Goal: Task Accomplishment & Management: Use online tool/utility

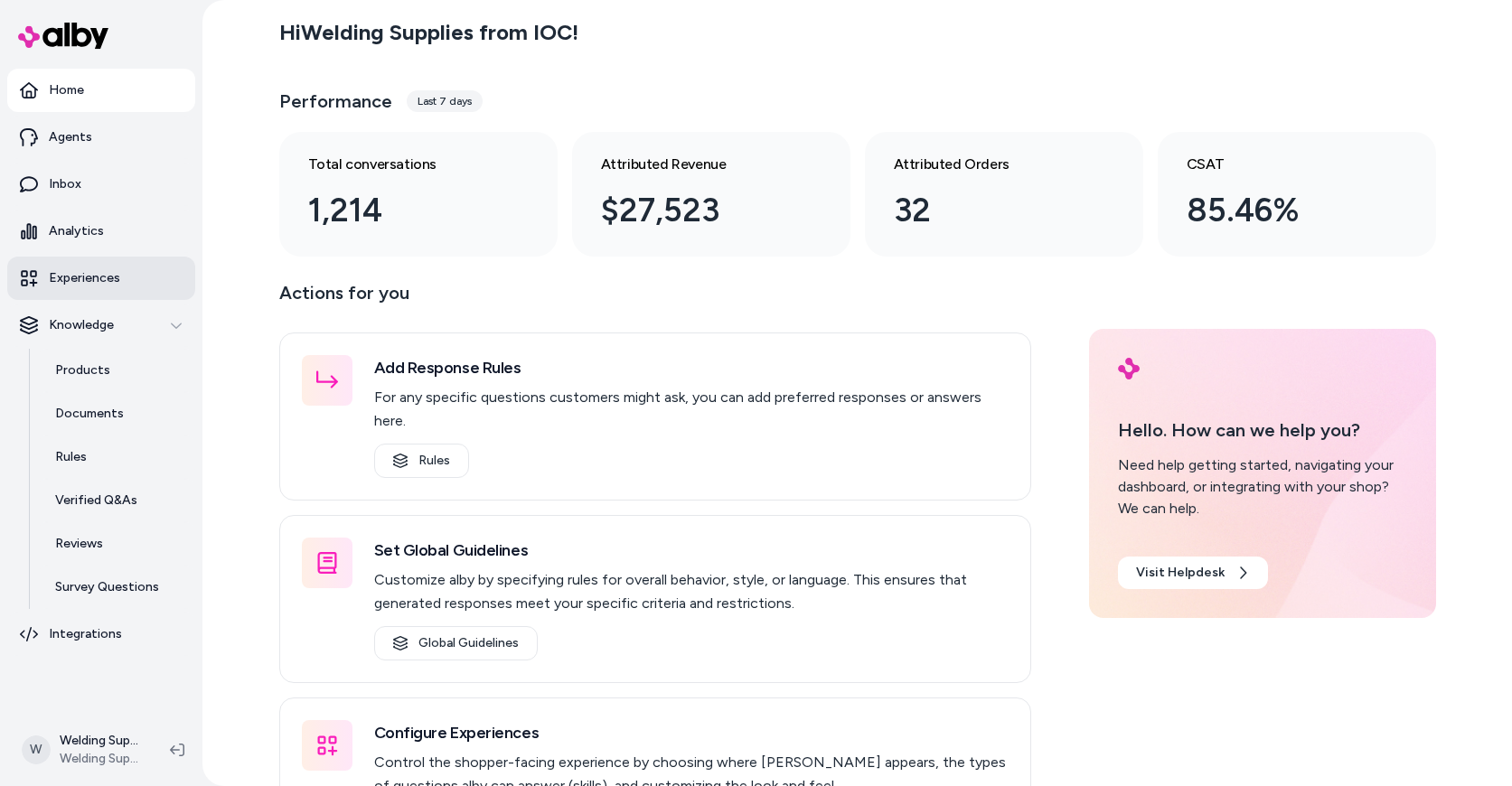
click at [63, 278] on p "Experiences" at bounding box center [84, 278] width 72 height 18
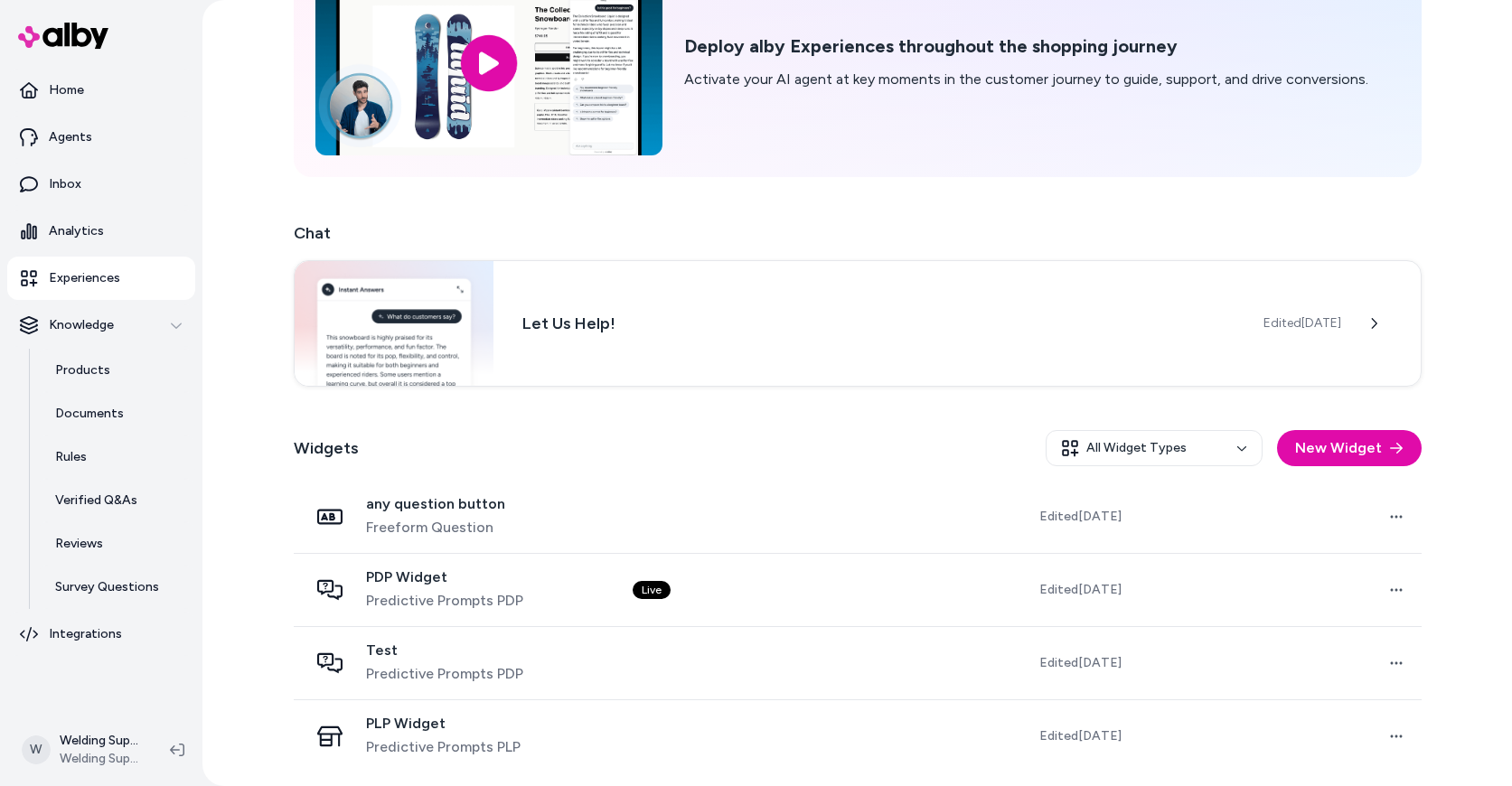
scroll to position [127, 0]
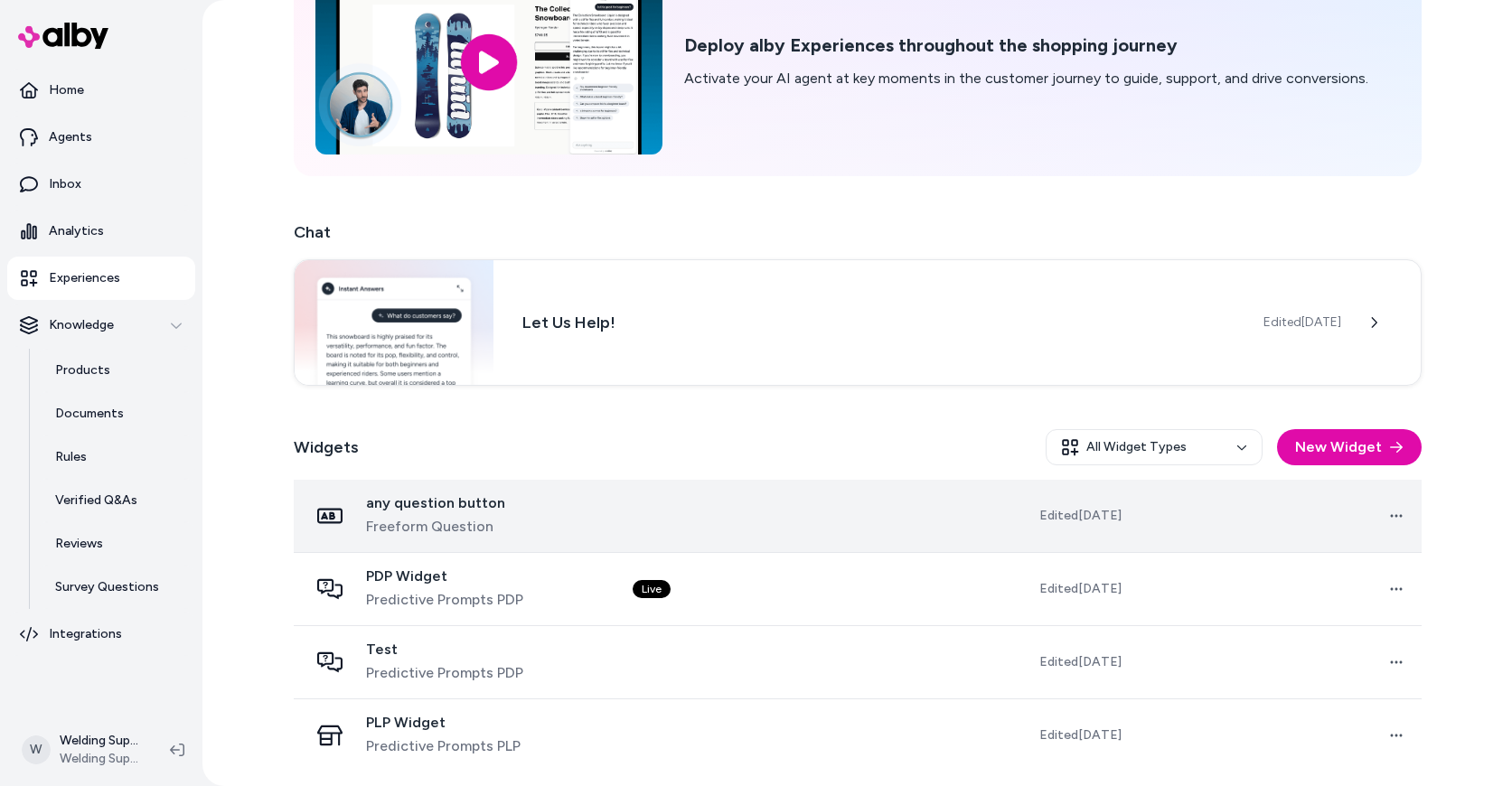
click at [600, 514] on div "any question button Freeform Question" at bounding box center [456, 516] width 295 height 43
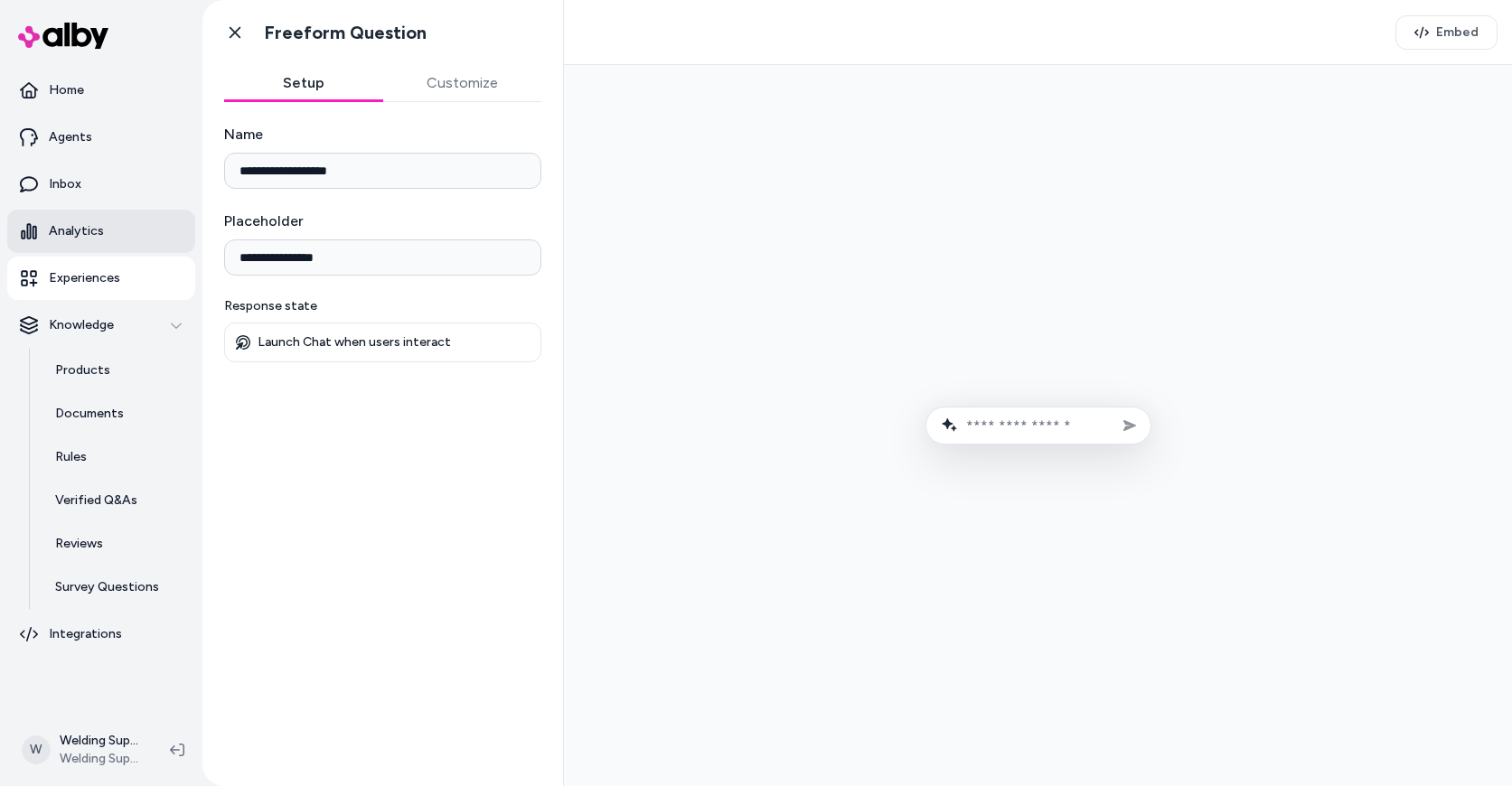
drag, startPoint x: 351, startPoint y: 260, endPoint x: 152, endPoint y: 242, distance: 199.8
click at [149, 244] on section "**********" at bounding box center [756, 393] width 1512 height 786
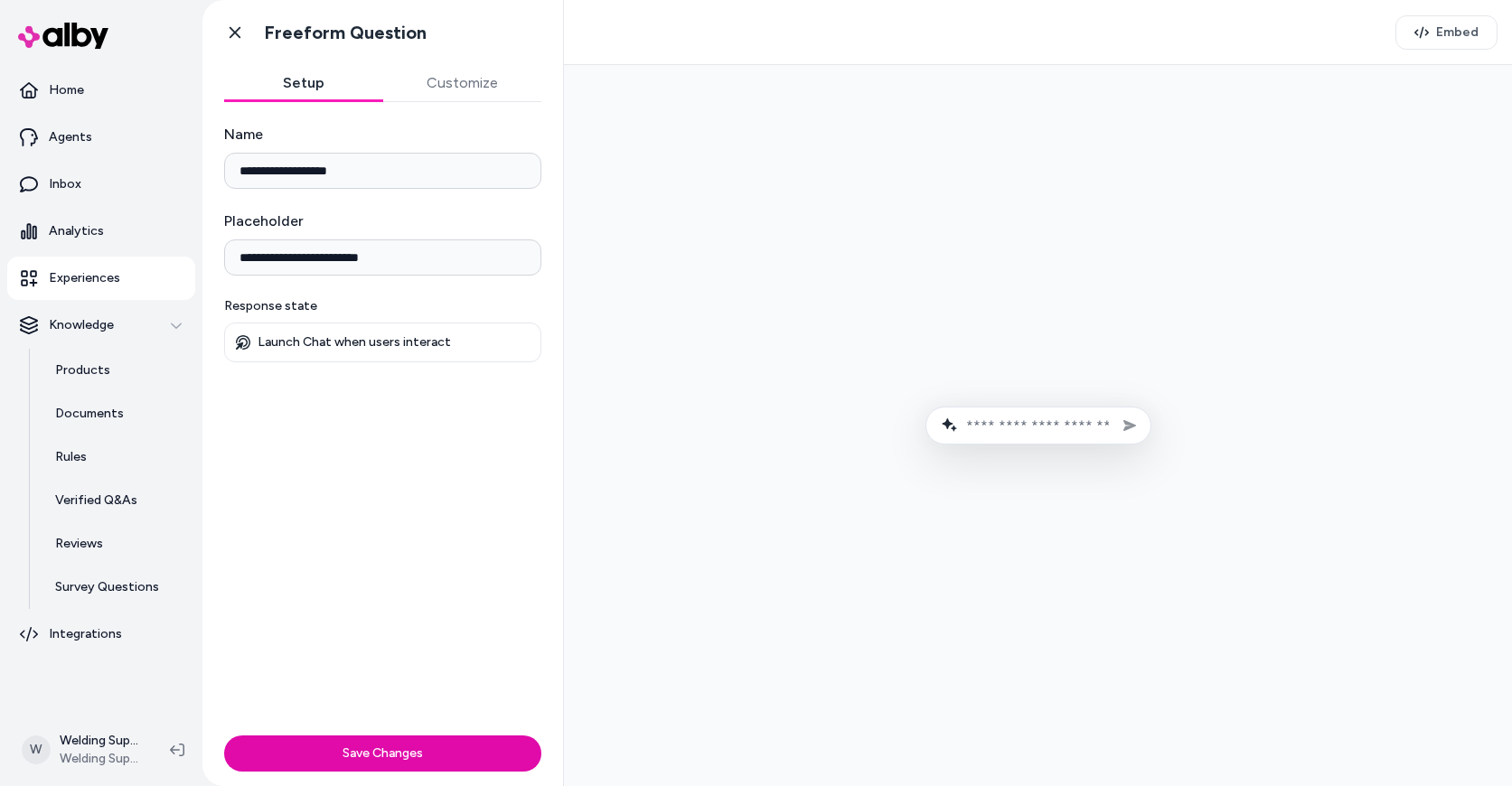
drag, startPoint x: 357, startPoint y: 262, endPoint x: 190, endPoint y: 264, distance: 167.0
click at [190, 264] on section "**********" at bounding box center [756, 393] width 1512 height 786
type input "**********"
click at [326, 422] on div "**********" at bounding box center [383, 415] width 361 height 627
click at [420, 256] on input "**********" at bounding box center [383, 258] width 317 height 36
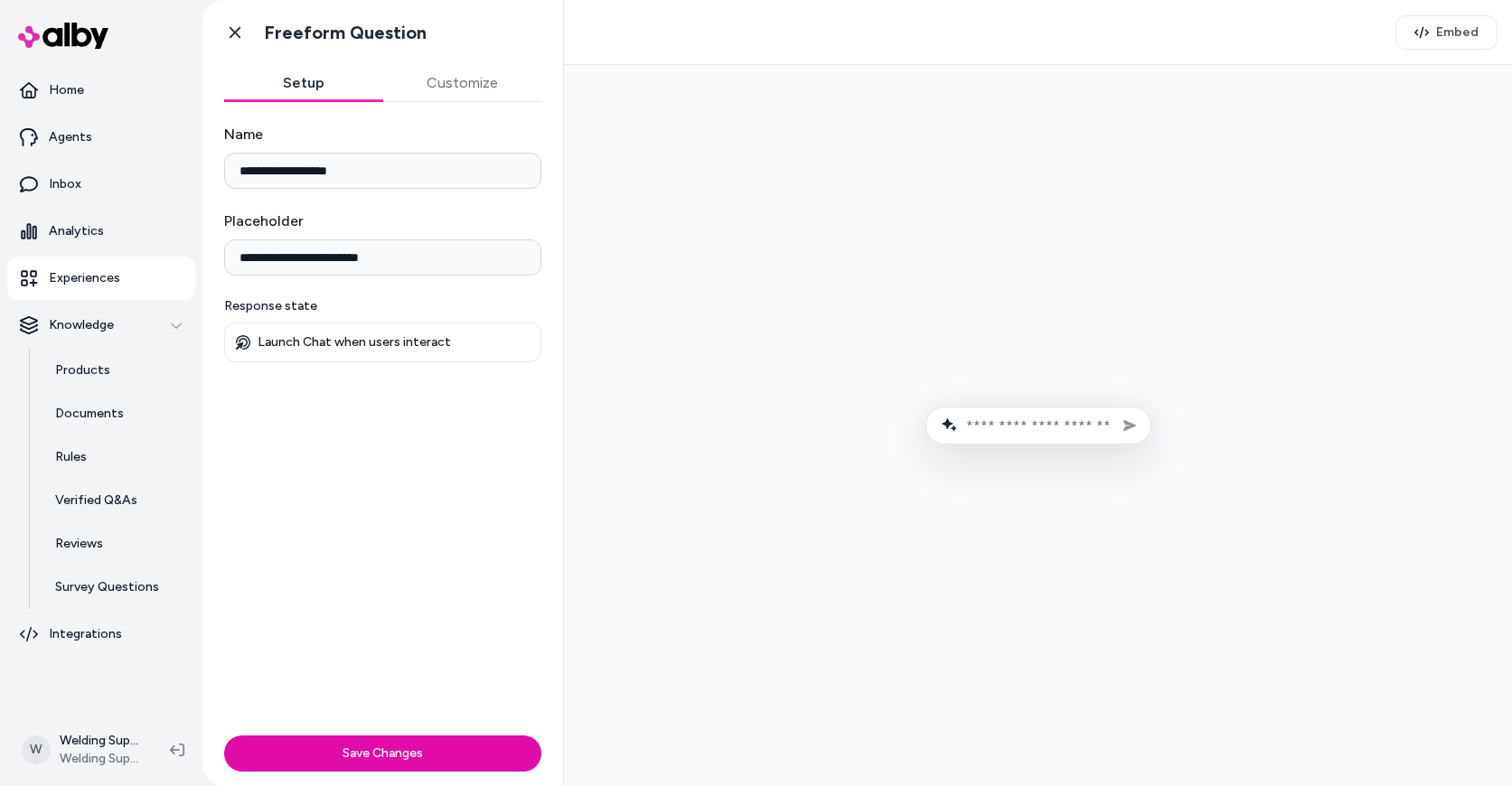
drag, startPoint x: 416, startPoint y: 257, endPoint x: 277, endPoint y: 264, distance: 139.2
click at [277, 264] on input "**********" at bounding box center [383, 258] width 317 height 36
click at [268, 262] on input "**********" at bounding box center [383, 258] width 317 height 36
drag, startPoint x: 406, startPoint y: 261, endPoint x: 229, endPoint y: 262, distance: 177.0
click at [229, 262] on input "**********" at bounding box center [383, 258] width 317 height 36
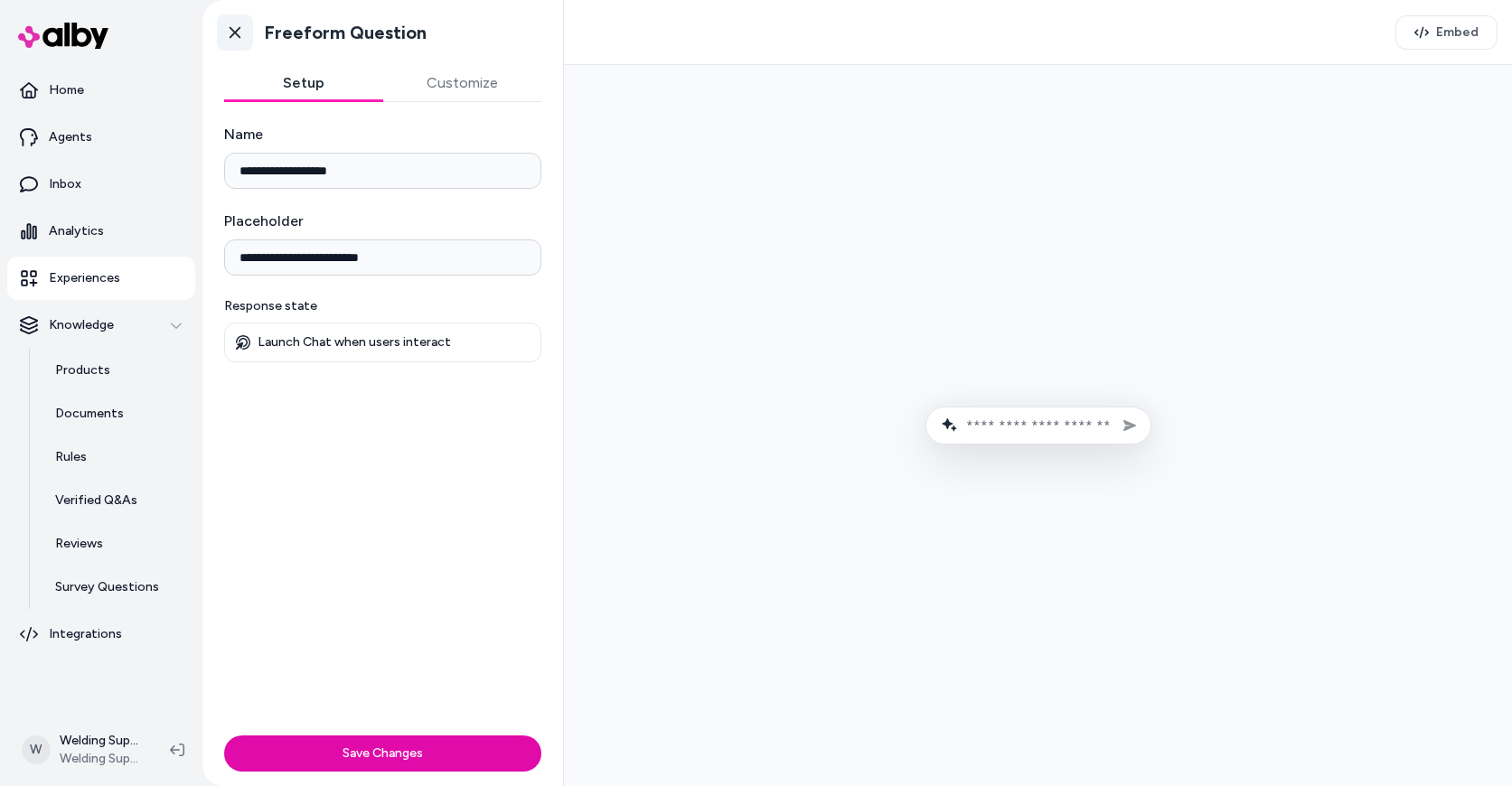
click at [229, 26] on icon at bounding box center [235, 32] width 18 height 18
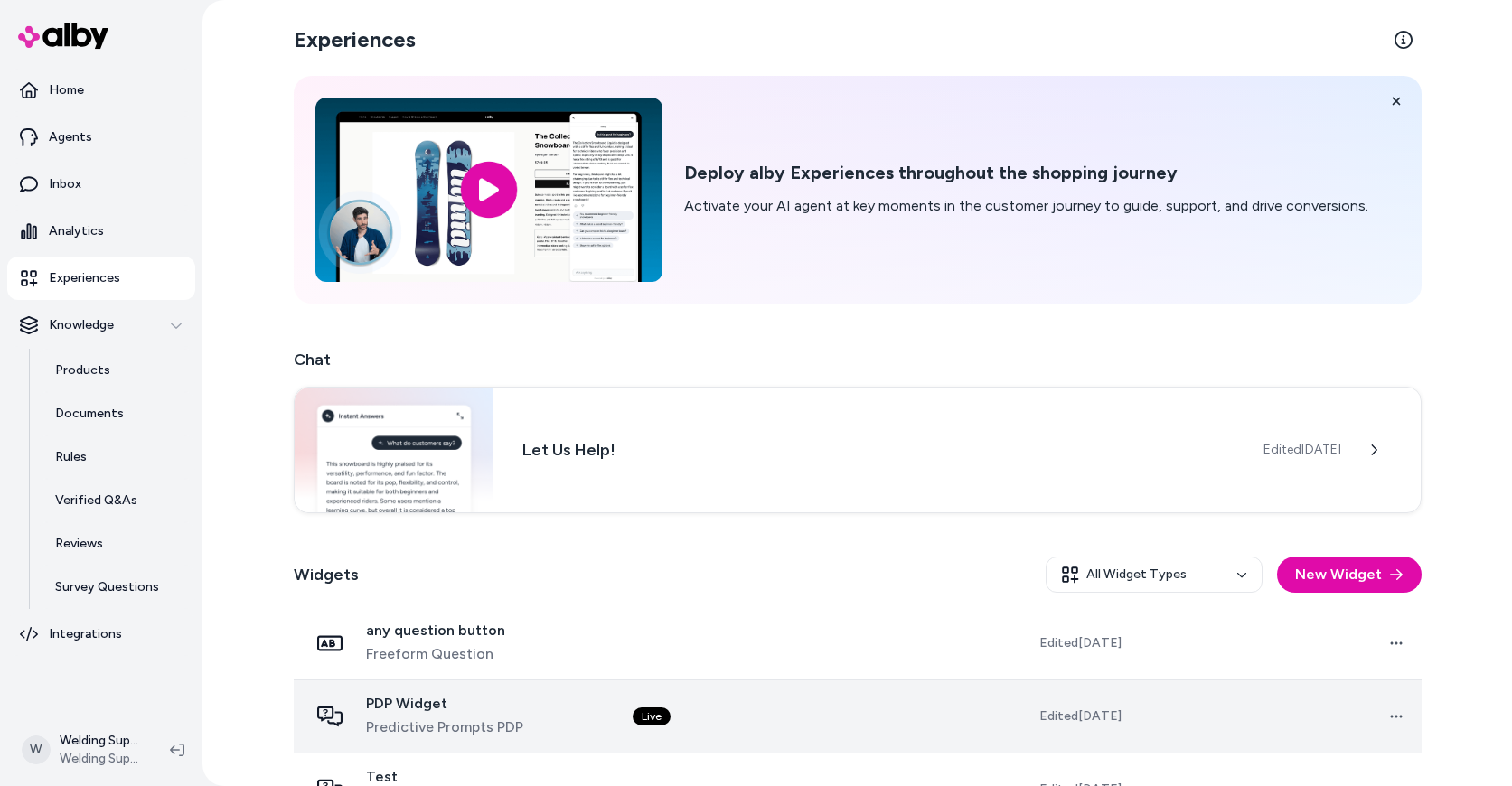
scroll to position [127, 0]
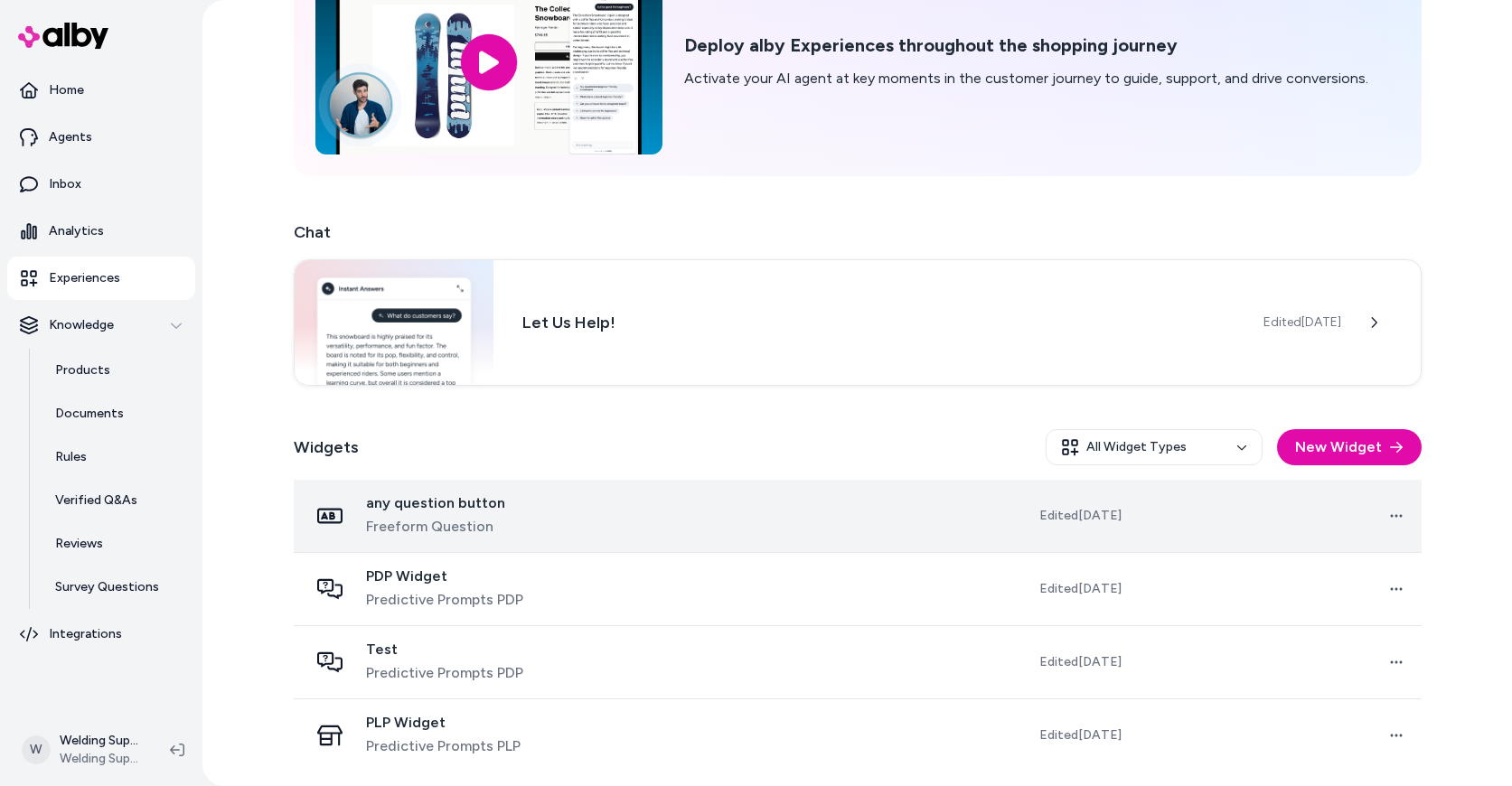
click at [464, 490] on td "any question button Freeform Question" at bounding box center [457, 517] width 325 height 74
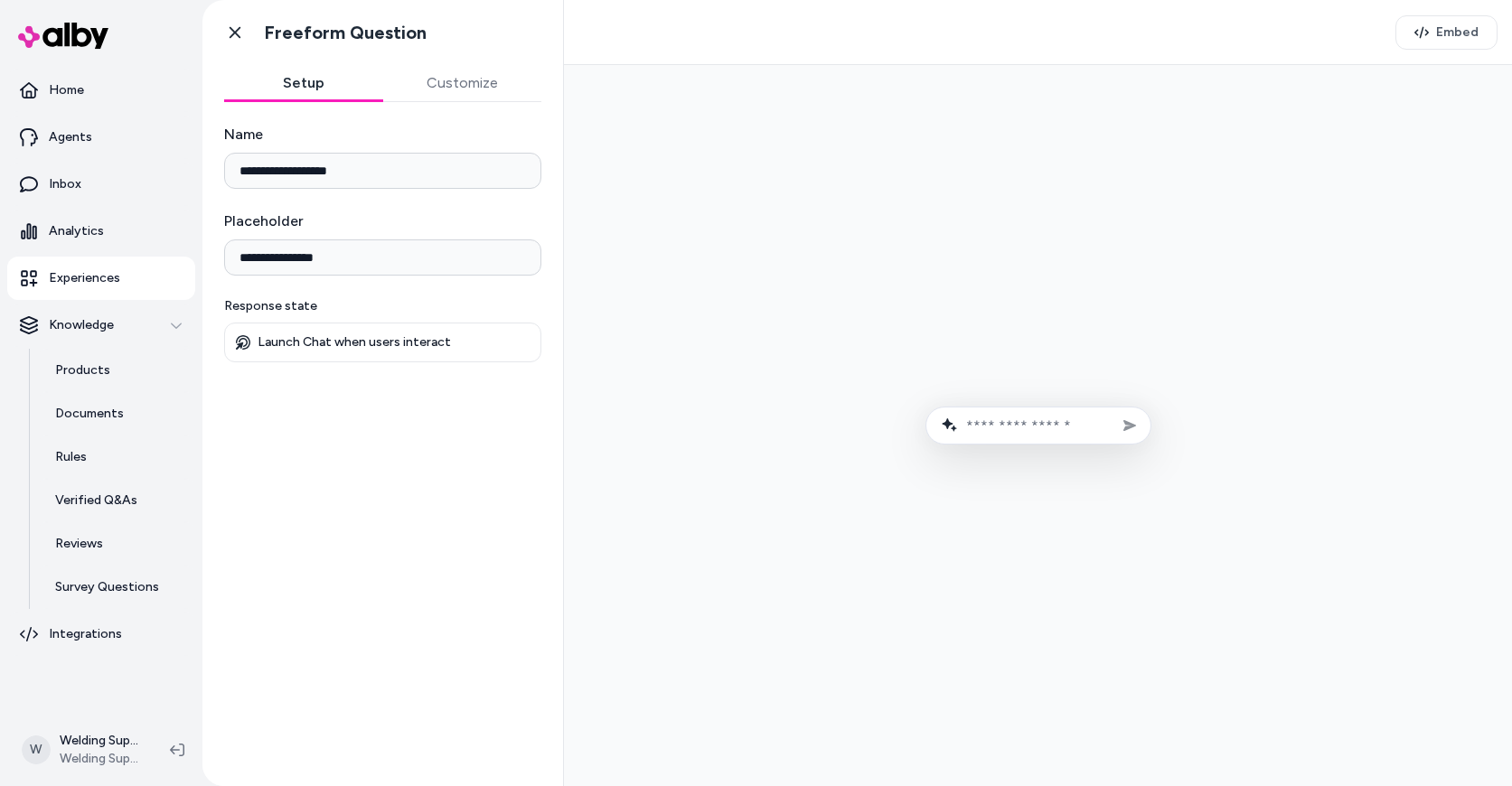
click at [371, 253] on input "**********" at bounding box center [383, 258] width 317 height 36
drag, startPoint x: 370, startPoint y: 260, endPoint x: 195, endPoint y: 262, distance: 175.0
click at [195, 262] on section "**********" at bounding box center [756, 393] width 1512 height 786
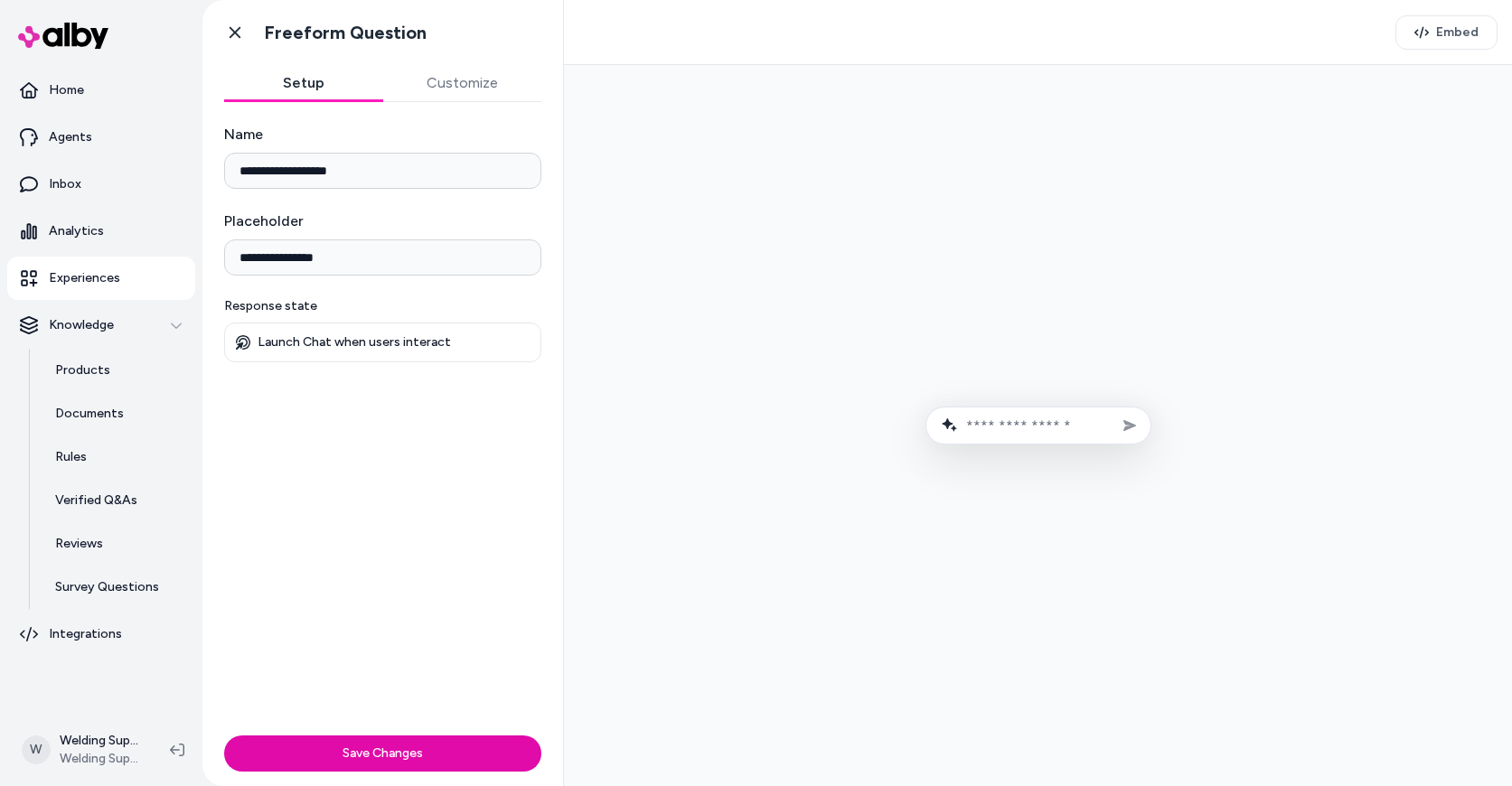
type input "**********"
click at [373, 493] on div "**********" at bounding box center [383, 415] width 361 height 627
click at [376, 748] on button "Save Changes" at bounding box center [383, 754] width 317 height 36
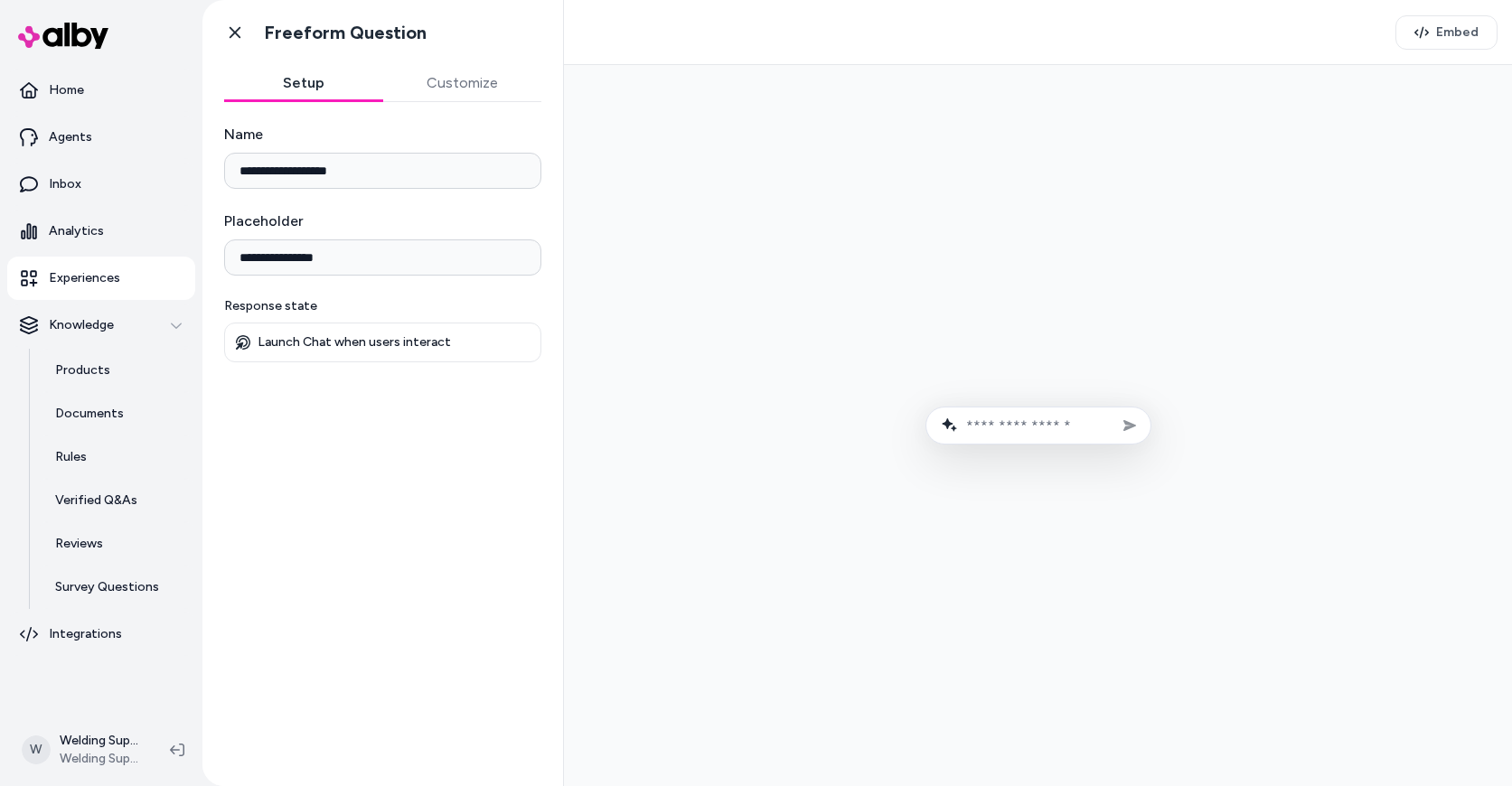
click at [451, 75] on button "Customize" at bounding box center [462, 83] width 160 height 36
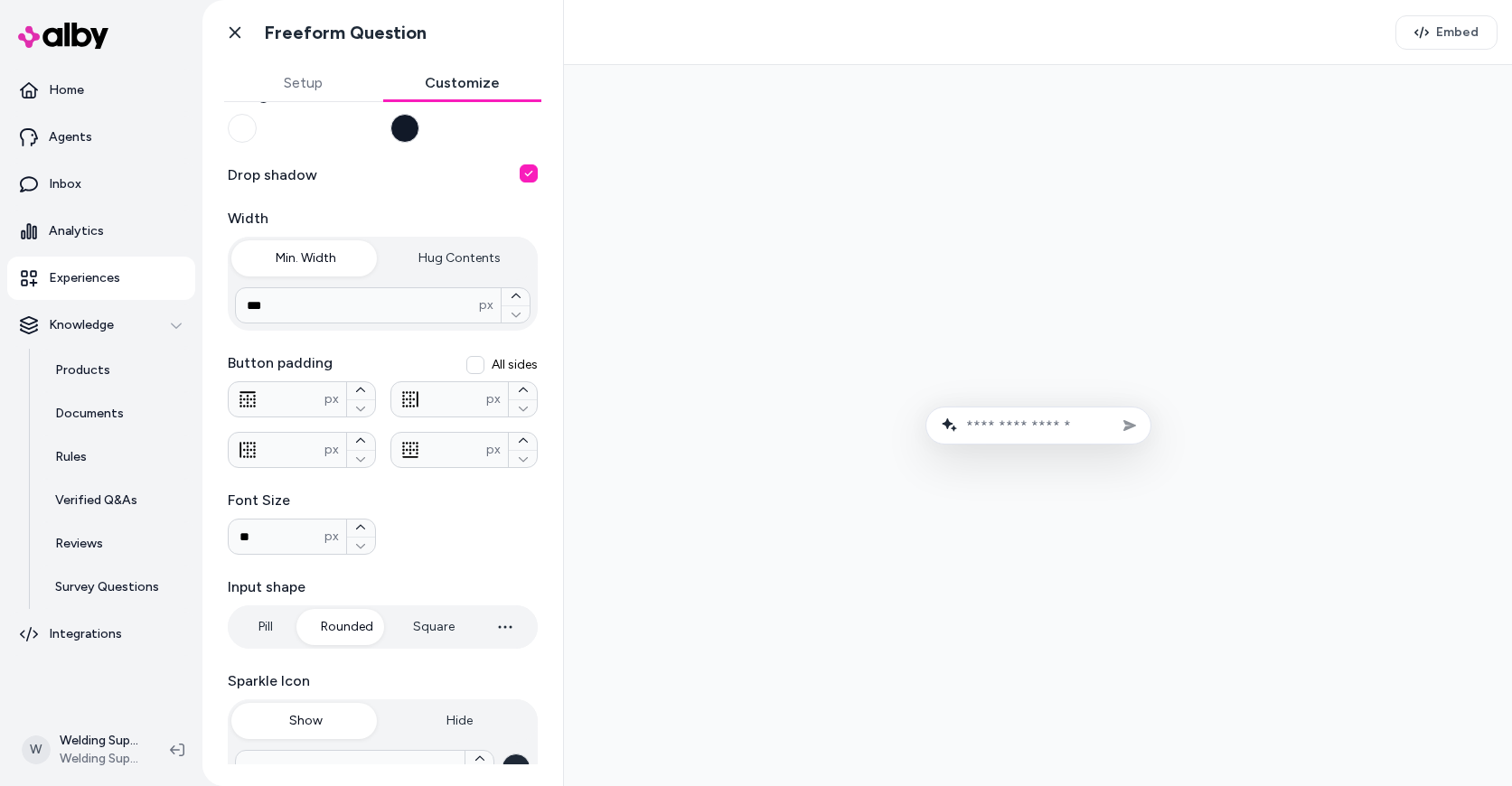
scroll to position [181, 0]
click at [462, 254] on button "Hug Contents" at bounding box center [459, 258] width 150 height 36
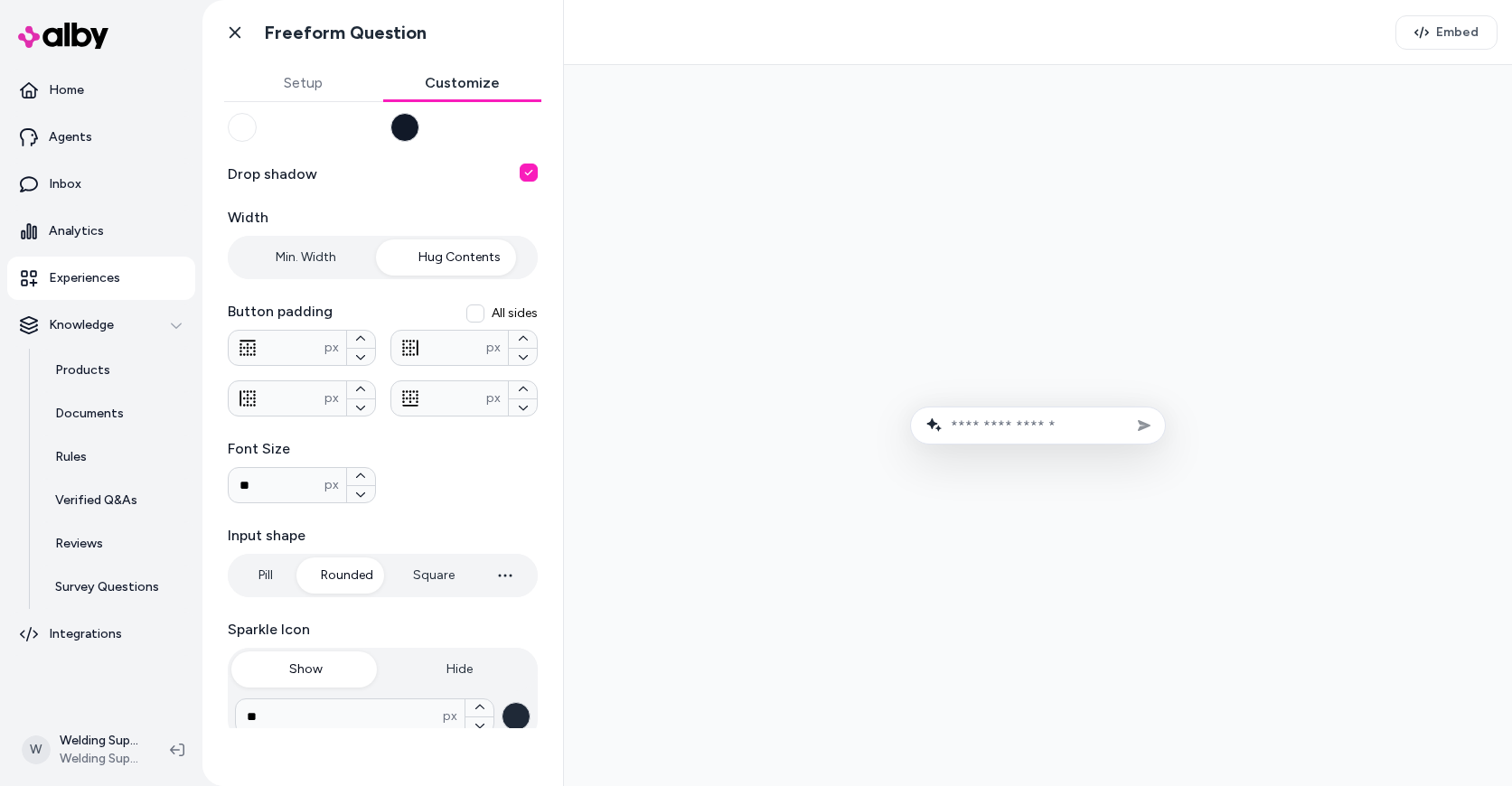
type input "***"
click at [310, 256] on button "Min. Width" at bounding box center [306, 258] width 150 height 36
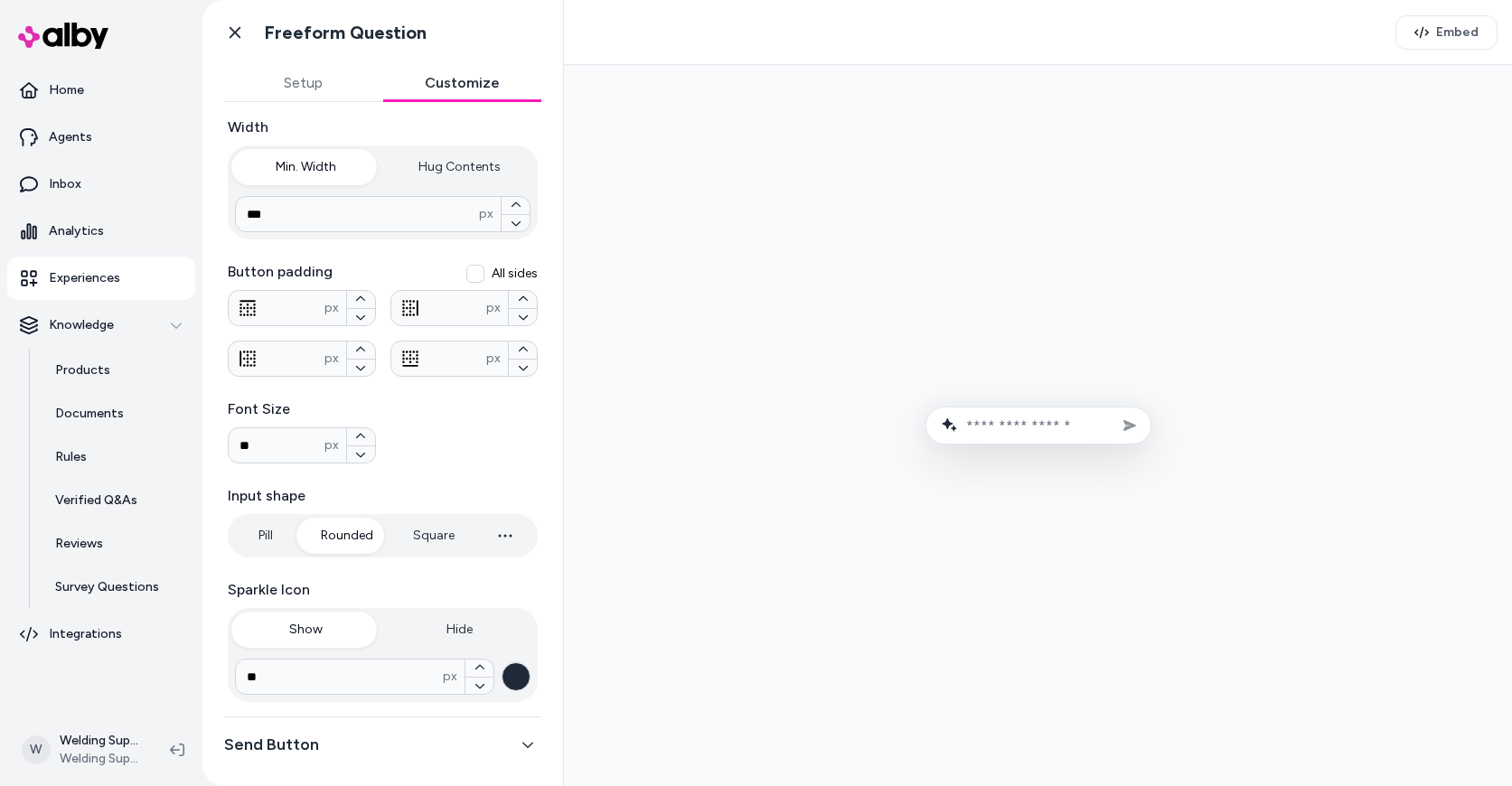
scroll to position [279, 0]
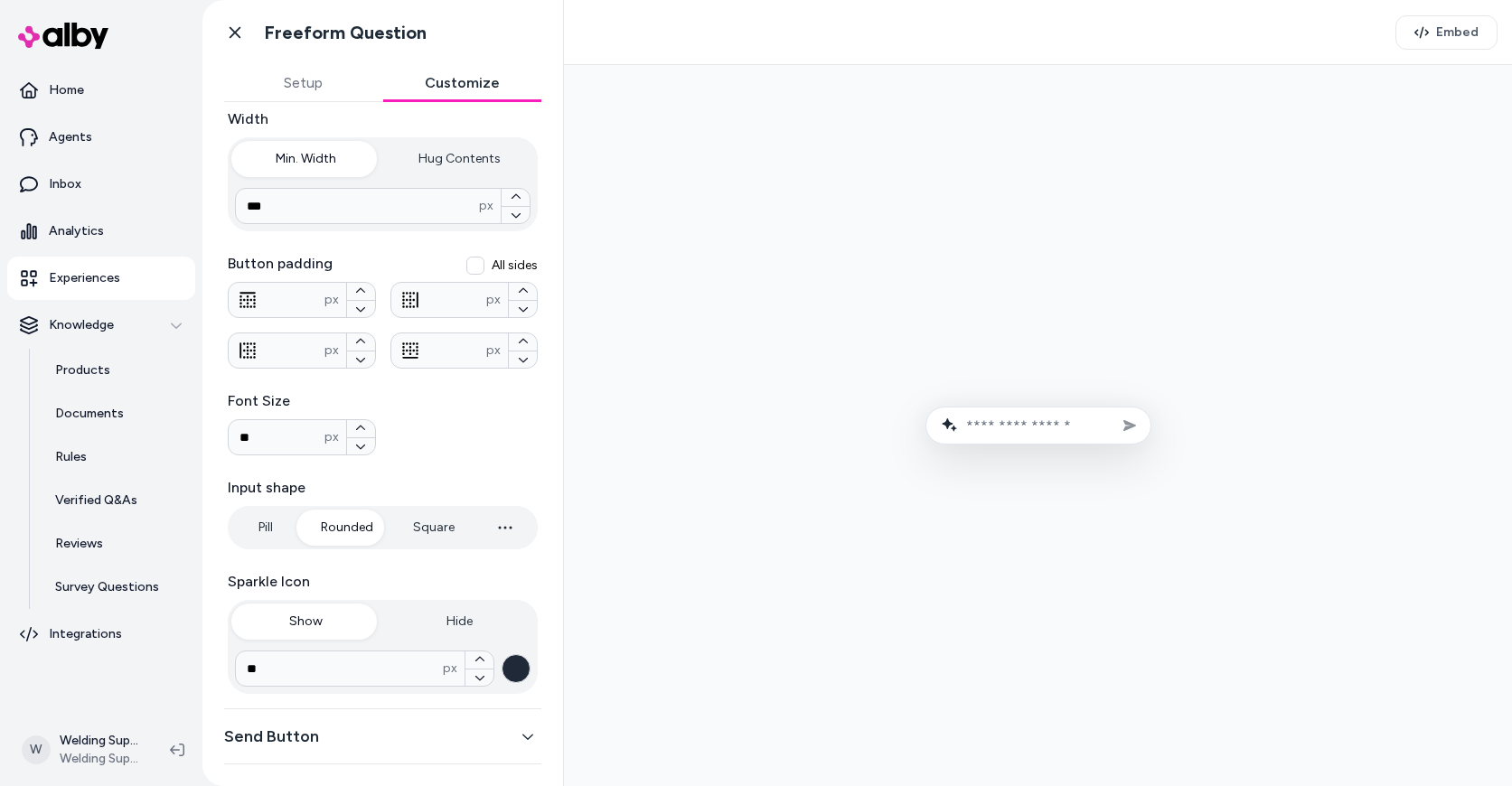
click at [369, 739] on button "Send Button" at bounding box center [383, 736] width 317 height 26
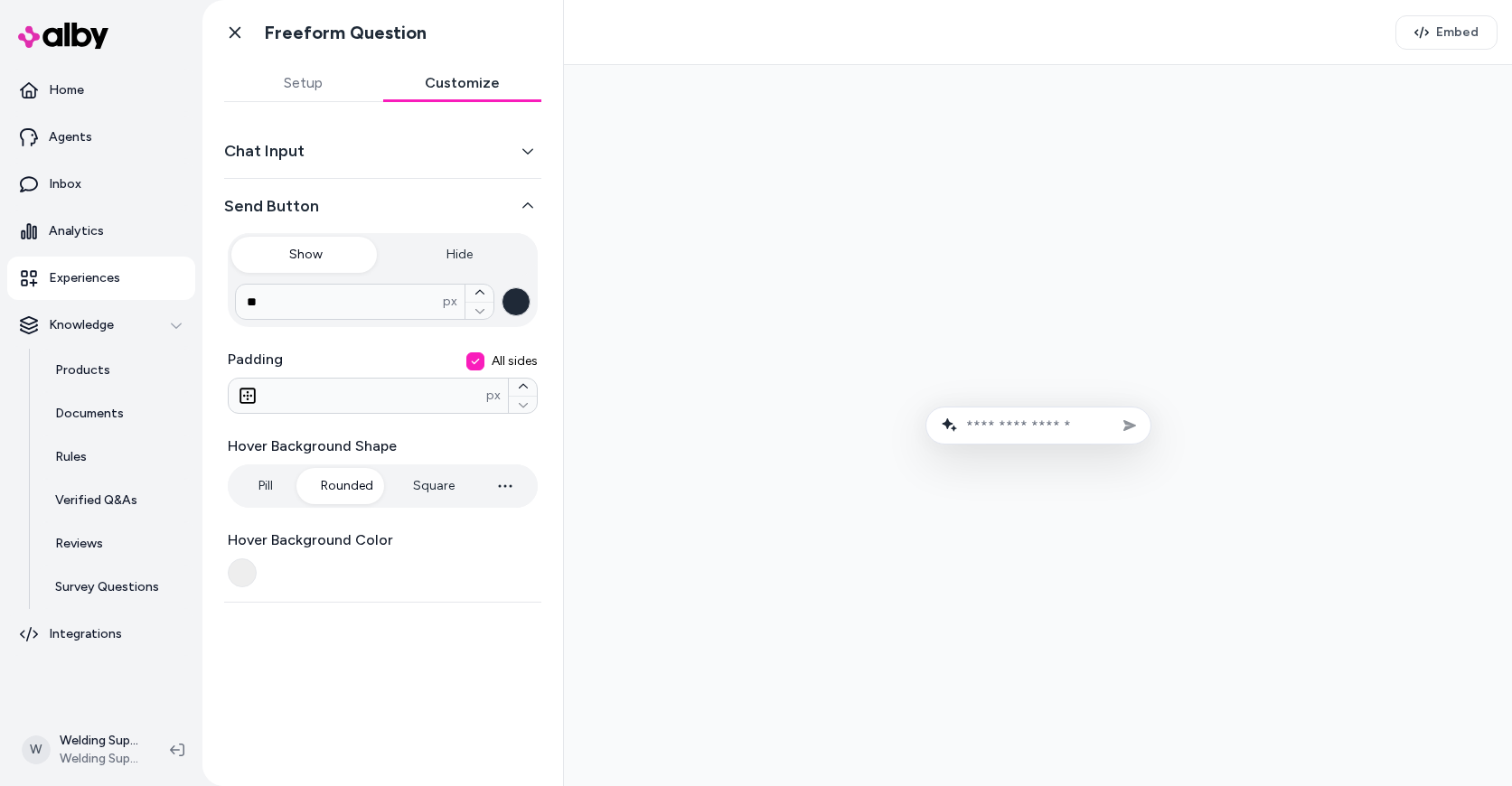
click at [525, 202] on icon "button" at bounding box center [527, 205] width 12 height 12
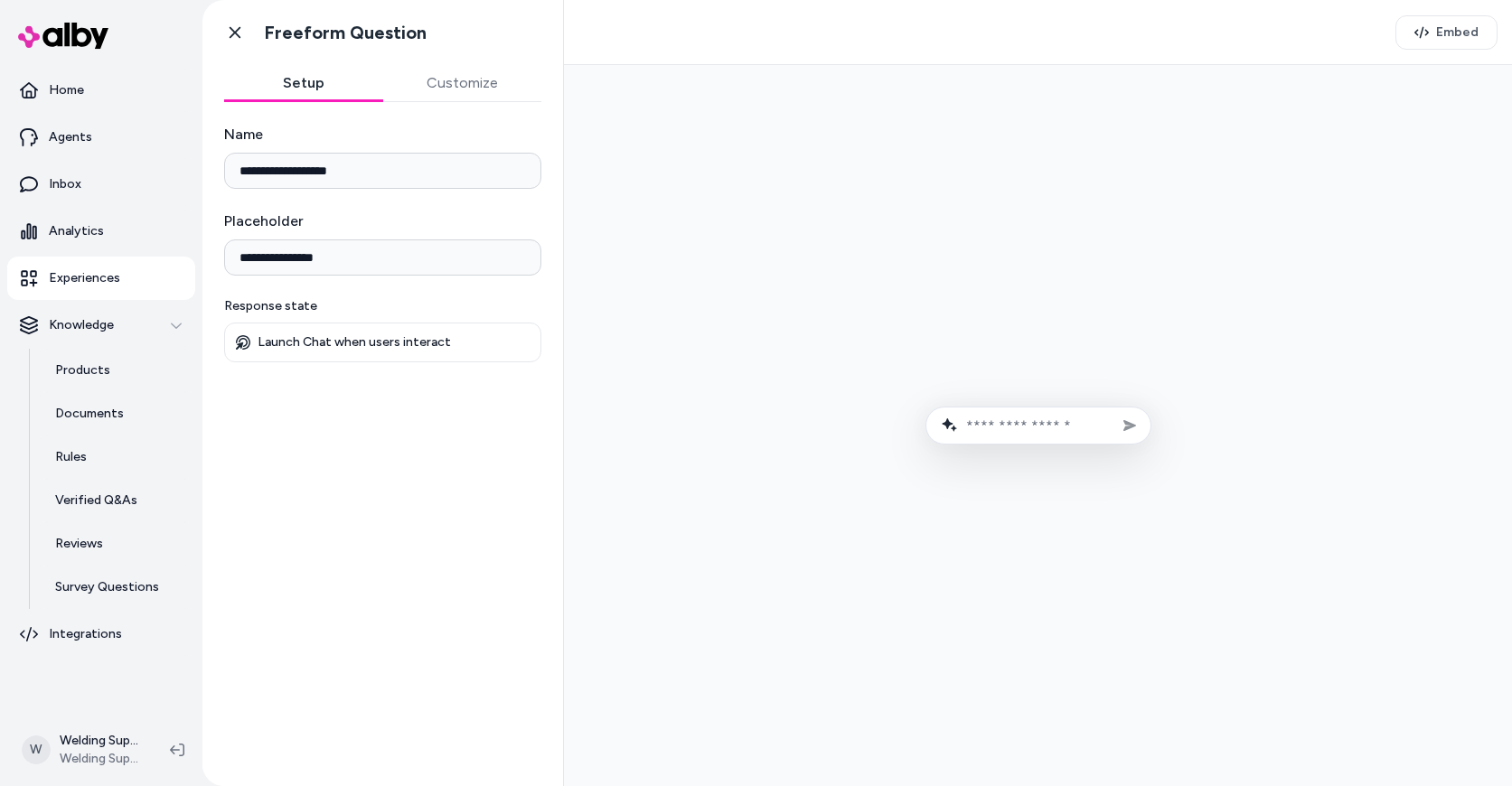
click at [286, 85] on button "Setup" at bounding box center [304, 83] width 160 height 36
click at [230, 32] on icon at bounding box center [235, 32] width 18 height 18
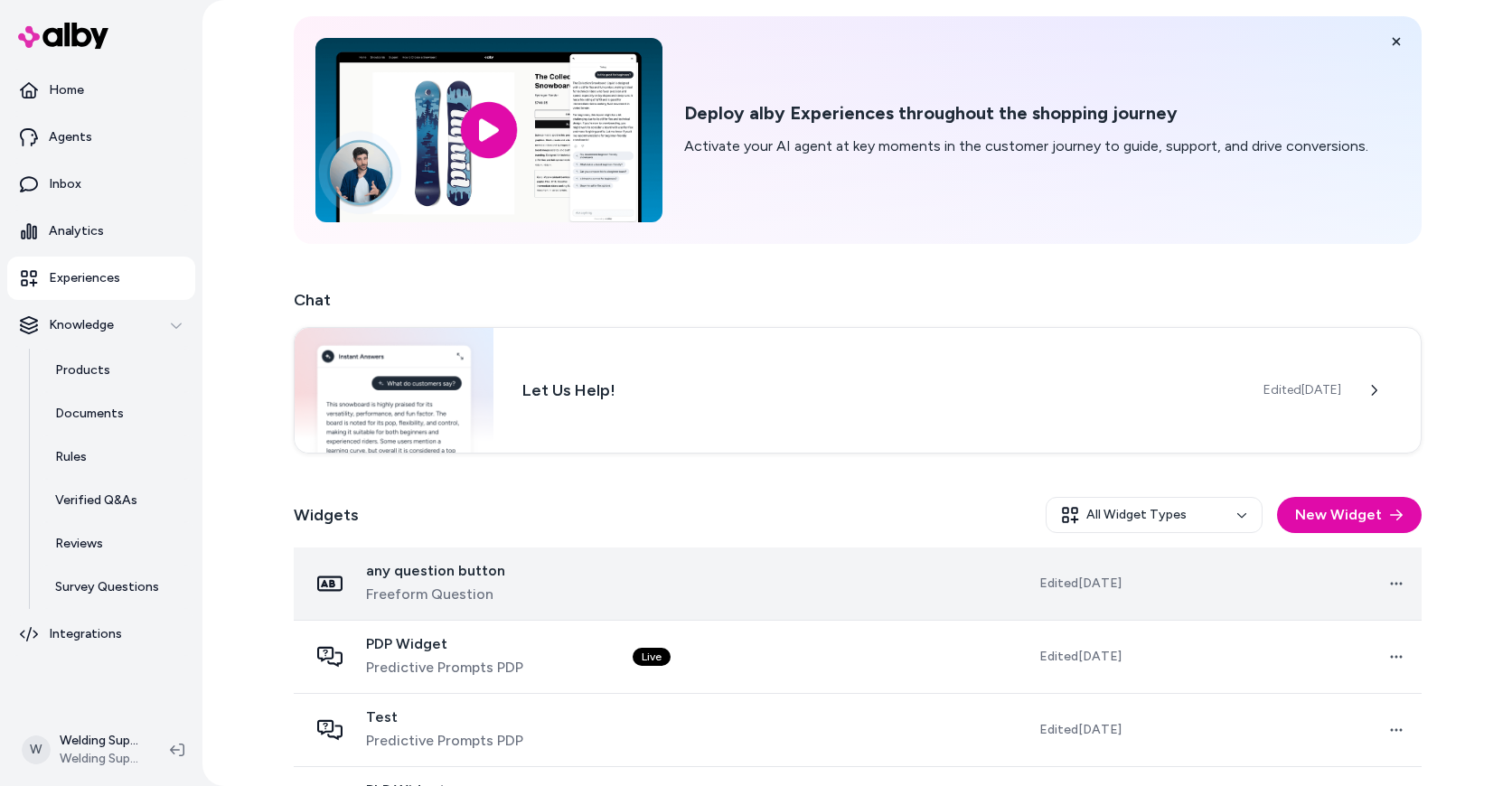
scroll to position [91, 0]
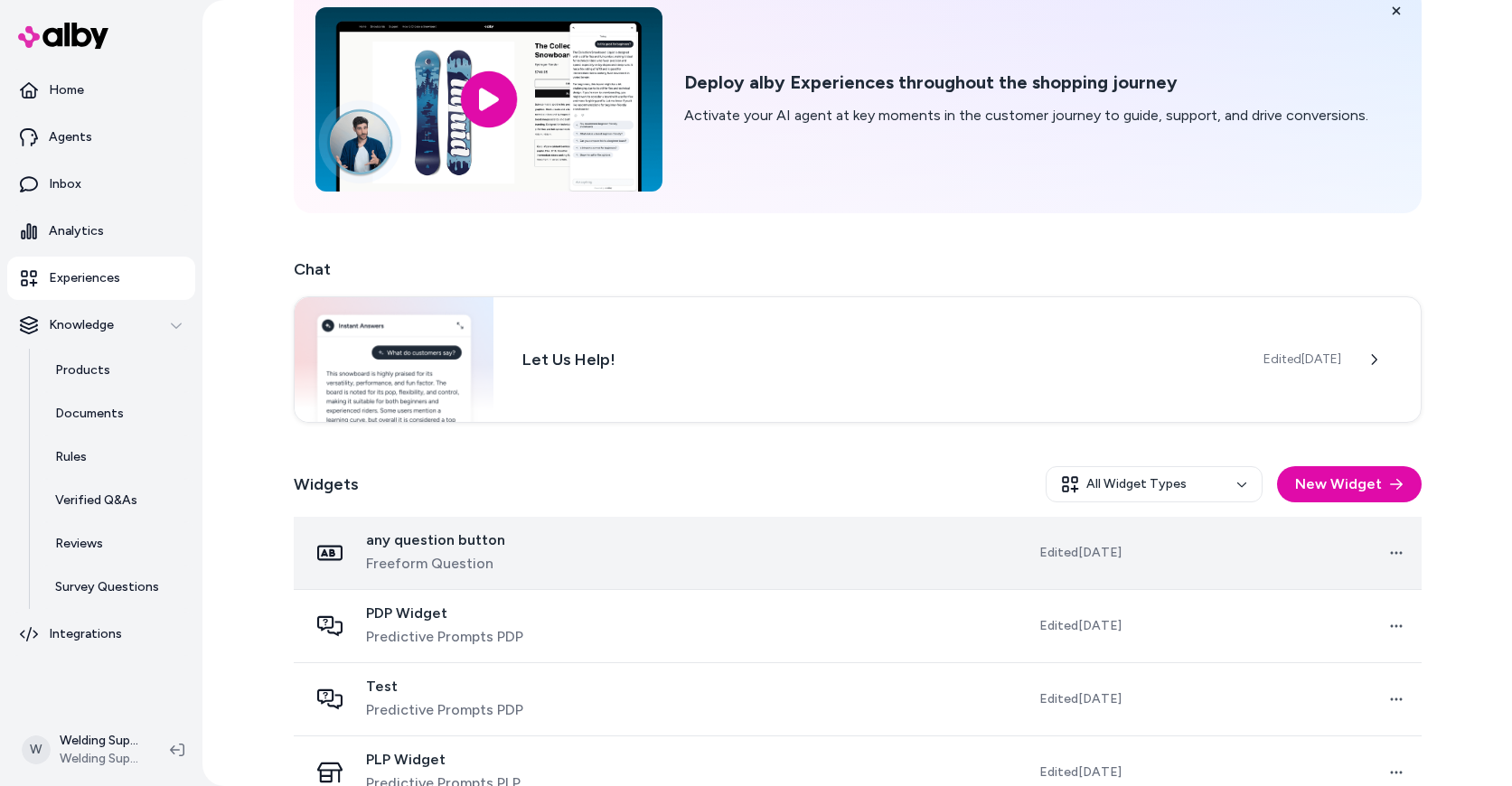
click at [806, 564] on td at bounding box center [760, 553] width 285 height 74
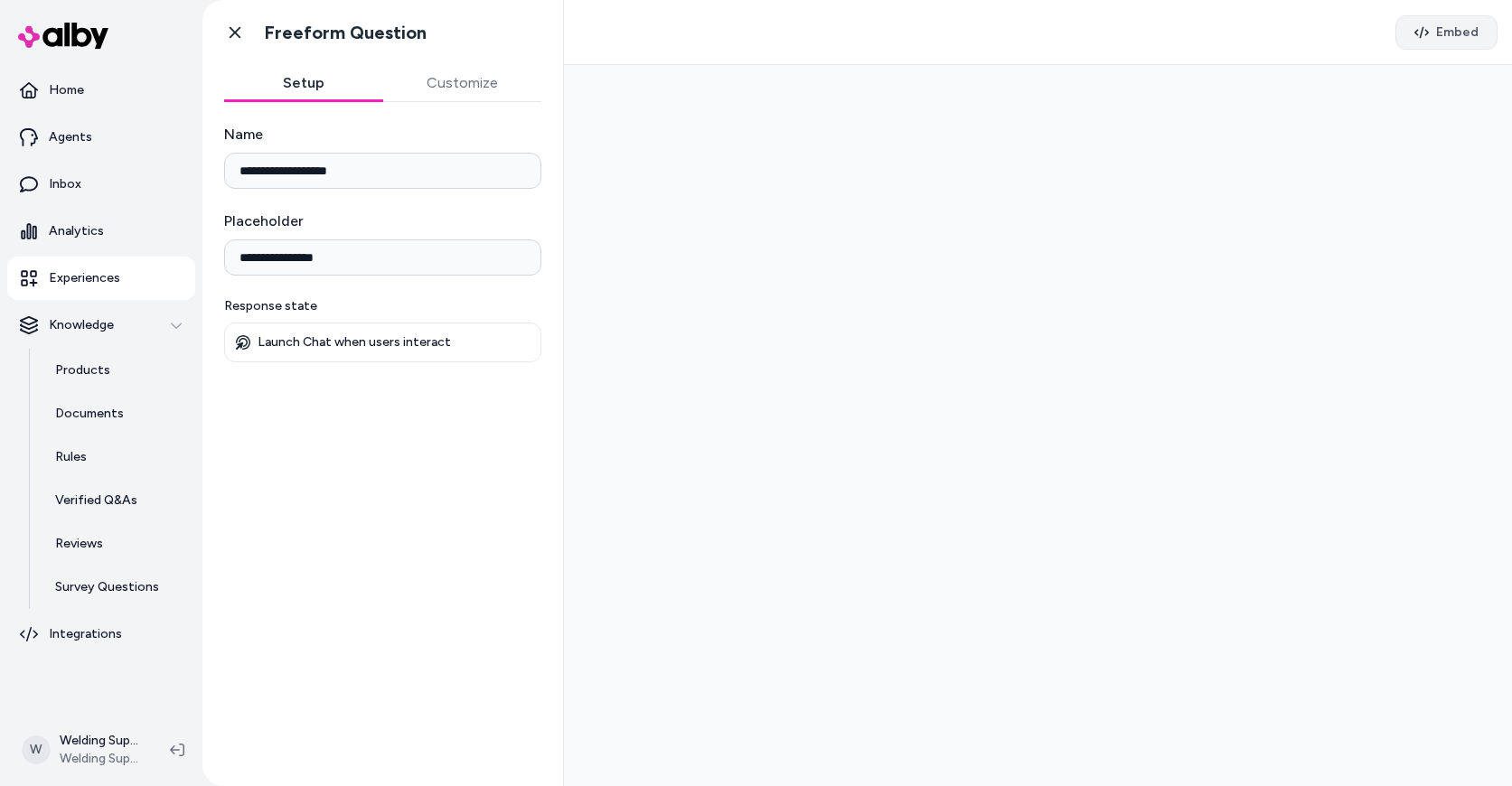
click at [1456, 33] on span "Embed" at bounding box center [1458, 32] width 42 height 18
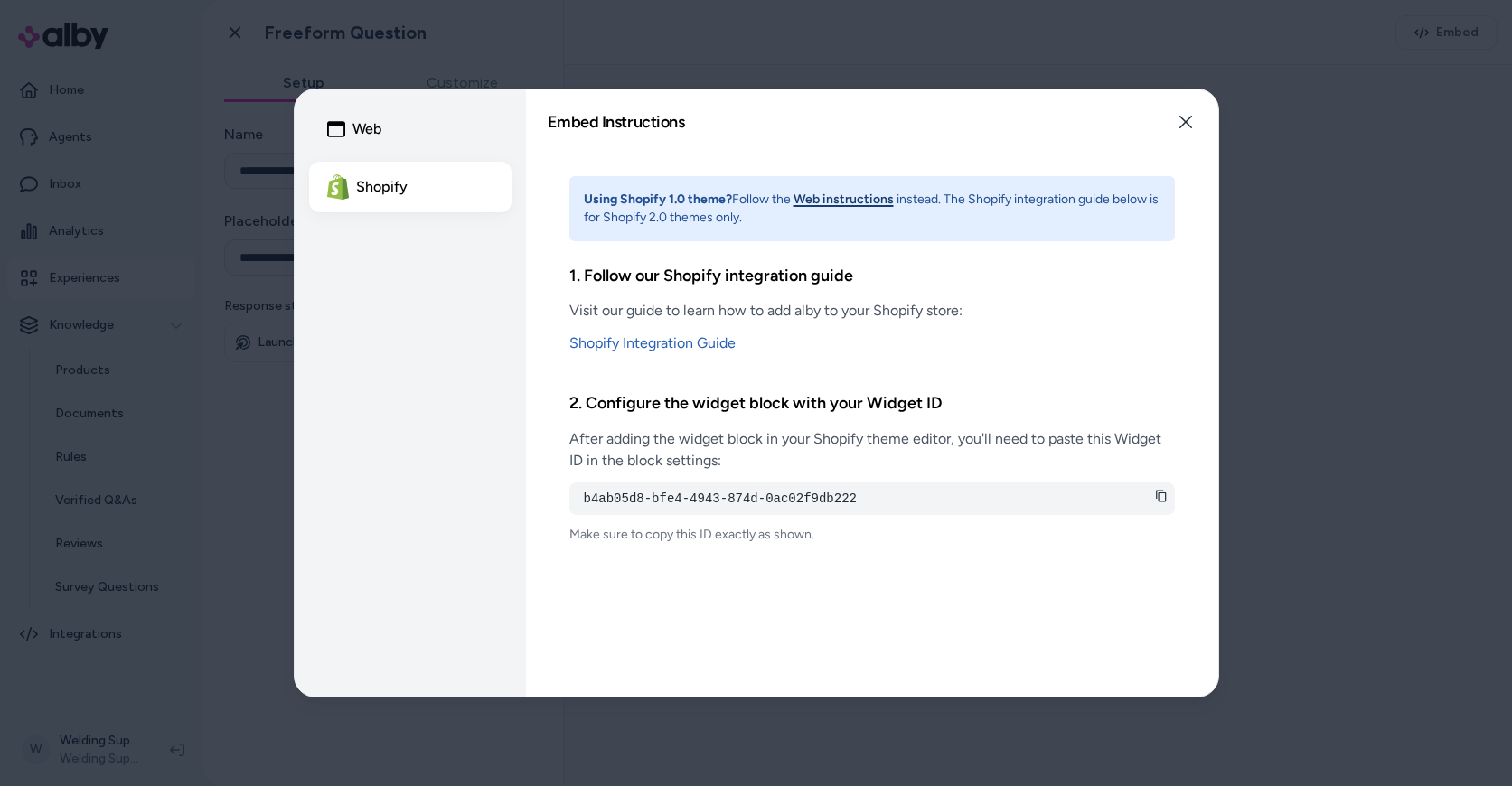
click at [1160, 496] on icon at bounding box center [1161, 496] width 12 height 12
click at [1189, 120] on icon "button" at bounding box center [1185, 121] width 14 height 14
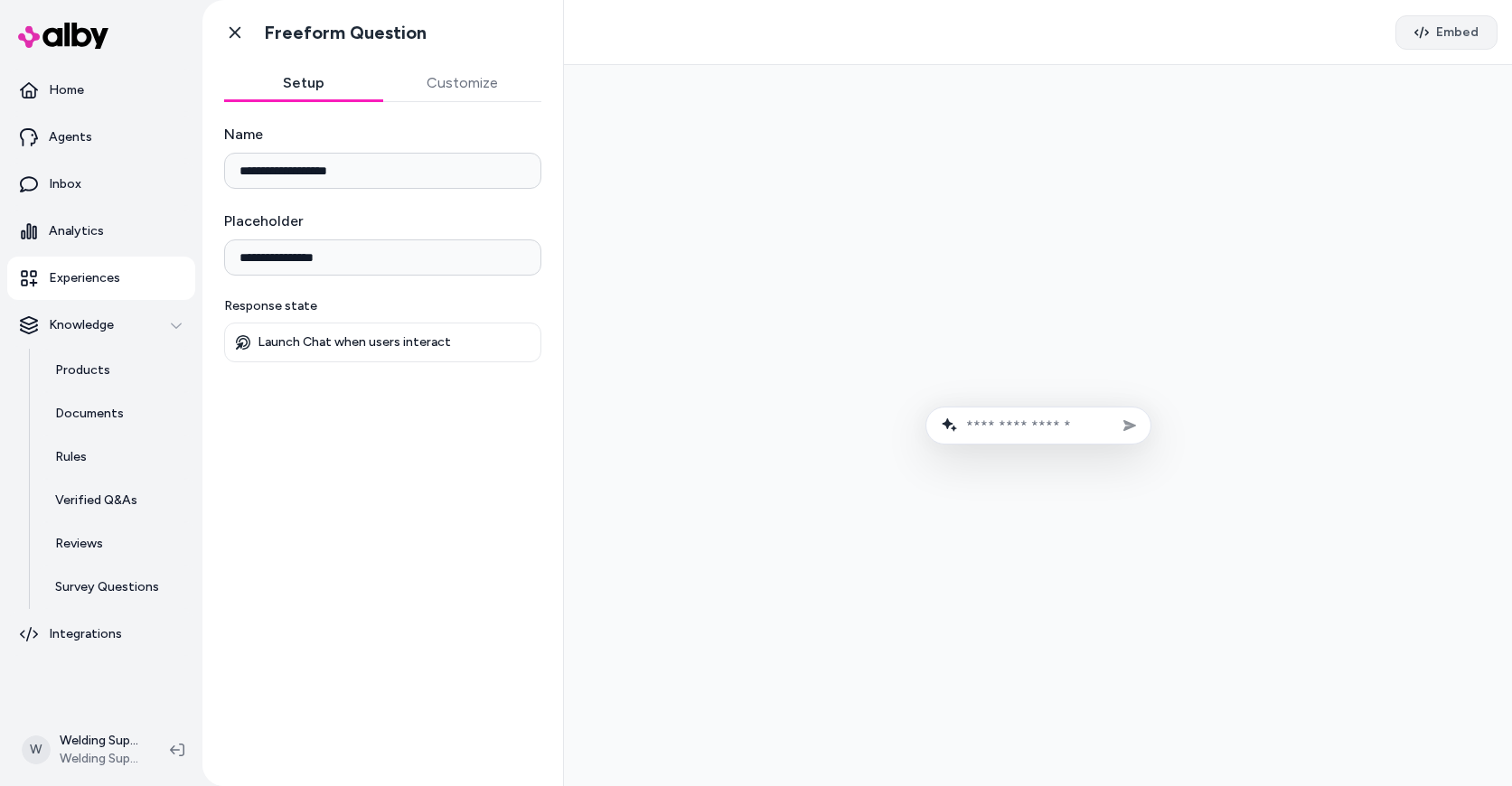
click at [1435, 40] on button "Embed" at bounding box center [1446, 32] width 102 height 34
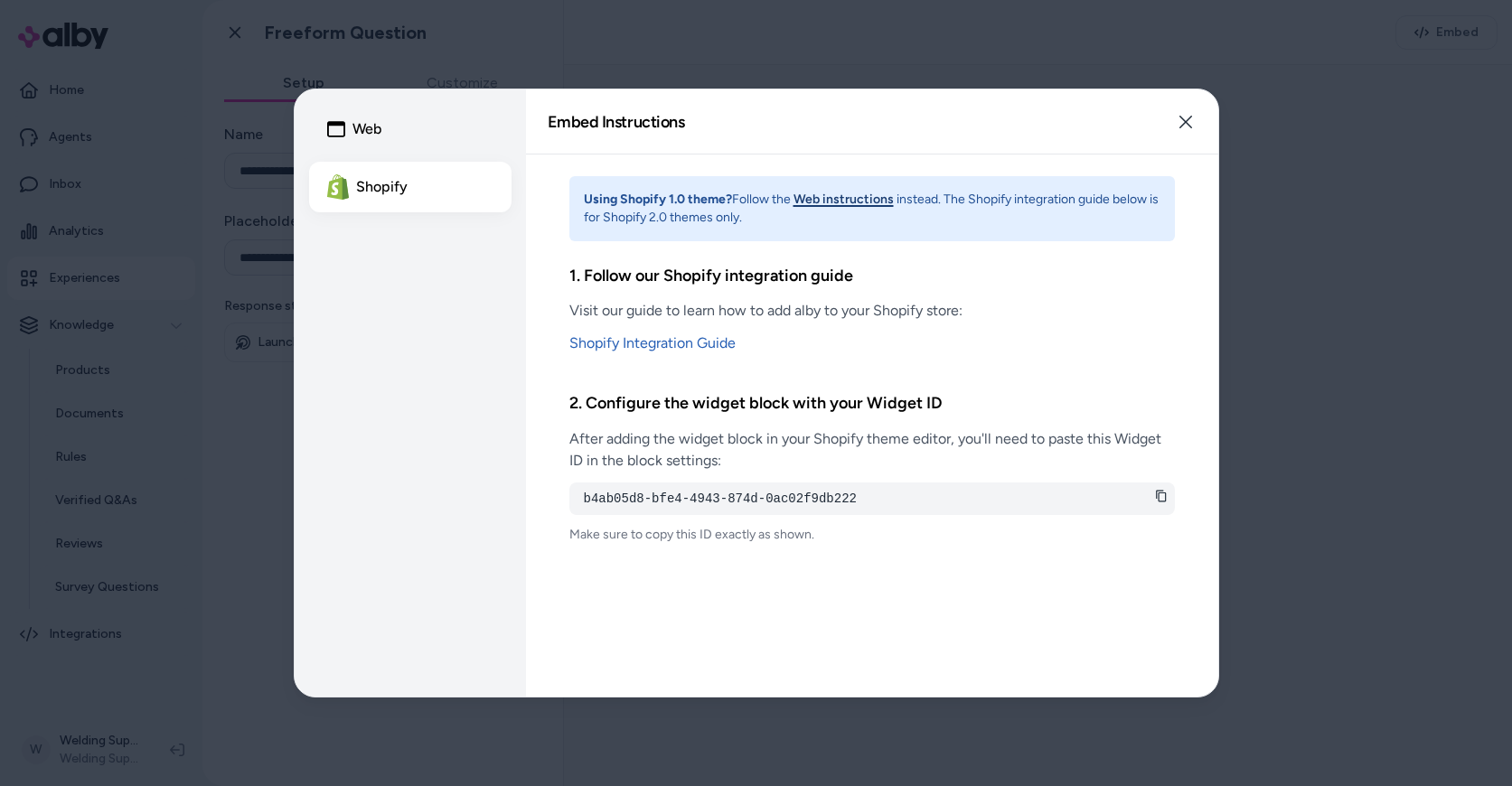
click at [362, 134] on button "Web" at bounding box center [411, 129] width 202 height 51
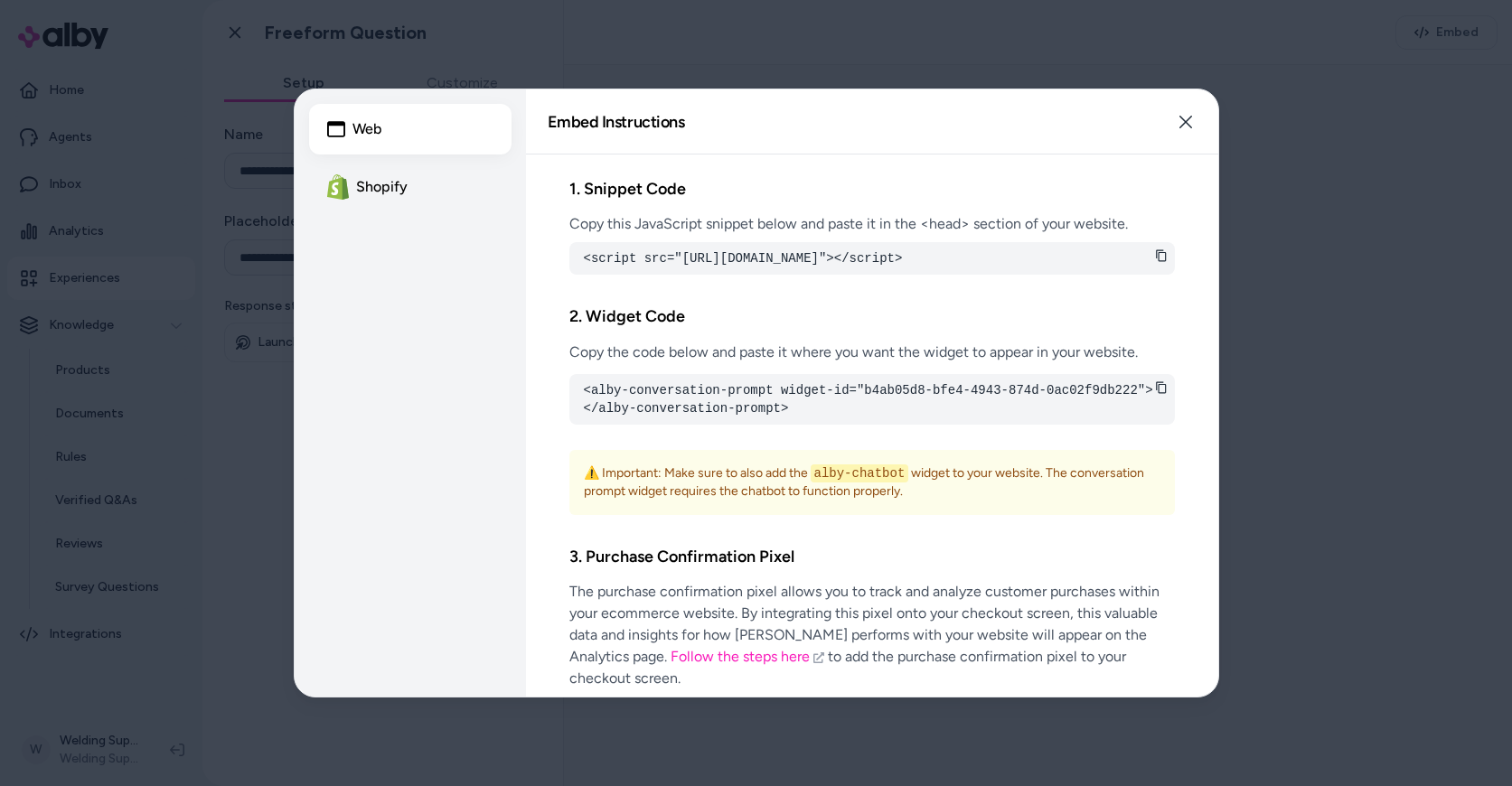
click at [361, 175] on button "Shopify" at bounding box center [411, 186] width 202 height 51
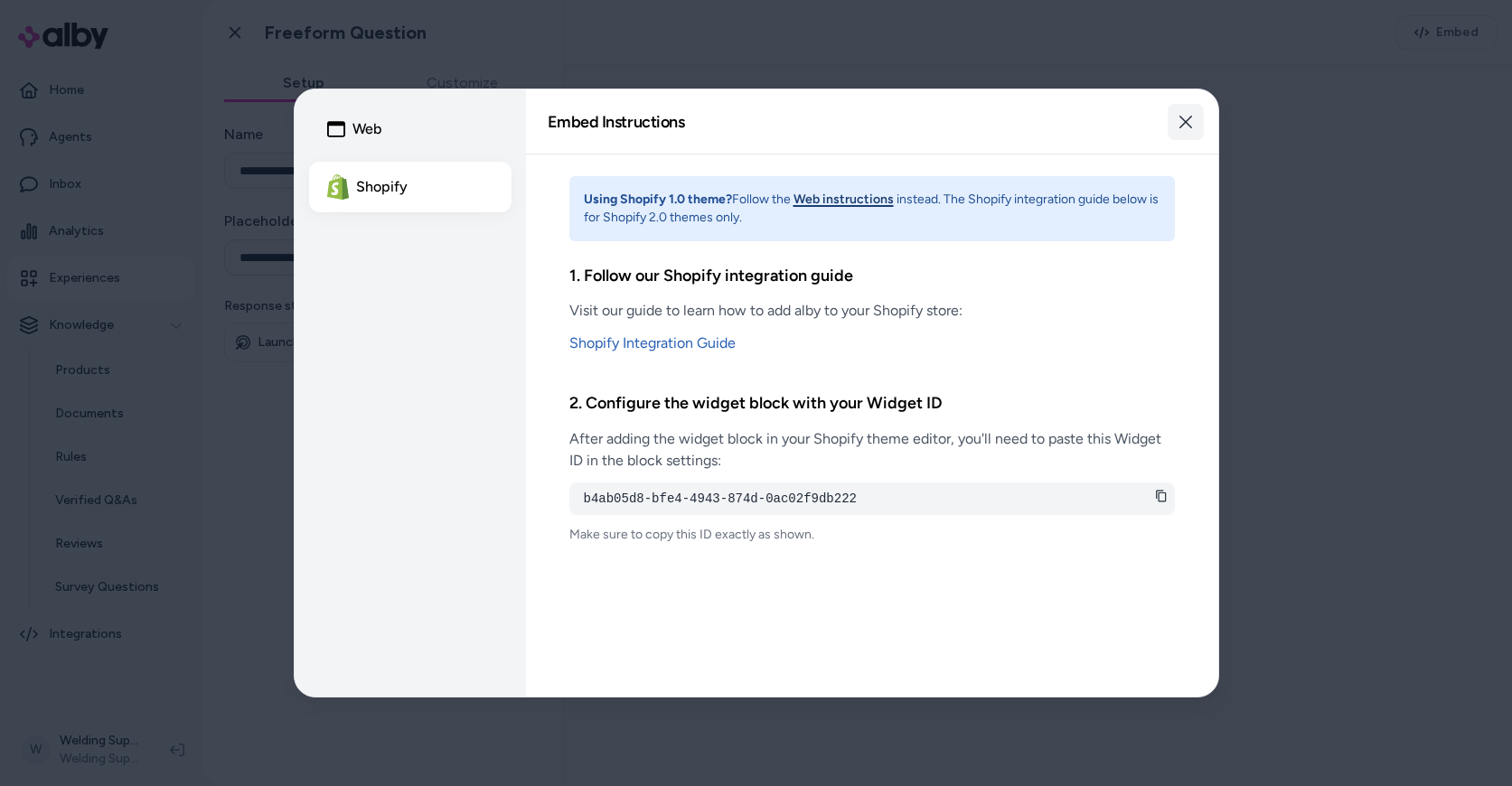
click at [1186, 124] on icon "button" at bounding box center [1185, 121] width 14 height 14
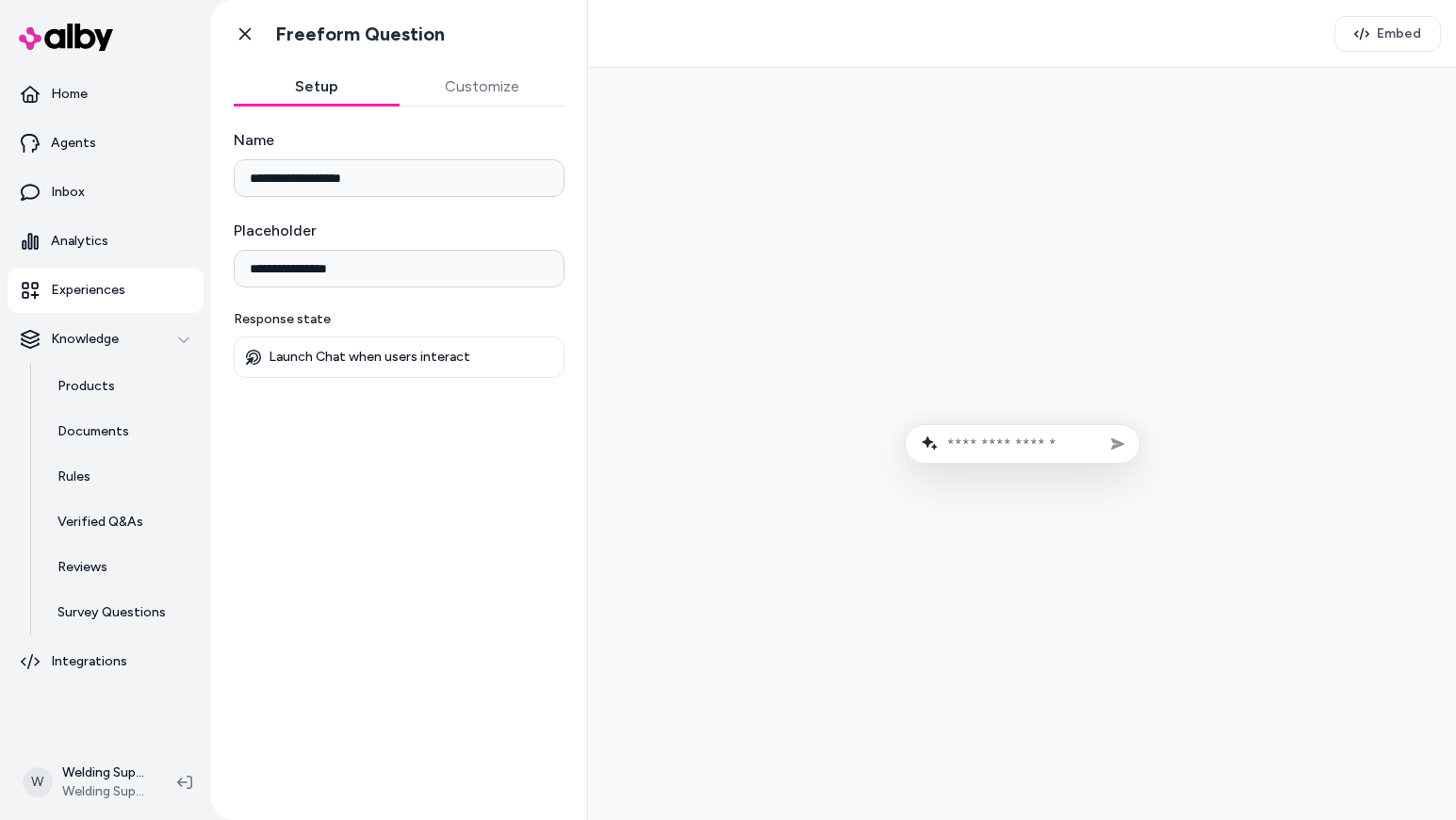
click at [78, 285] on p "Experiences" at bounding box center [88, 290] width 75 height 19
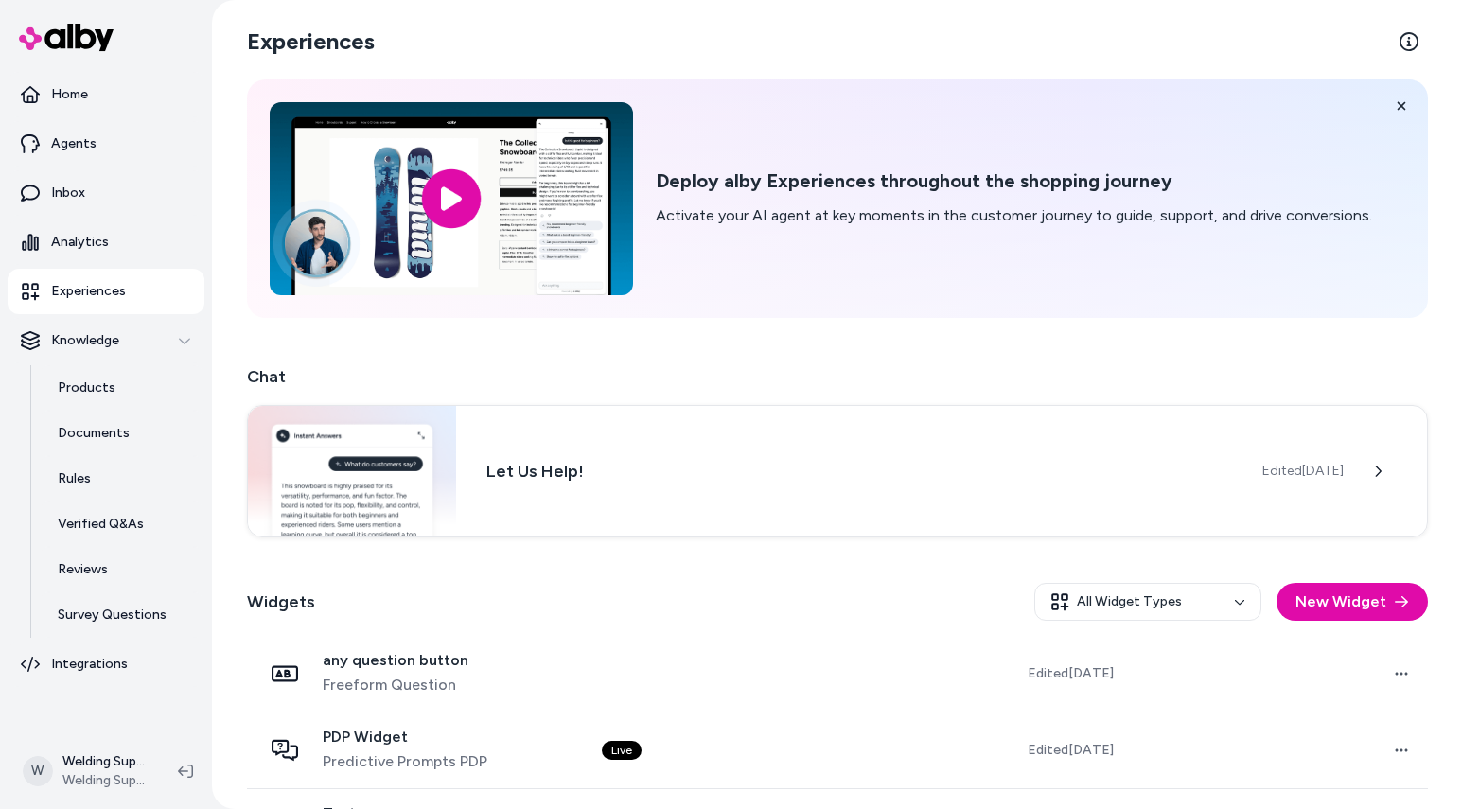
scroll to position [95, 0]
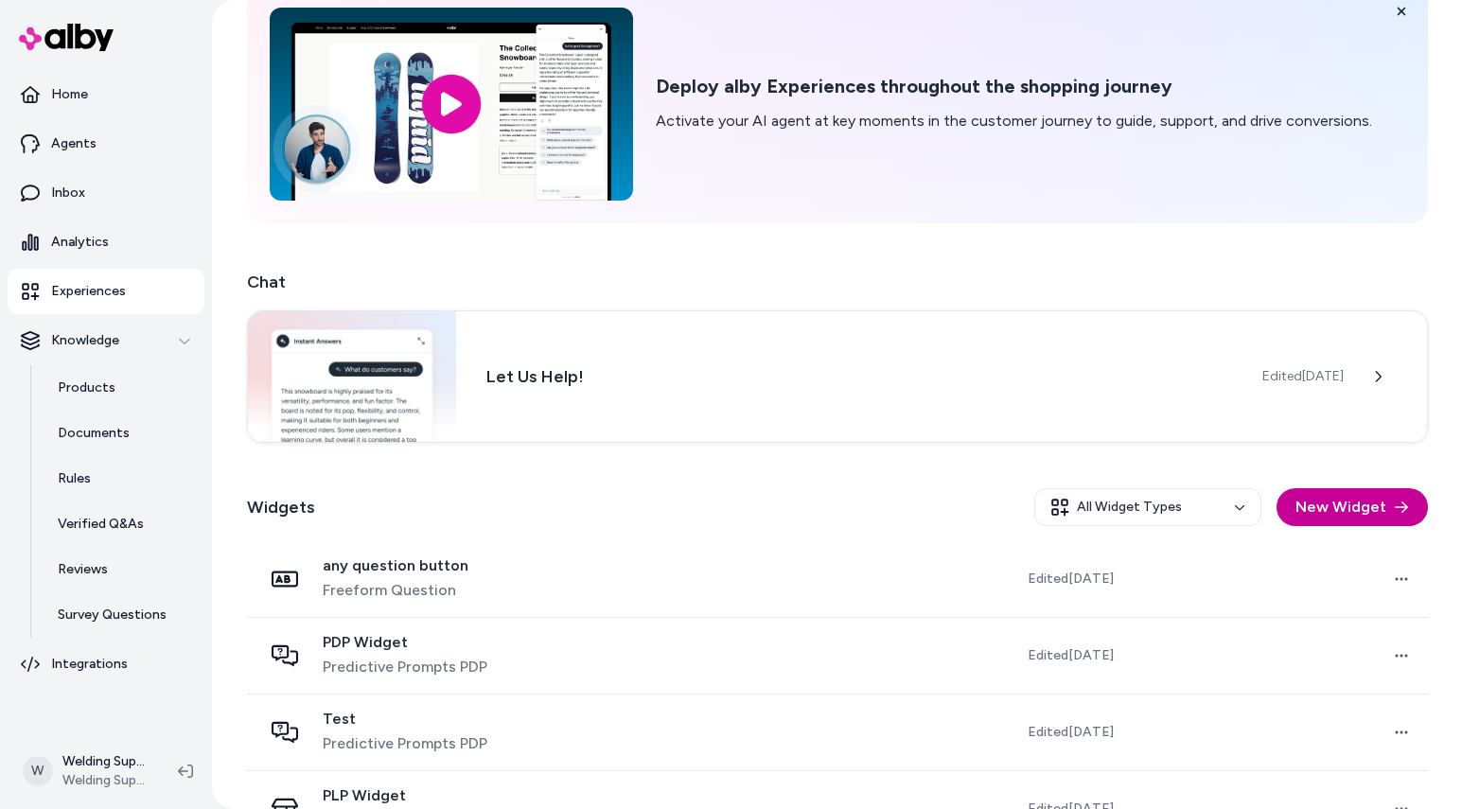
click at [1332, 511] on button "New Widget" at bounding box center [1352, 507] width 151 height 38
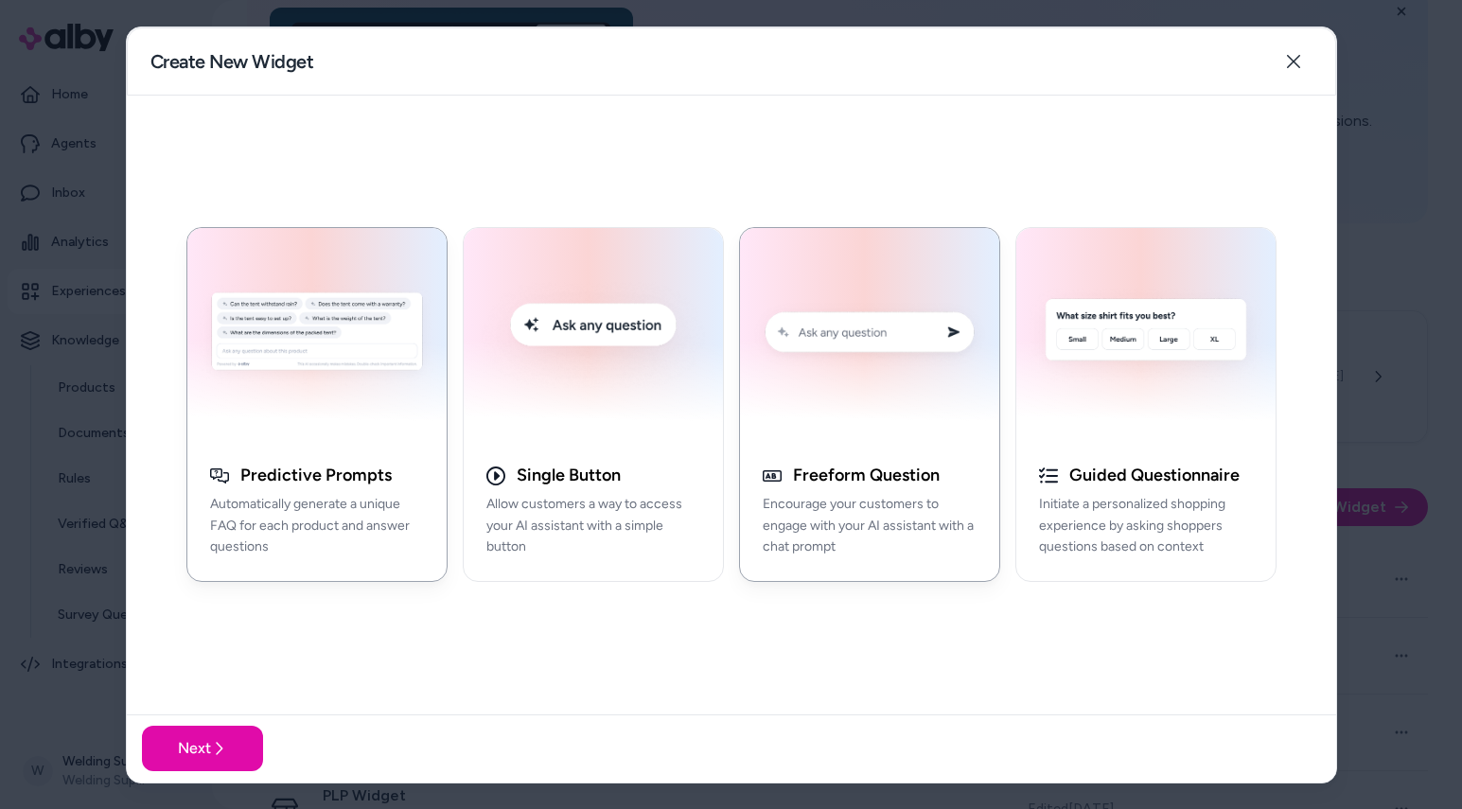
click at [856, 330] on img "button" at bounding box center [869, 334] width 237 height 191
click at [179, 751] on button "Next" at bounding box center [202, 748] width 121 height 45
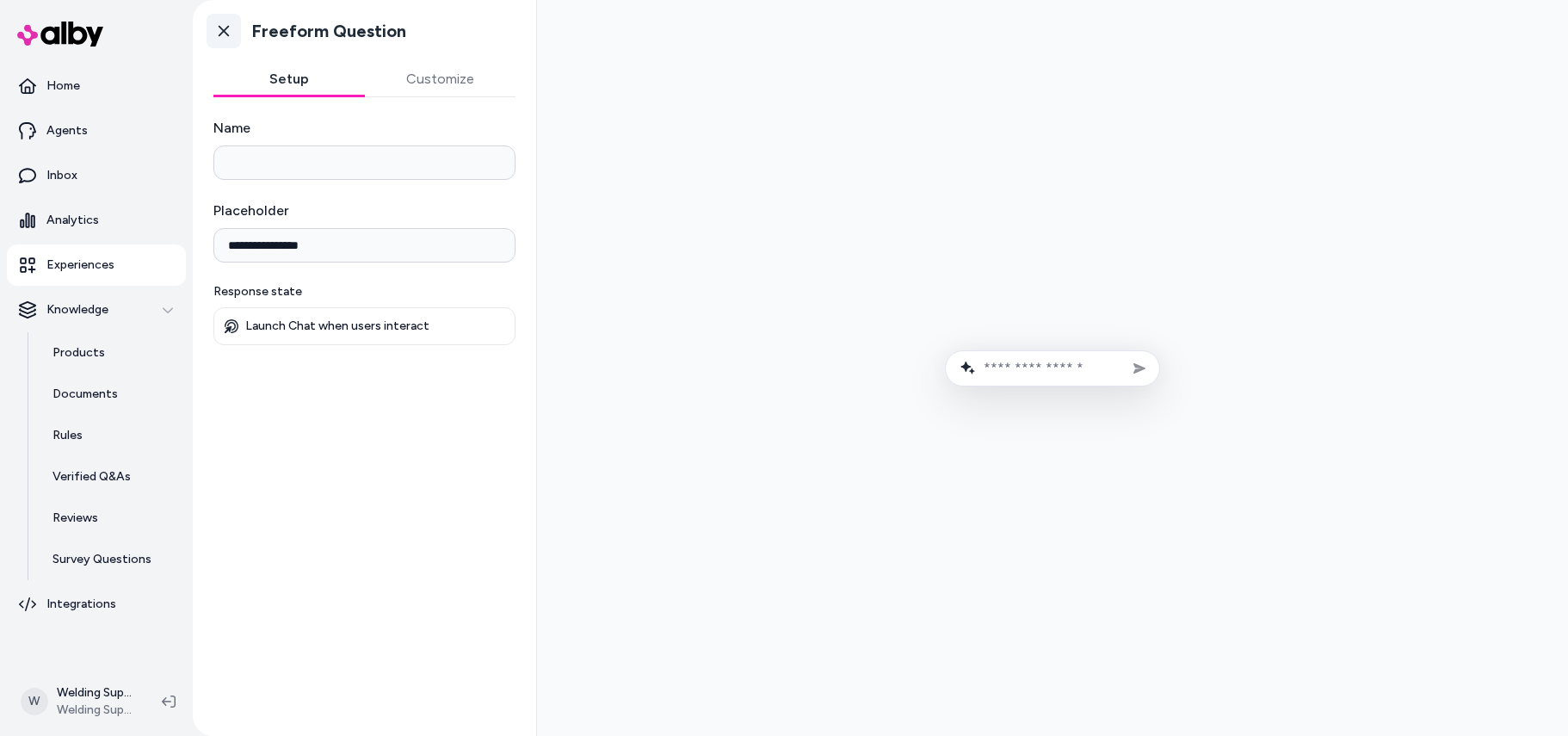
click at [225, 30] on icon at bounding box center [223, 31] width 10 height 11
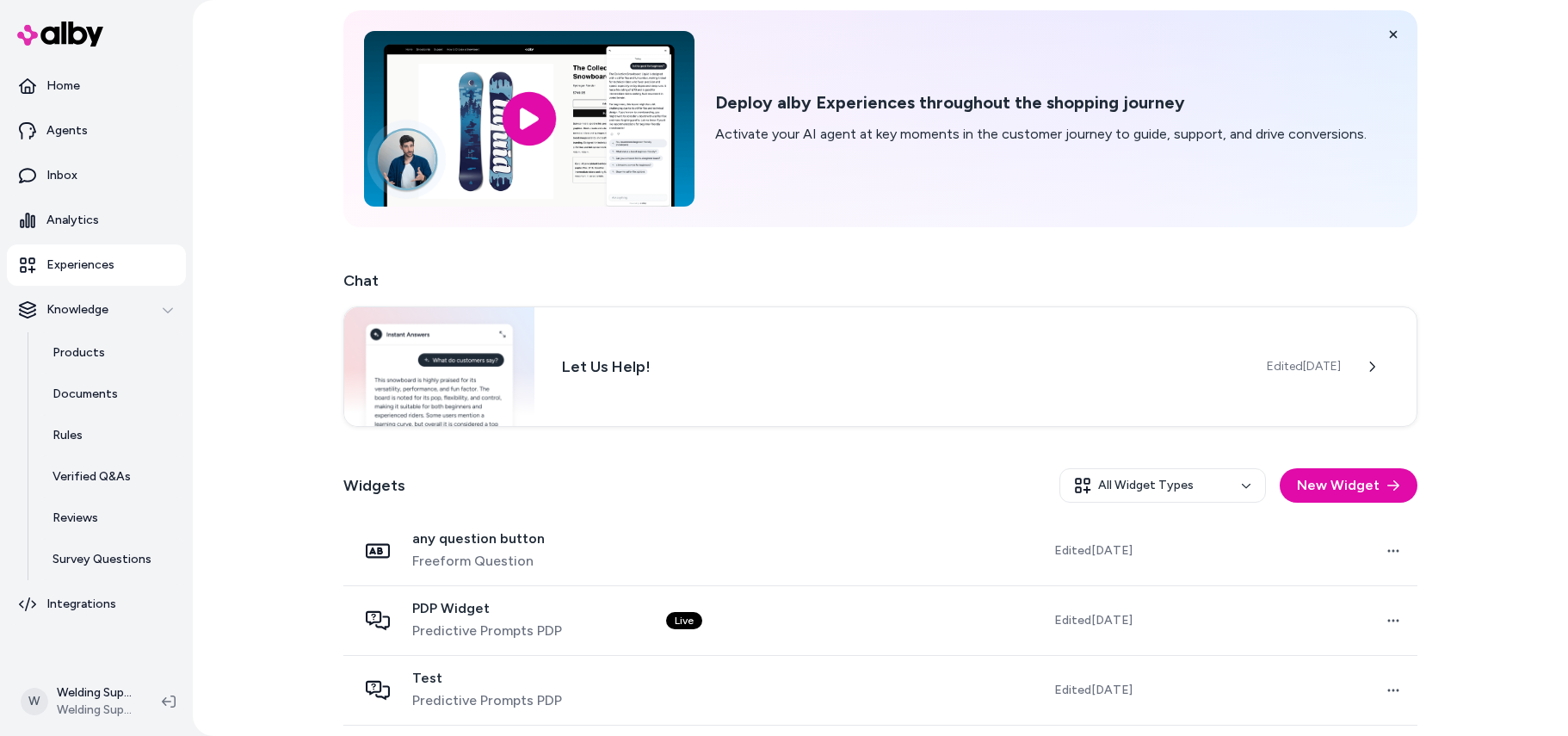
scroll to position [135, 0]
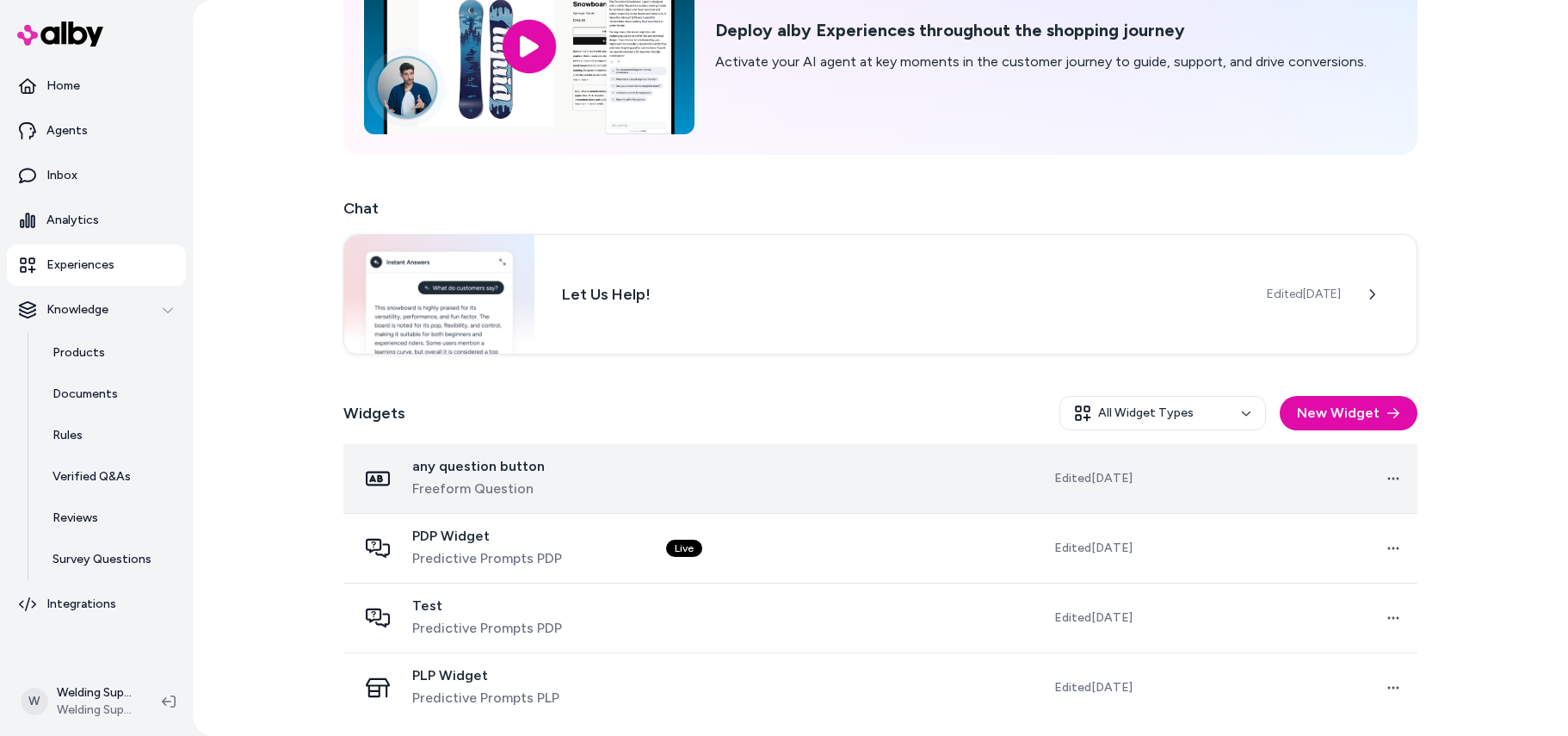
click at [755, 478] on td at bounding box center [788, 479] width 271 height 70
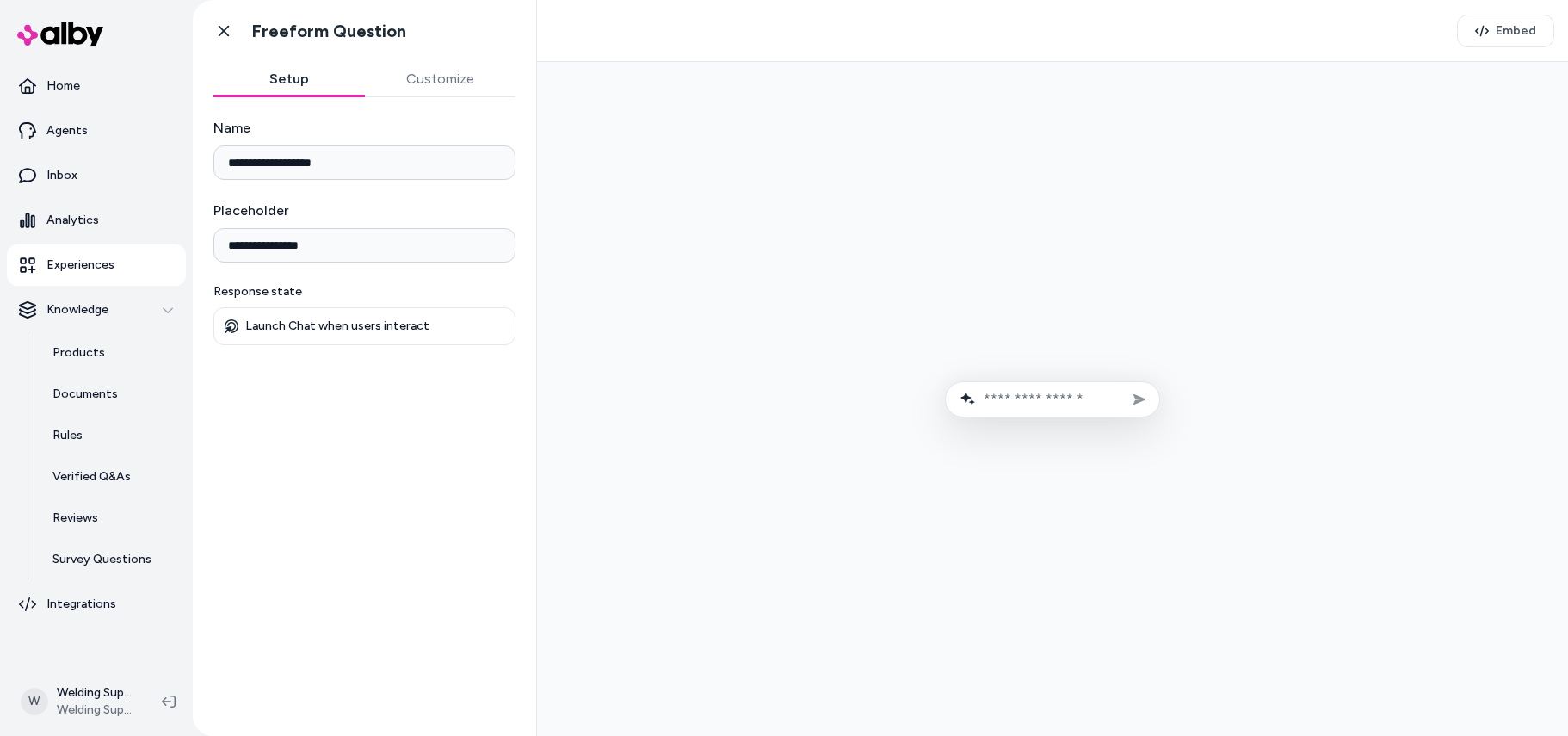
click at [265, 339] on div "Launch Chat when users interact" at bounding box center [365, 327] width 302 height 38
click at [262, 323] on p "Launch Chat when users interact" at bounding box center [337, 326] width 185 height 15
click at [447, 83] on button "Customize" at bounding box center [440, 79] width 152 height 35
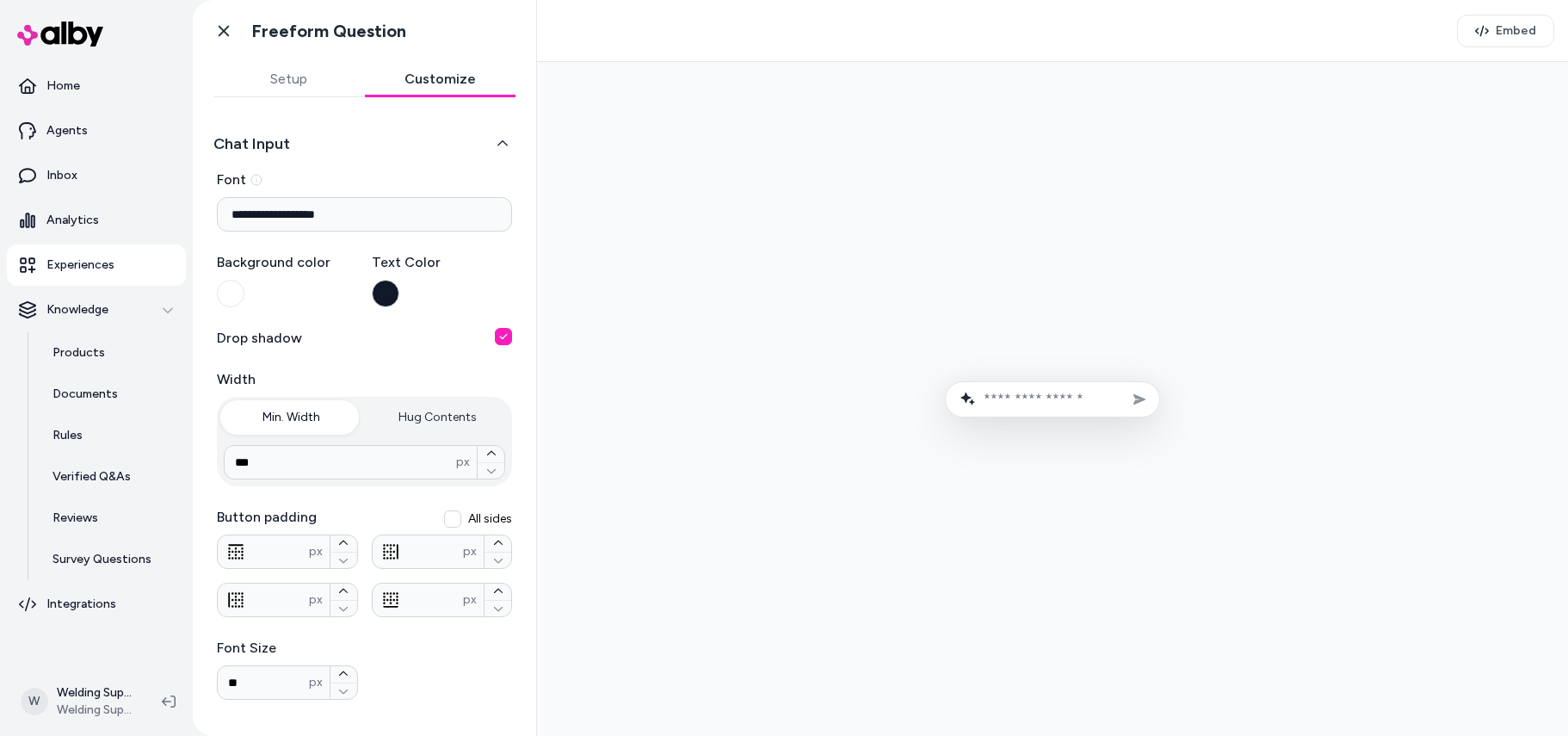
click at [289, 76] on button "Setup" at bounding box center [289, 79] width 152 height 35
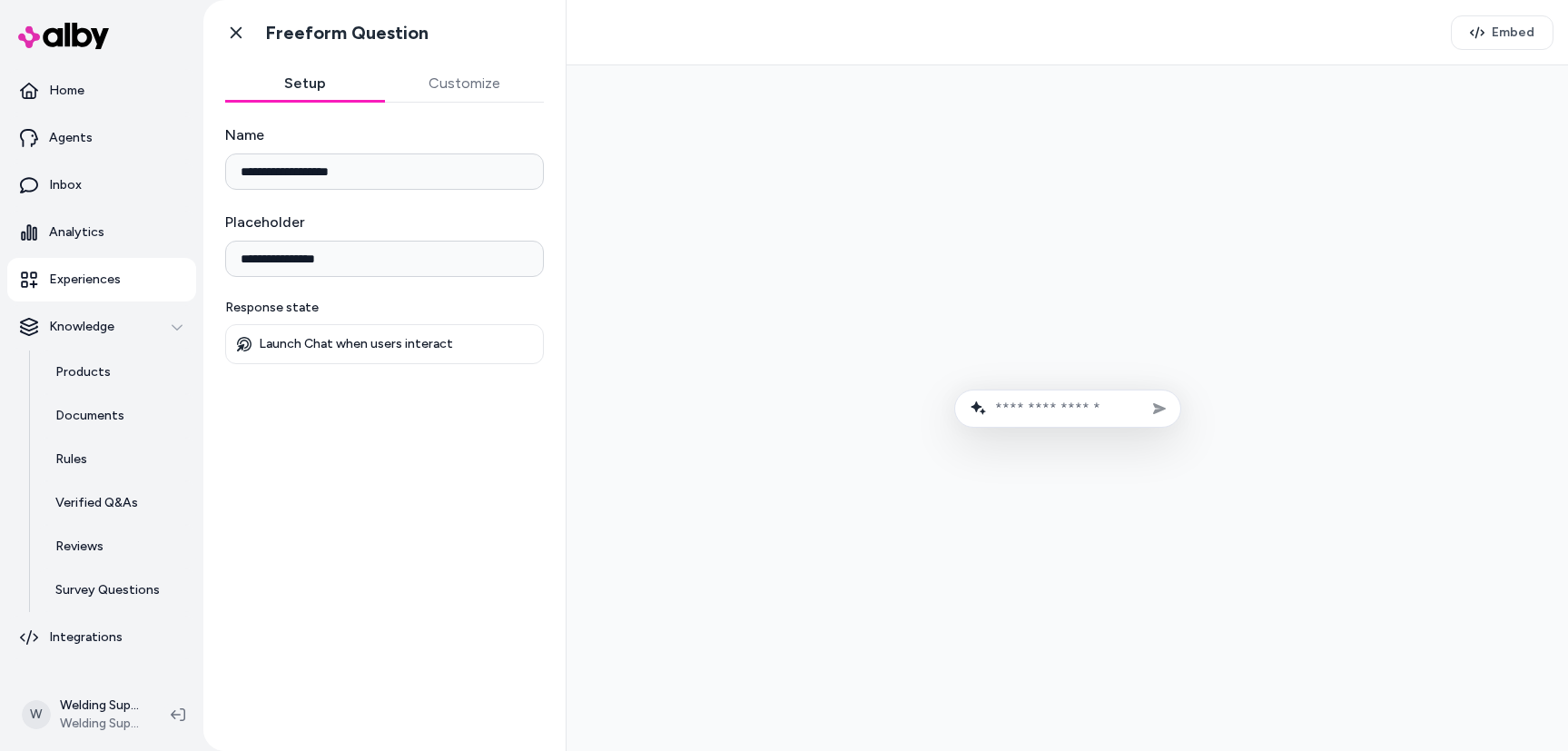
click at [430, 78] on button "Customize" at bounding box center [464, 83] width 160 height 36
click at [303, 83] on button "Setup" at bounding box center [305, 83] width 160 height 36
click at [238, 29] on icon at bounding box center [236, 33] width 18 height 18
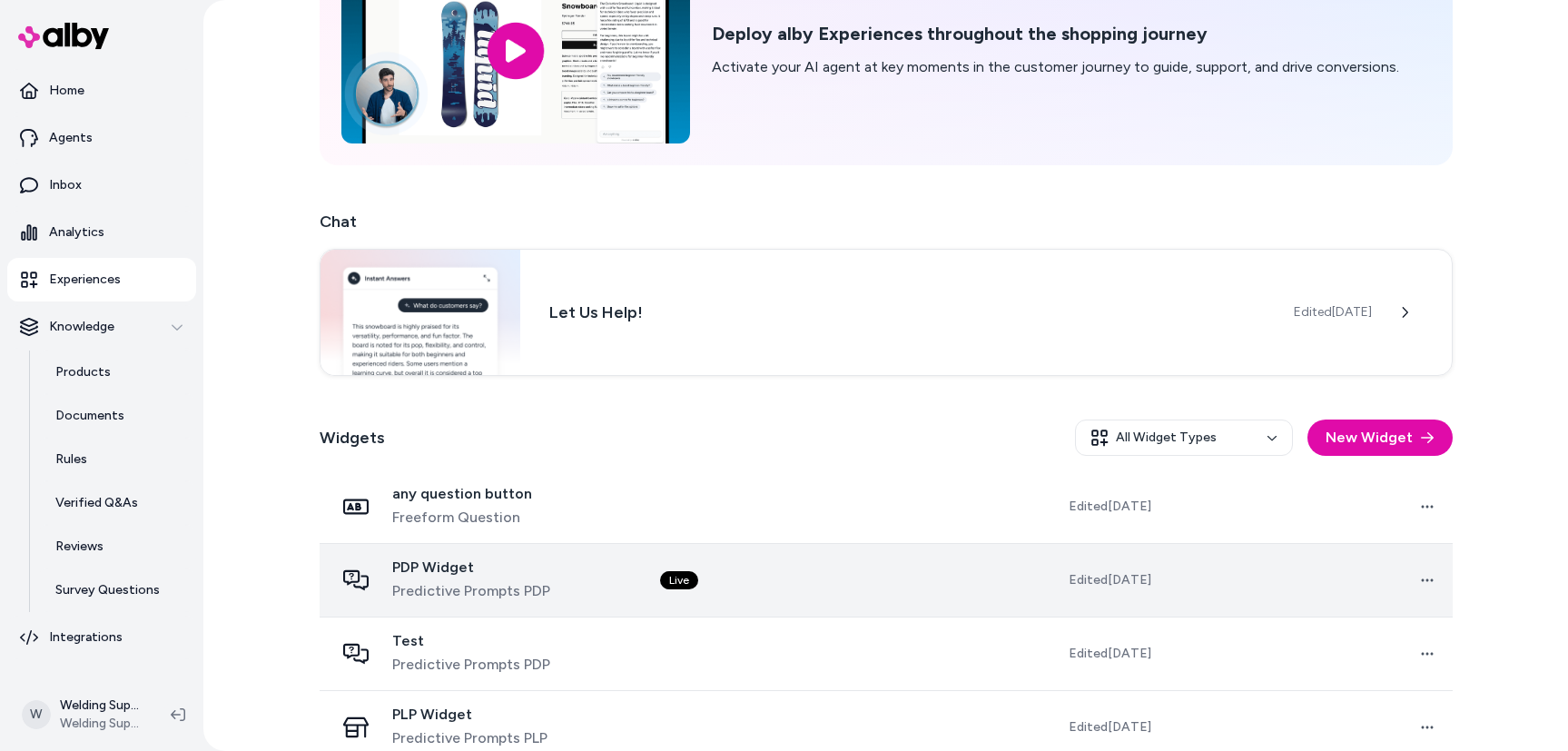
scroll to position [167, 0]
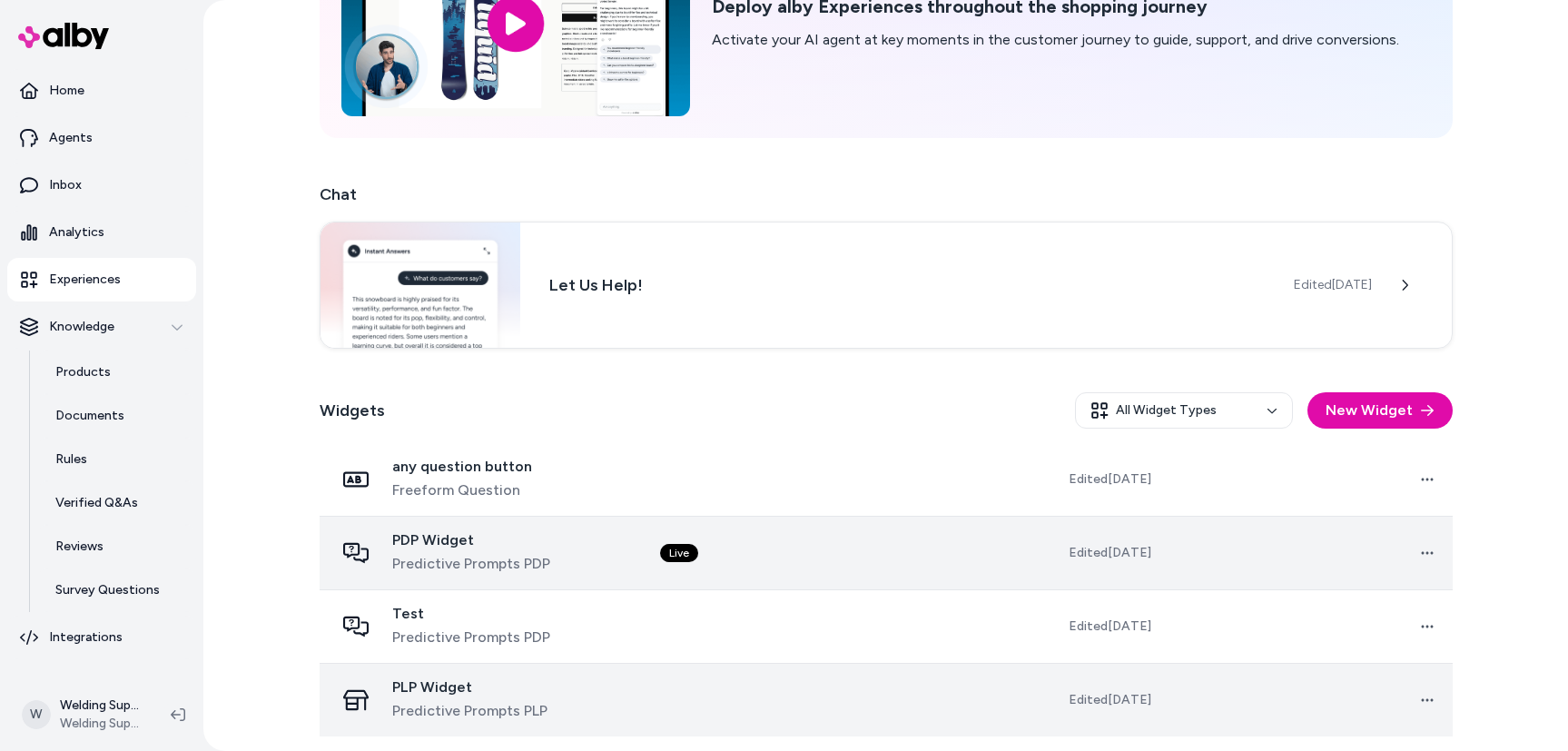
click at [494, 707] on span "Predictive Prompts PLP" at bounding box center [470, 711] width 155 height 22
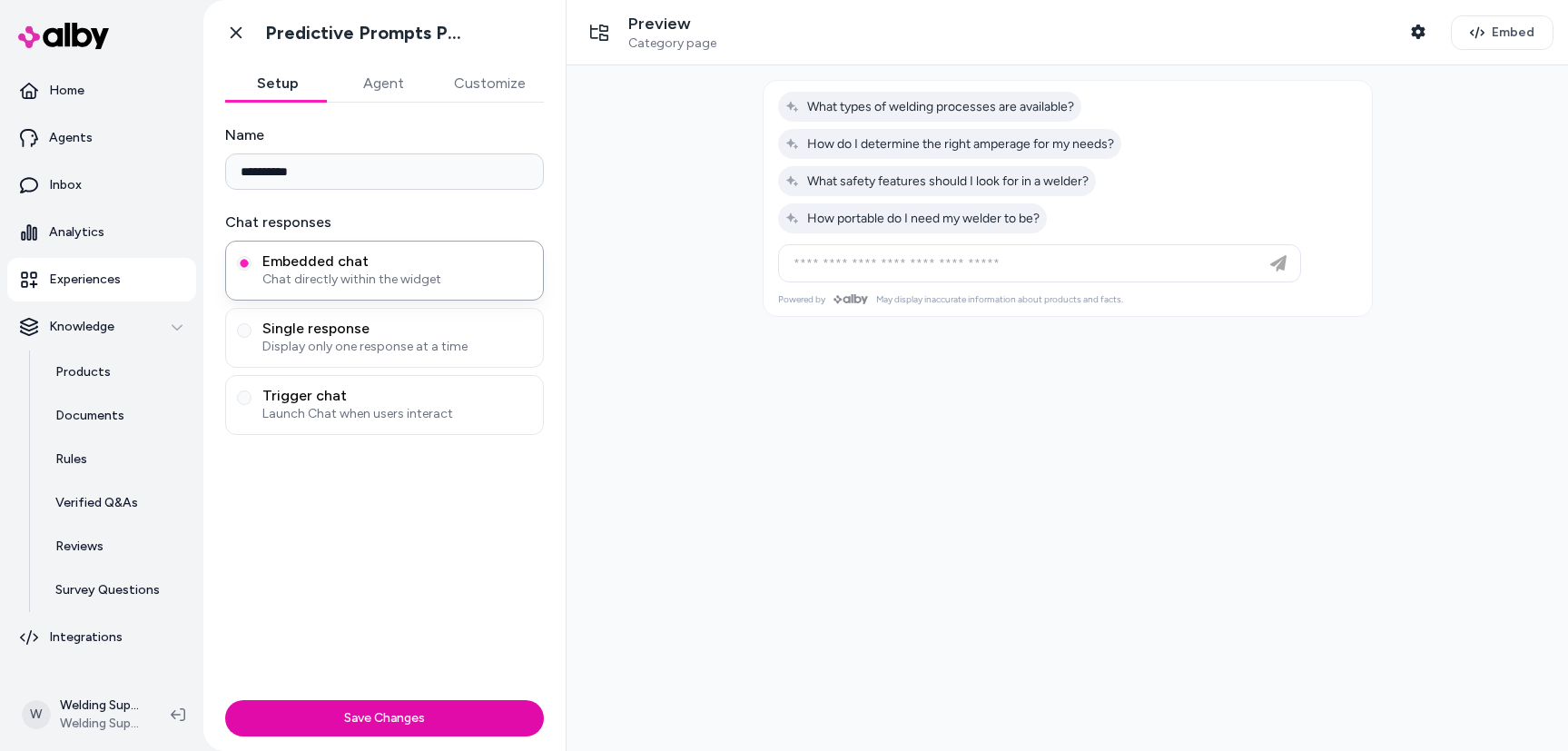
click at [393, 79] on button "Agent" at bounding box center [384, 83] width 105 height 36
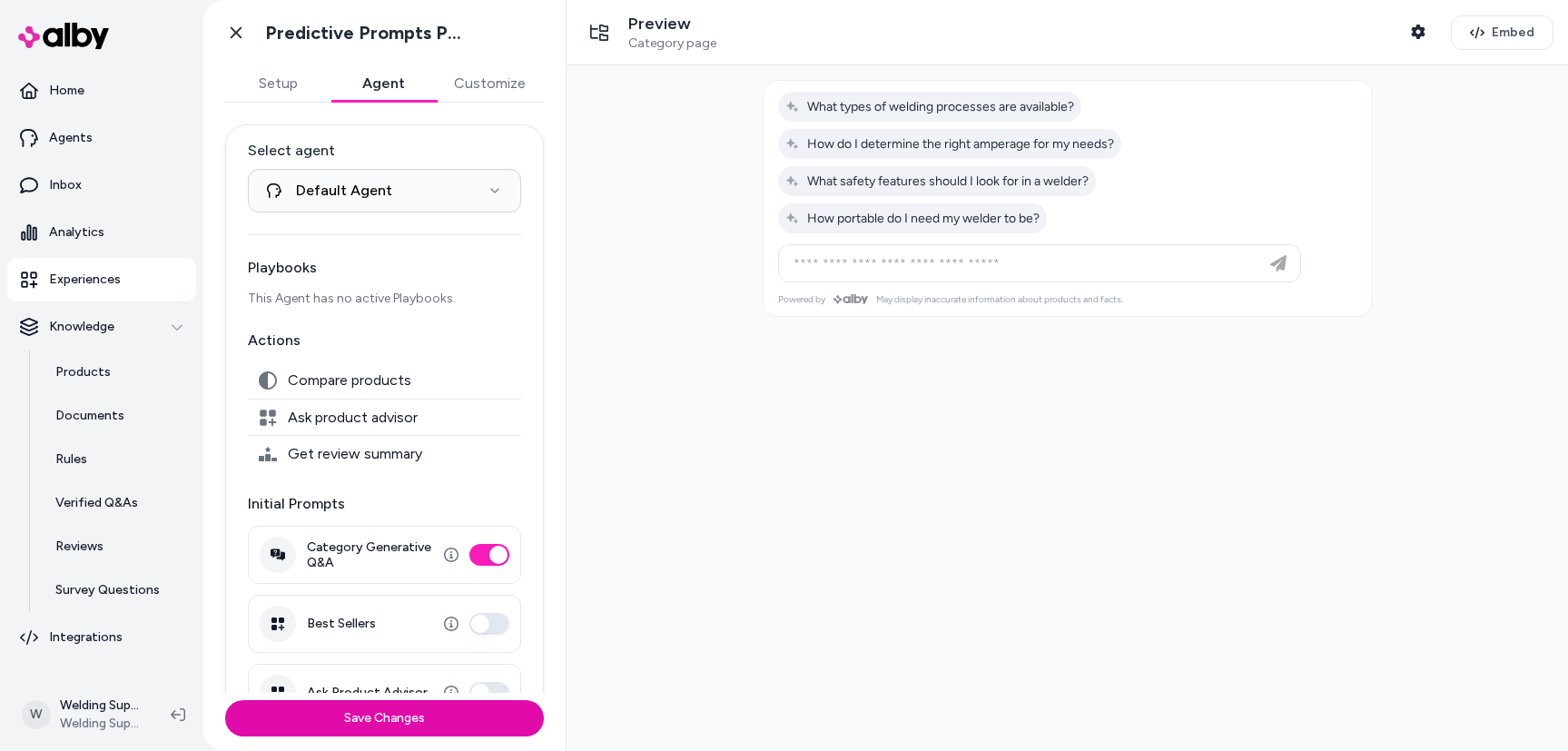
click at [491, 77] on button "Customize" at bounding box center [489, 83] width 108 height 36
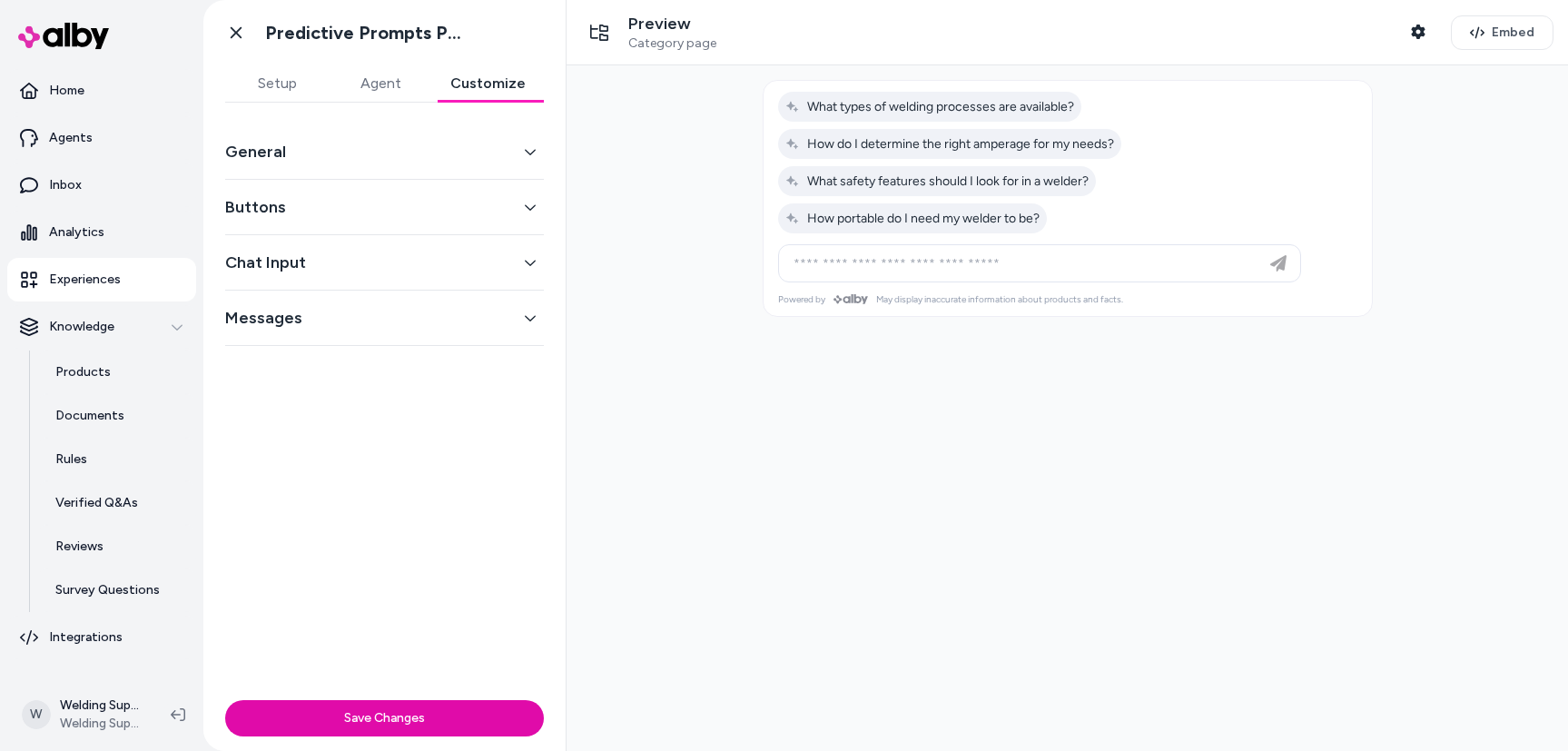
click at [318, 154] on button "General" at bounding box center [385, 152] width 318 height 26
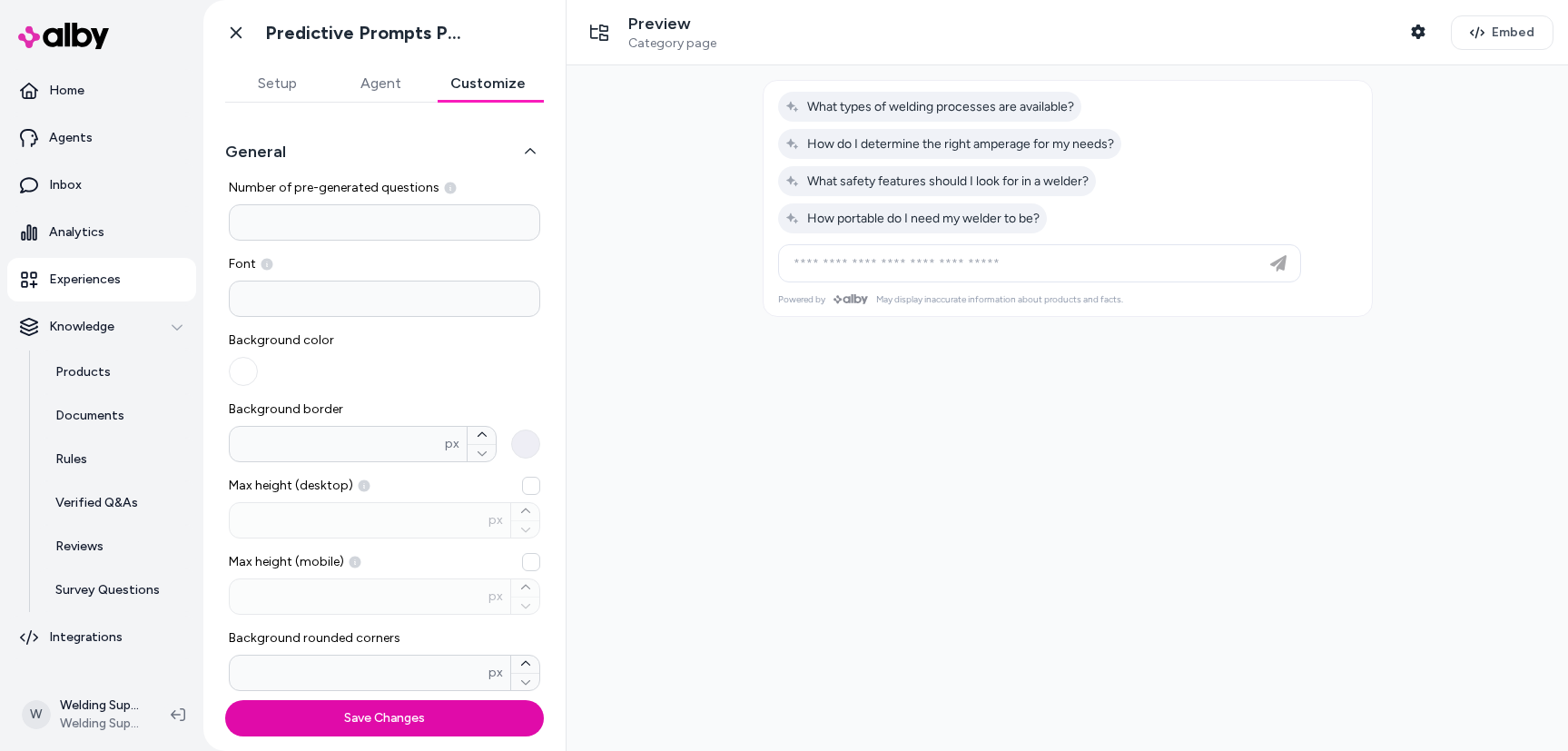
click at [384, 82] on button "Agent" at bounding box center [381, 83] width 104 height 36
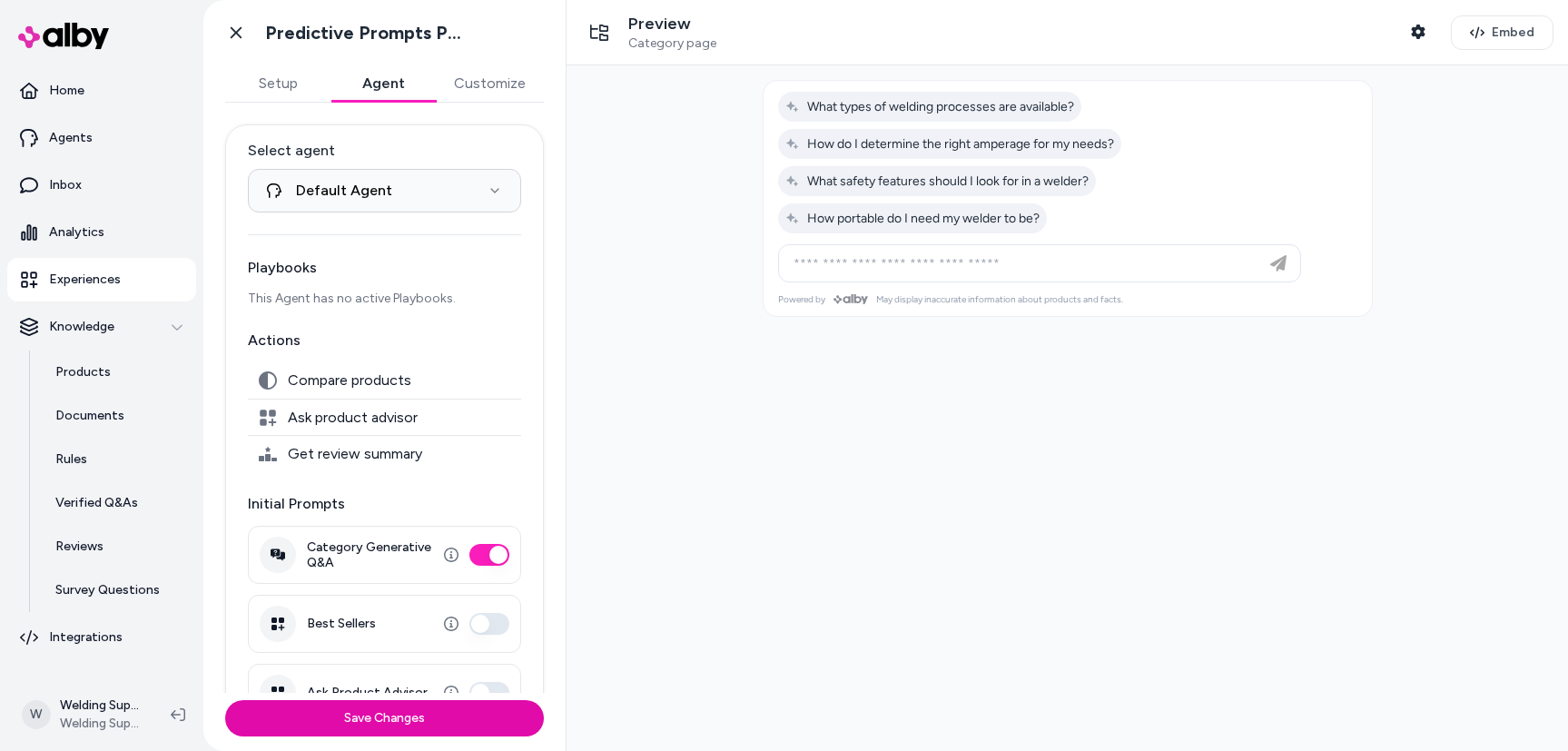
click at [275, 79] on button "Setup" at bounding box center [278, 83] width 105 height 36
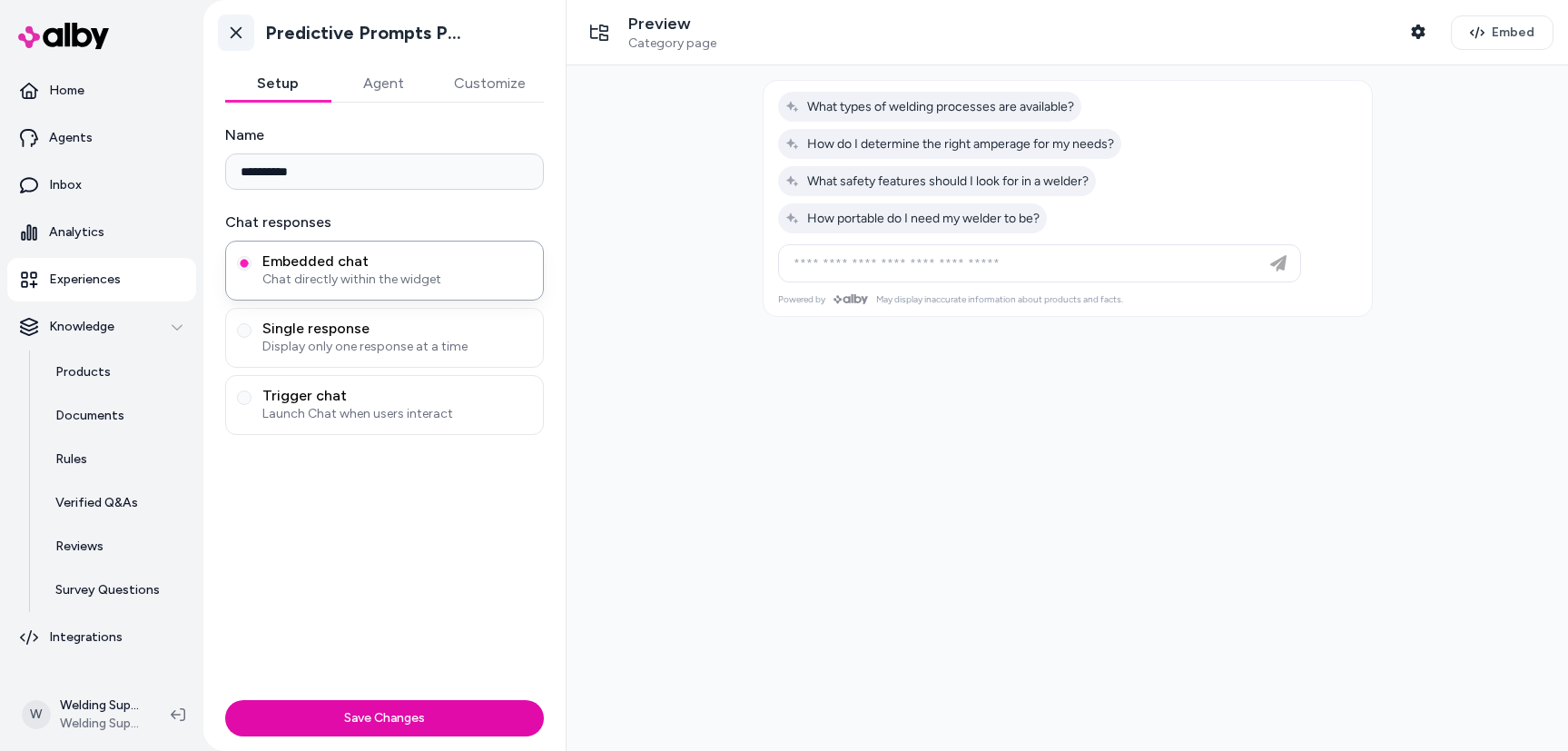
click at [233, 34] on icon at bounding box center [236, 33] width 18 height 18
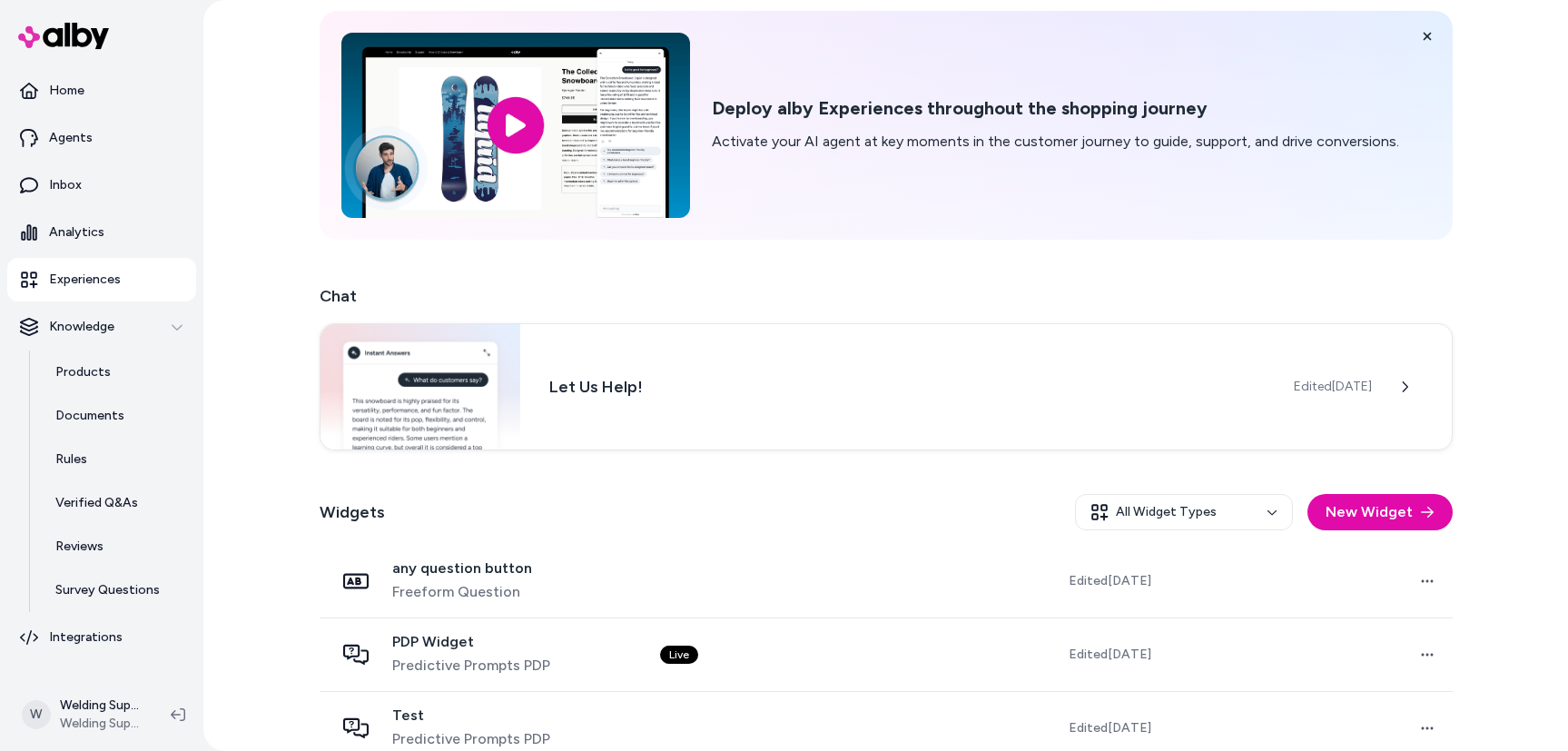
scroll to position [167, 0]
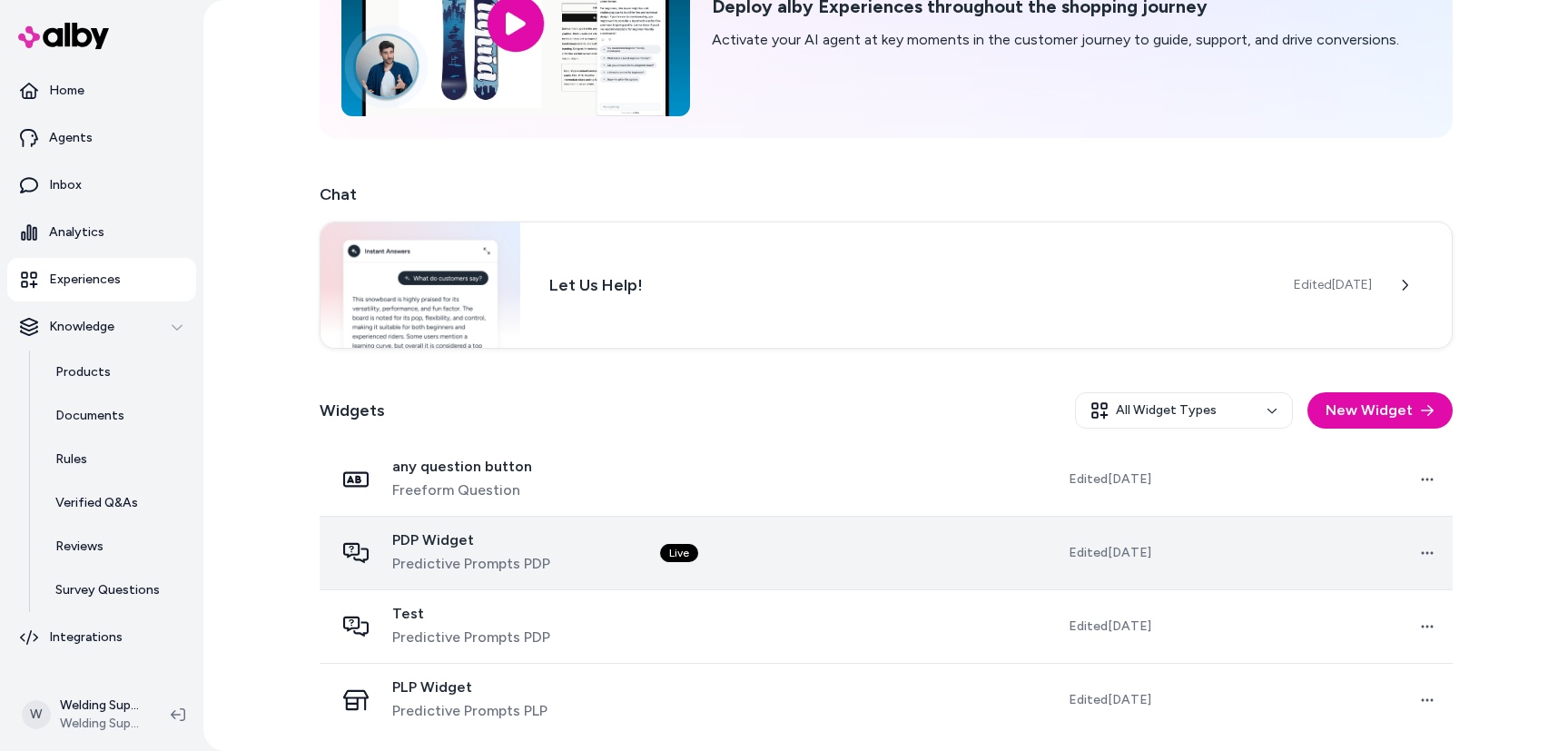
click at [675, 545] on div "Live" at bounding box center [679, 552] width 38 height 18
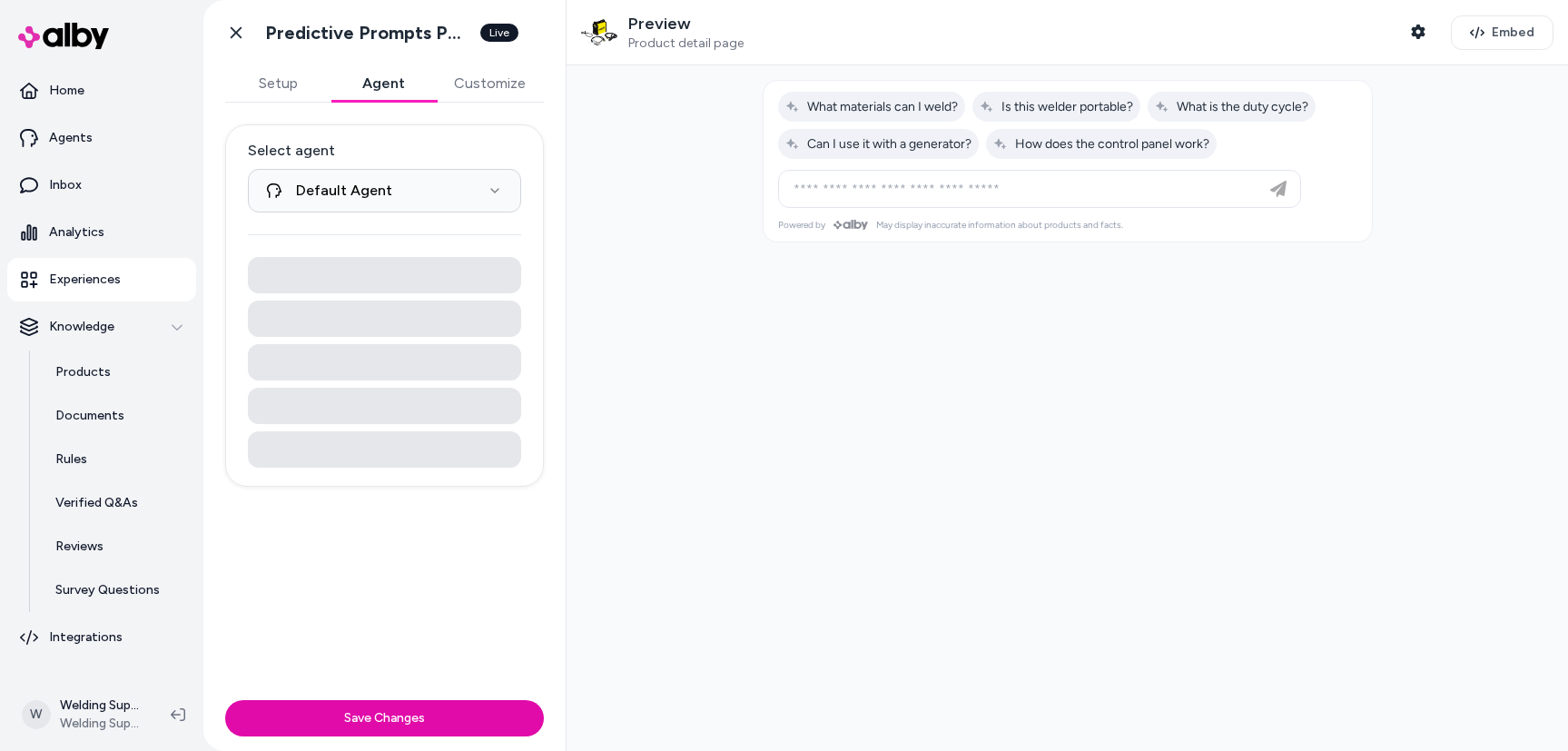
click at [377, 80] on button "Agent" at bounding box center [384, 83] width 105 height 36
click at [501, 83] on button "Customize" at bounding box center [489, 83] width 108 height 36
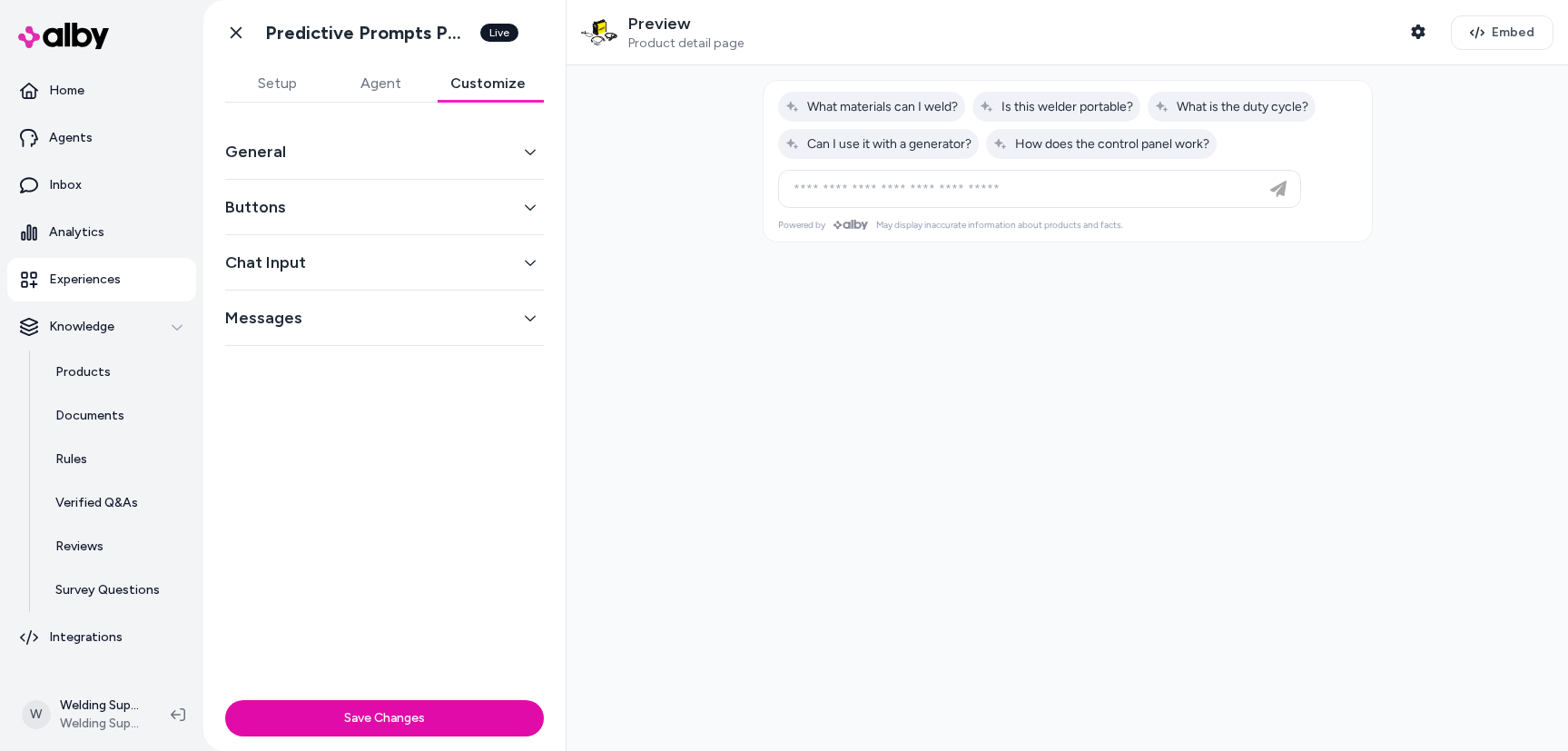
click at [374, 148] on button "General" at bounding box center [385, 152] width 318 height 26
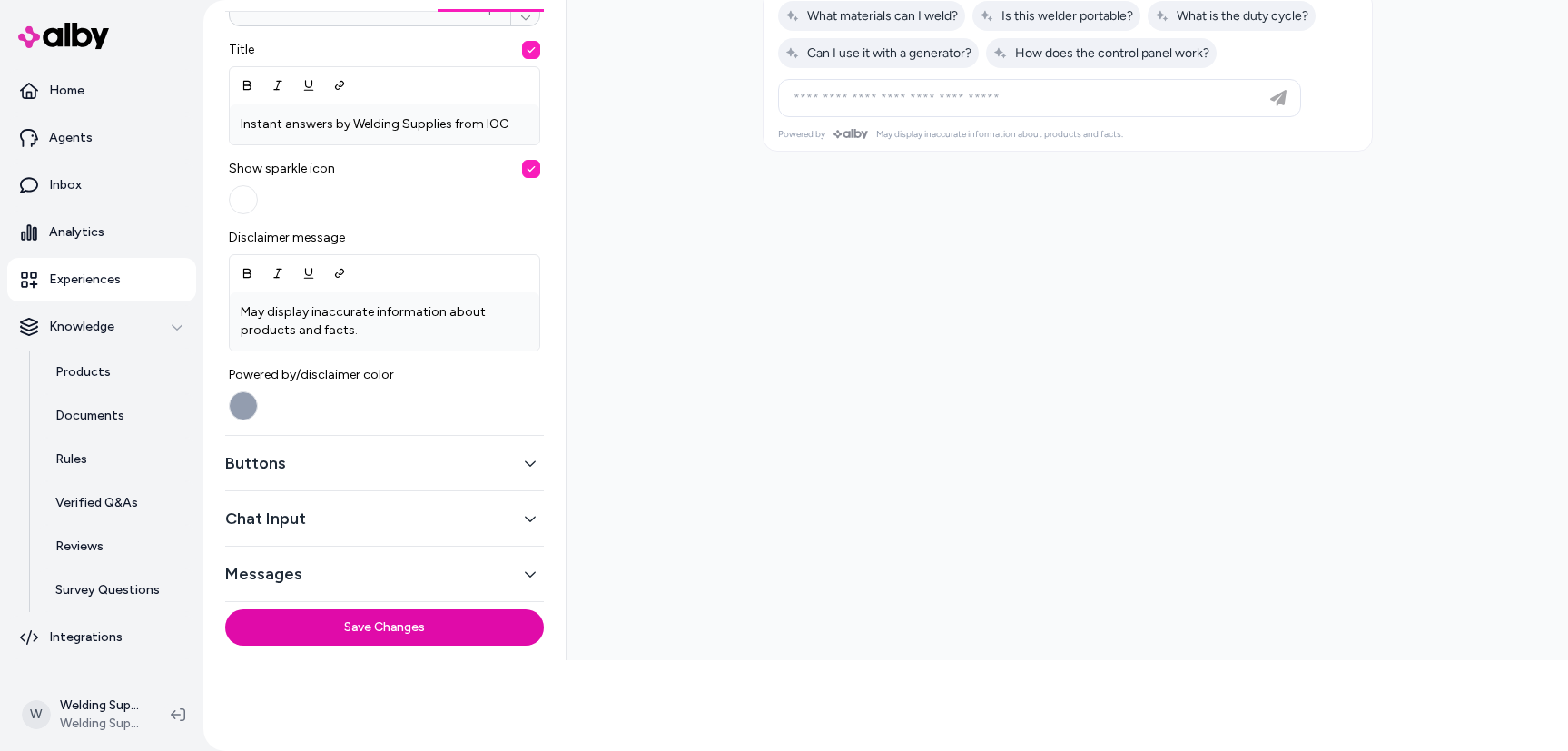
scroll to position [92, 0]
click at [333, 469] on button "Buttons" at bounding box center [385, 462] width 318 height 26
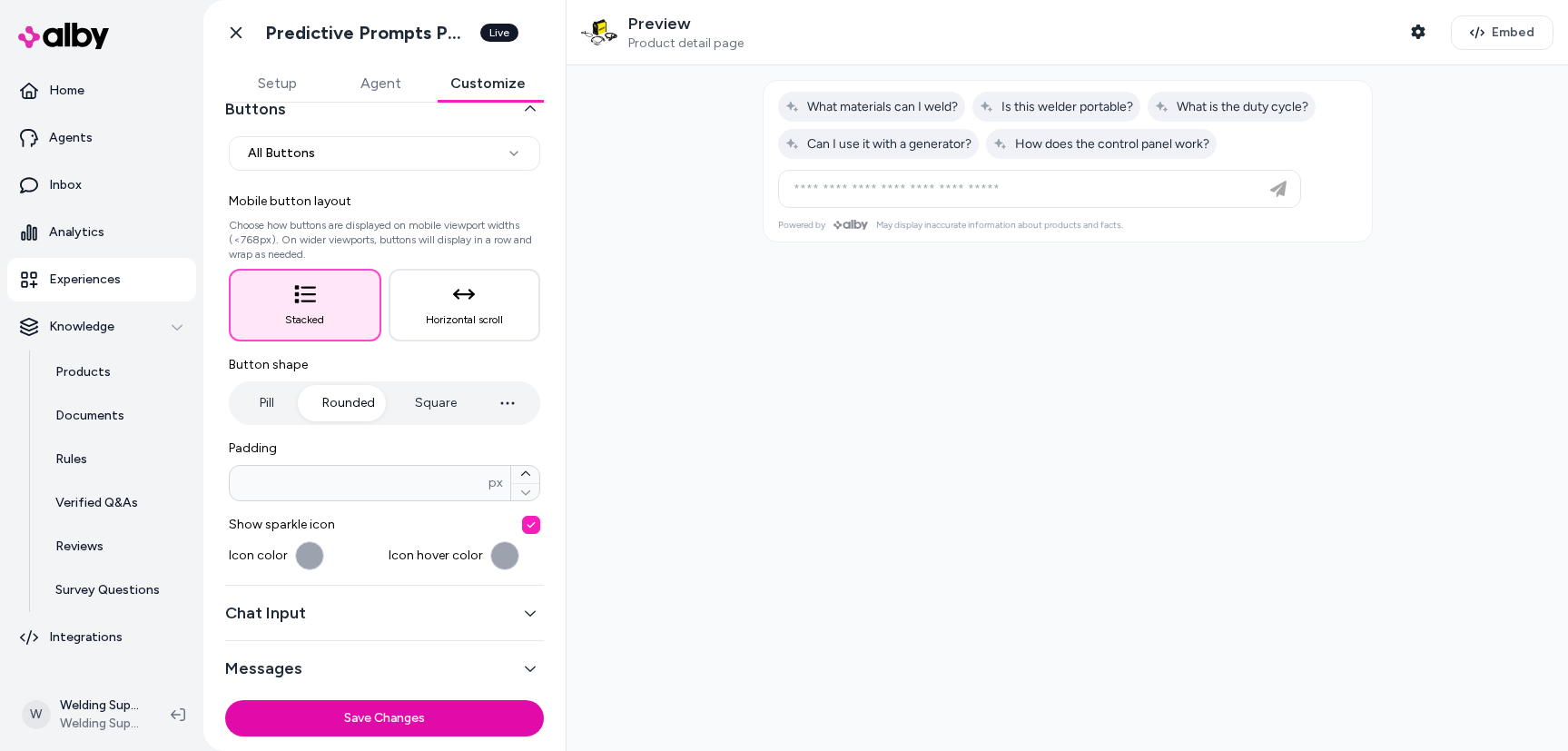
scroll to position [102, 0]
click at [343, 609] on button "Chat Input" at bounding box center [385, 609] width 318 height 26
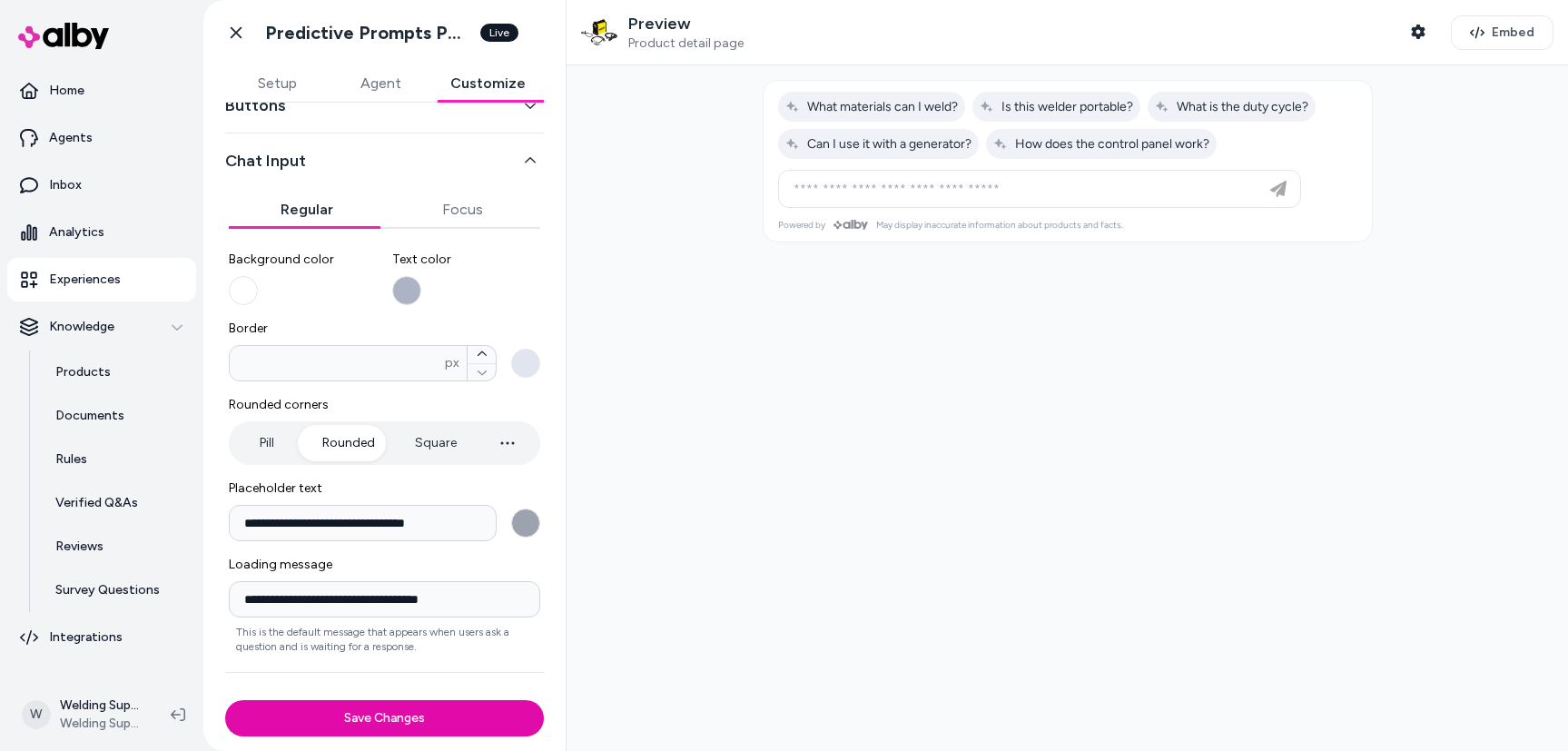
scroll to position [137, 0]
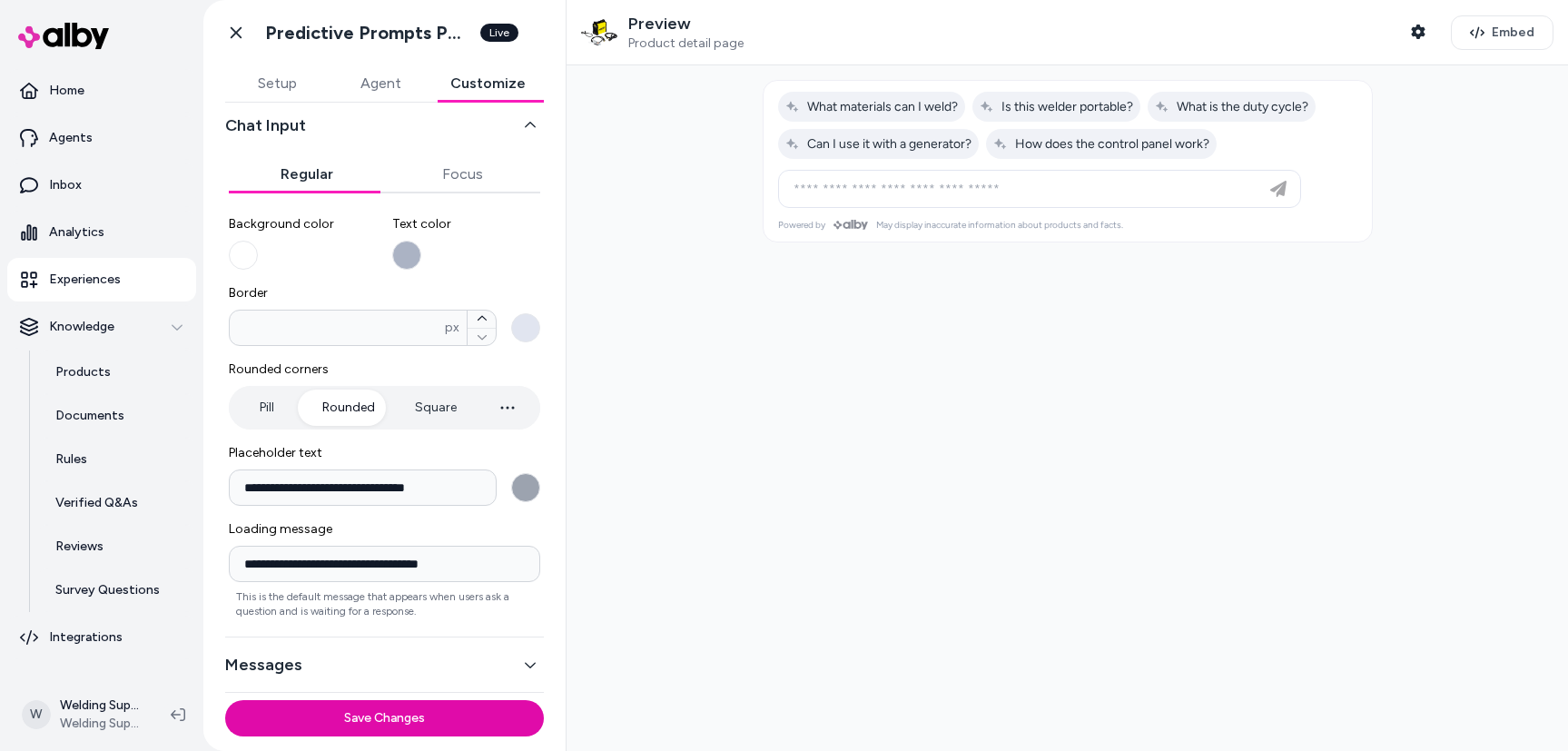
click at [352, 672] on button "Messages" at bounding box center [385, 665] width 318 height 26
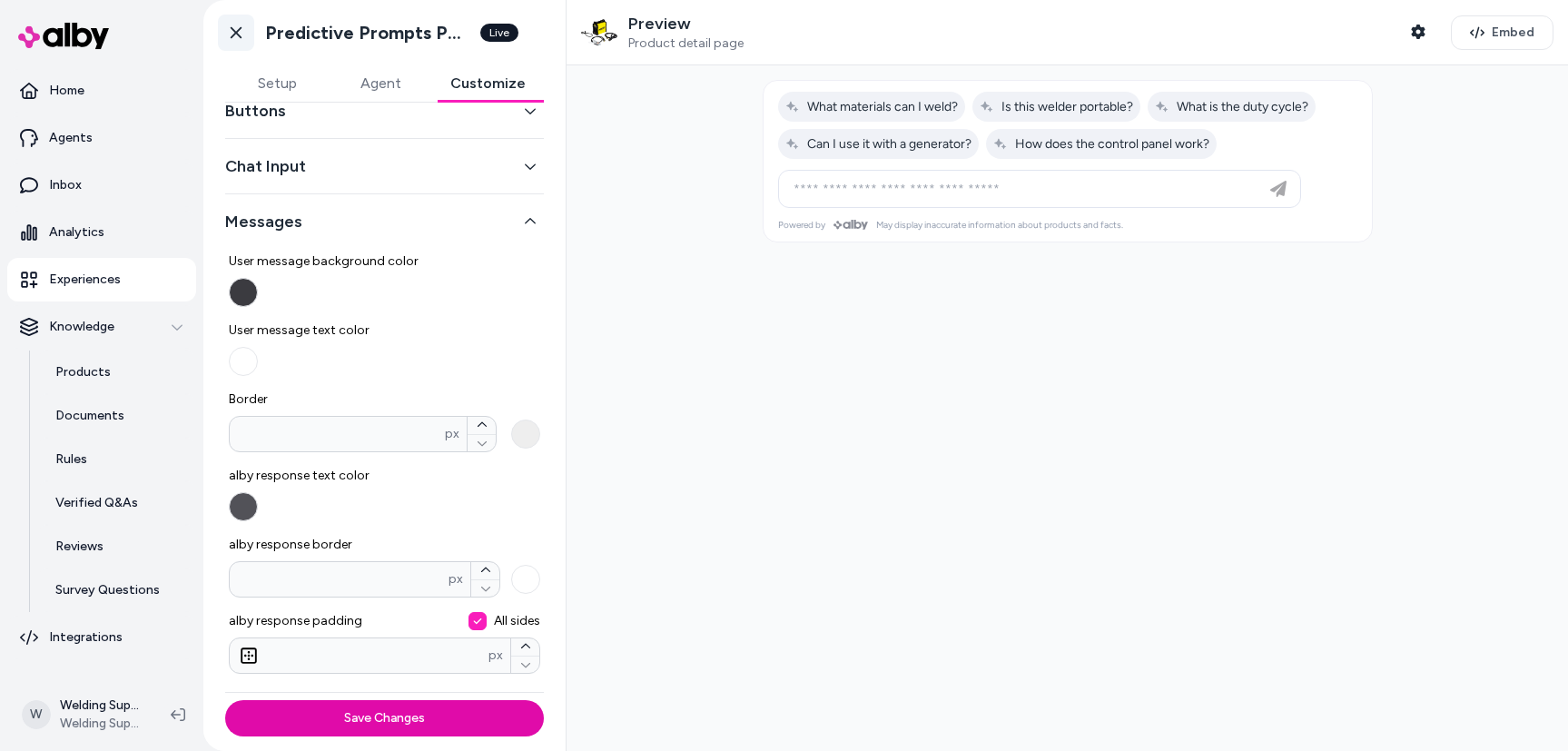
click at [234, 27] on icon at bounding box center [236, 33] width 18 height 18
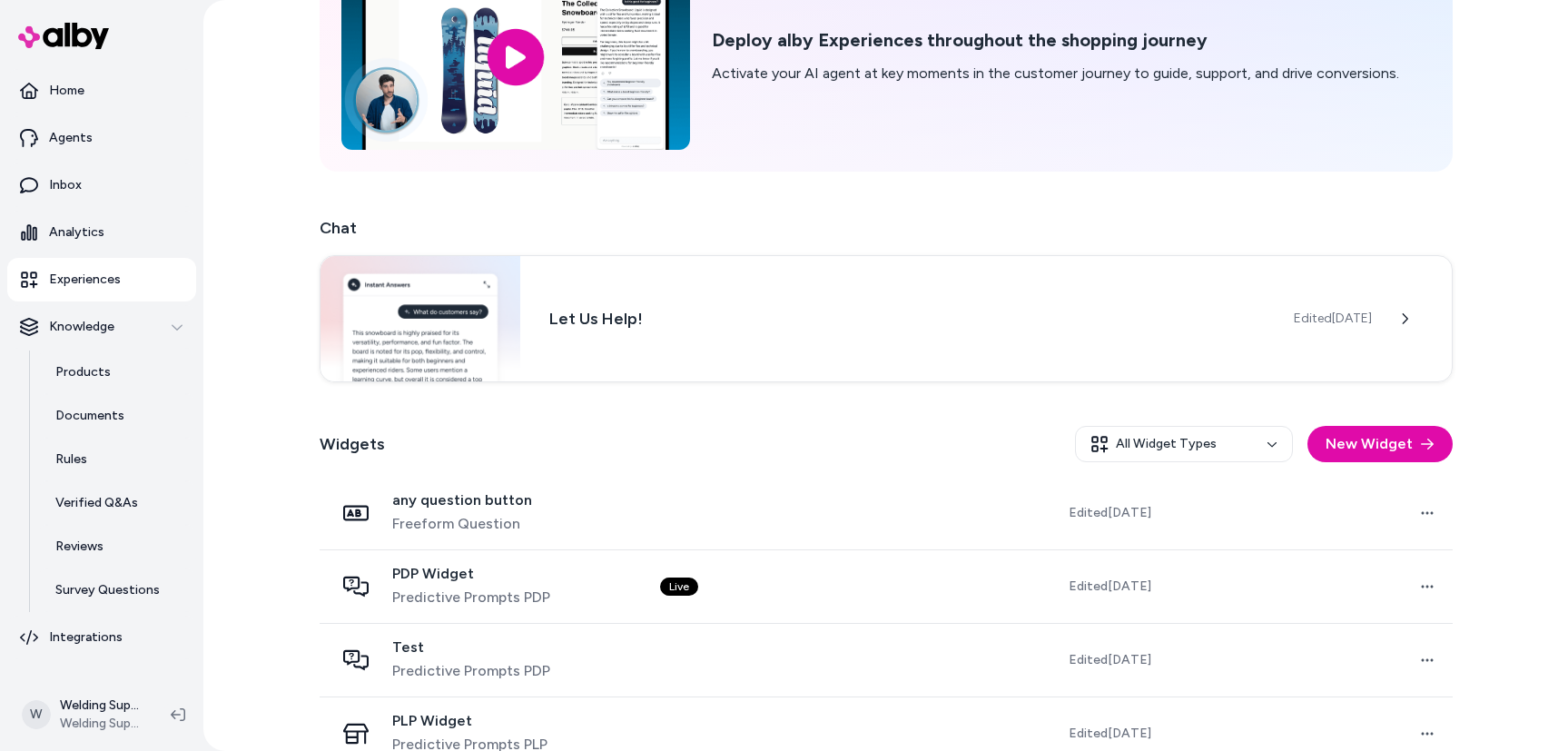
scroll to position [167, 0]
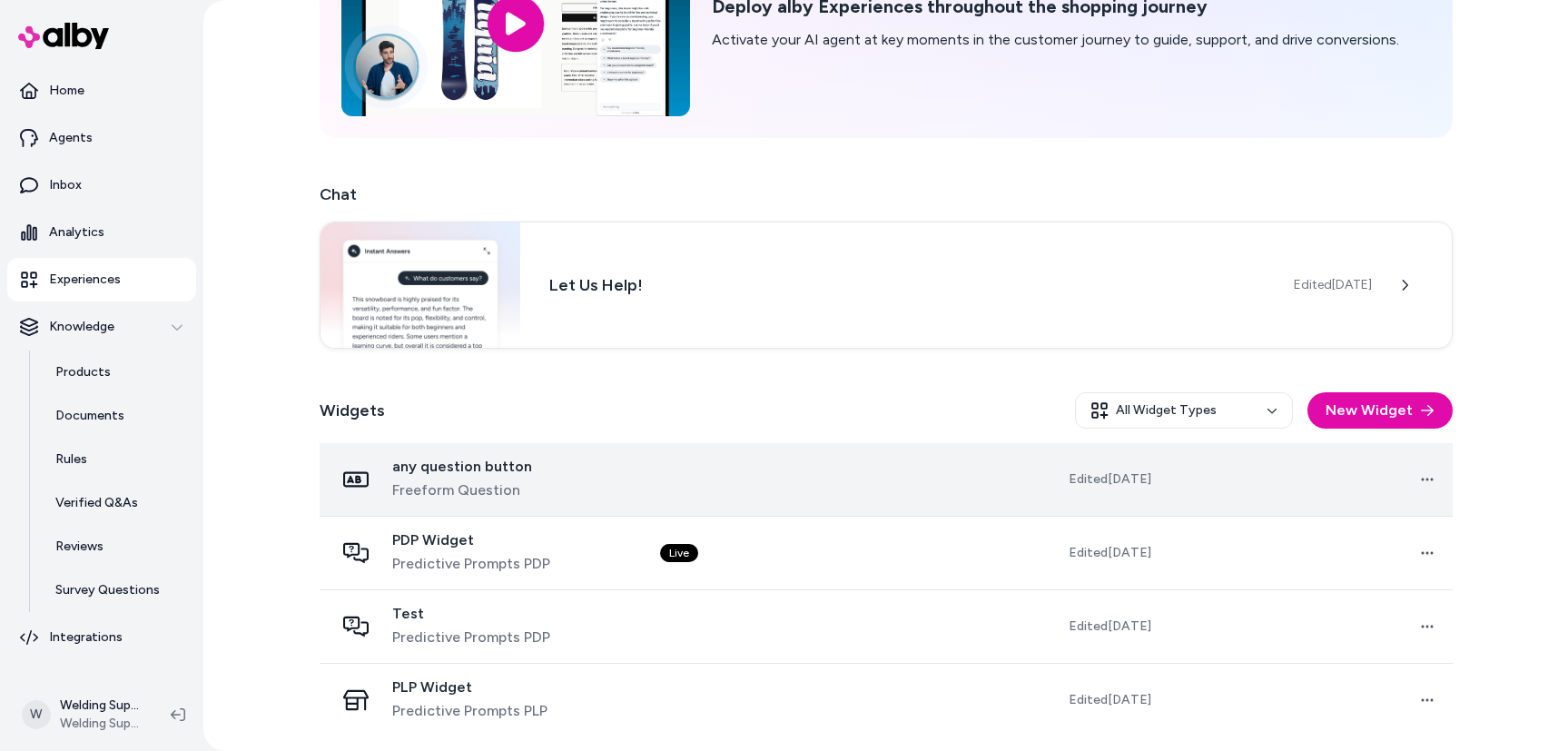
click at [561, 475] on div "any question button Freeform Question" at bounding box center [481, 479] width 296 height 43
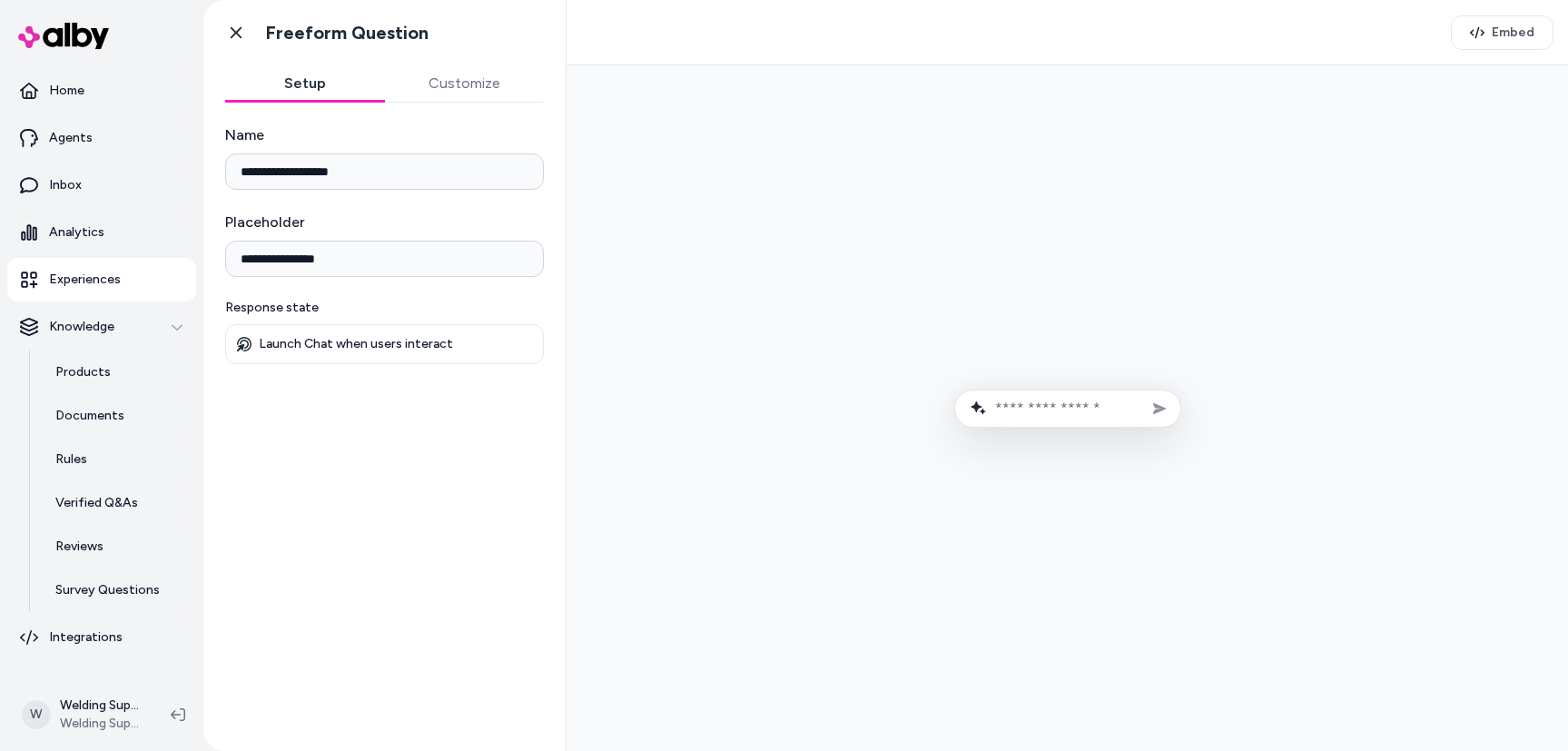
click at [448, 80] on button "Customize" at bounding box center [464, 83] width 160 height 36
click at [295, 84] on button "Setup" at bounding box center [305, 83] width 160 height 36
click at [1511, 40] on span "Embed" at bounding box center [1512, 33] width 42 height 18
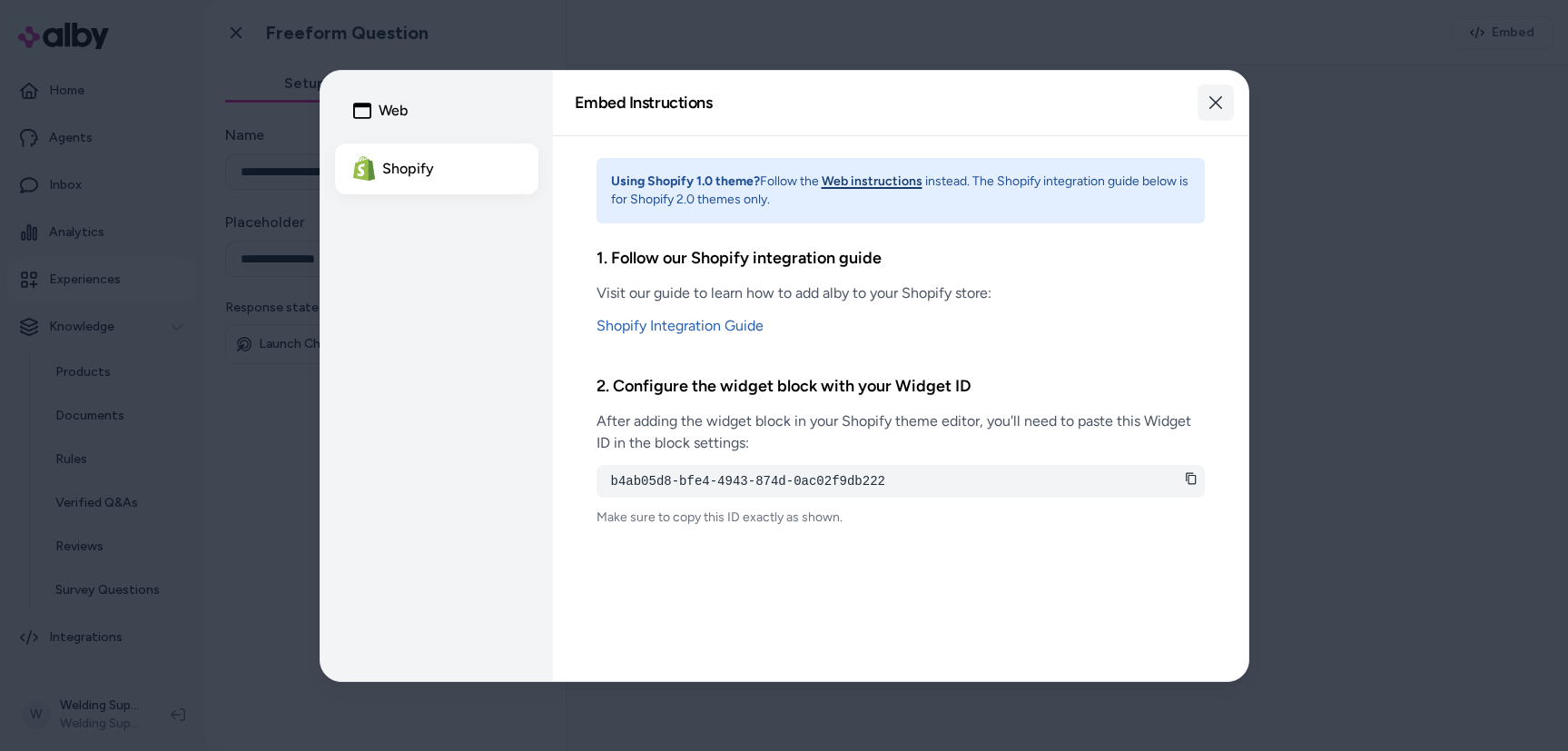
click at [1219, 101] on icon "button" at bounding box center [1215, 102] width 14 height 14
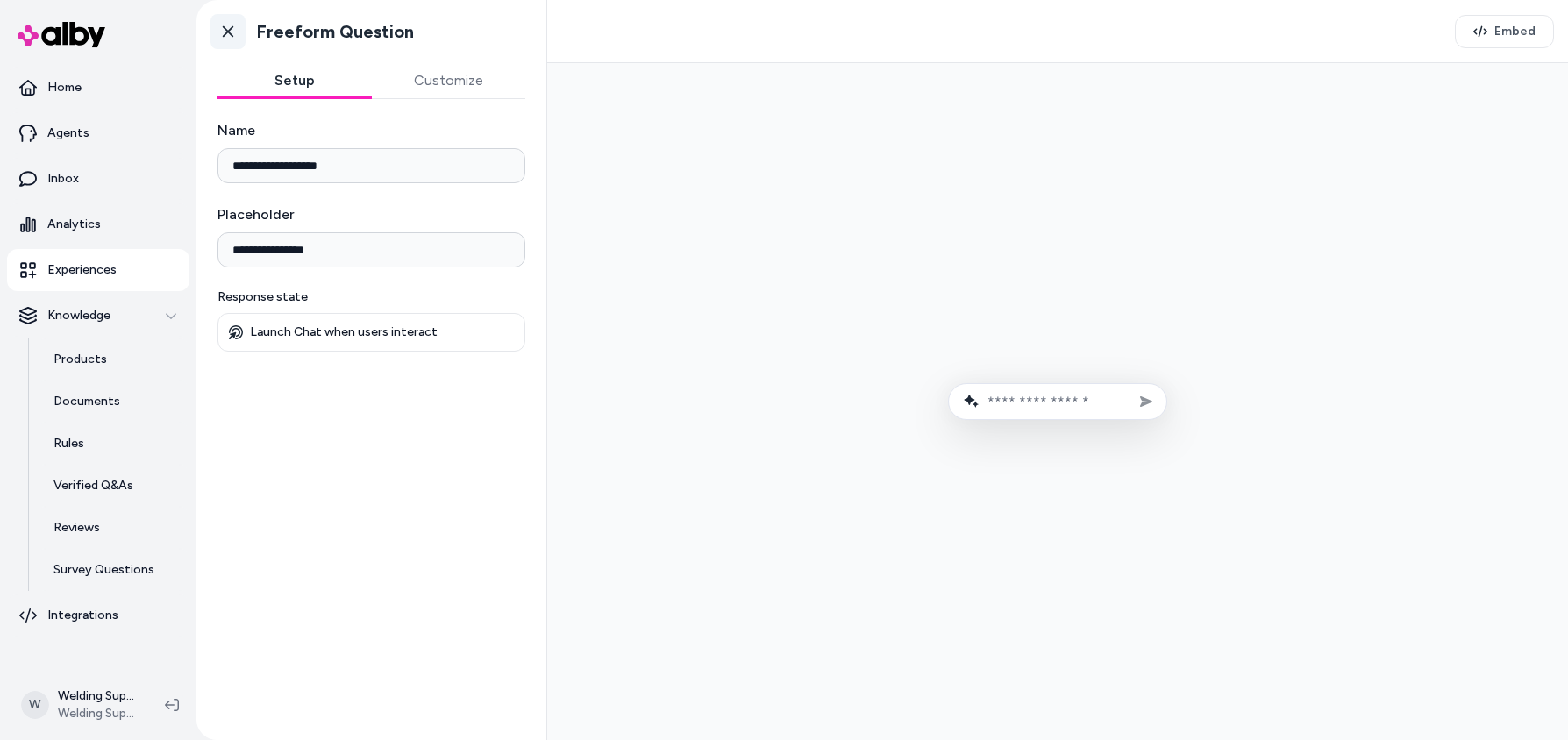
click at [222, 31] on icon at bounding box center [228, 31] width 18 height 18
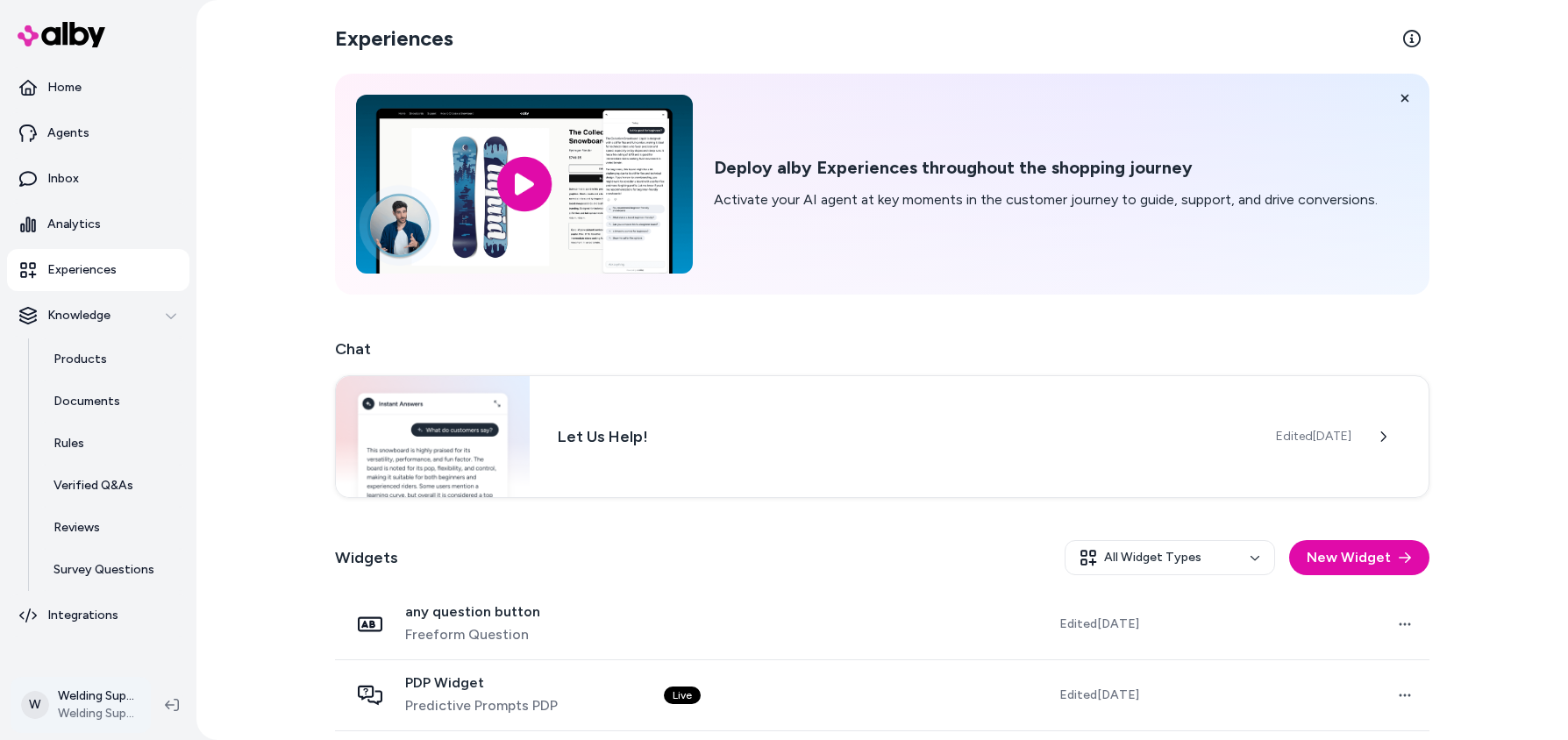
click at [57, 699] on html "Home Agents Inbox Analytics Experiences Knowledge Products Documents Rules Veri…" at bounding box center [784, 370] width 1568 height 740
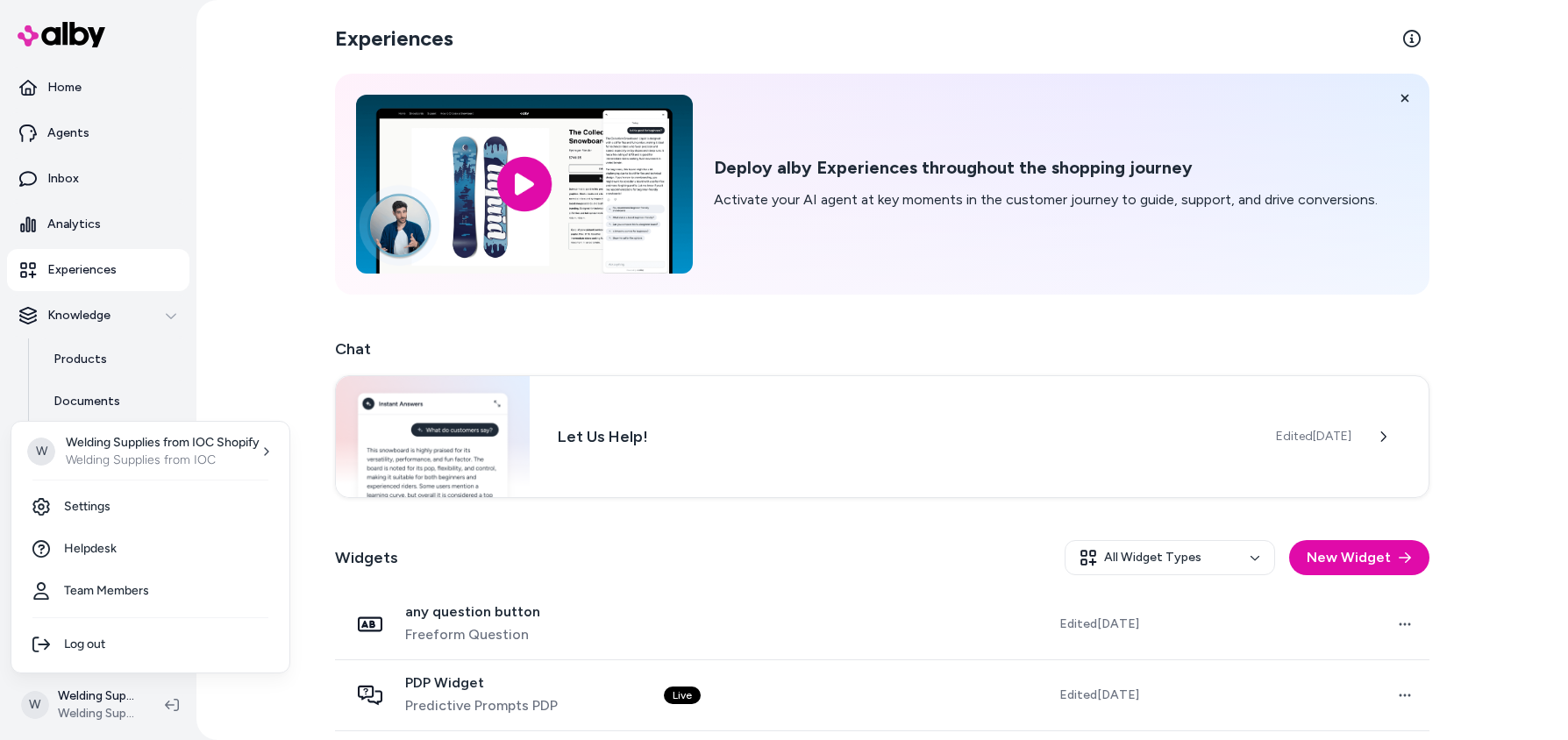
click at [249, 347] on html "Home Agents Inbox Analytics Experiences Knowledge Products Documents Rules Veri…" at bounding box center [784, 370] width 1568 height 740
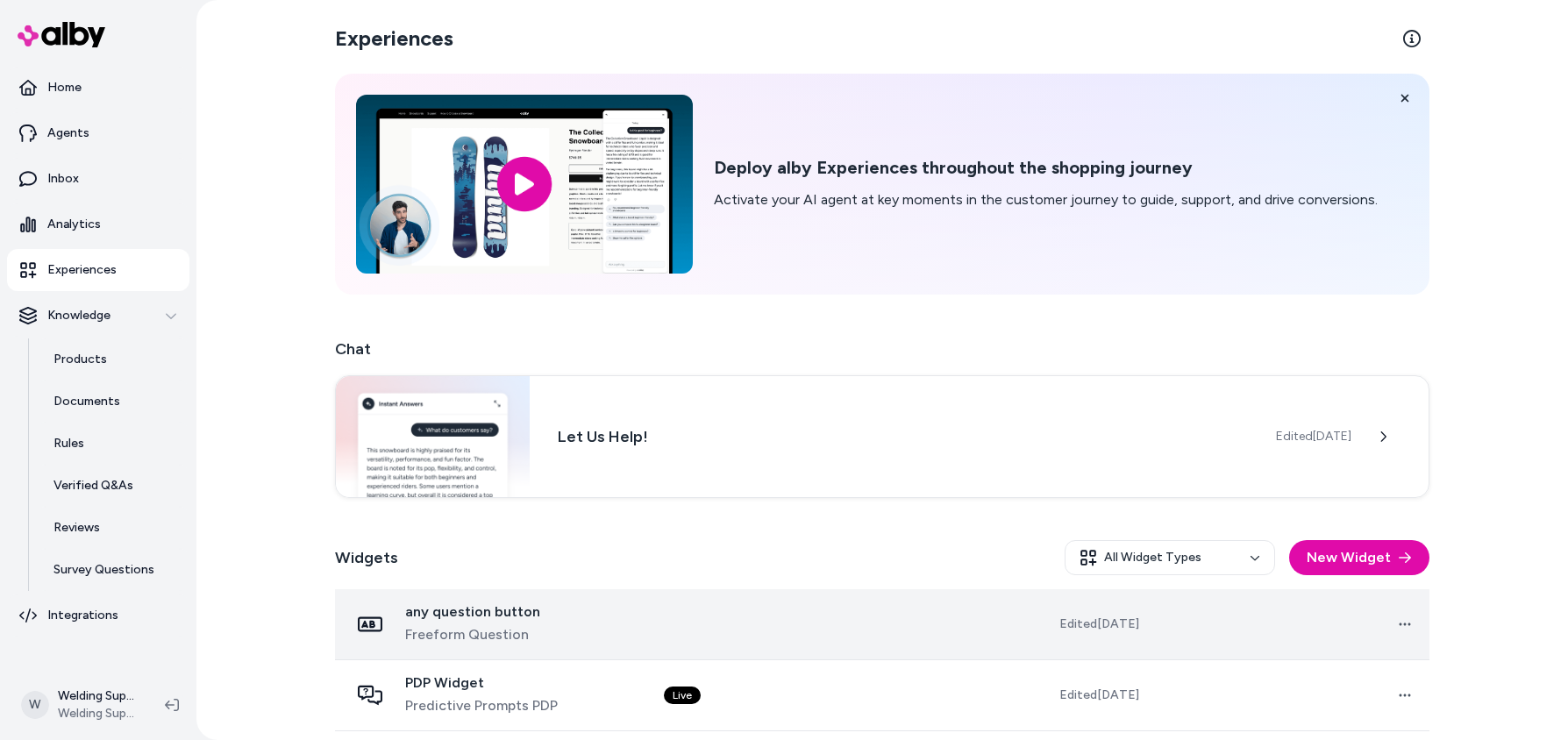
scroll to position [88, 0]
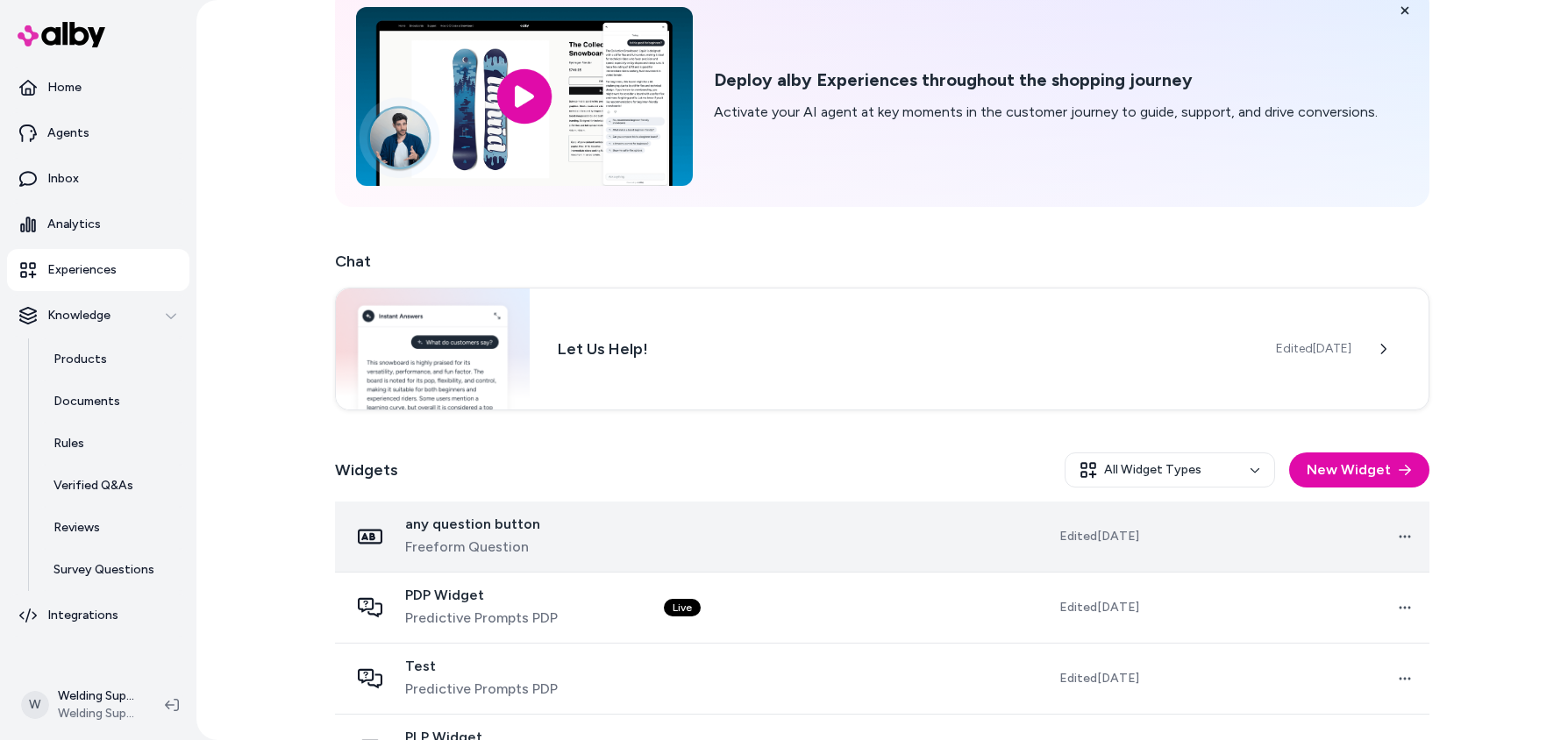
click at [499, 533] on div "any question button Freeform Question" at bounding box center [473, 536] width 135 height 42
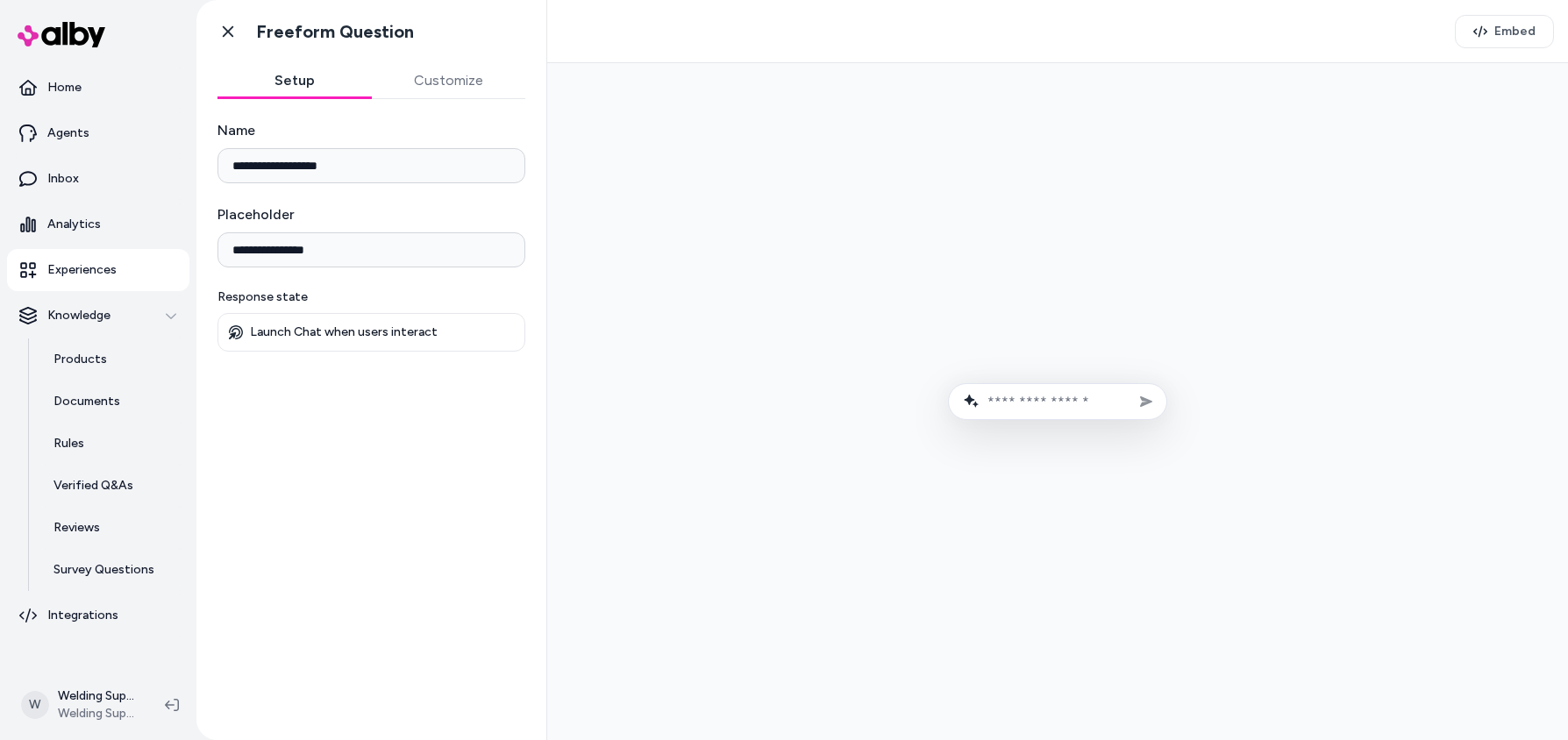
click at [1024, 400] on input "text" at bounding box center [1070, 402] width 165 height 17
click at [445, 71] on button "Customize" at bounding box center [449, 81] width 155 height 35
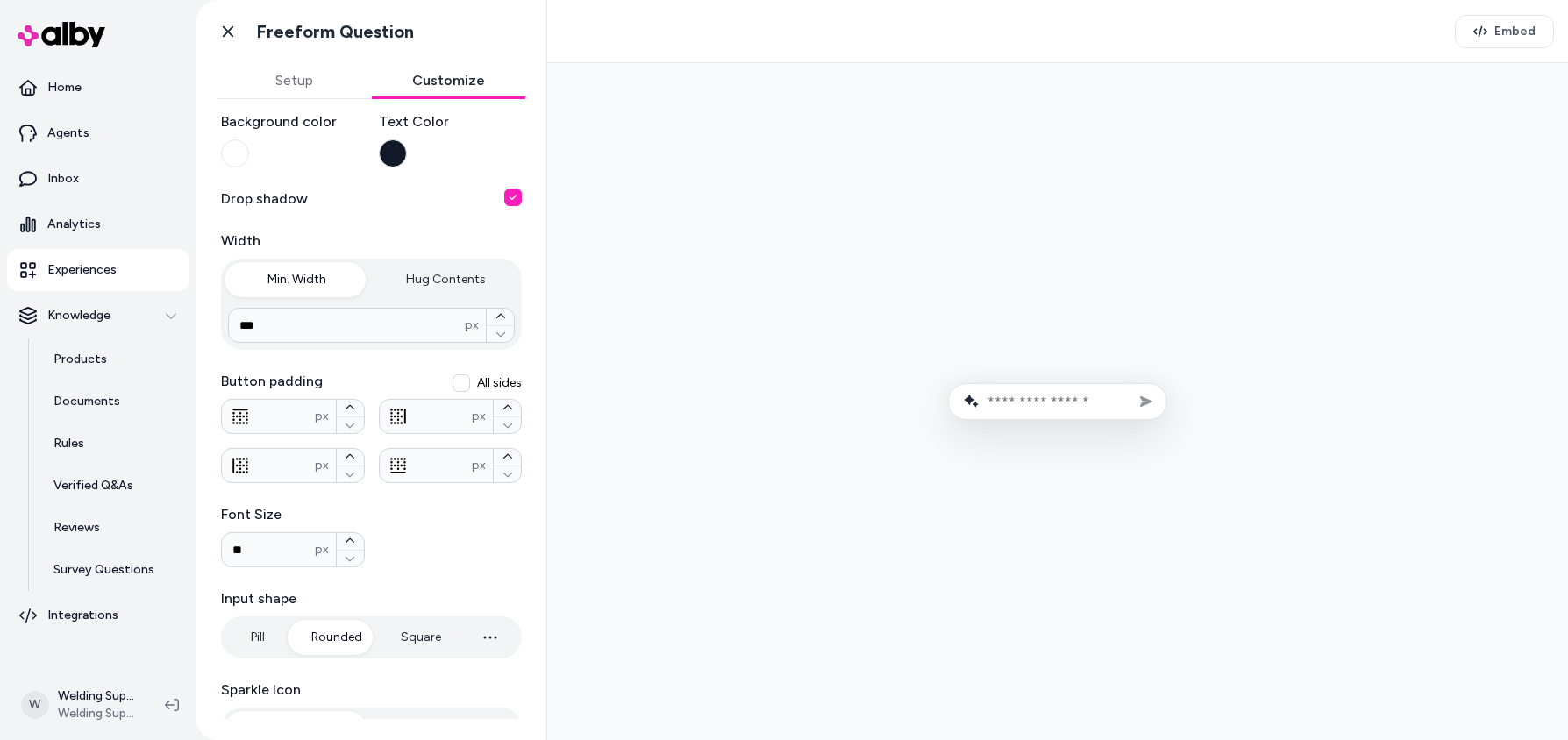
scroll to position [175, 0]
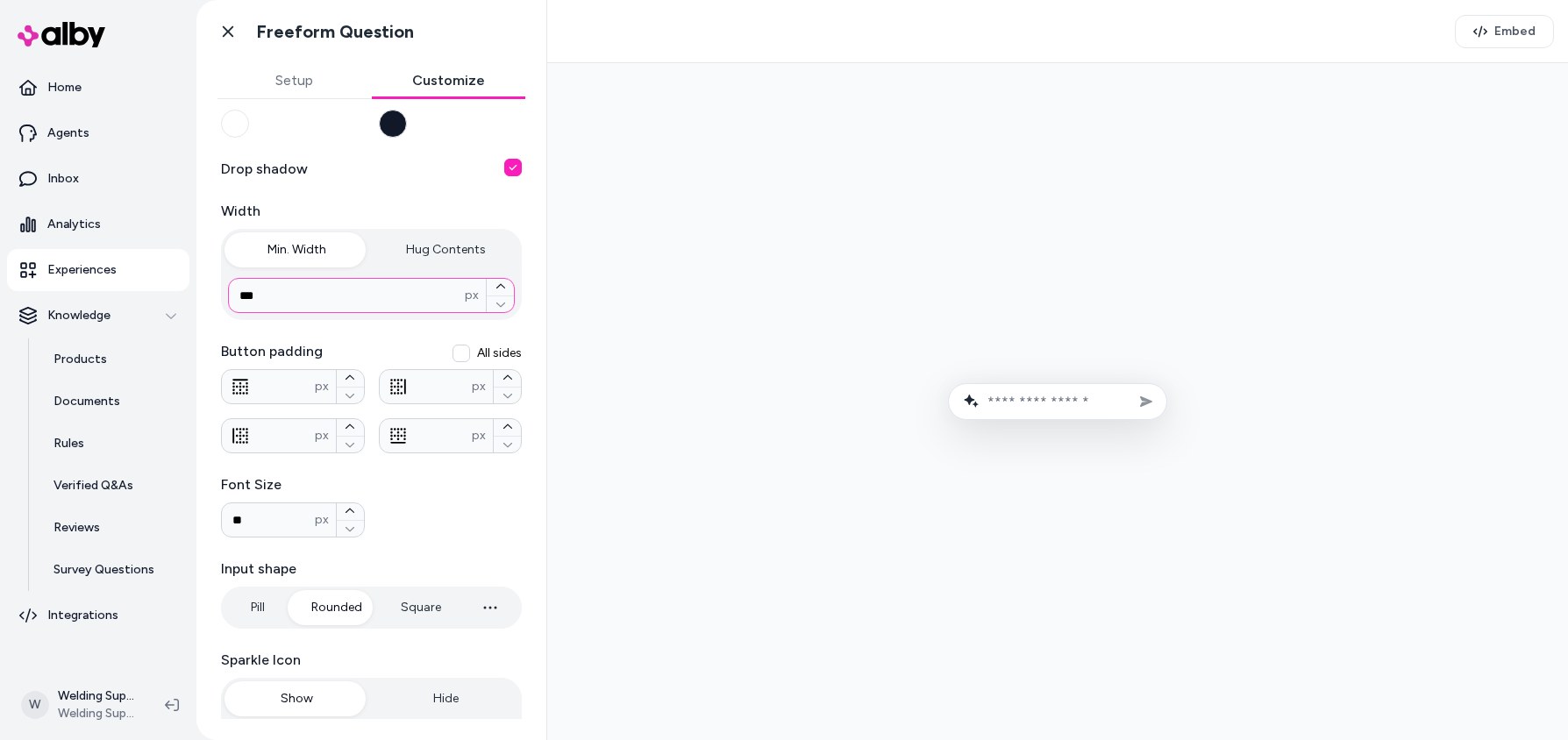
drag, startPoint x: 261, startPoint y: 294, endPoint x: 221, endPoint y: 295, distance: 40.0
click at [221, 295] on div "*** px" at bounding box center [372, 295] width 301 height 49
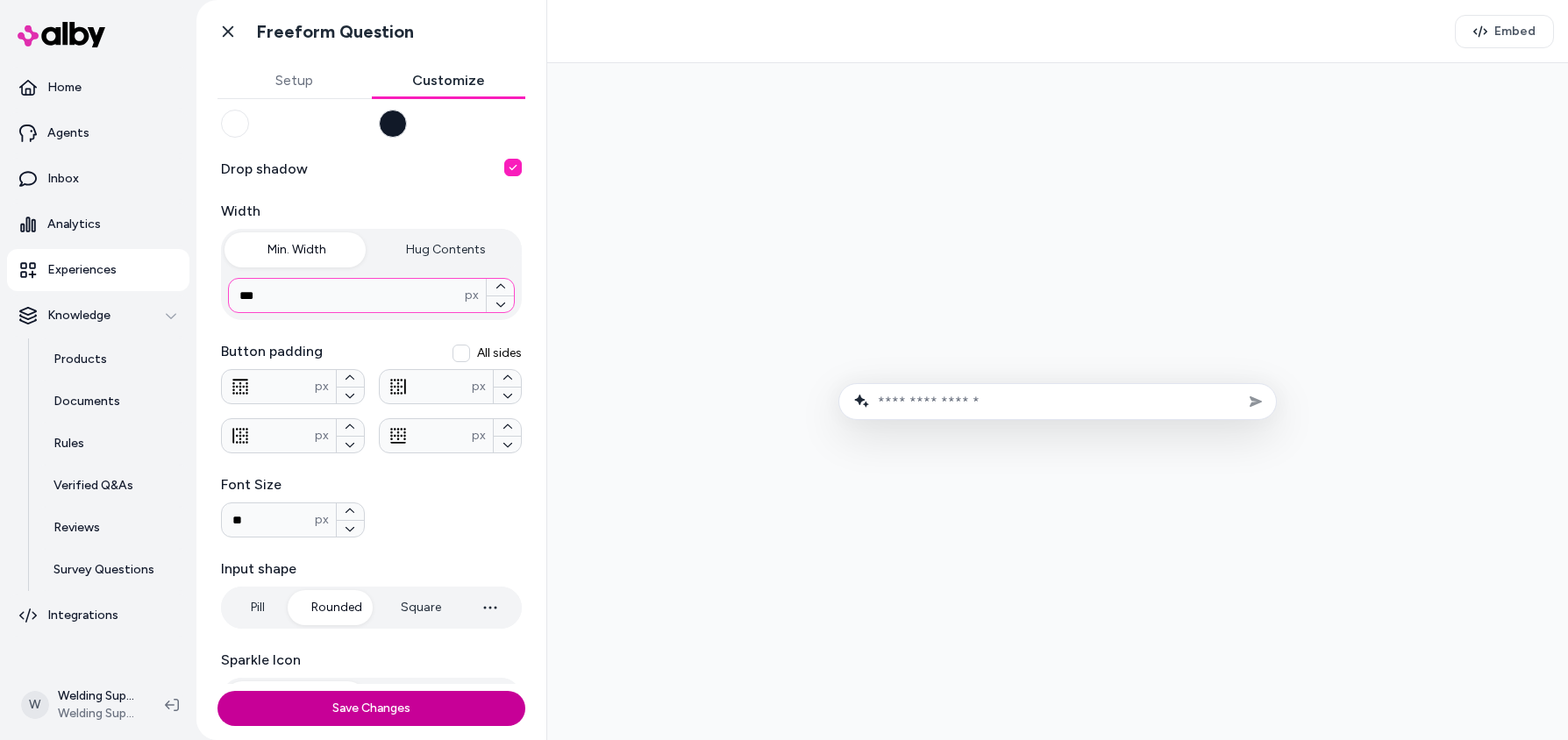
type input "***"
click at [353, 710] on button "Save Changes" at bounding box center [372, 709] width 308 height 35
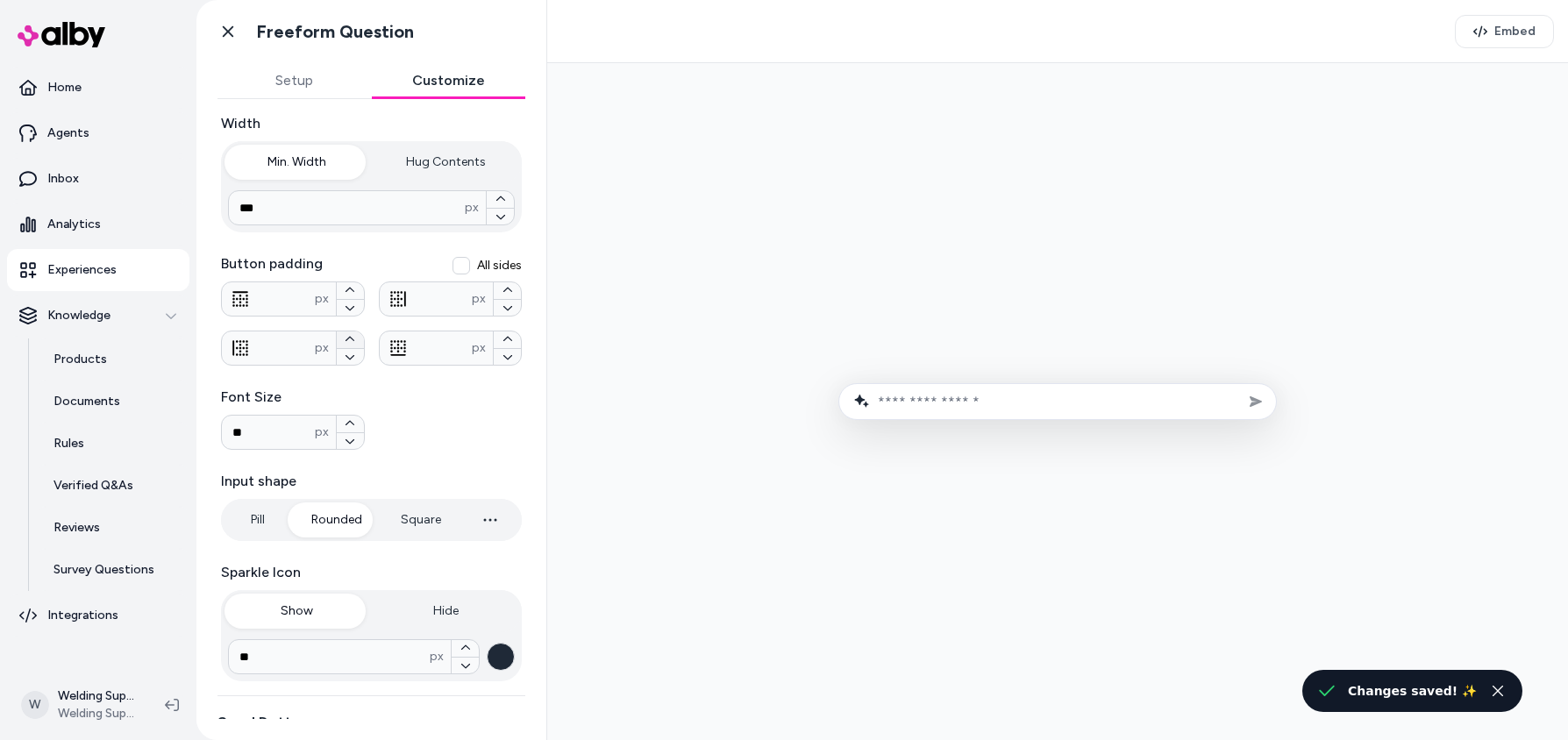
scroll to position [294, 0]
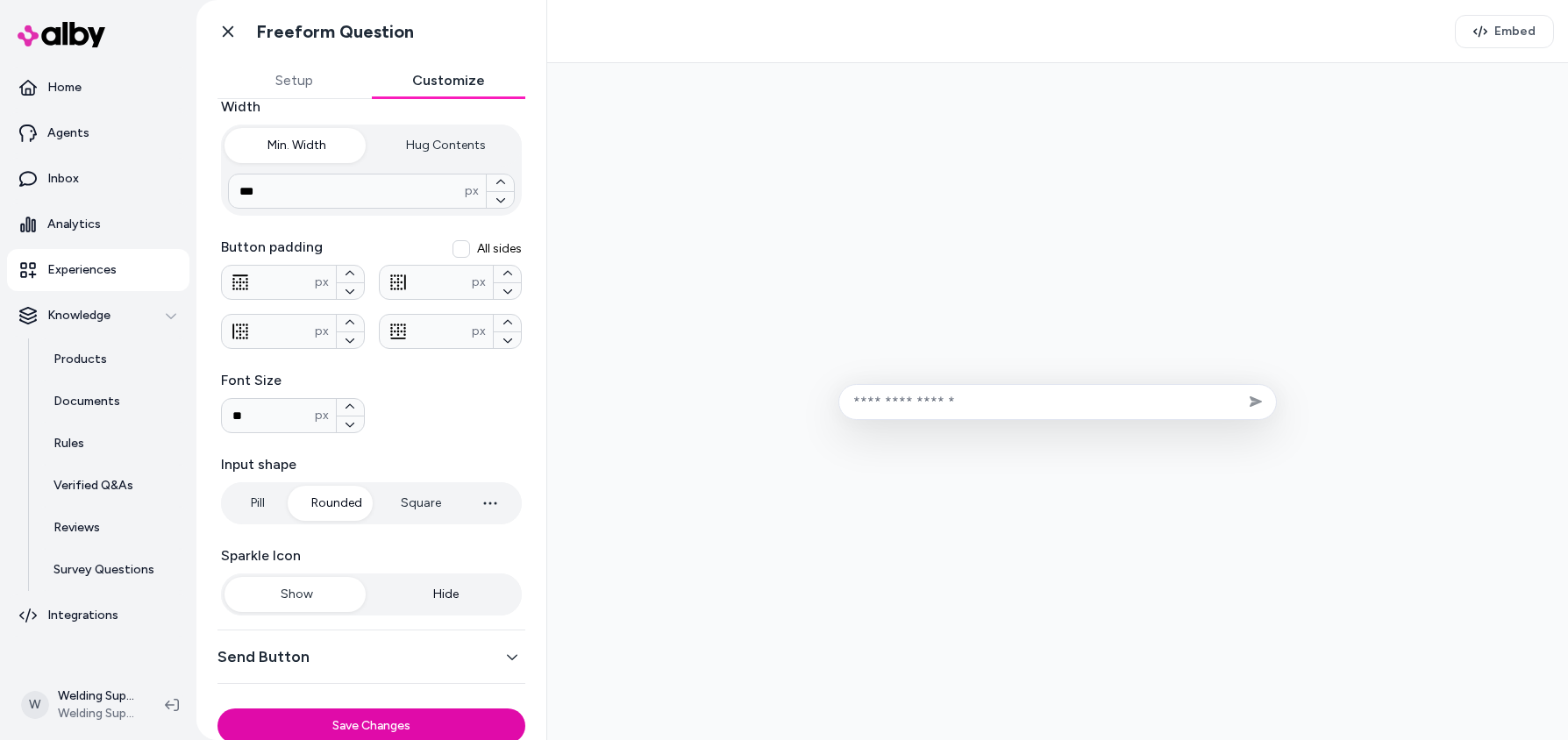
click at [437, 577] on button "Hide" at bounding box center [446, 595] width 145 height 35
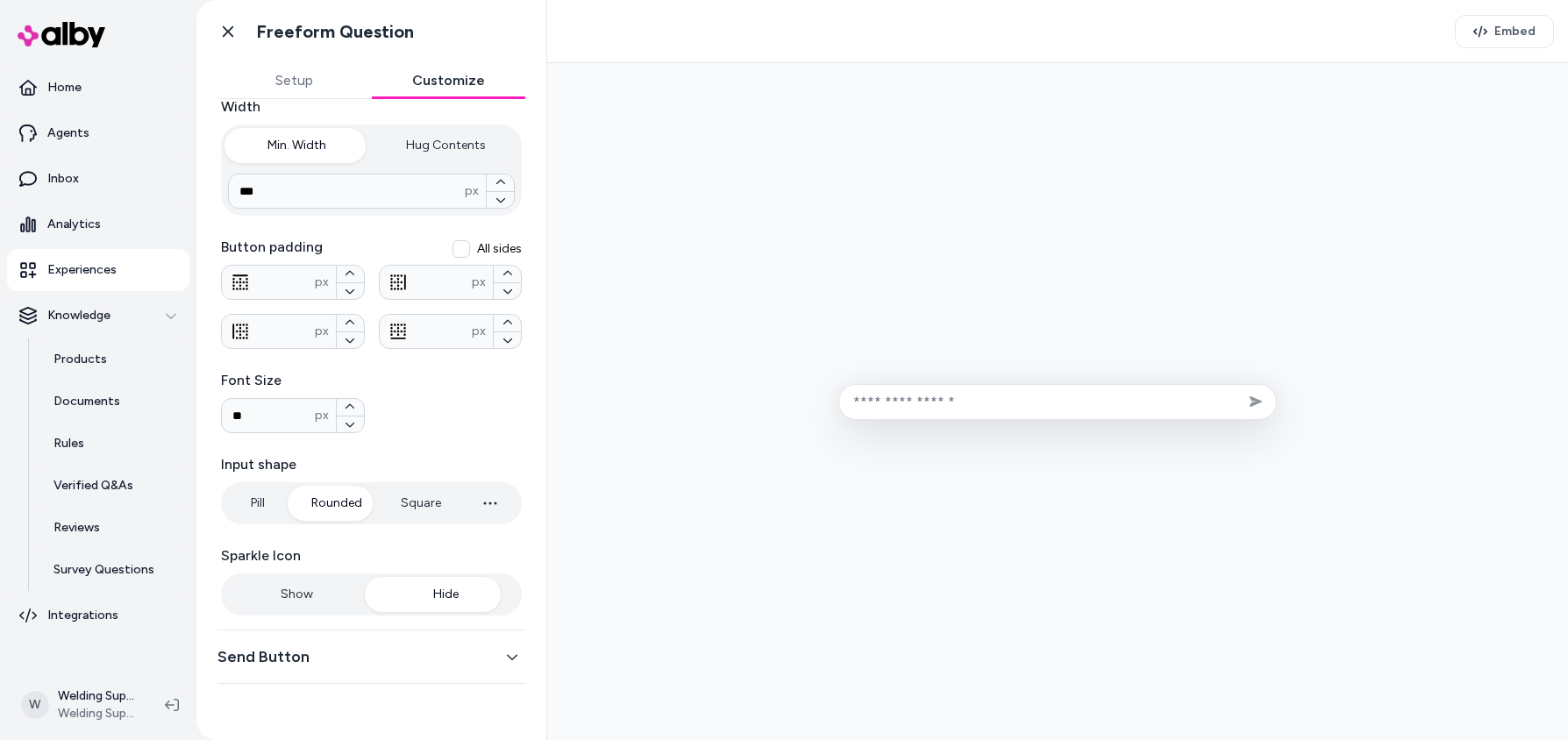
click at [294, 595] on button "Show" at bounding box center [297, 595] width 145 height 35
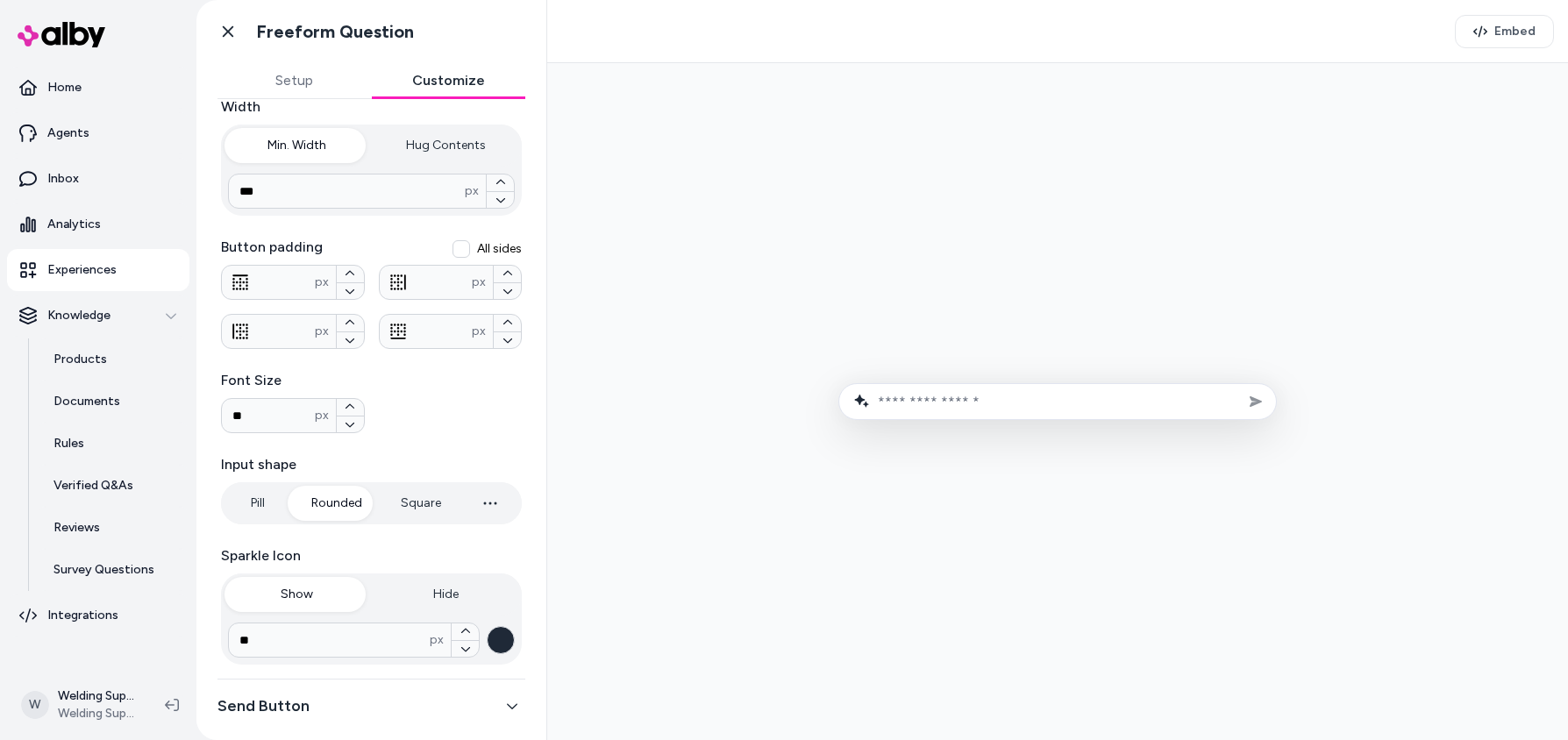
scroll to position [294, 0]
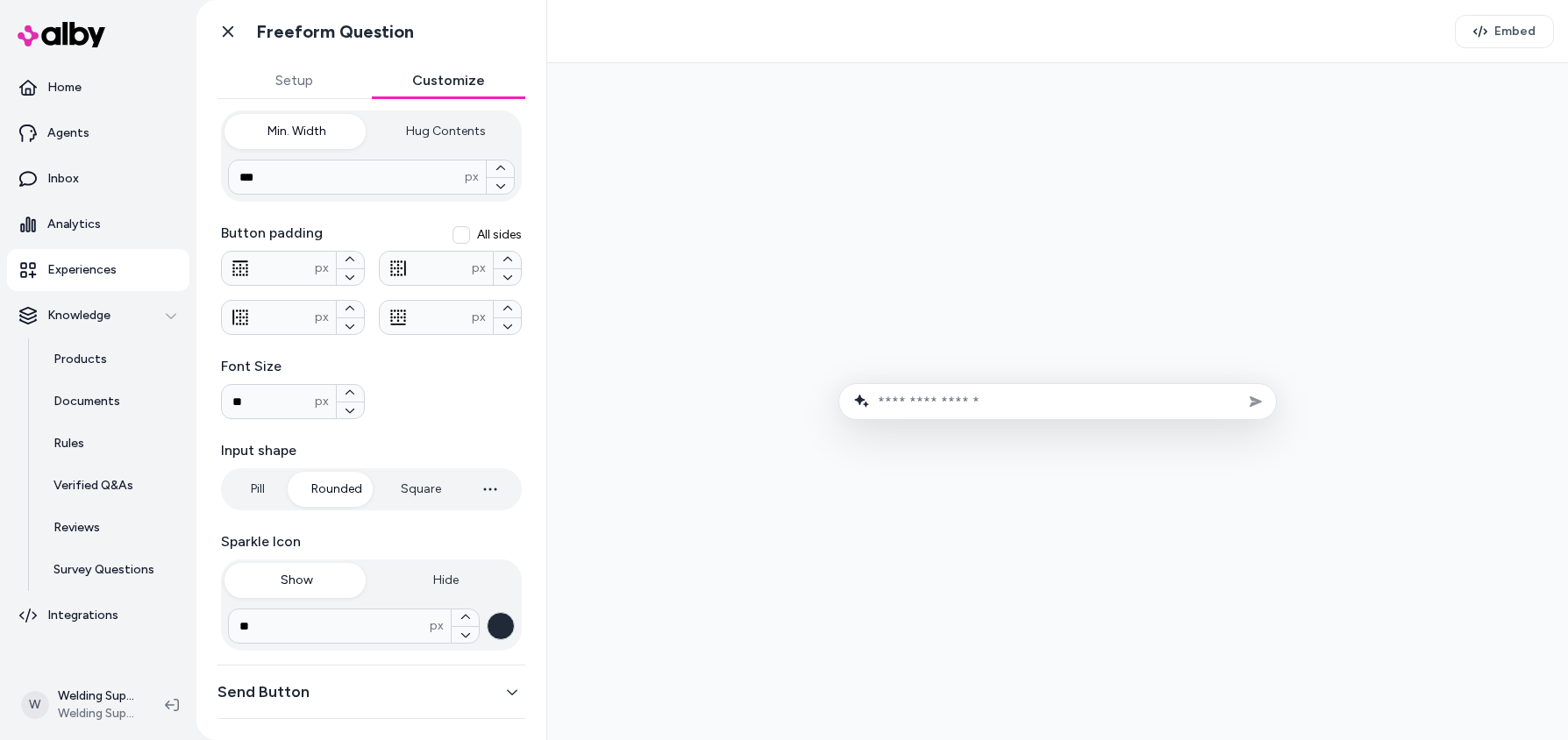
click at [322, 684] on button "Send Button" at bounding box center [372, 692] width 308 height 25
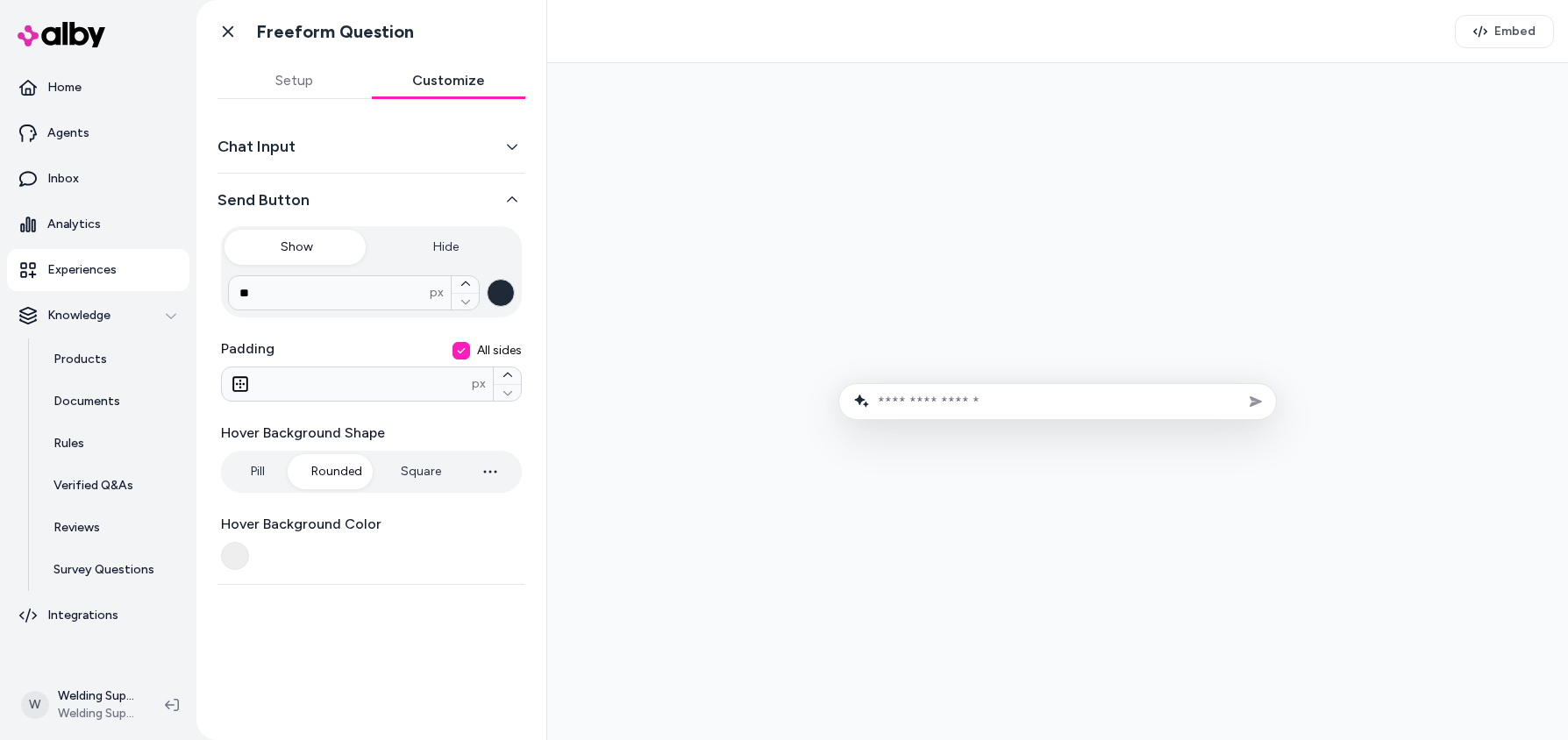
click at [292, 147] on button "Chat Input" at bounding box center [372, 146] width 308 height 25
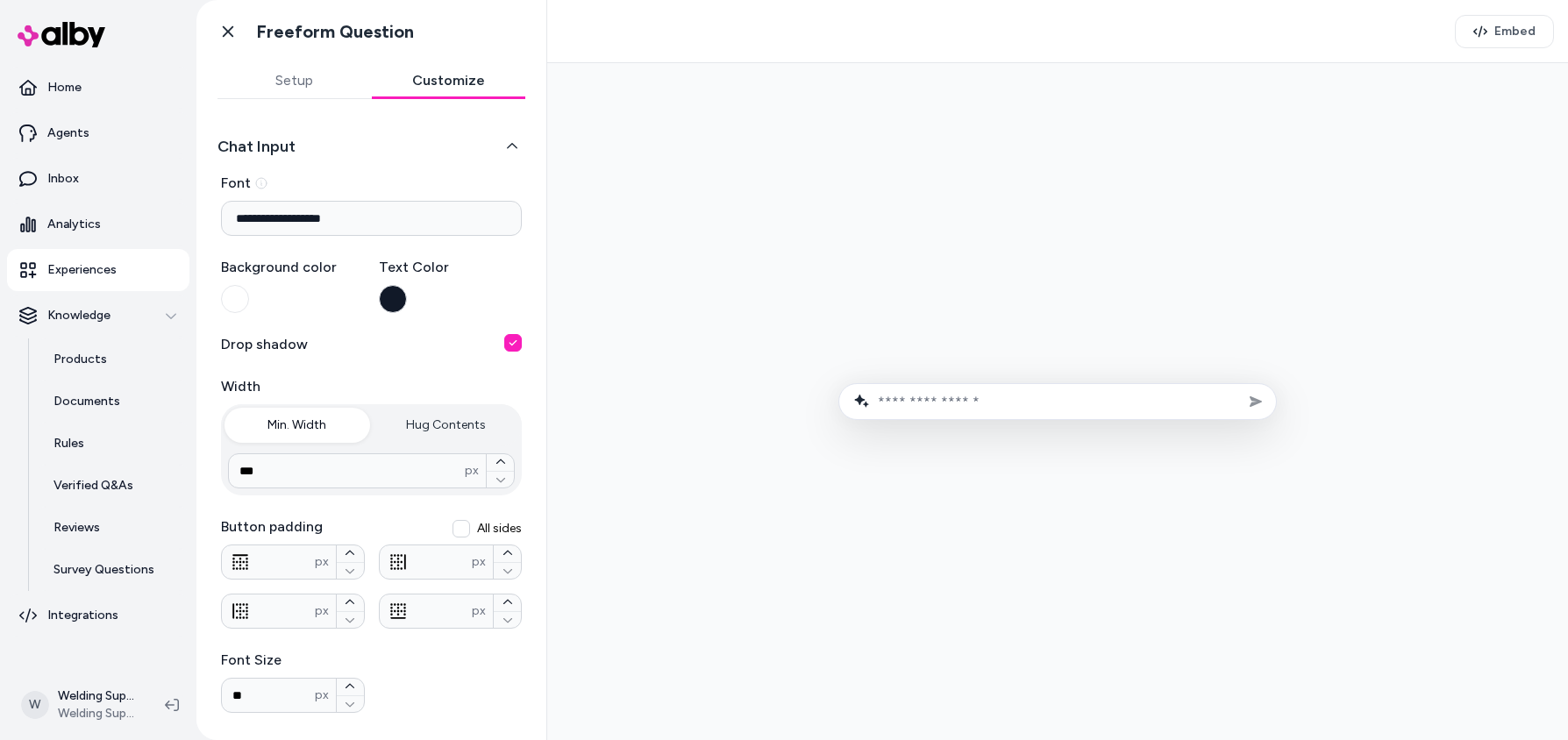
click at [292, 82] on button "Setup" at bounding box center [295, 81] width 155 height 35
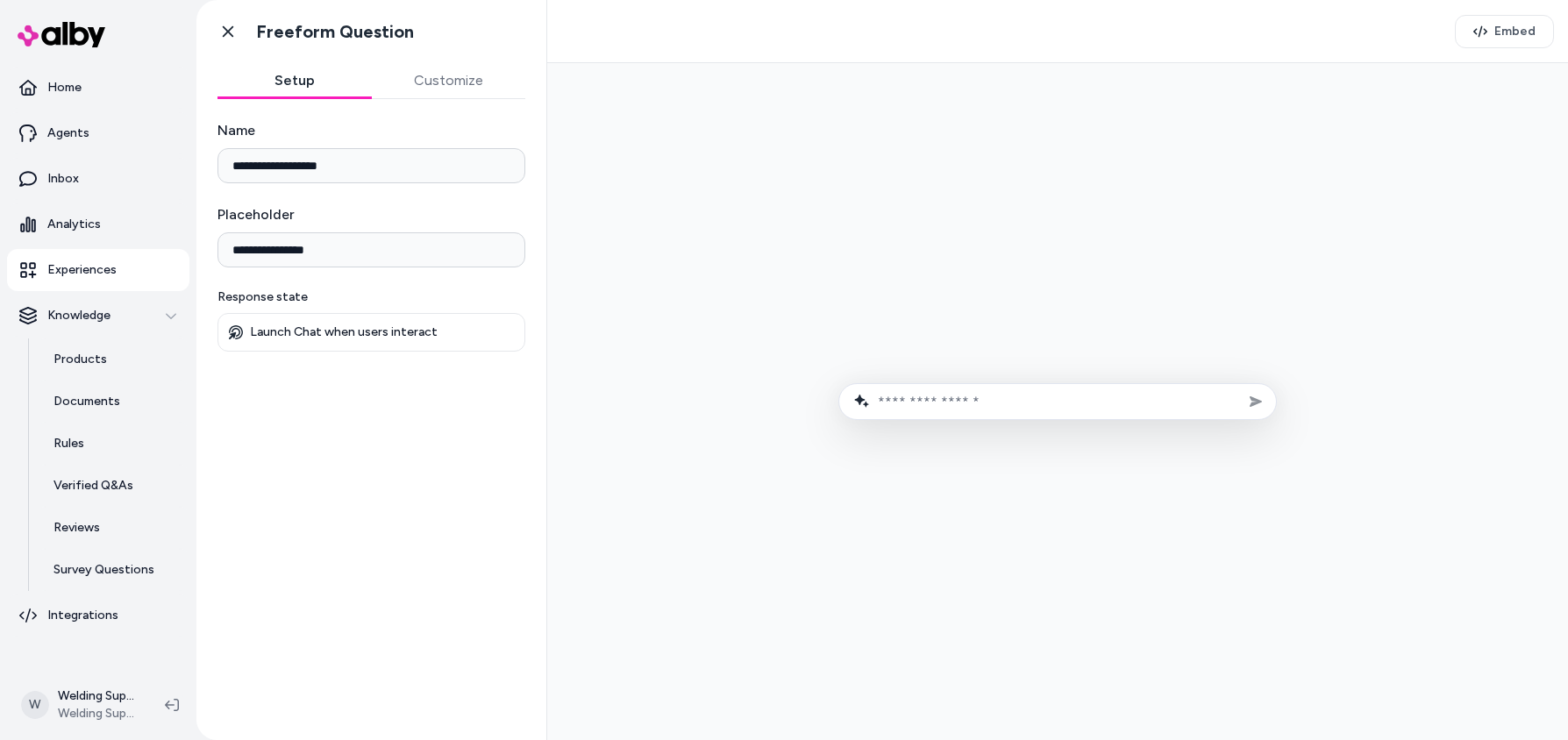
click at [254, 333] on p "Launch Chat when users interact" at bounding box center [344, 332] width 188 height 16
click at [324, 327] on p "Launch Chat when users interact" at bounding box center [344, 332] width 188 height 16
click at [288, 325] on p "Launch Chat when users interact" at bounding box center [344, 332] width 188 height 16
click at [247, 325] on div "Launch Chat when users interact" at bounding box center [372, 332] width 285 height 16
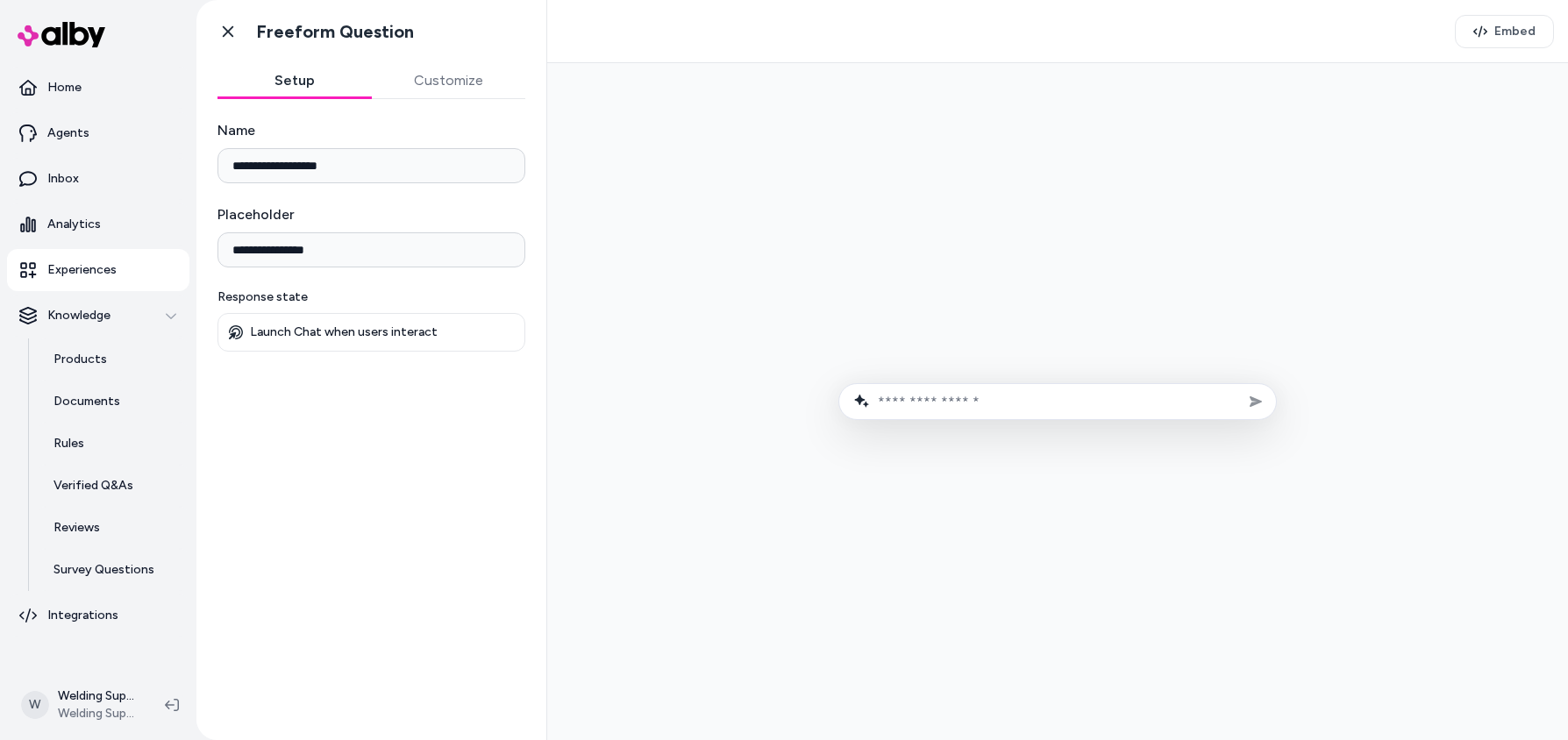
click at [302, 325] on p "Launch Chat when users interact" at bounding box center [344, 332] width 188 height 16
click at [360, 348] on div "Launch Chat when users interact" at bounding box center [372, 332] width 308 height 39
click at [366, 340] on div "Launch Chat when users interact" at bounding box center [372, 332] width 308 height 39
click at [367, 334] on p "Launch Chat when users interact" at bounding box center [344, 332] width 188 height 16
click at [366, 333] on p "Launch Chat when users interact" at bounding box center [344, 332] width 188 height 16
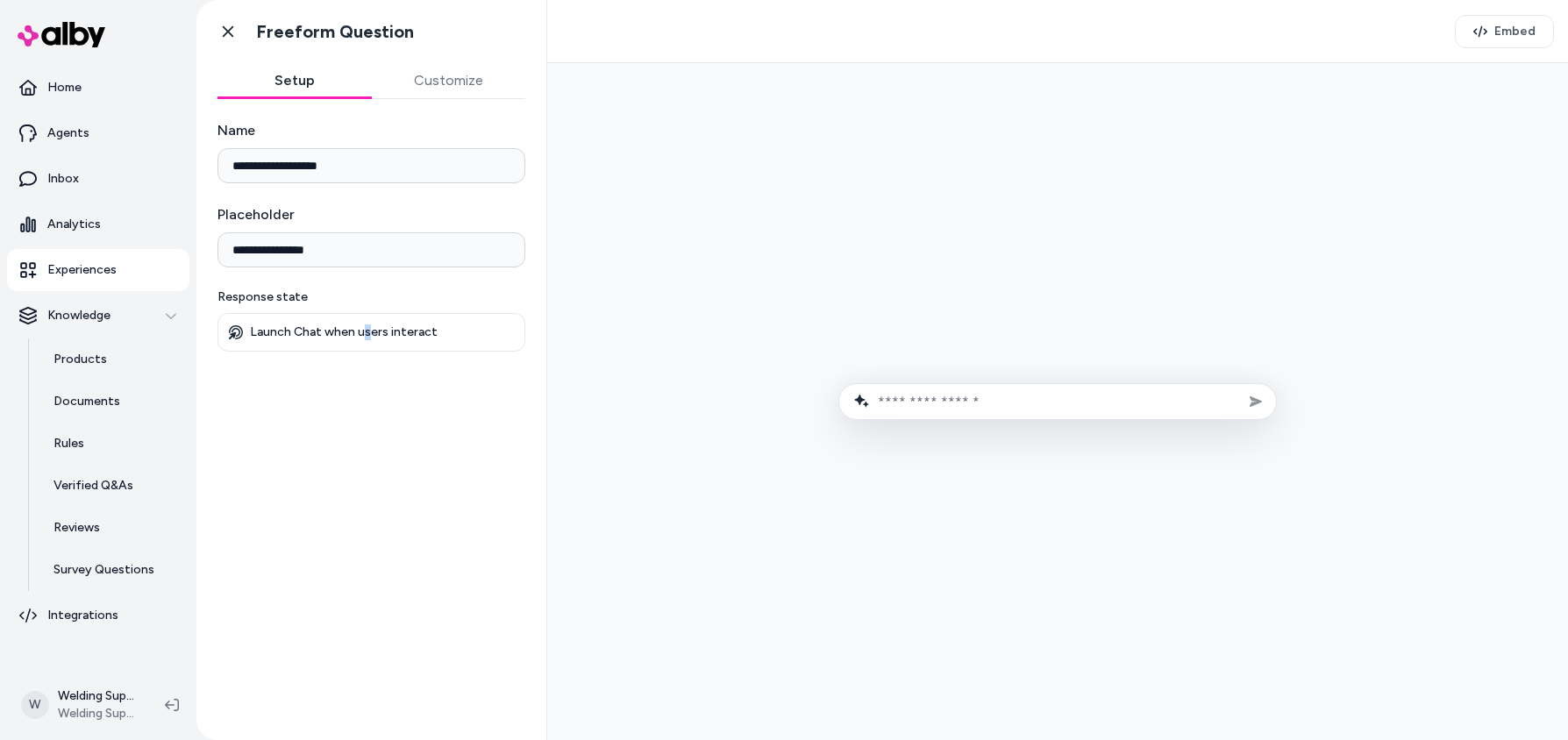
click at [366, 332] on p "Launch Chat when users interact" at bounding box center [344, 332] width 188 height 16
click at [367, 332] on p "Launch Chat when users interact" at bounding box center [344, 332] width 188 height 16
click at [368, 331] on p "Launch Chat when users interact" at bounding box center [344, 332] width 188 height 16
click at [368, 330] on p "Launch Chat when users interact" at bounding box center [344, 332] width 188 height 16
click at [369, 328] on p "Launch Chat when users interact" at bounding box center [344, 332] width 188 height 16
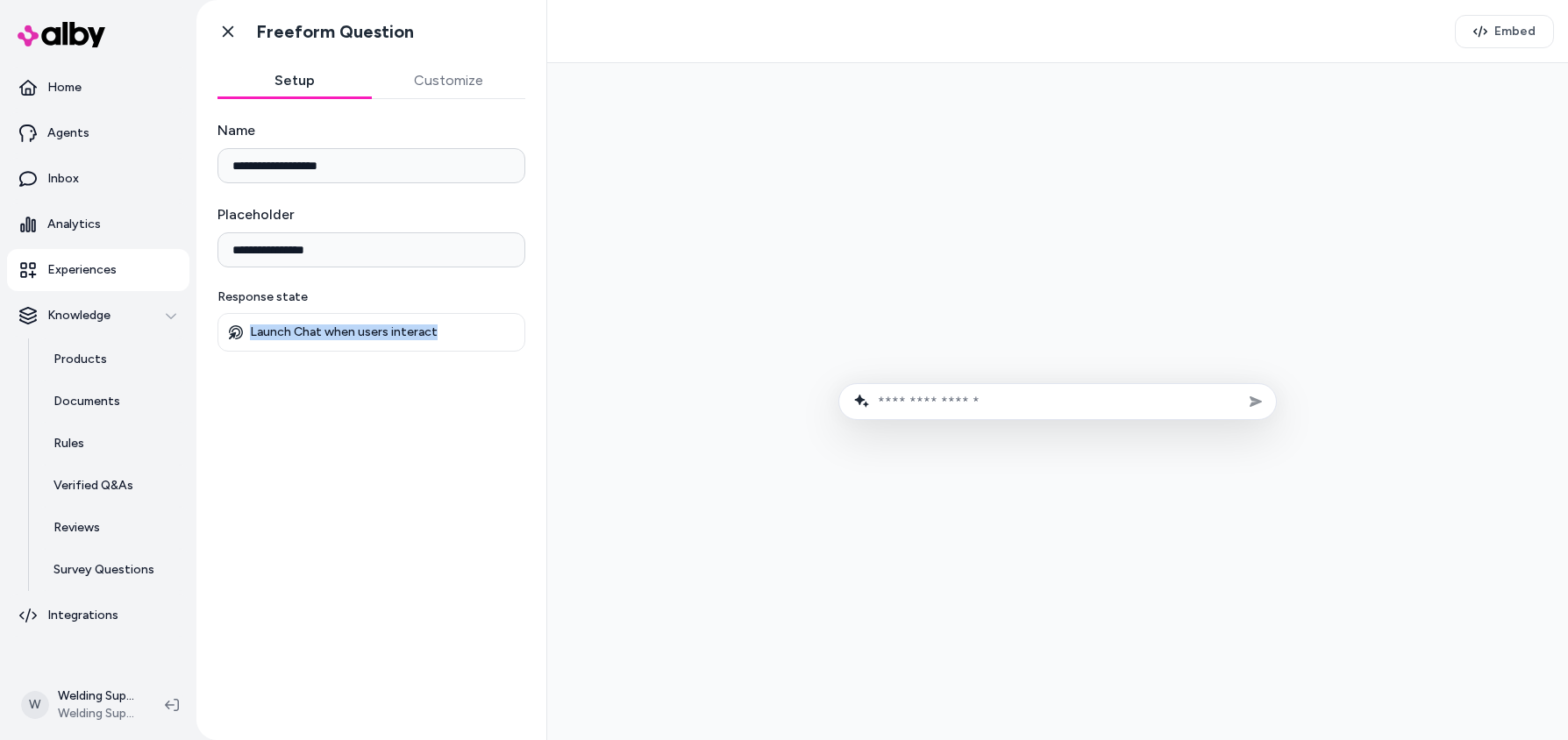
click at [369, 328] on p "Launch Chat when users interact" at bounding box center [344, 332] width 188 height 16
drag, startPoint x: 369, startPoint y: 328, endPoint x: 318, endPoint y: 94, distance: 239.5
click at [369, 329] on p "Launch Chat when users interact" at bounding box center [344, 332] width 188 height 16
click at [228, 25] on icon at bounding box center [228, 31] width 18 height 18
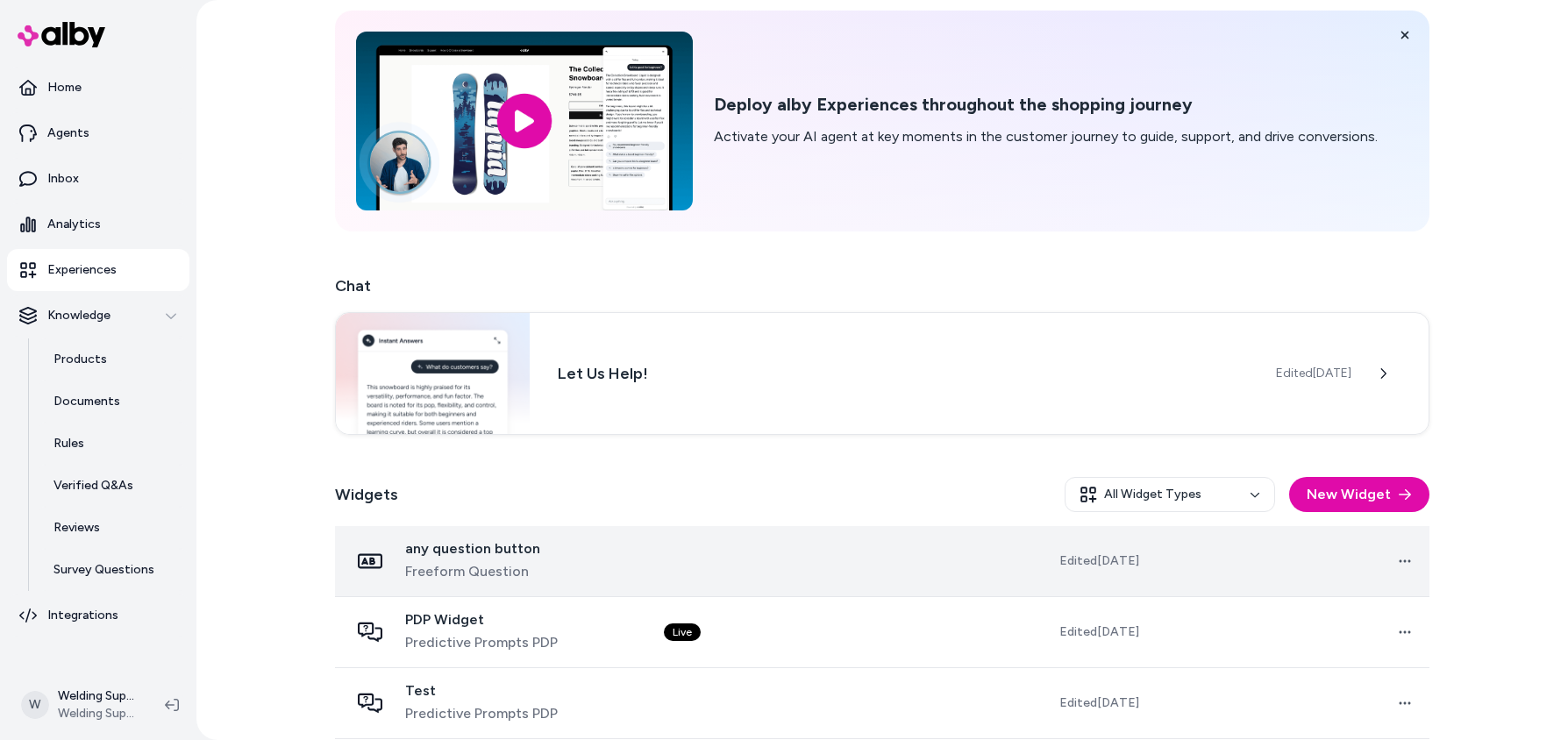
scroll to position [146, 0]
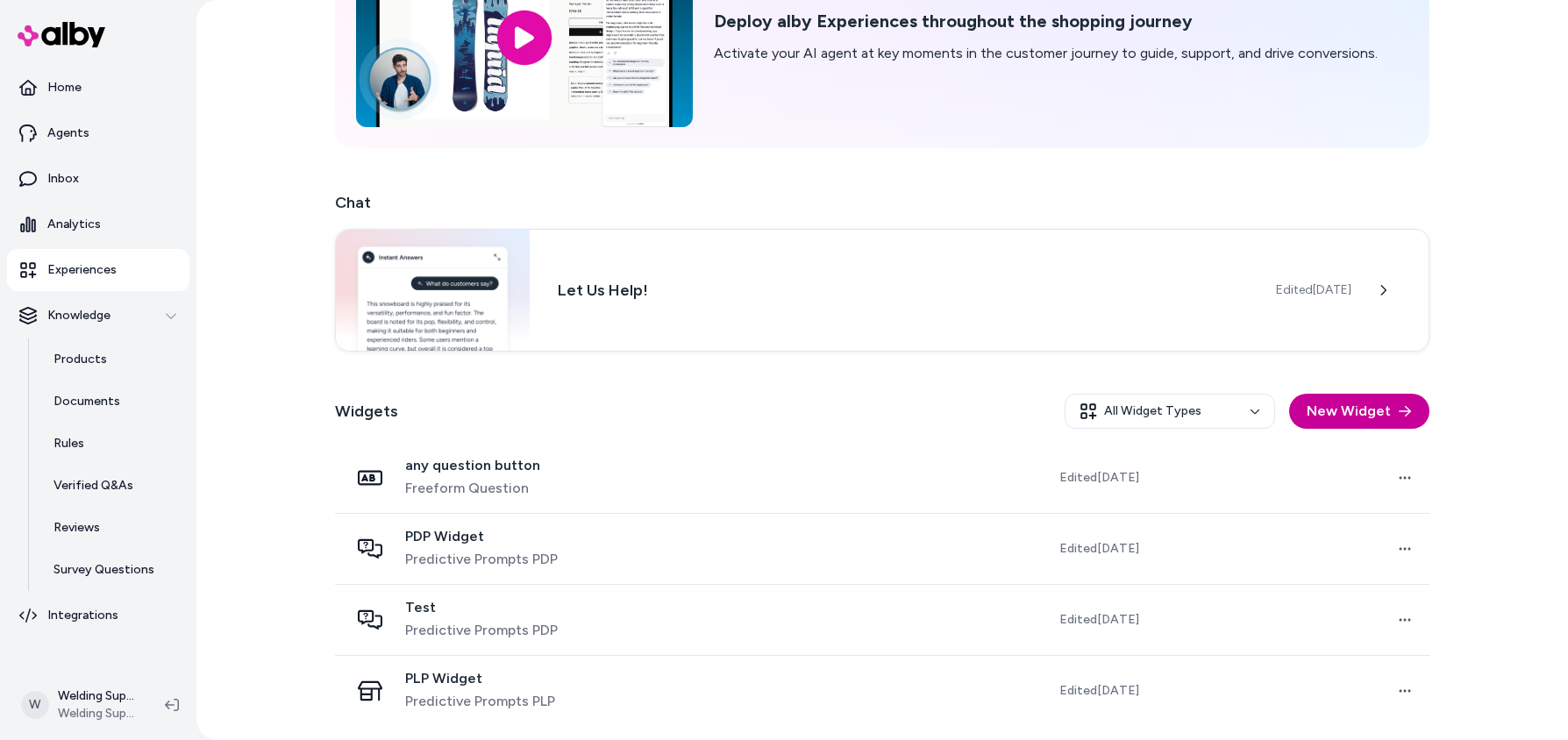
click at [1341, 396] on button "New Widget" at bounding box center [1359, 411] width 140 height 35
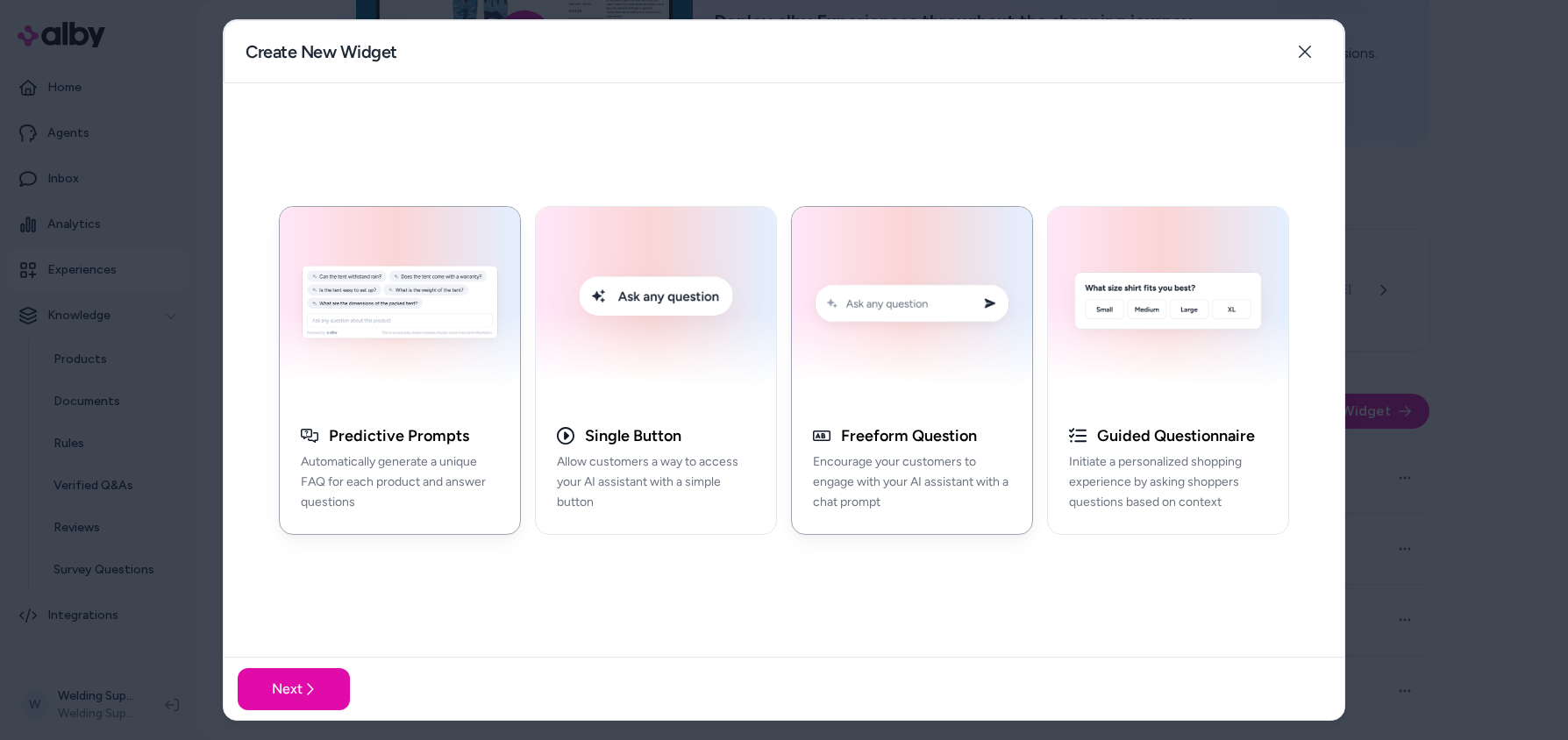
click at [899, 302] on img "button" at bounding box center [912, 306] width 220 height 177
click at [303, 687] on icon at bounding box center [310, 688] width 14 height 14
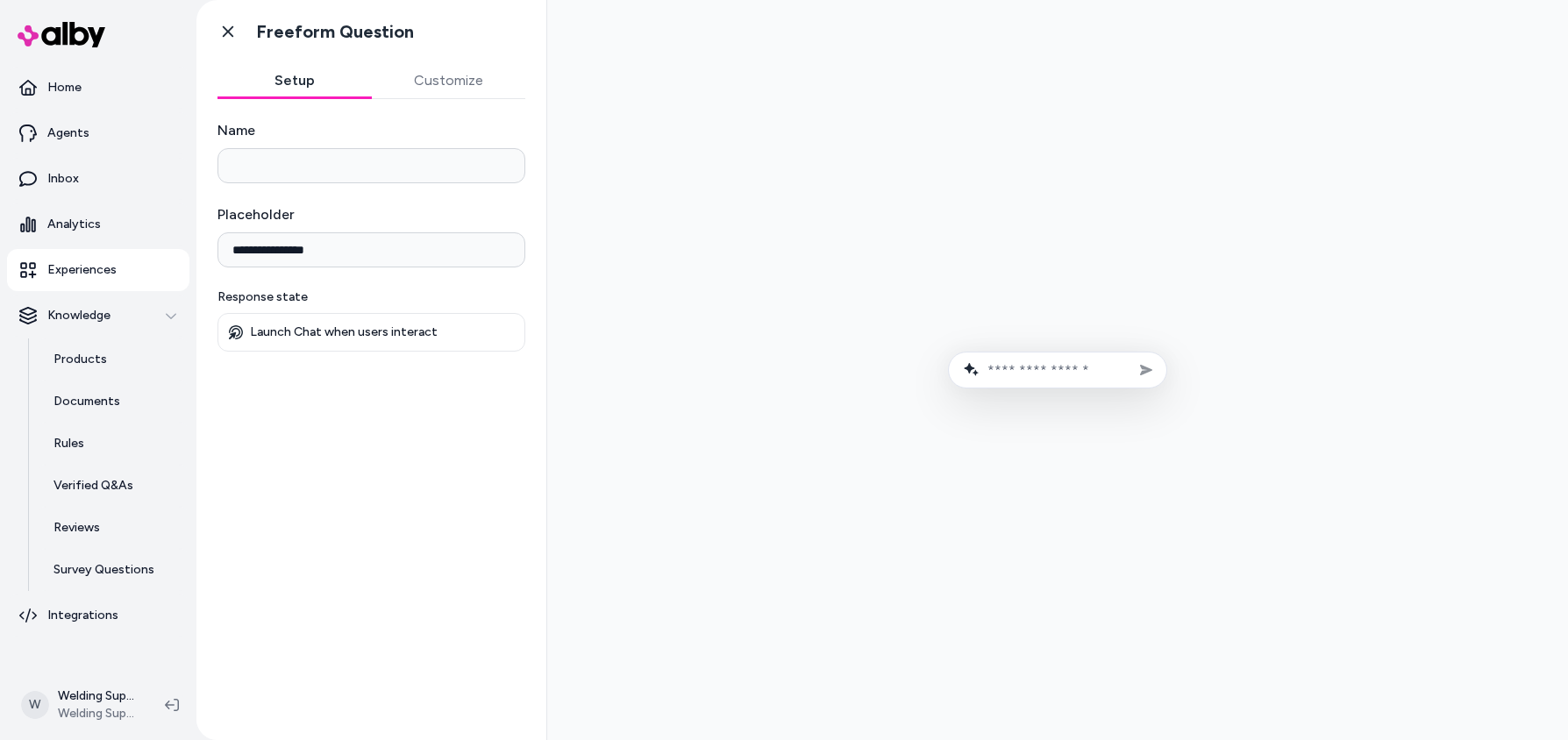
click at [450, 78] on button "Customize" at bounding box center [449, 81] width 155 height 35
click at [286, 76] on button "Setup" at bounding box center [295, 81] width 155 height 35
click at [224, 27] on icon at bounding box center [227, 31] width 10 height 11
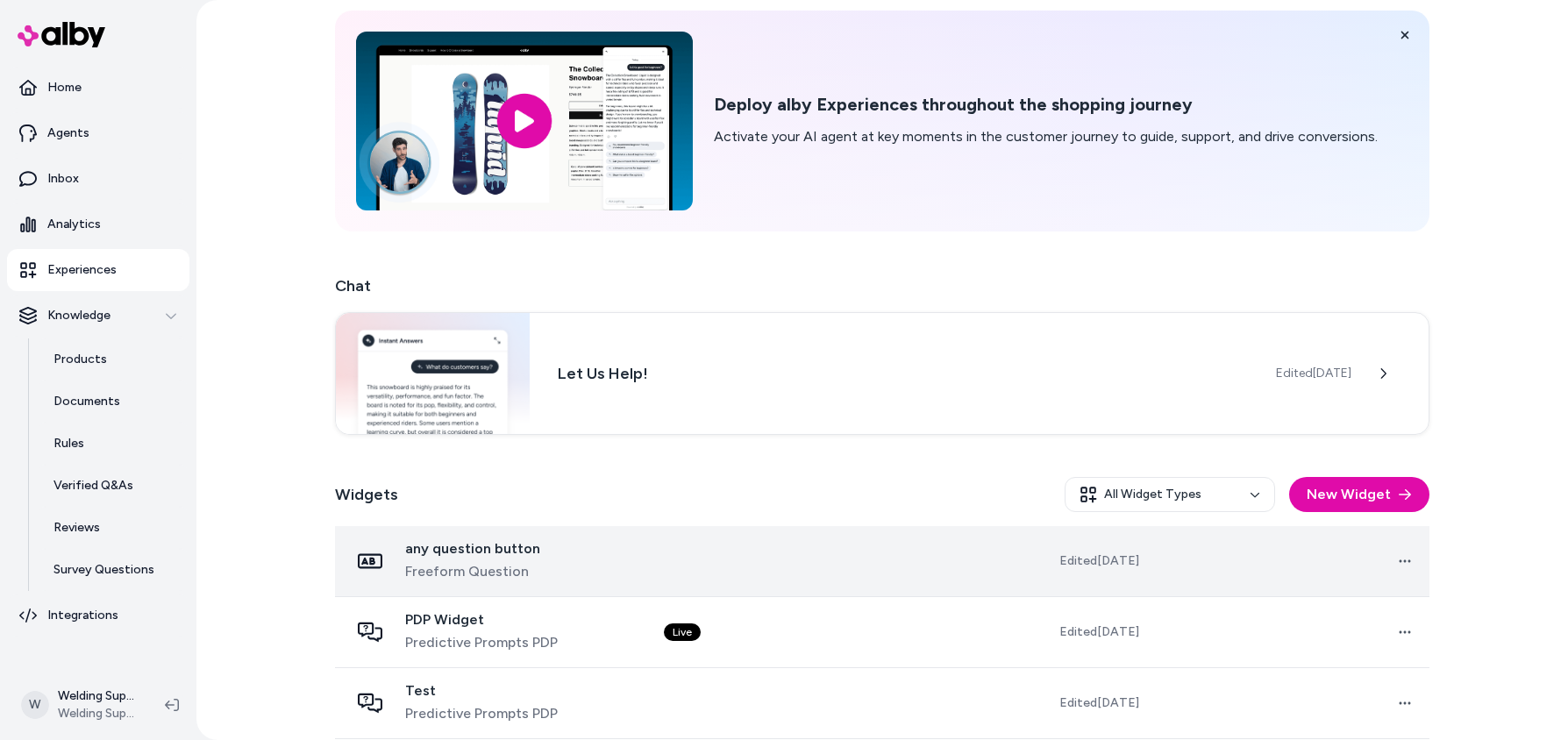
scroll to position [146, 0]
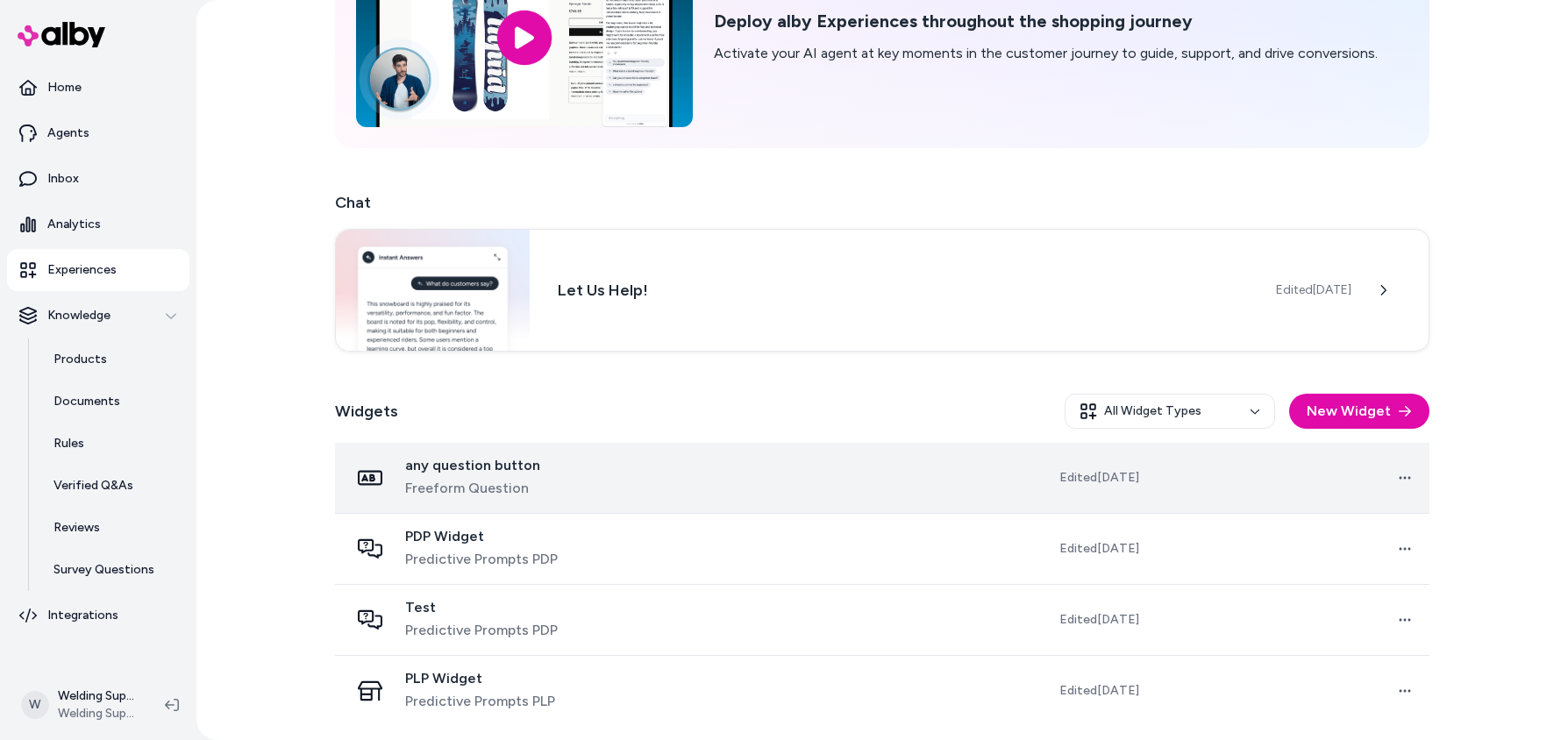
click at [714, 476] on td at bounding box center [788, 478] width 276 height 71
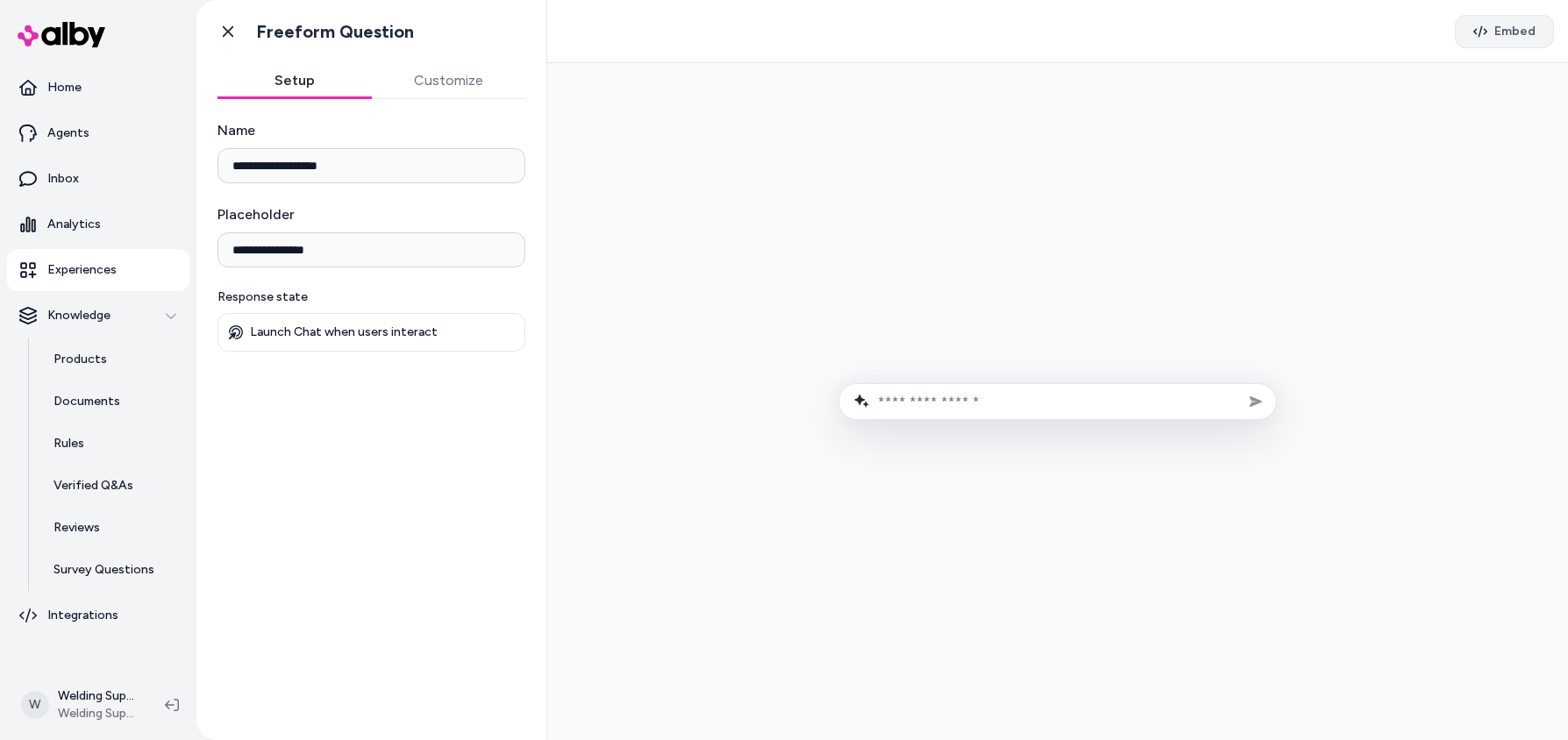
click at [1466, 38] on span "Embed" at bounding box center [1515, 31] width 41 height 18
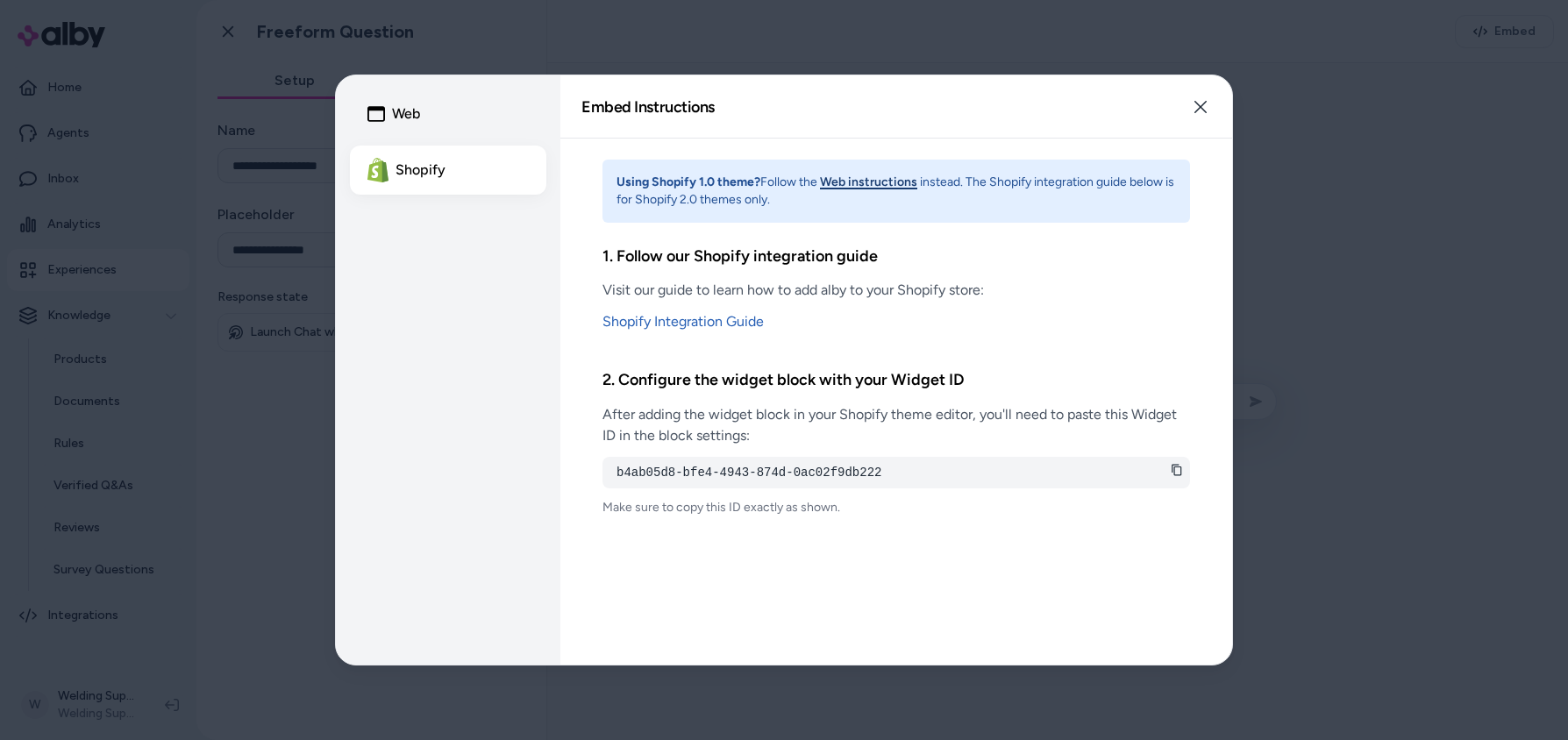
click at [1179, 466] on icon at bounding box center [1177, 470] width 12 height 12
click at [1207, 106] on icon "button" at bounding box center [1200, 107] width 14 height 14
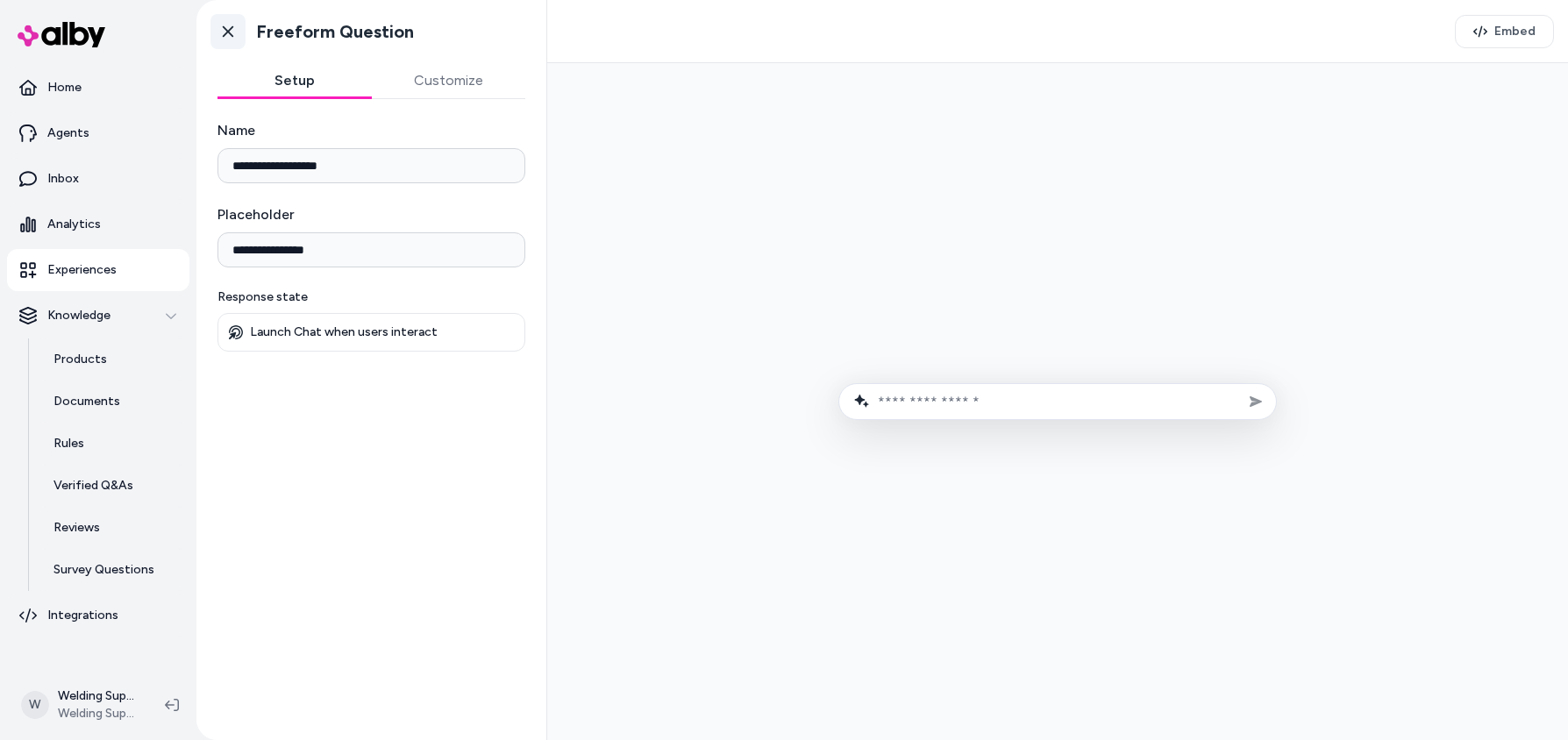
click at [221, 26] on icon at bounding box center [228, 31] width 18 height 18
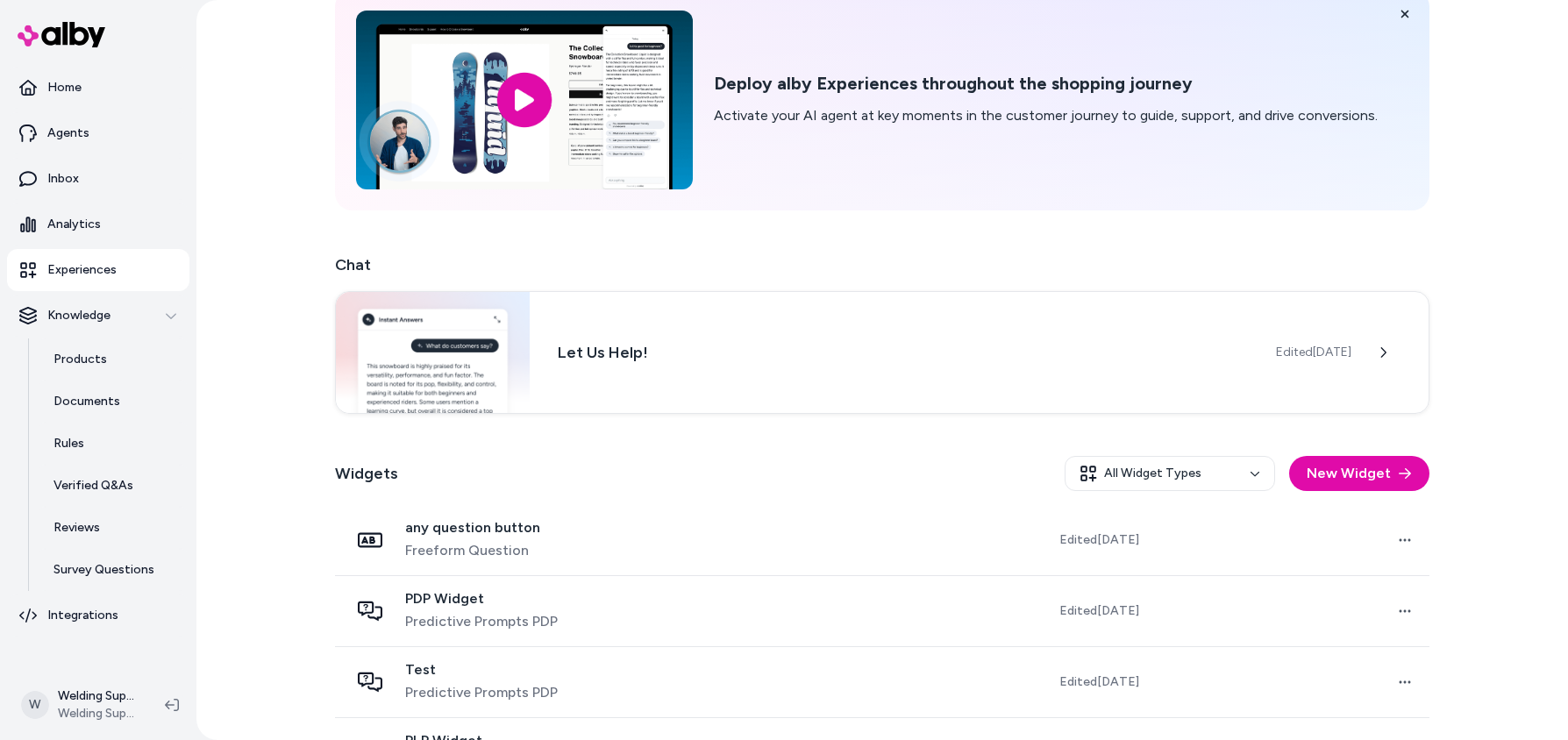
scroll to position [146, 0]
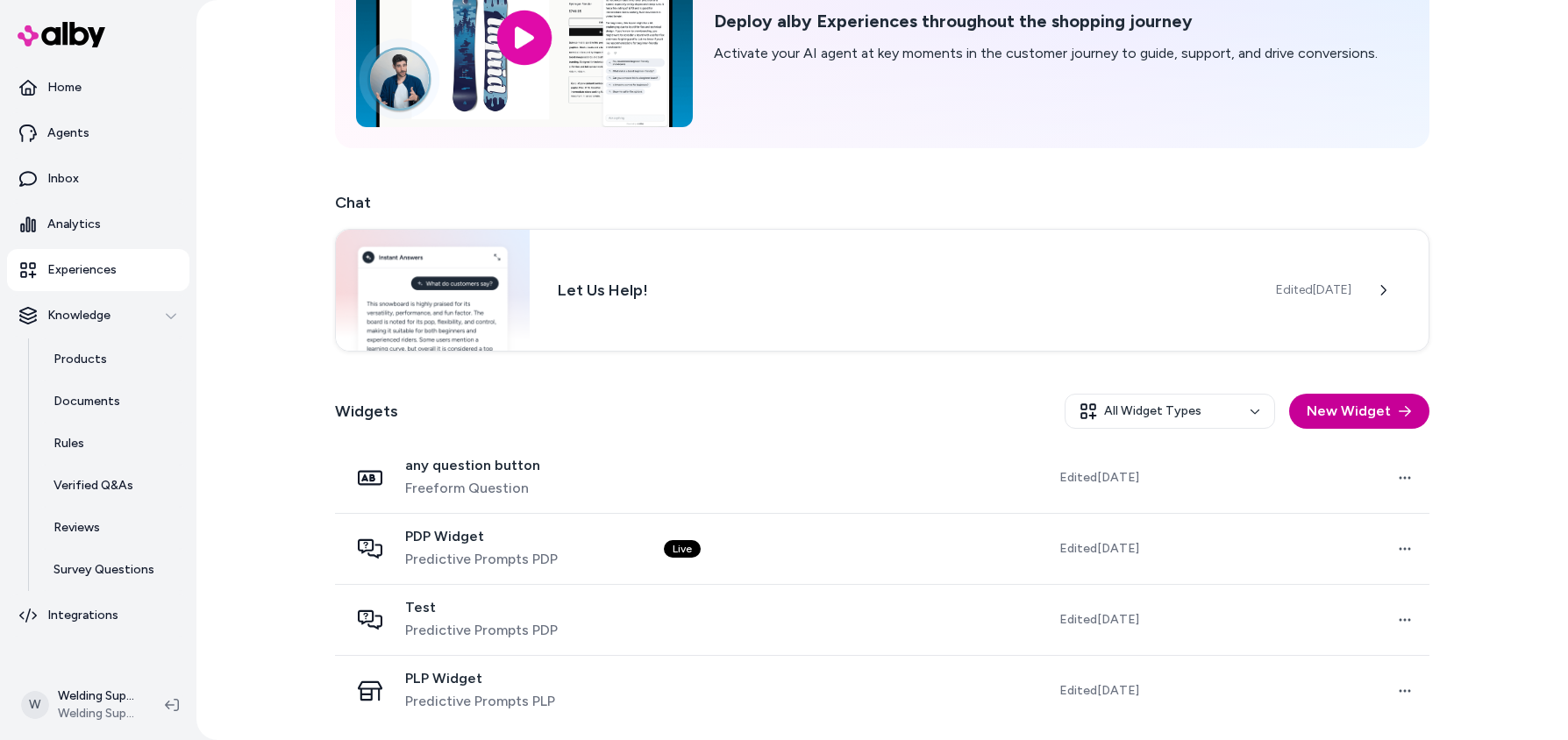
click at [1319, 401] on button "New Widget" at bounding box center [1359, 411] width 140 height 35
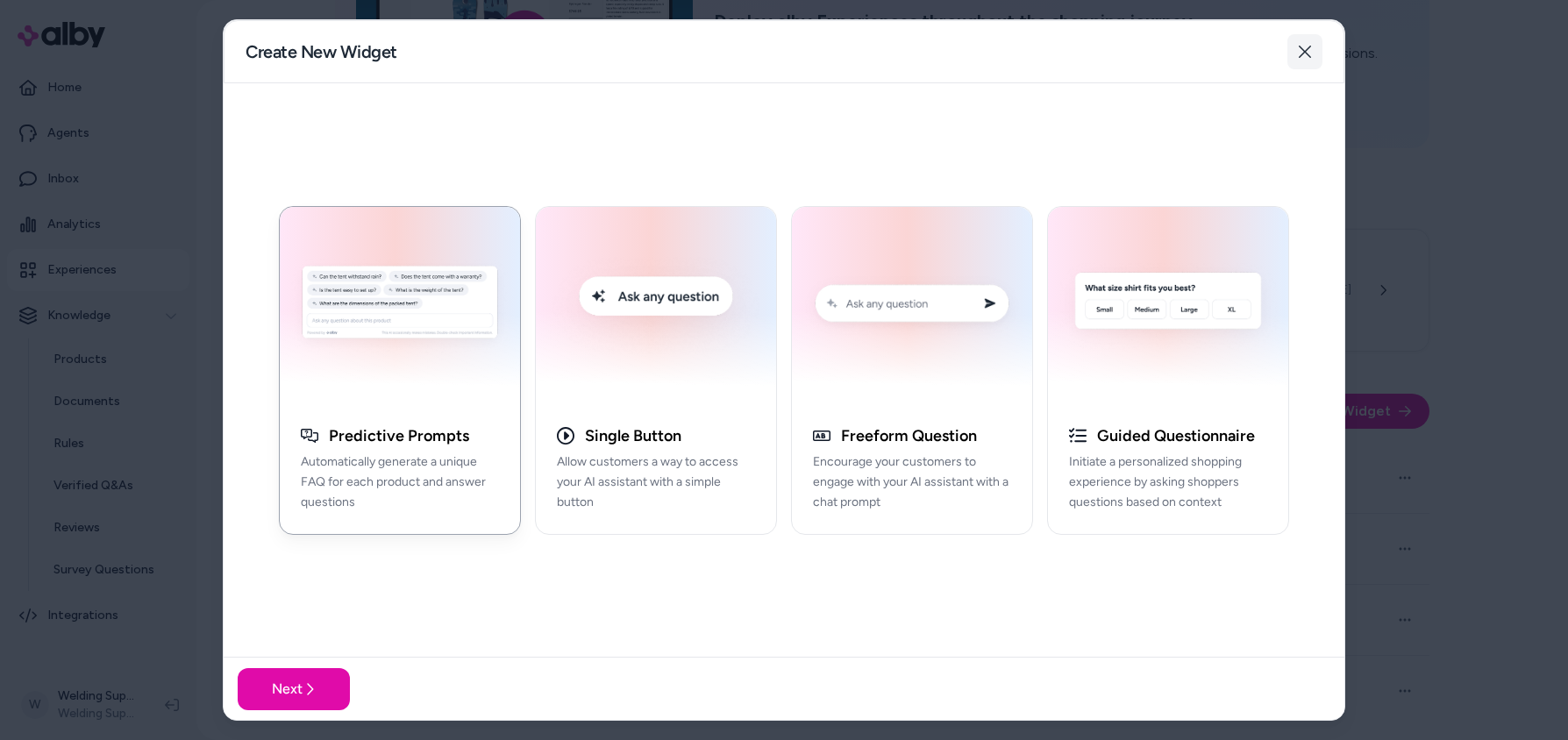
click at [1304, 47] on icon "button" at bounding box center [1305, 51] width 14 height 14
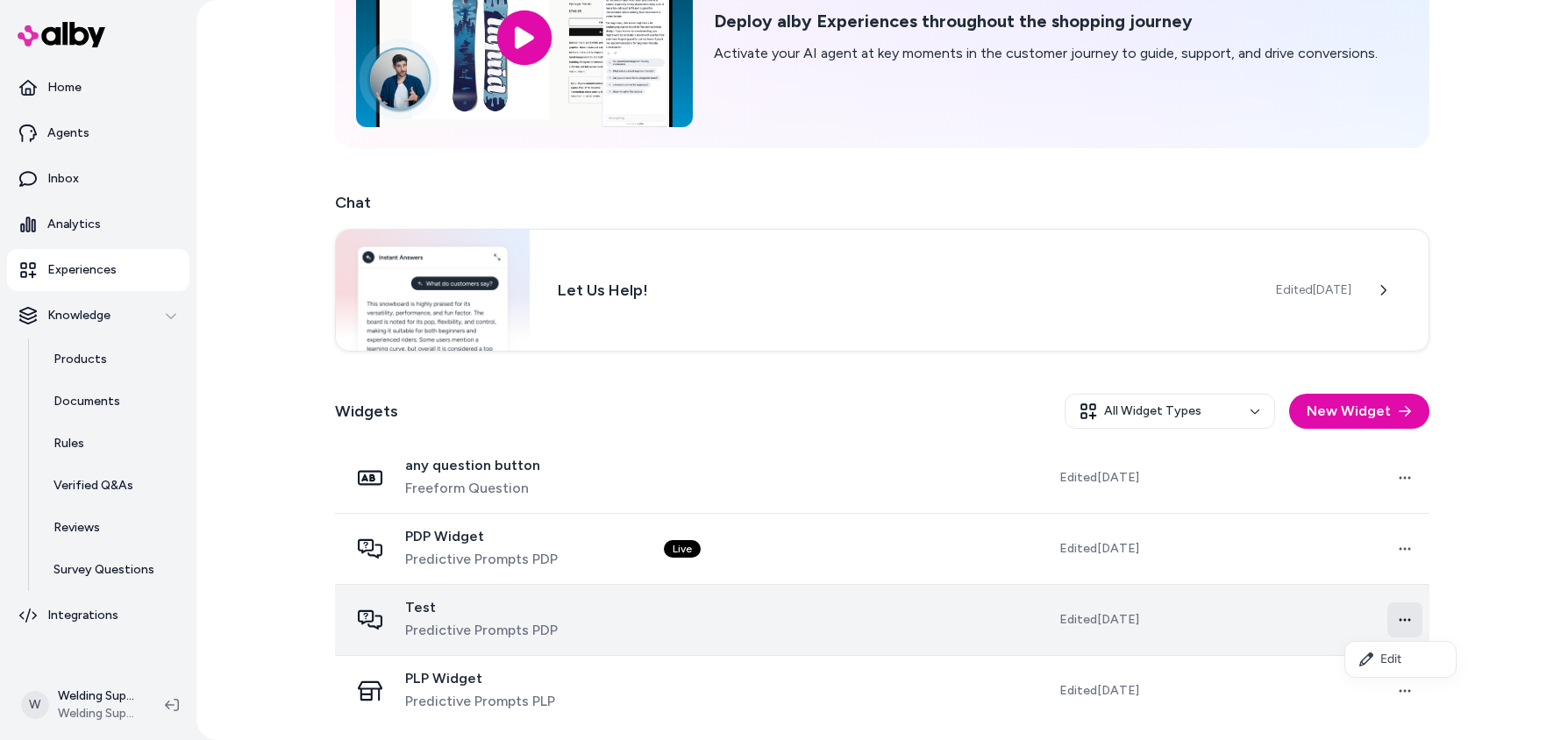
click at [1398, 615] on html "Home Agents Inbox Analytics Experiences Knowledge Products Documents Rules Veri…" at bounding box center [784, 370] width 1568 height 740
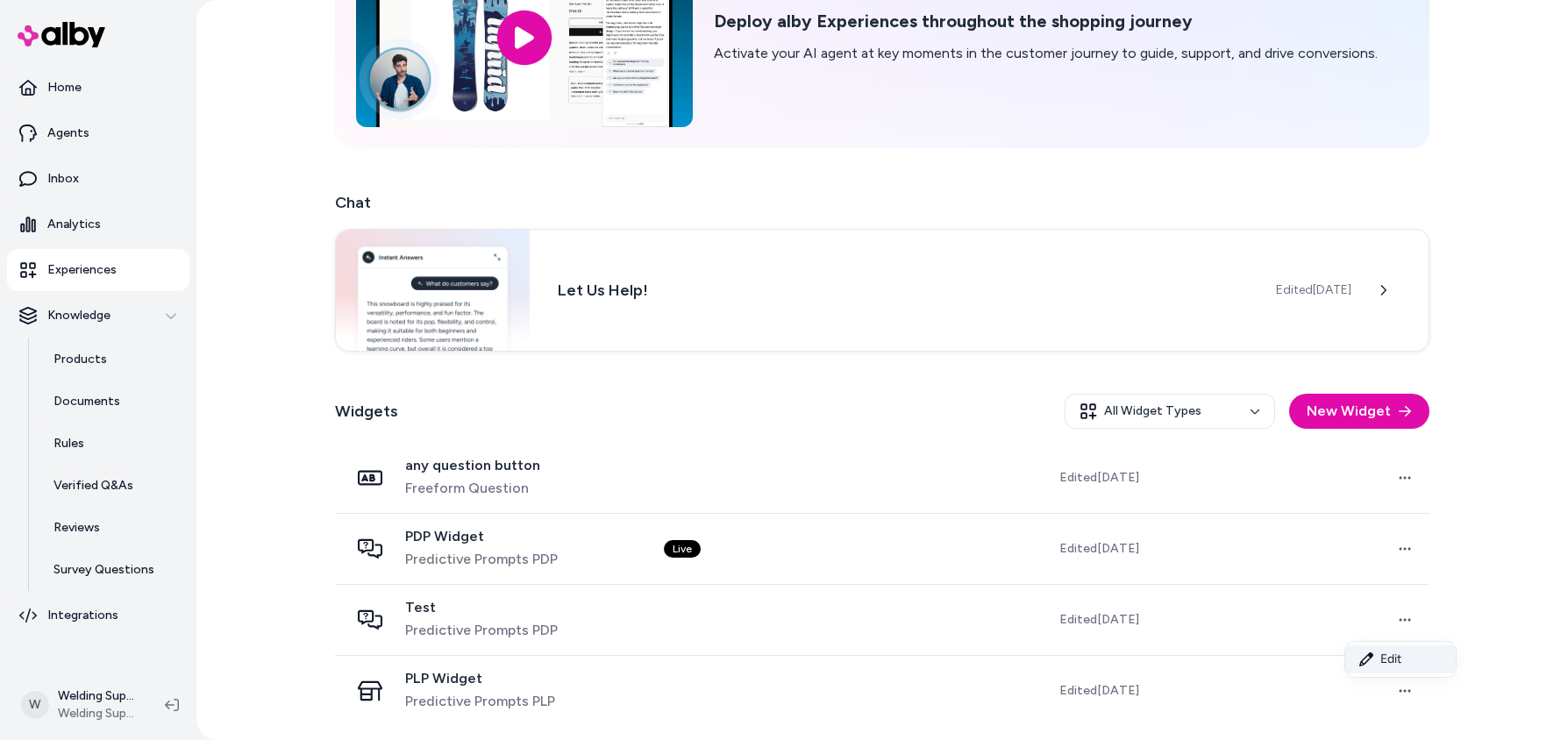
click at [1399, 655] on link "Edit" at bounding box center [1400, 659] width 110 height 28
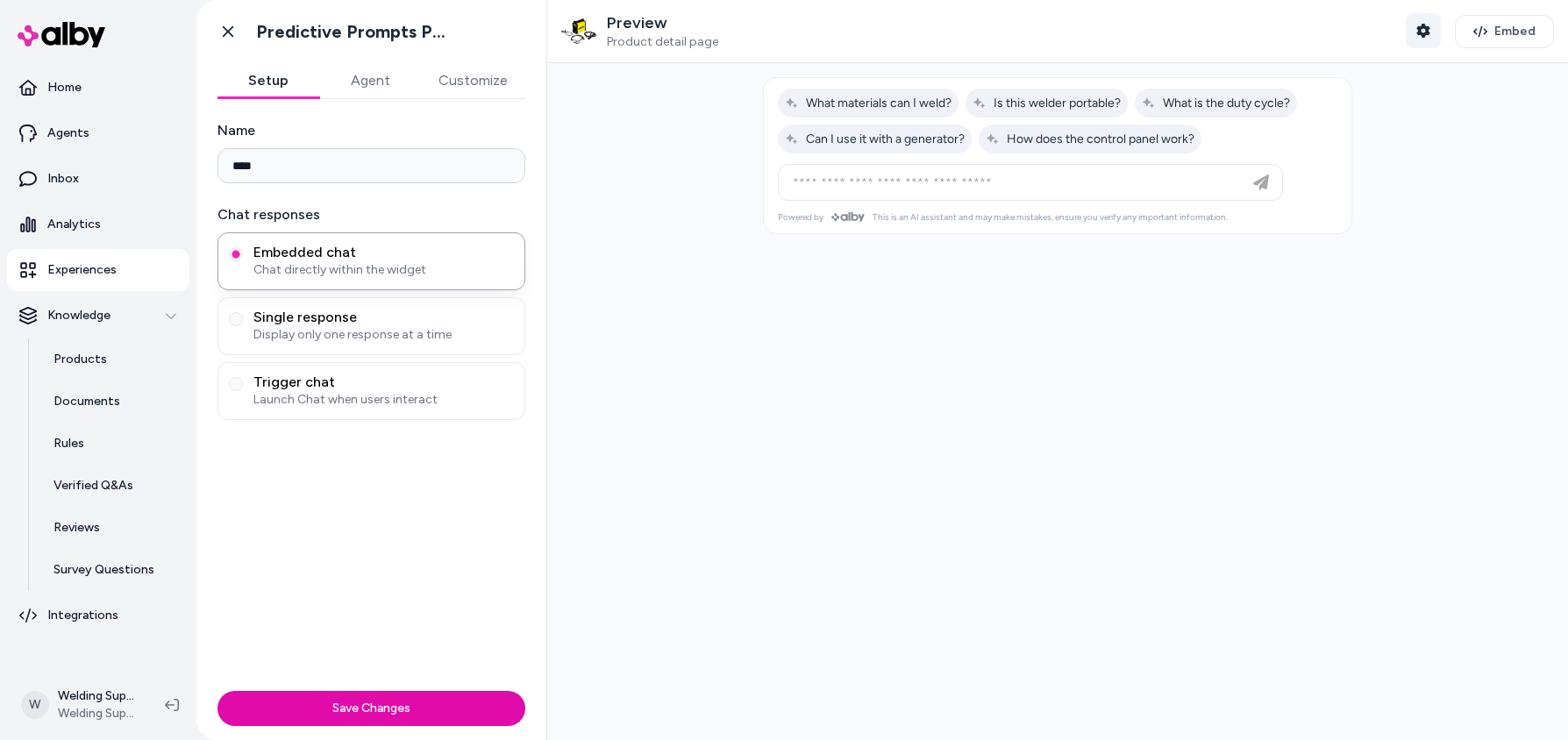
click at [1421, 26] on icon "button" at bounding box center [1423, 31] width 13 height 14
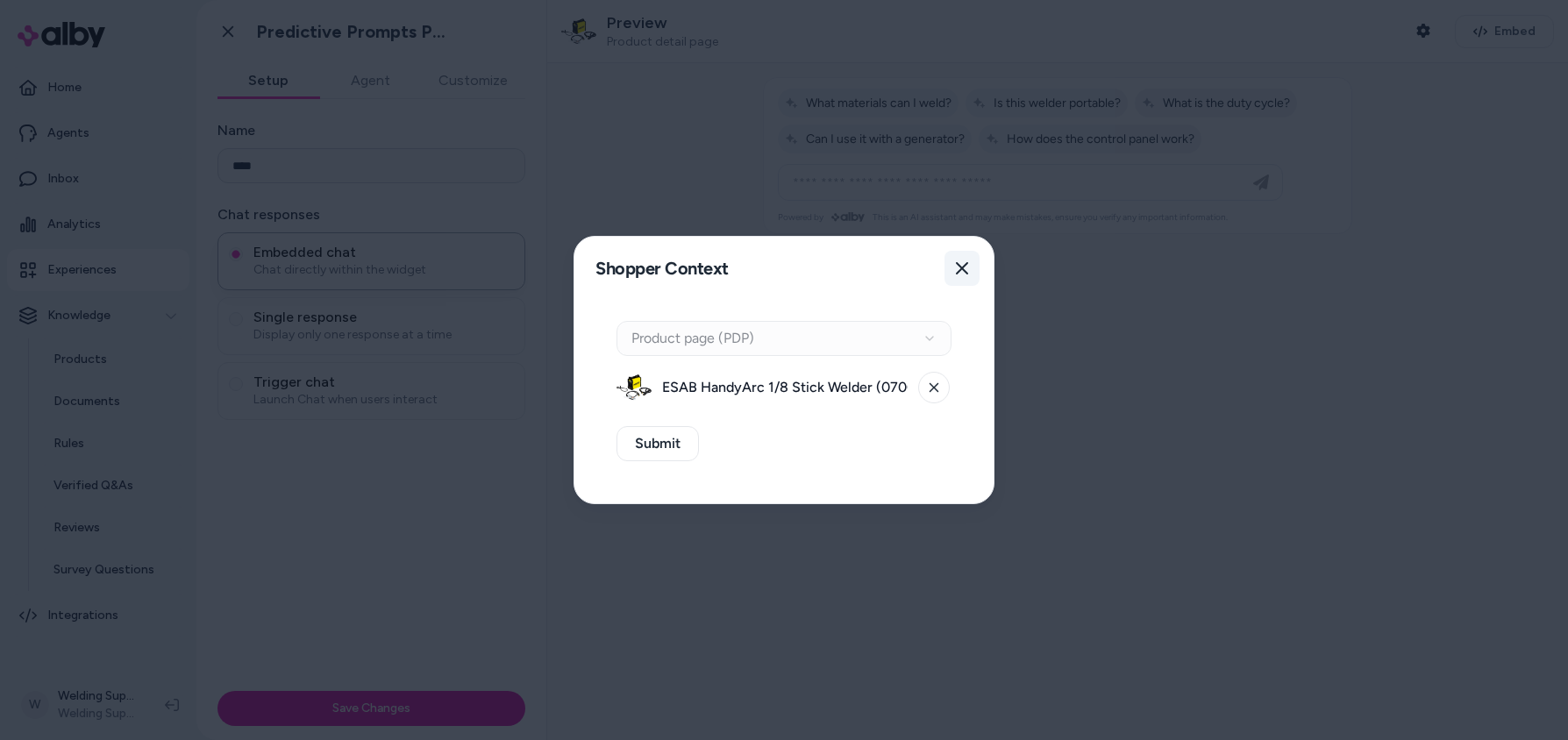
click at [961, 267] on icon "button" at bounding box center [962, 268] width 12 height 12
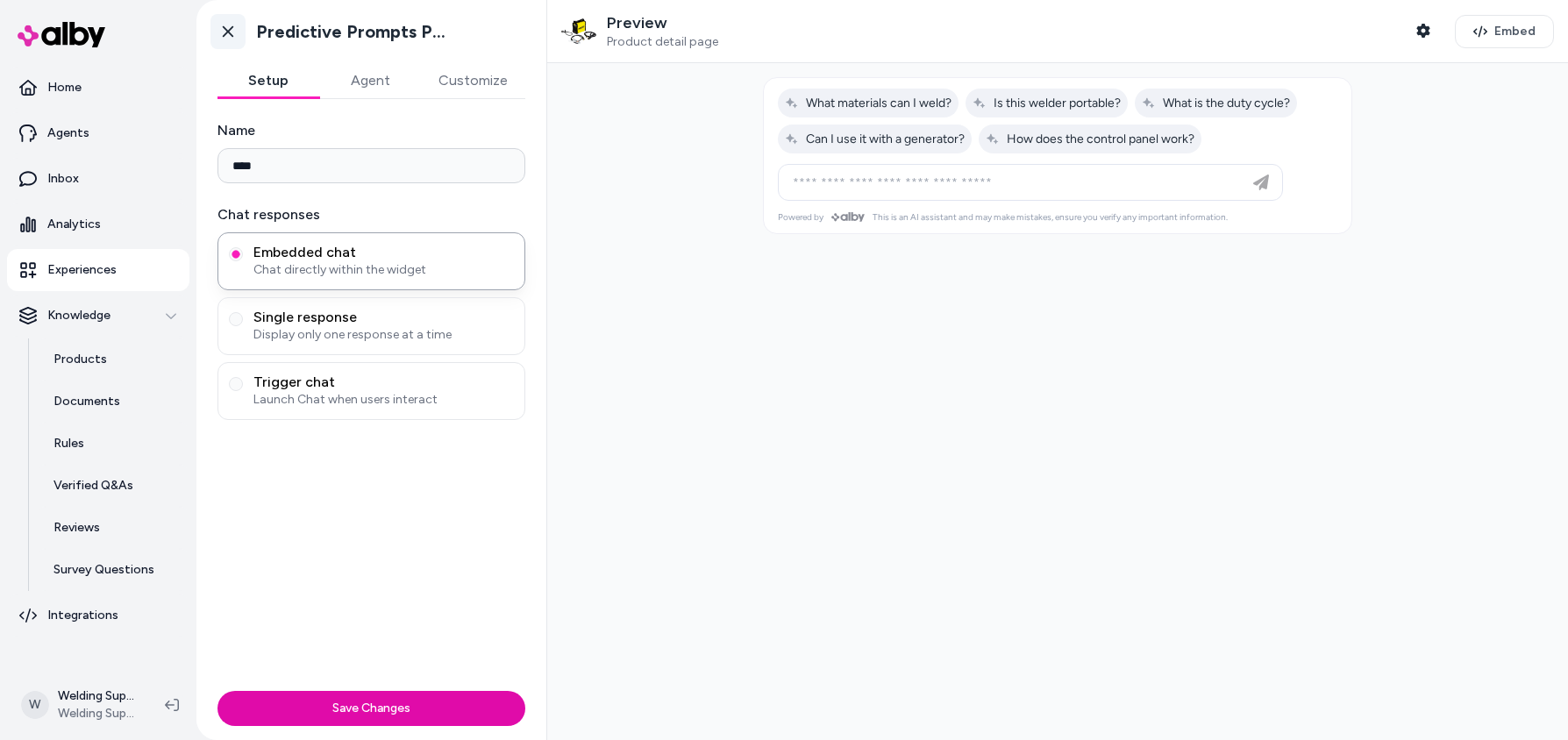
click at [226, 26] on icon at bounding box center [228, 31] width 18 height 18
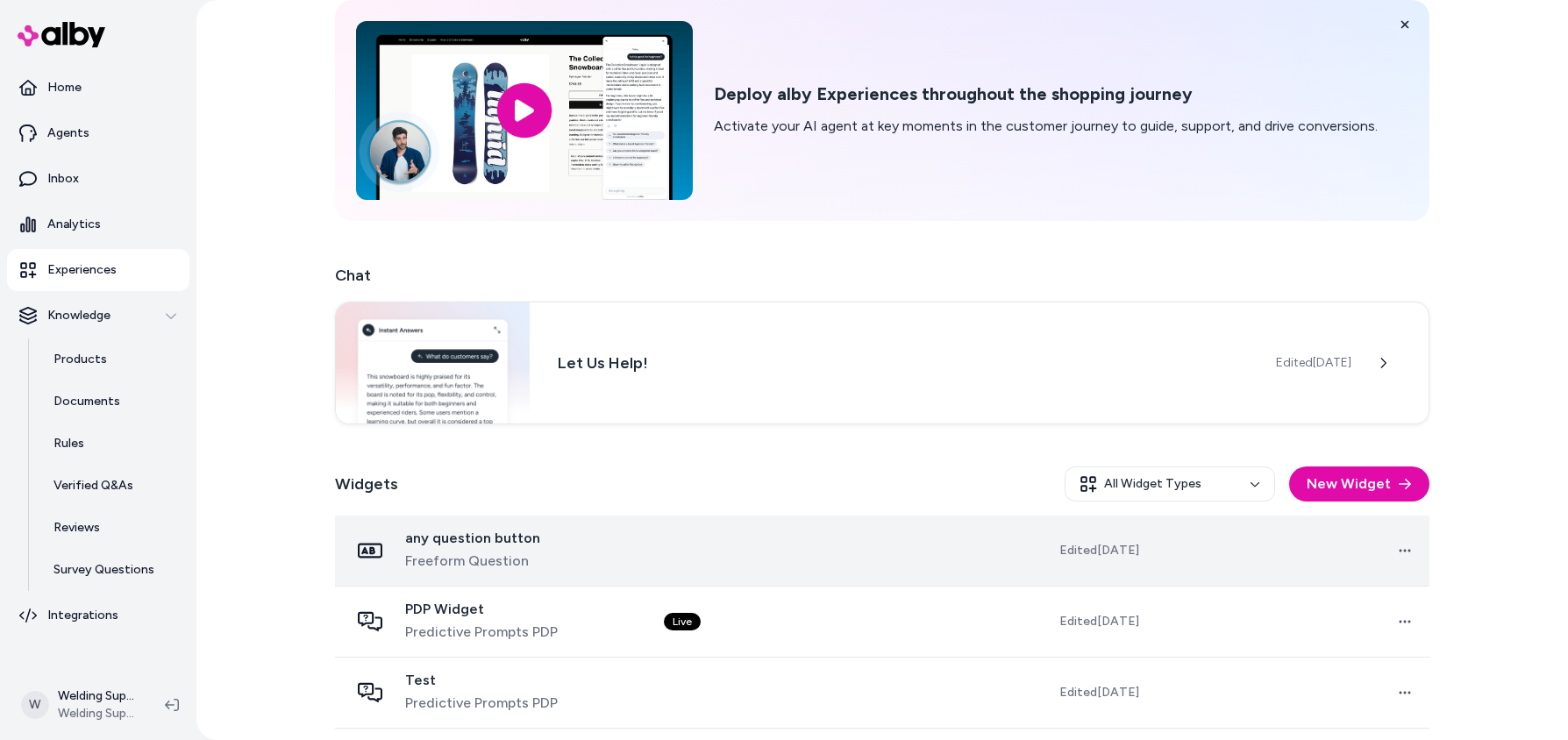
scroll to position [146, 0]
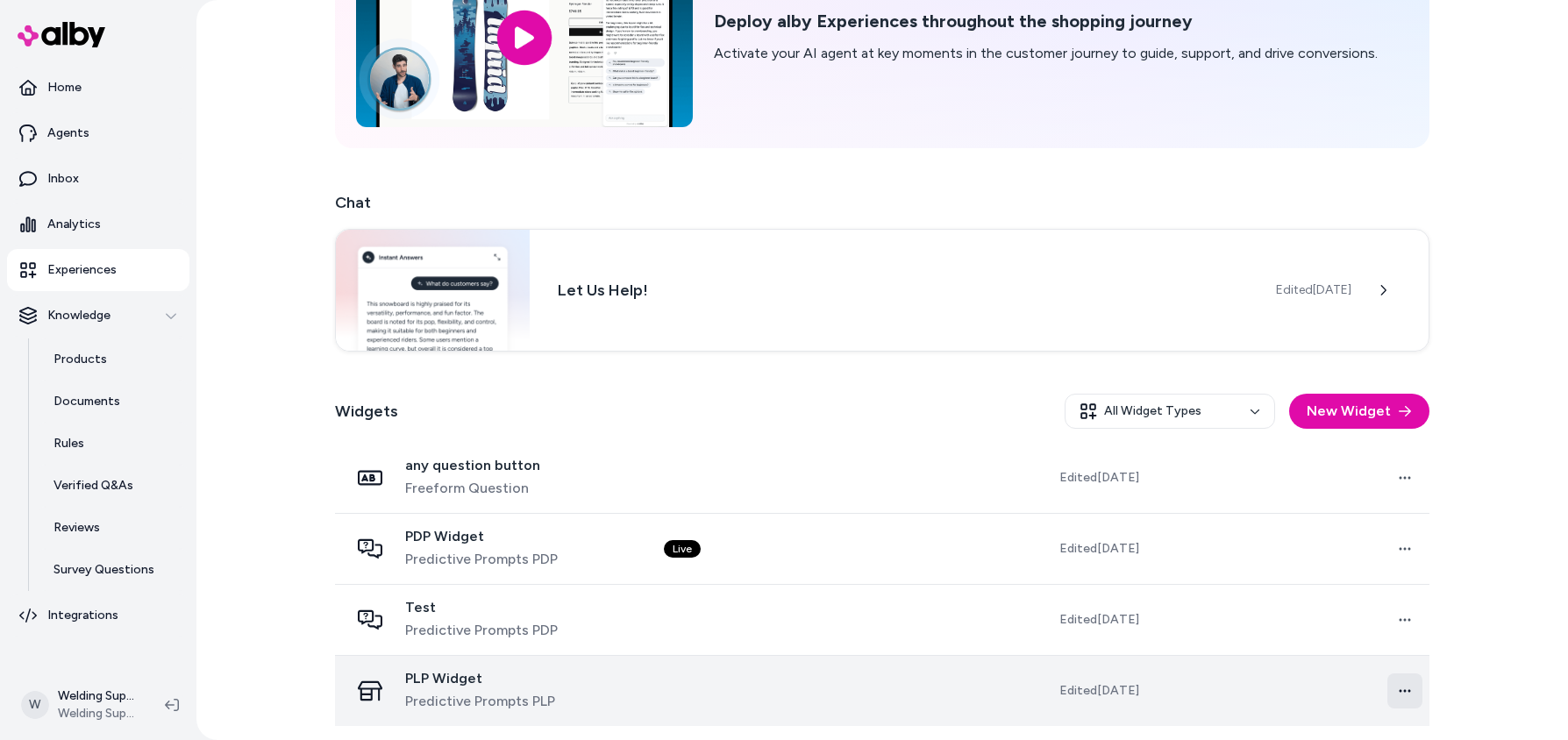
click at [1401, 688] on html "Home Agents Inbox Analytics Experiences Knowledge Products Documents Rules Veri…" at bounding box center [784, 370] width 1568 height 740
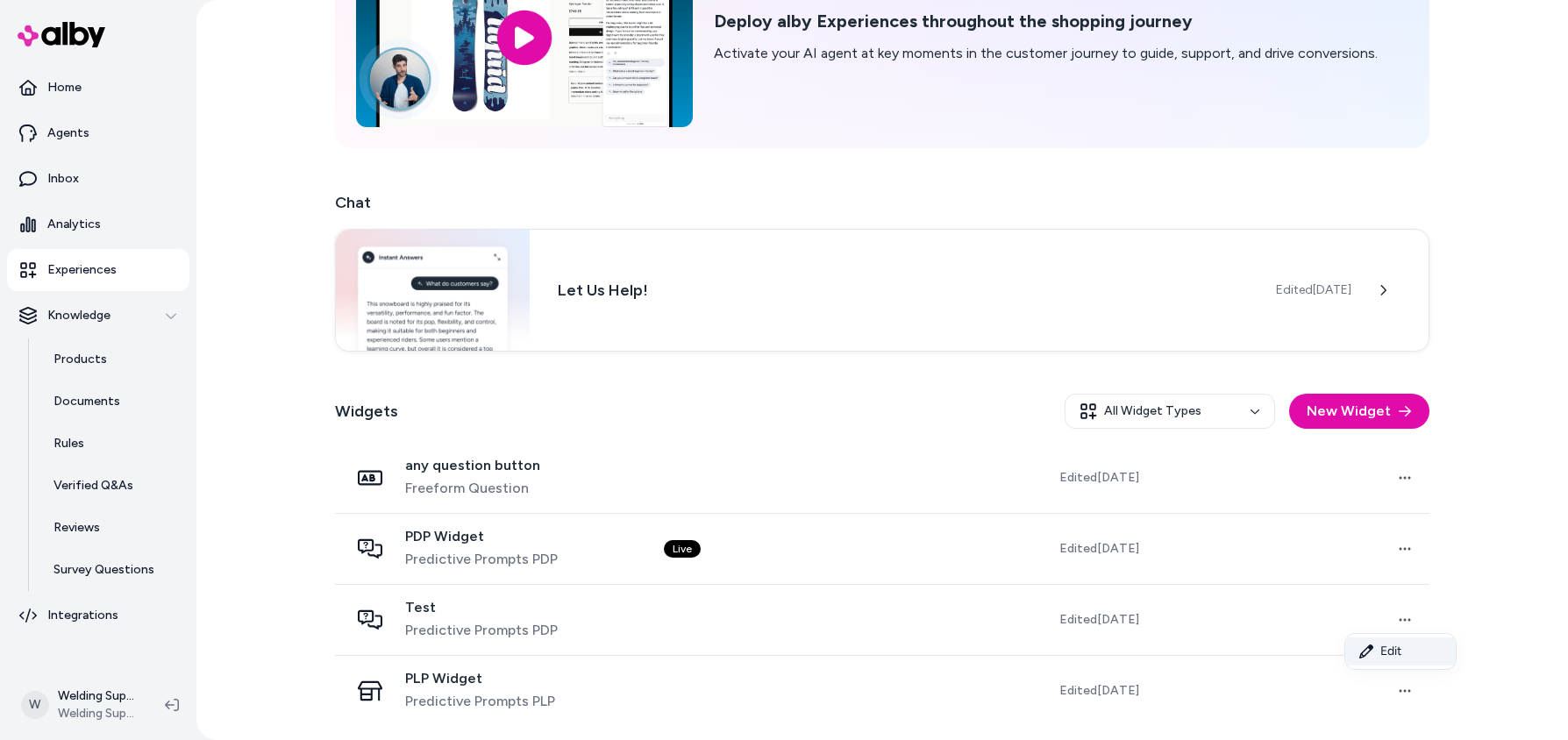
click at [1374, 647] on link "Edit" at bounding box center [1400, 651] width 110 height 28
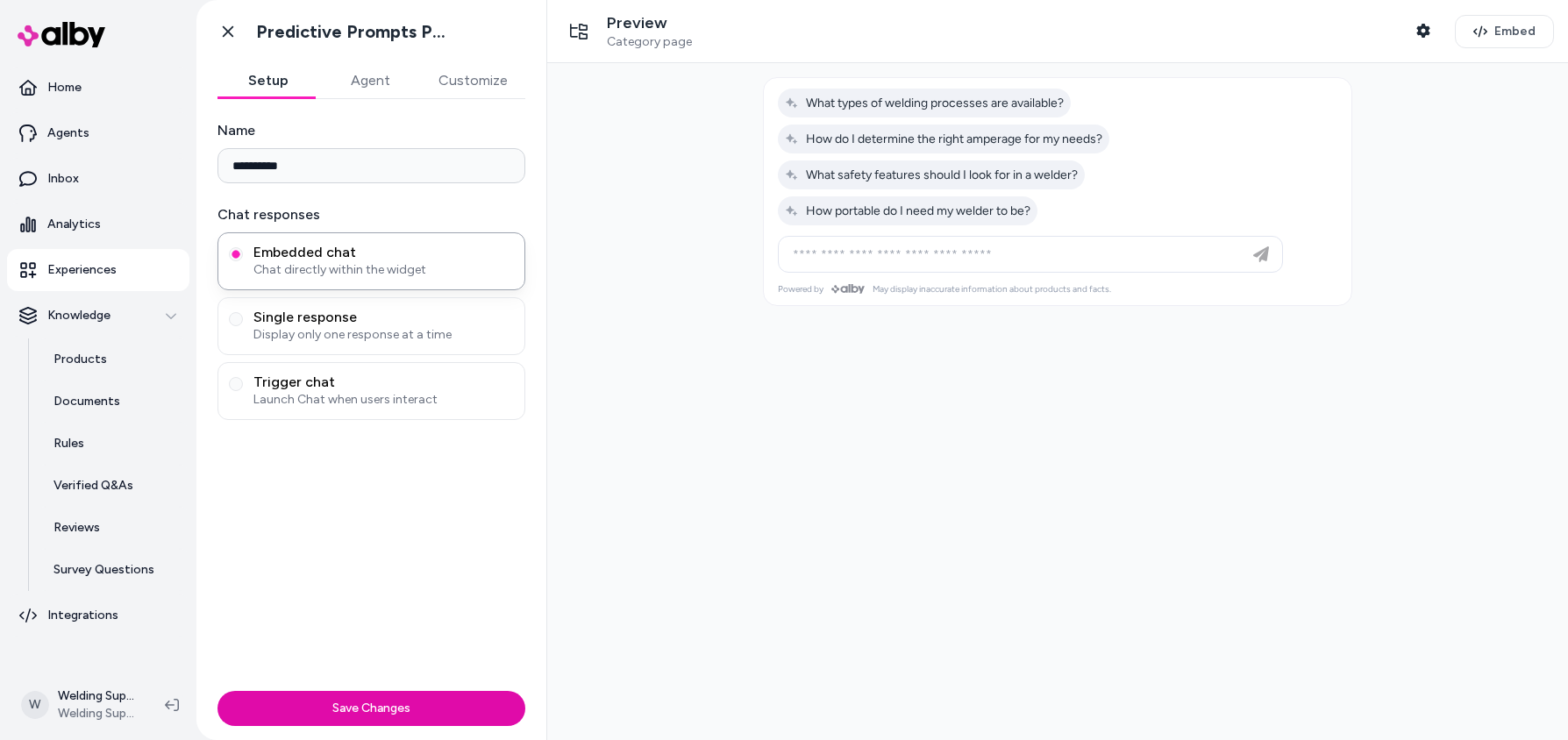
click at [371, 78] on button "Agent" at bounding box center [371, 81] width 102 height 35
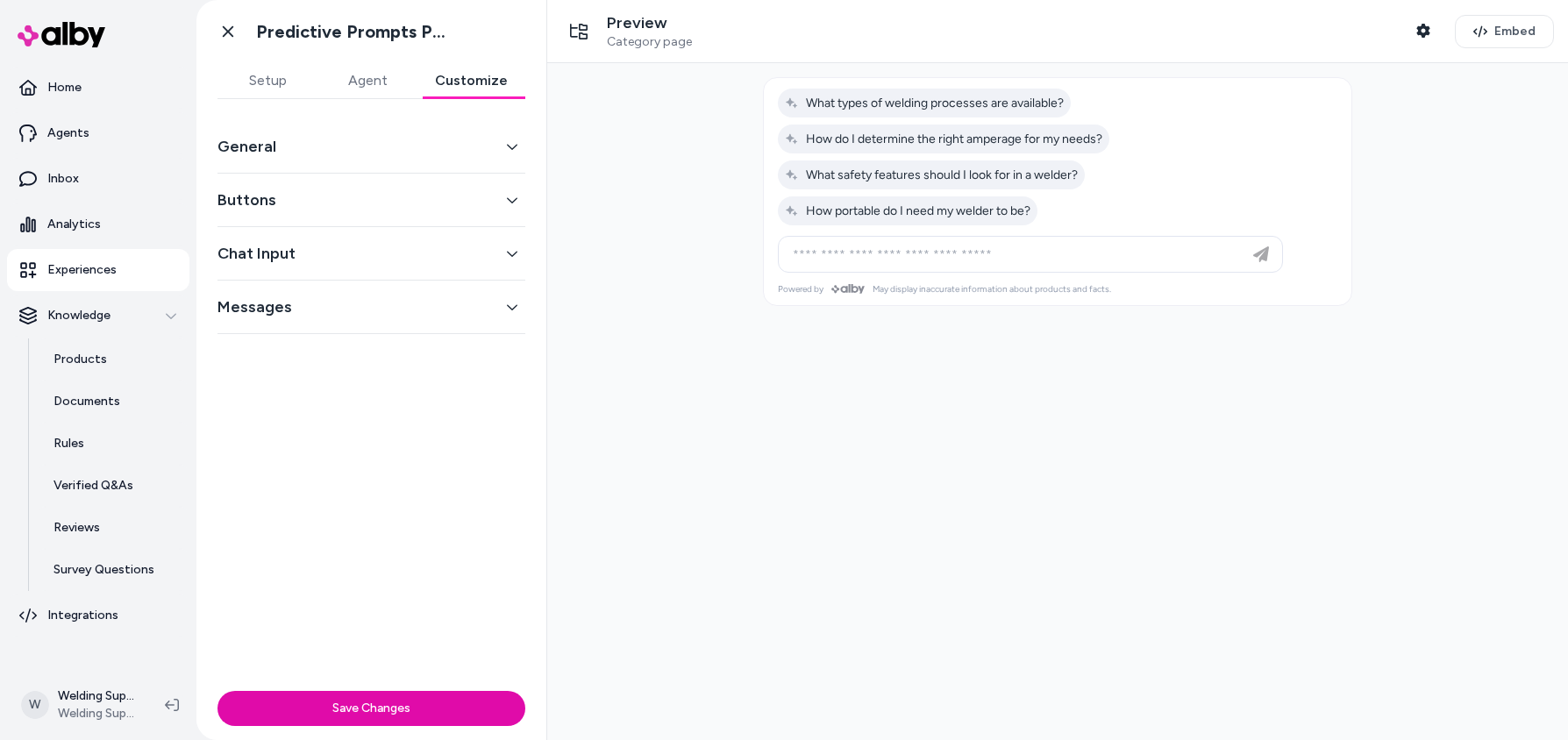
click at [465, 81] on button "Customize" at bounding box center [472, 81] width 107 height 35
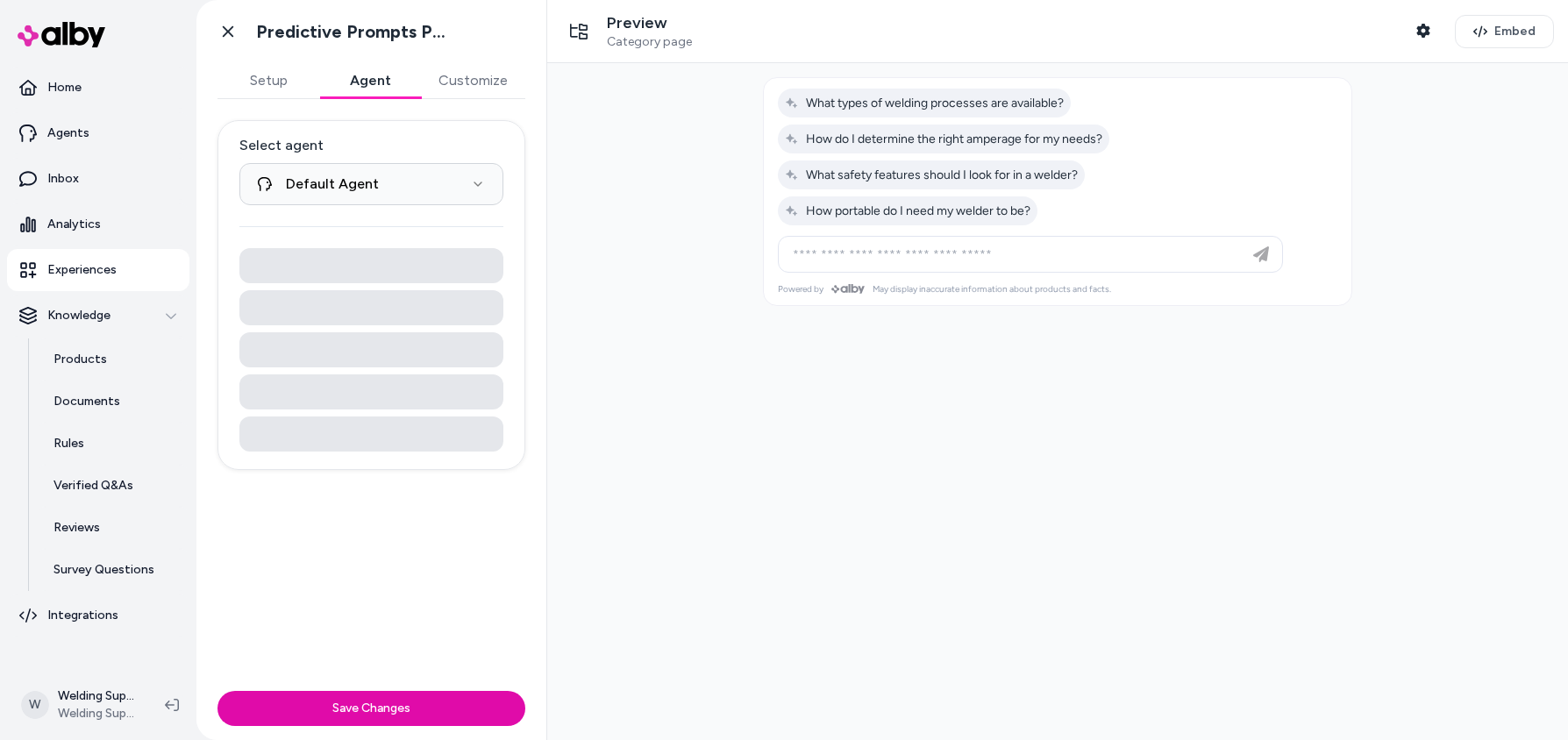
click at [368, 81] on button "Agent" at bounding box center [371, 81] width 102 height 35
click at [631, 32] on div "Preview Category page" at bounding box center [650, 31] width 85 height 37
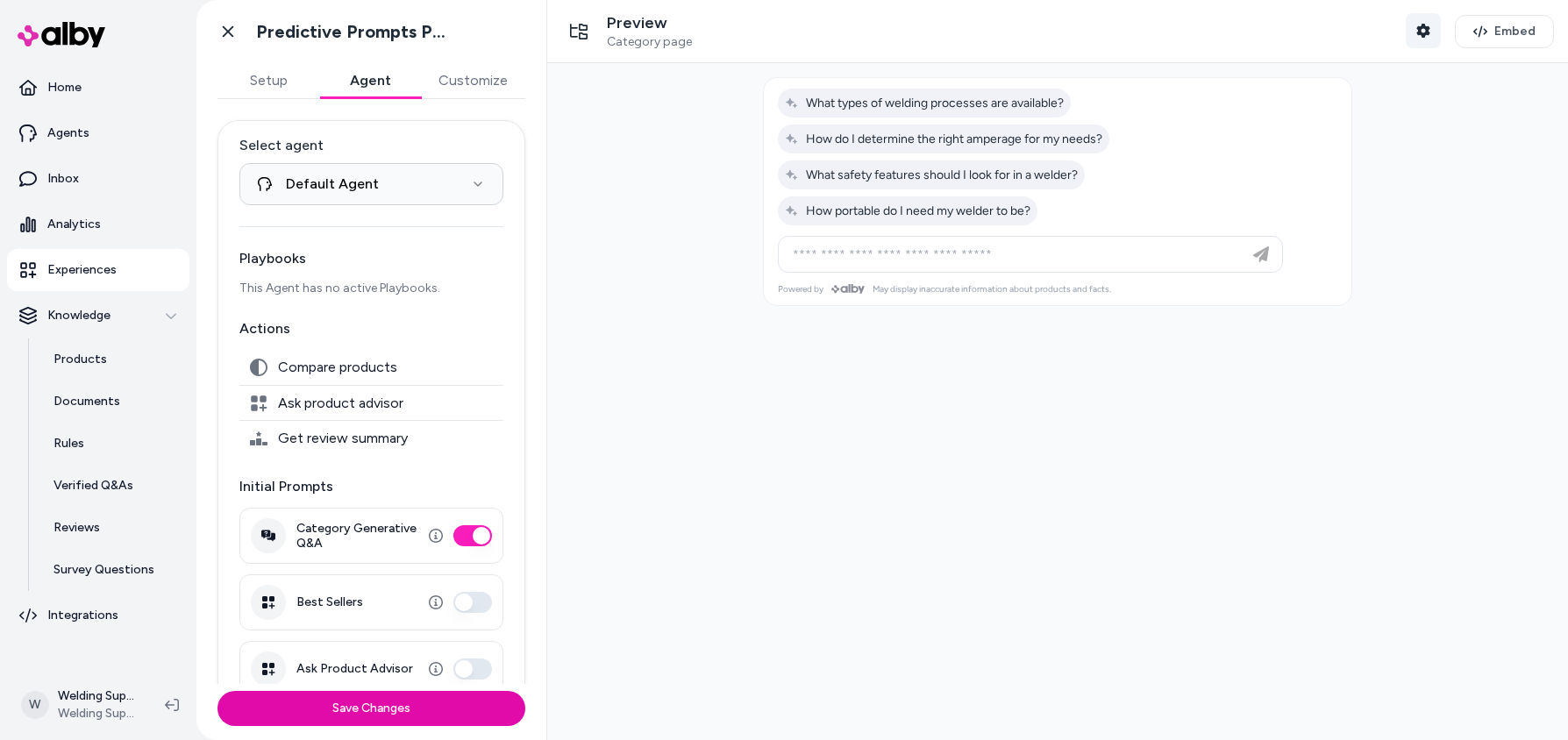
click at [1417, 25] on icon "button" at bounding box center [1423, 31] width 14 height 14
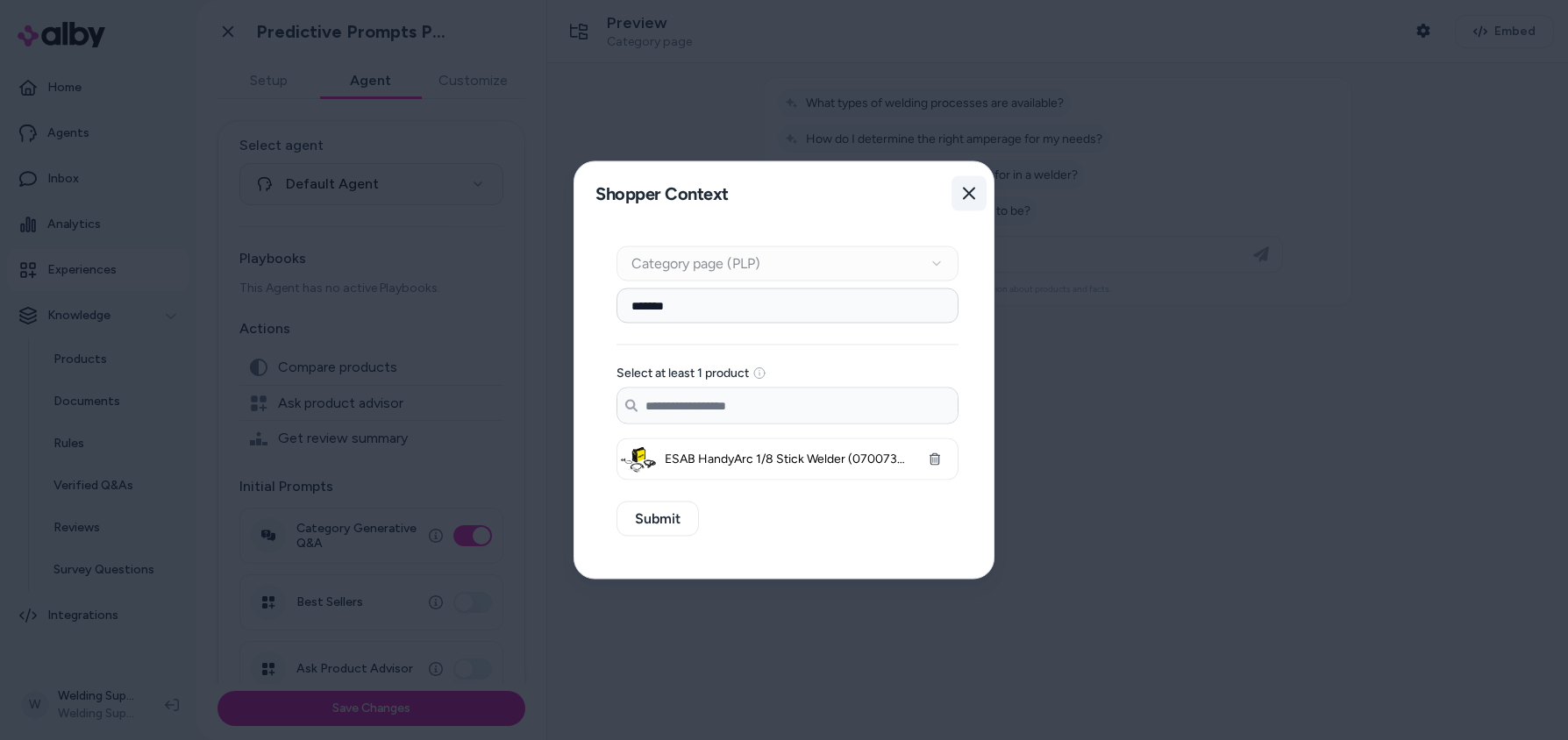
click at [972, 195] on icon "button" at bounding box center [968, 194] width 12 height 12
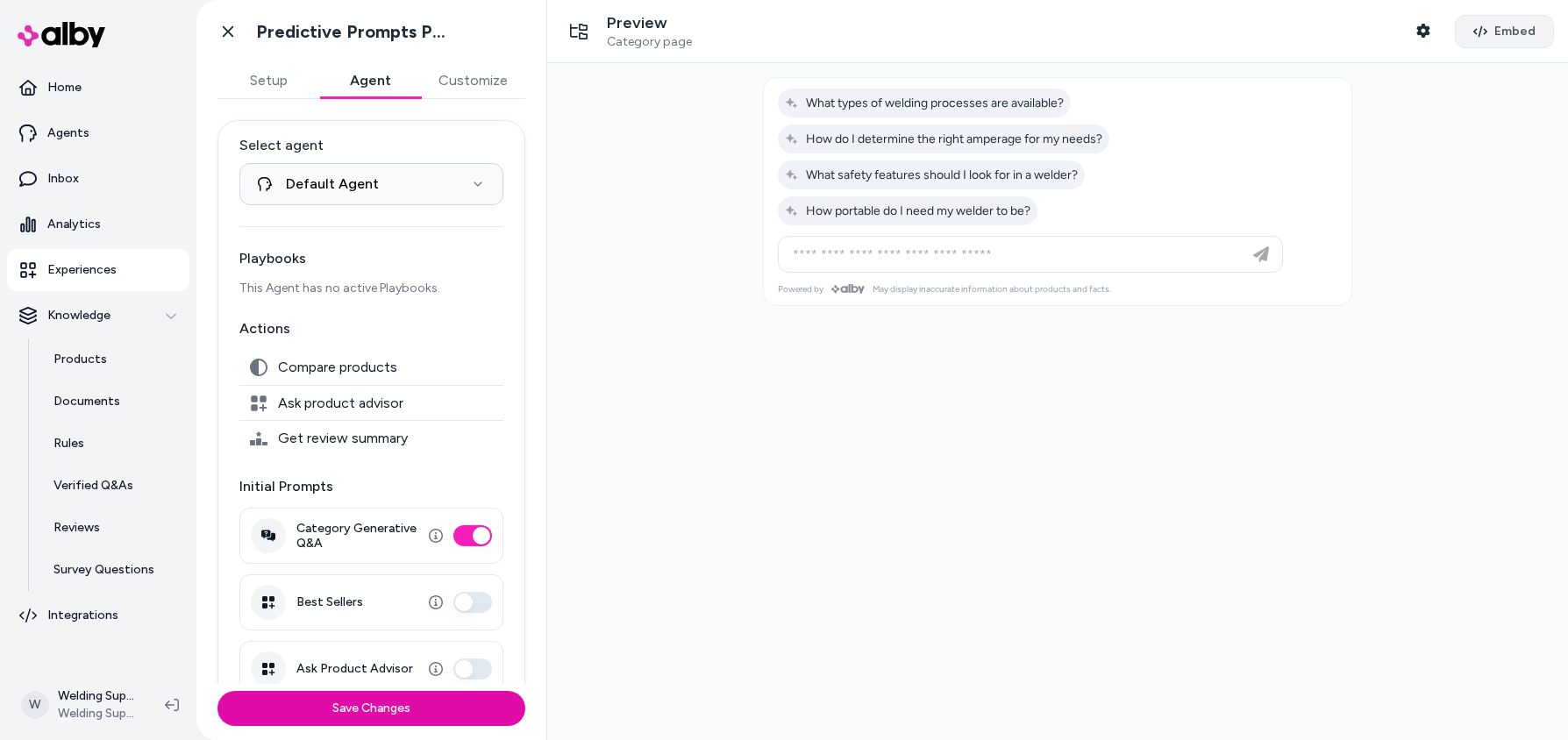
click at [1466, 32] on button "Embed" at bounding box center [1504, 31] width 99 height 33
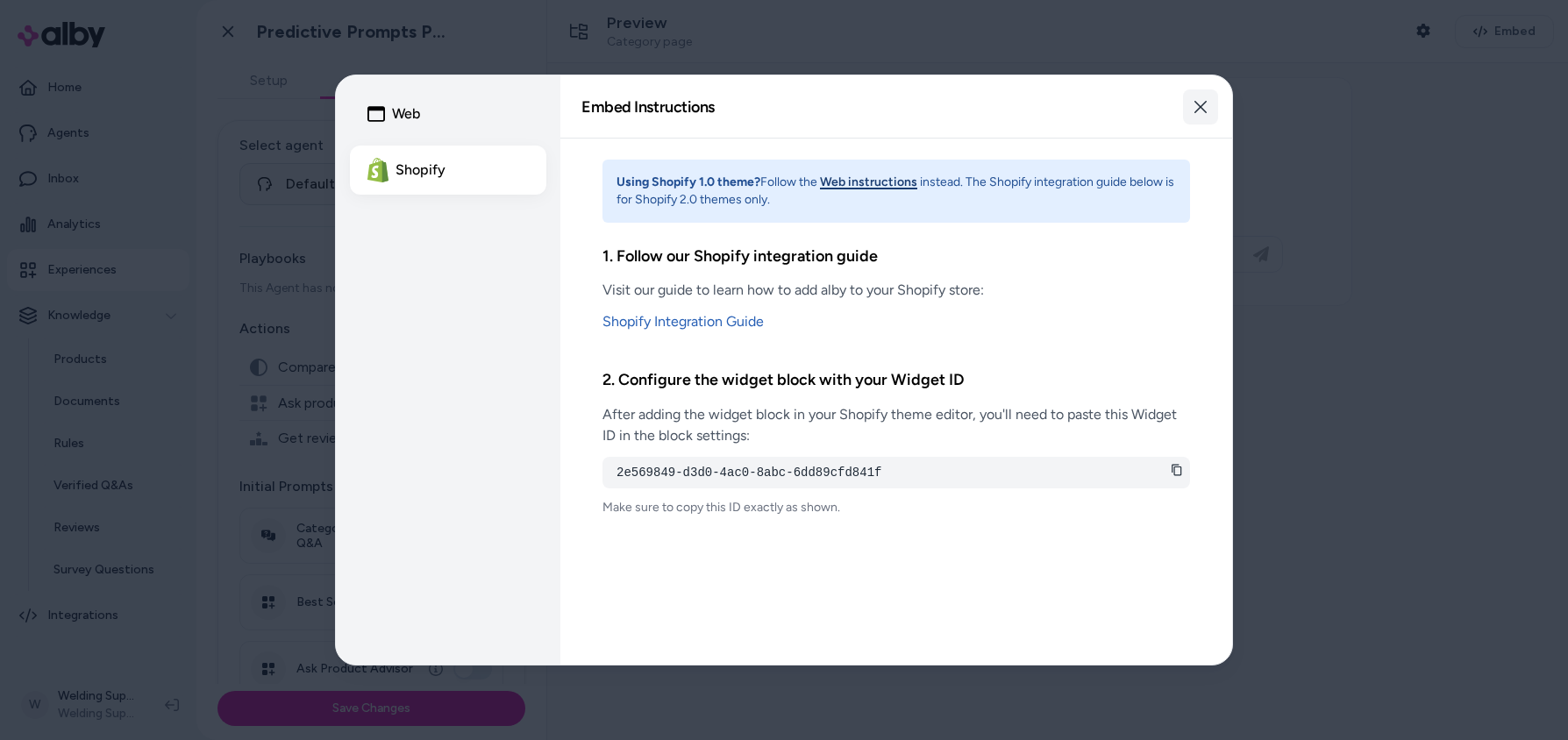
click at [1200, 107] on icon "button" at bounding box center [1200, 107] width 12 height 12
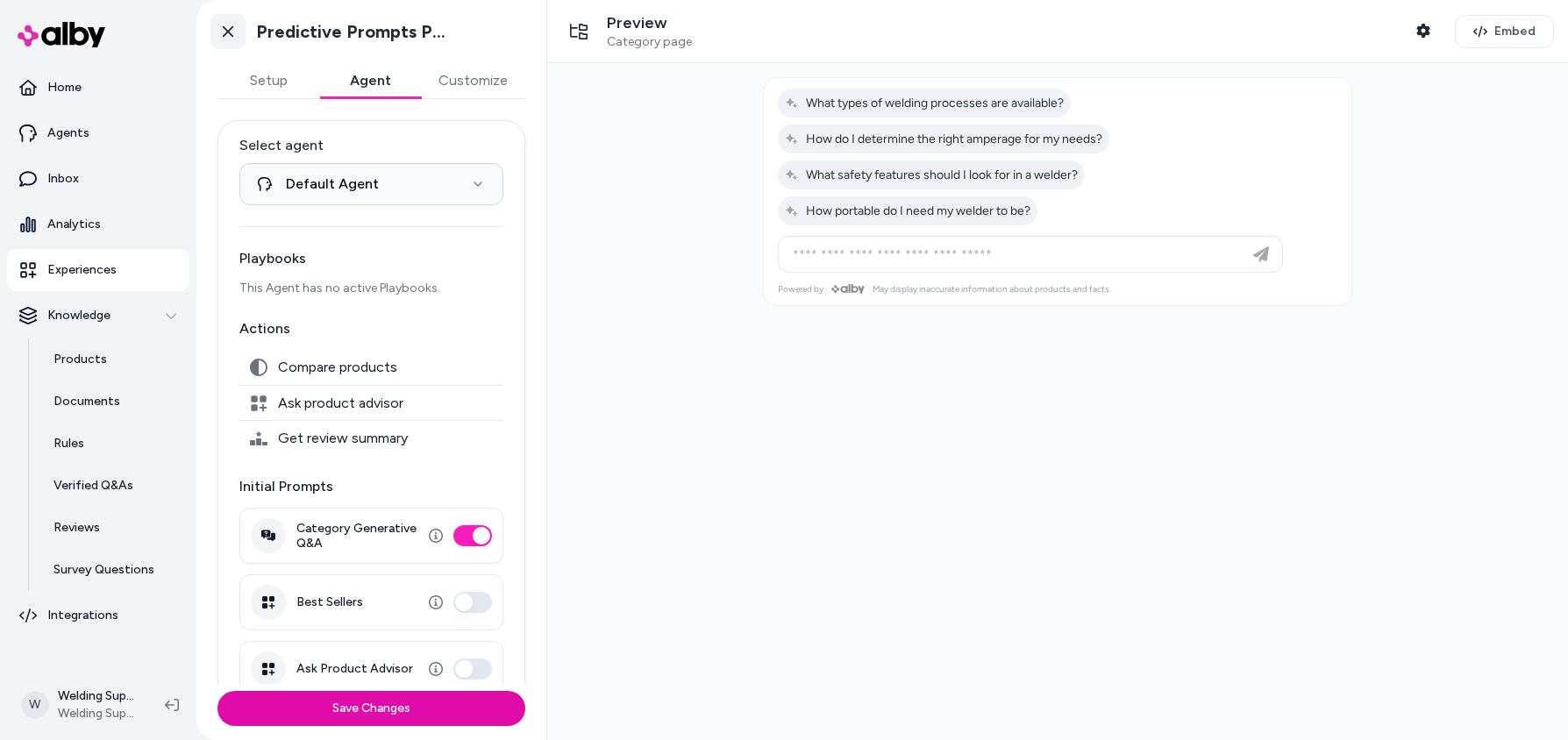
click at [221, 36] on icon at bounding box center [228, 31] width 18 height 18
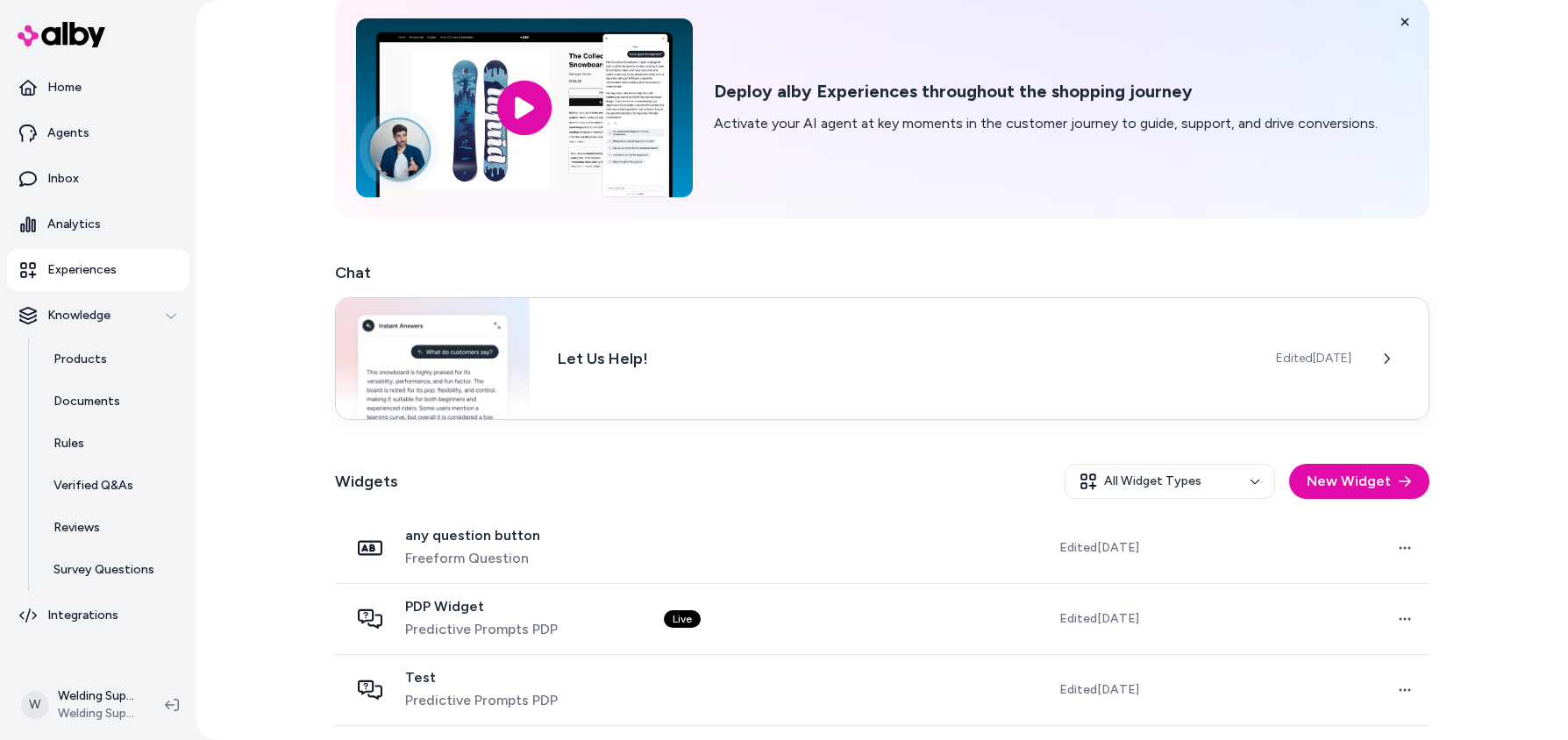
scroll to position [146, 0]
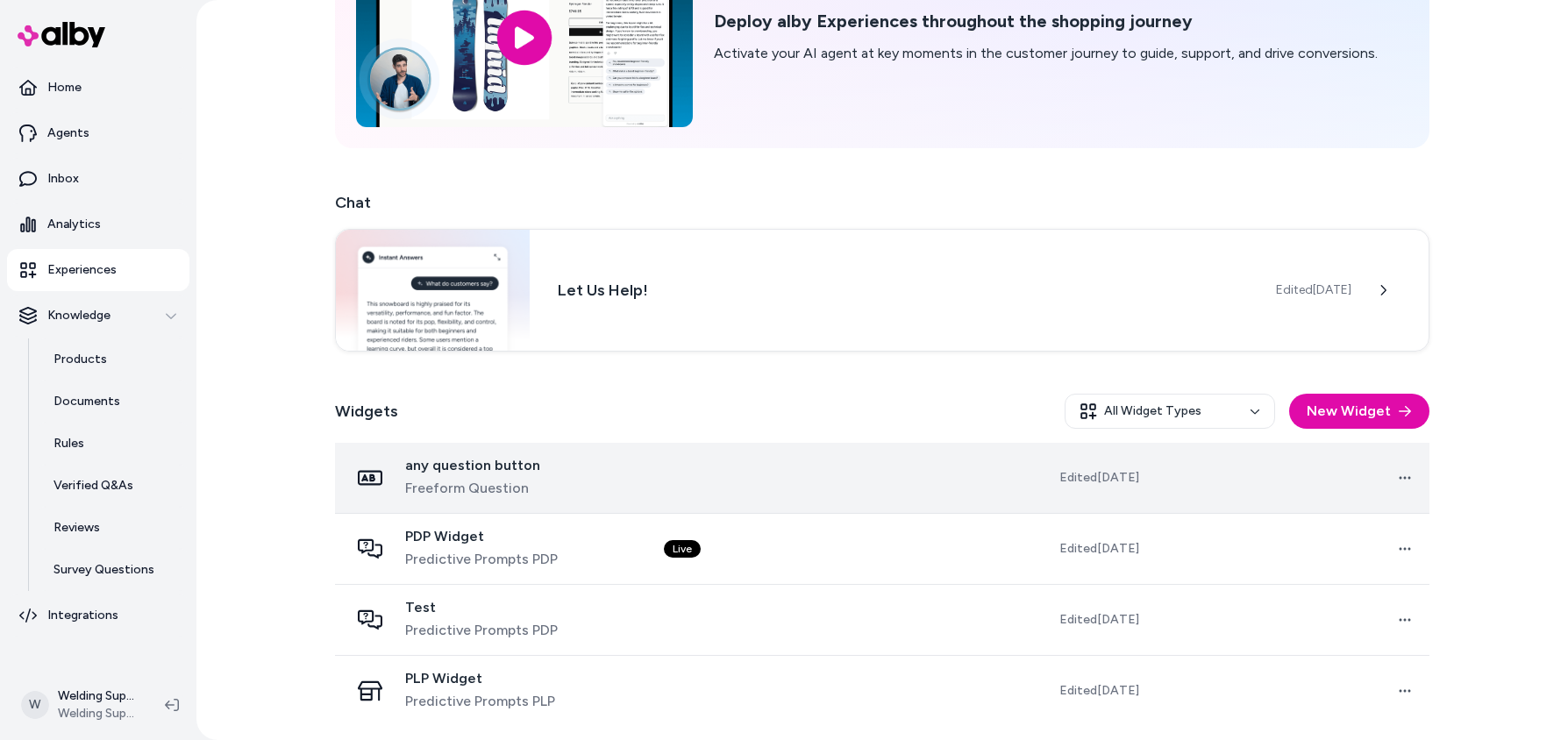
click at [504, 470] on span "any question button" at bounding box center [473, 465] width 135 height 18
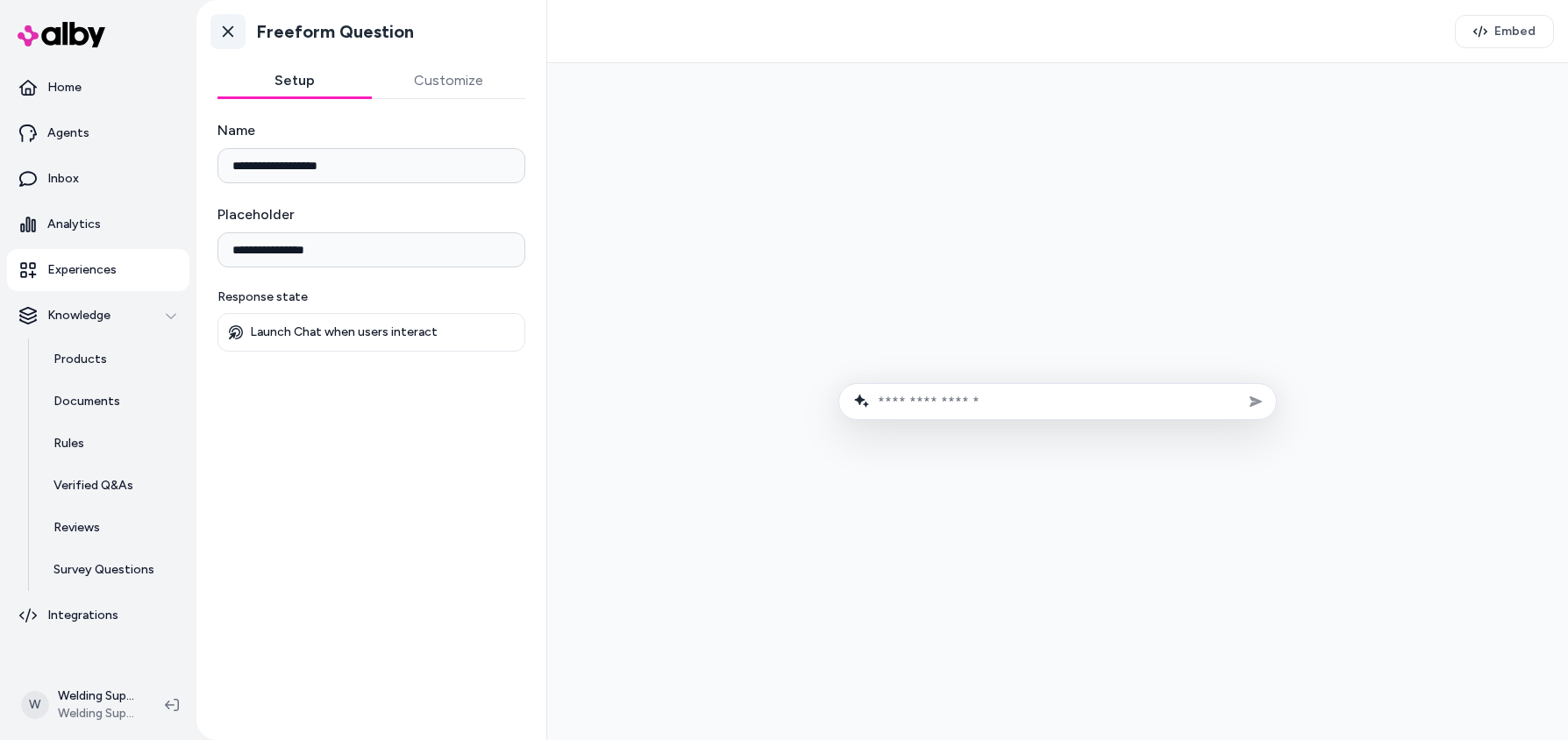
click at [228, 28] on icon at bounding box center [228, 31] width 18 height 18
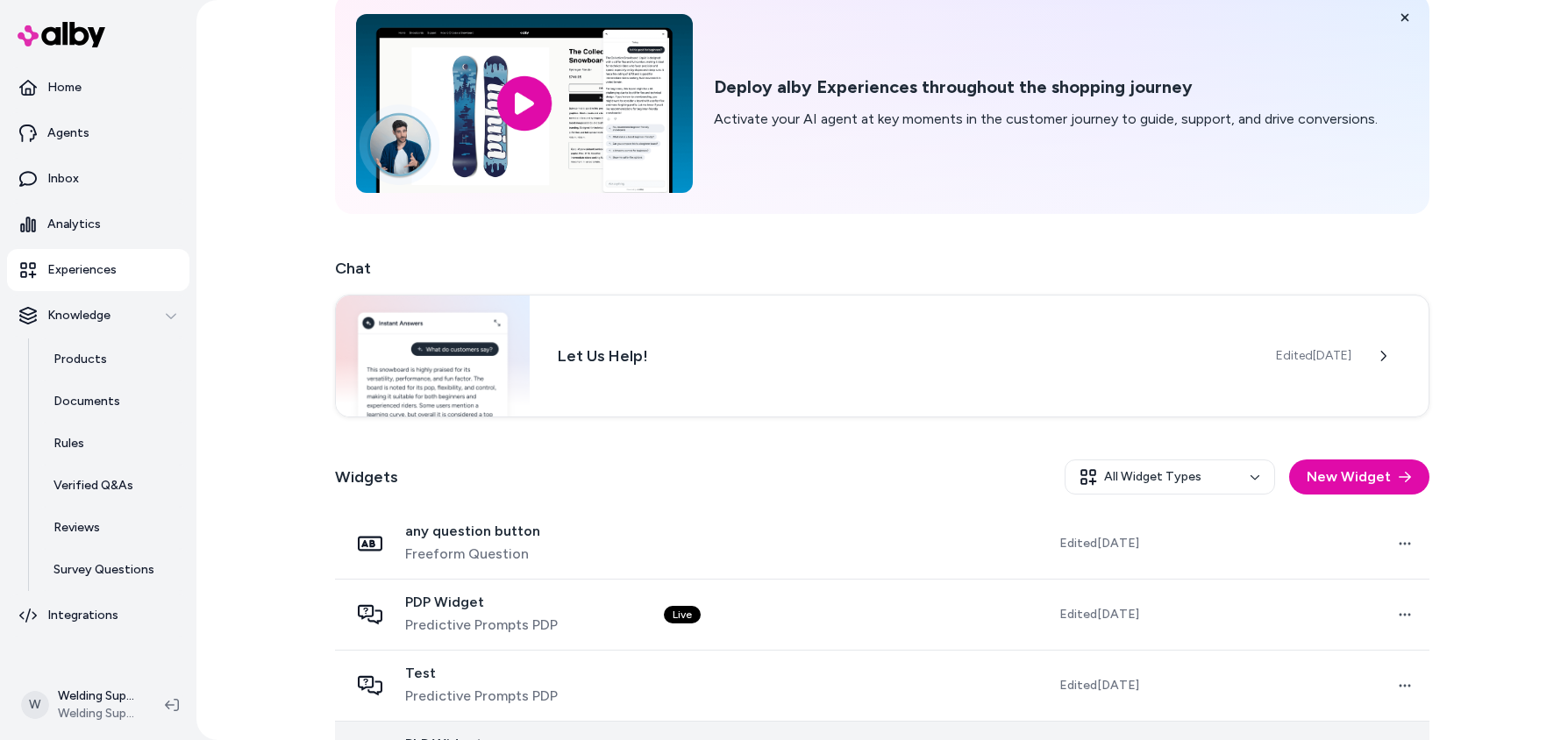
scroll to position [146, 0]
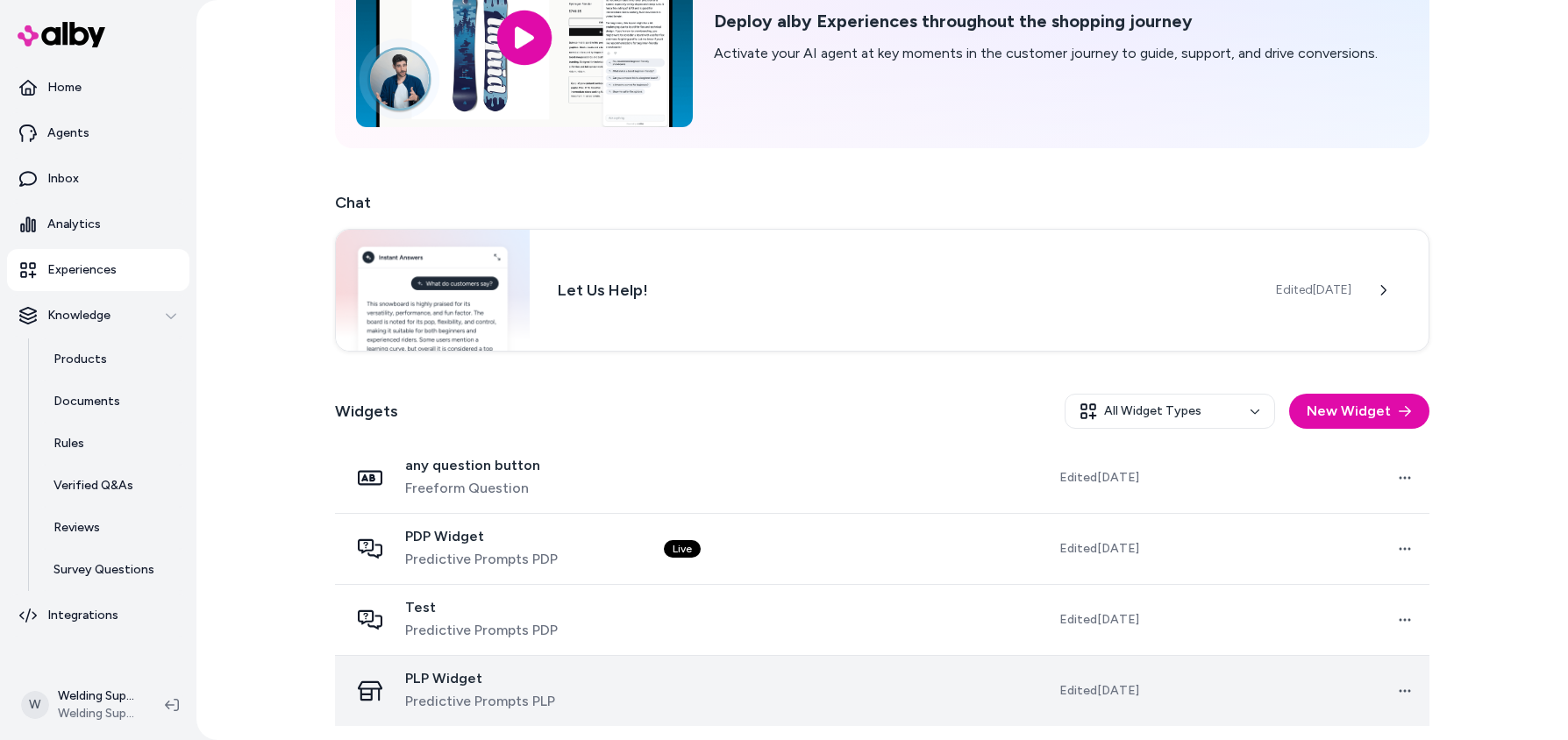
drag, startPoint x: 552, startPoint y: 690, endPoint x: 473, endPoint y: 699, distance: 79.5
click at [473, 699] on span "Predictive Prompts PLP" at bounding box center [480, 701] width 150 height 21
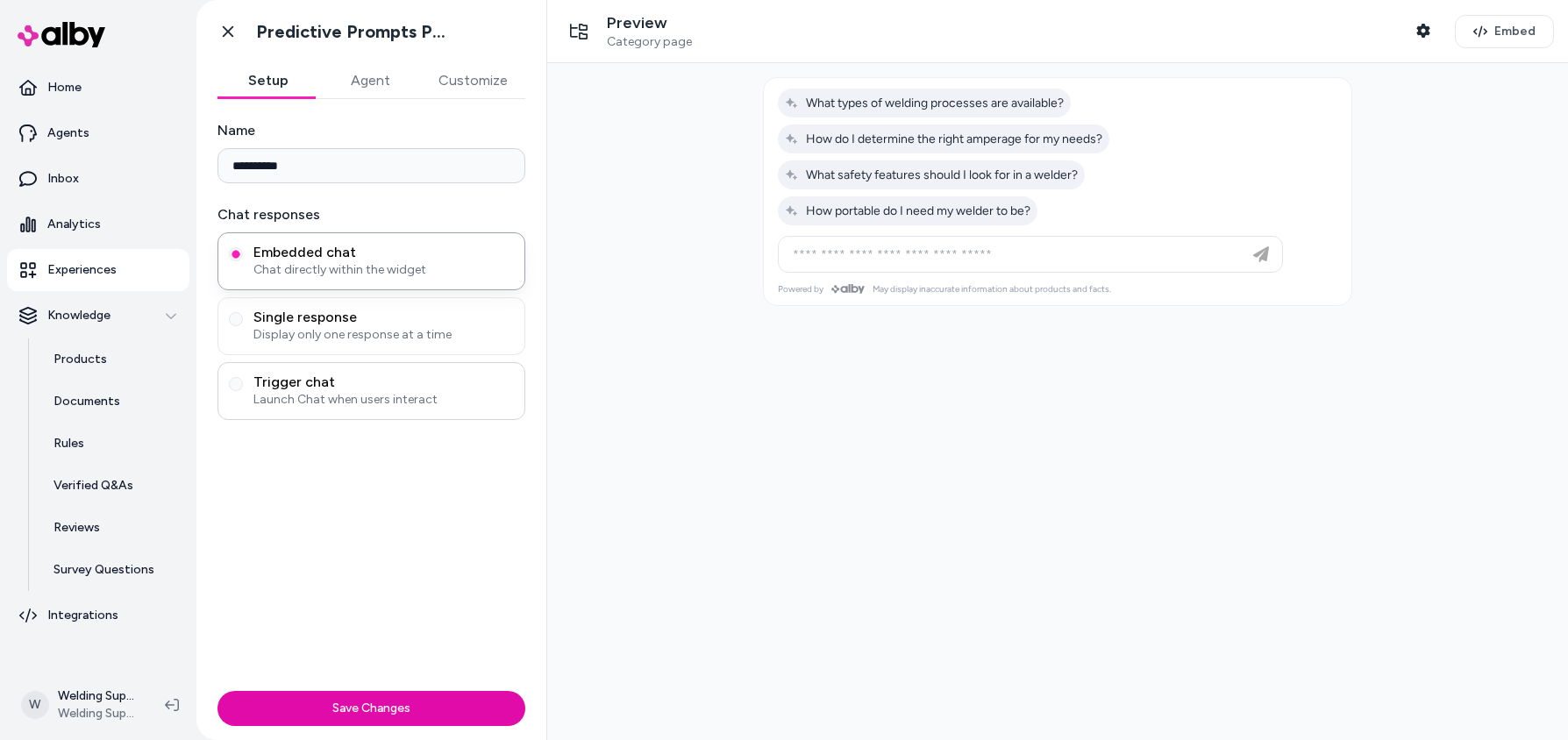
click at [378, 391] on span "Launch Chat when users interact" at bounding box center [384, 399] width 260 height 18
click at [243, 391] on button "Trigger chat Launch Chat when users interact" at bounding box center [235, 383] width 14 height 14
click at [341, 263] on span "Chat directly within the widget" at bounding box center [384, 270] width 260 height 18
click at [243, 261] on button "Embedded chat Chat directly within the widget" at bounding box center [235, 254] width 14 height 14
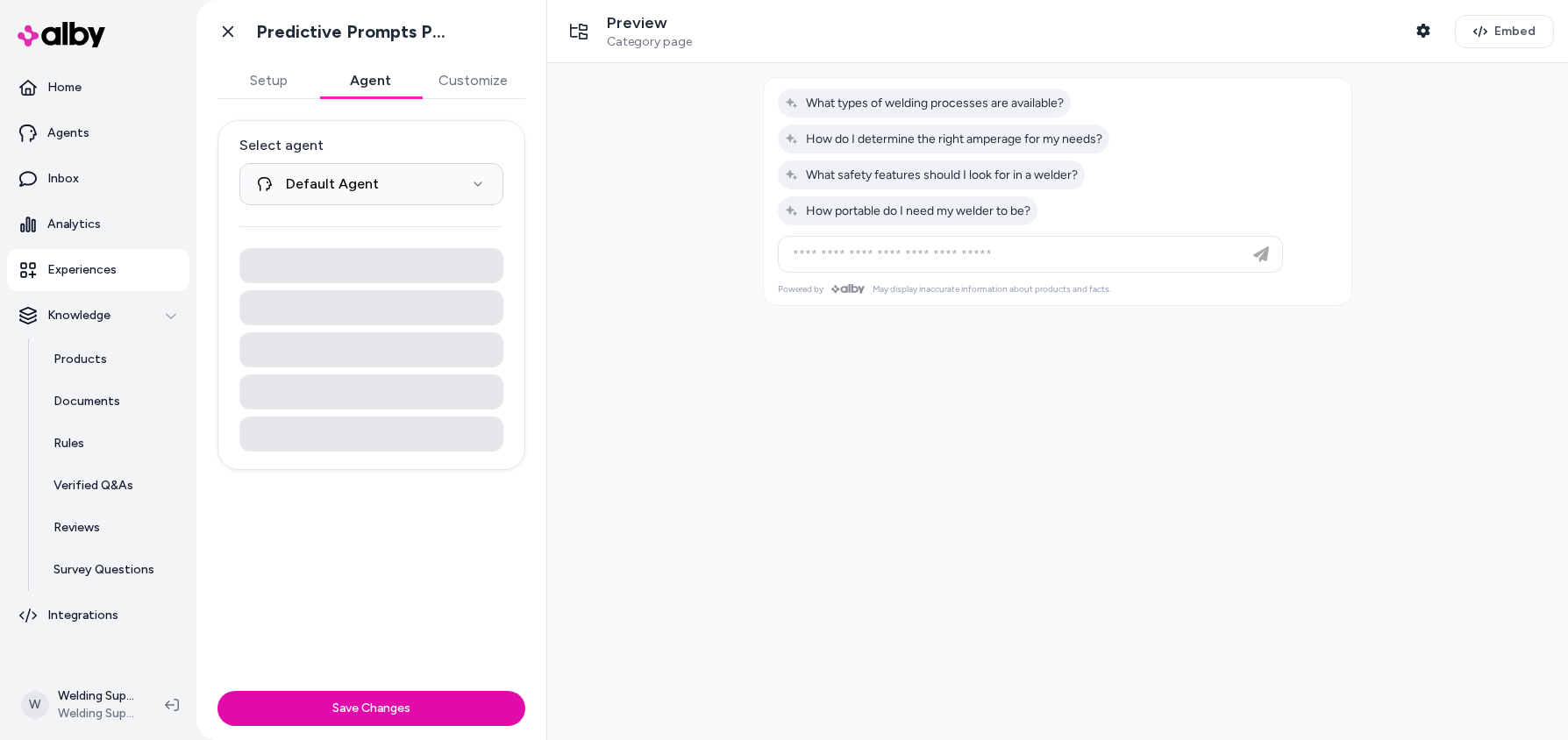
click at [361, 83] on button "Agent" at bounding box center [371, 81] width 102 height 35
click at [436, 189] on html "**********" at bounding box center [784, 370] width 1568 height 740
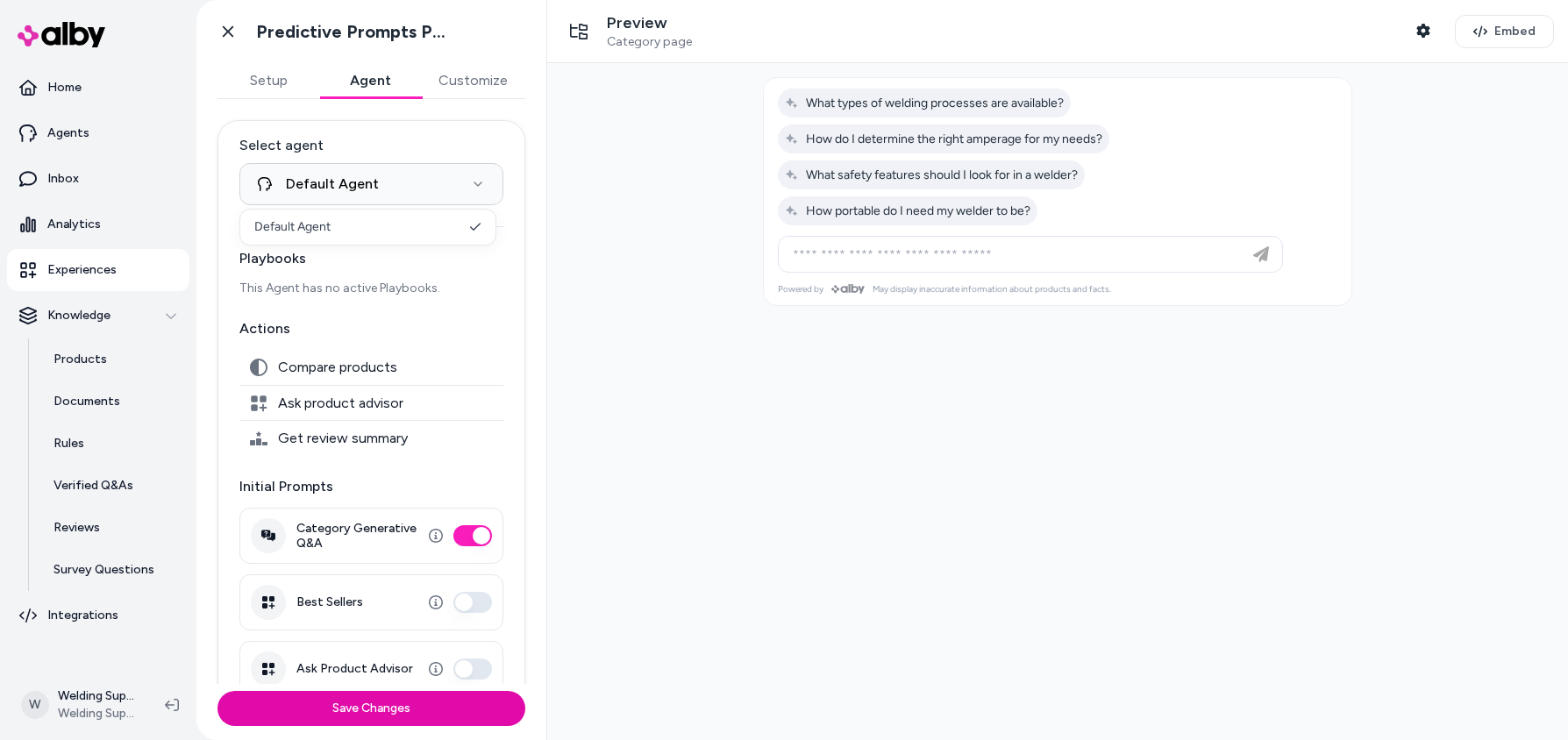
click at [424, 141] on html "**********" at bounding box center [784, 370] width 1568 height 740
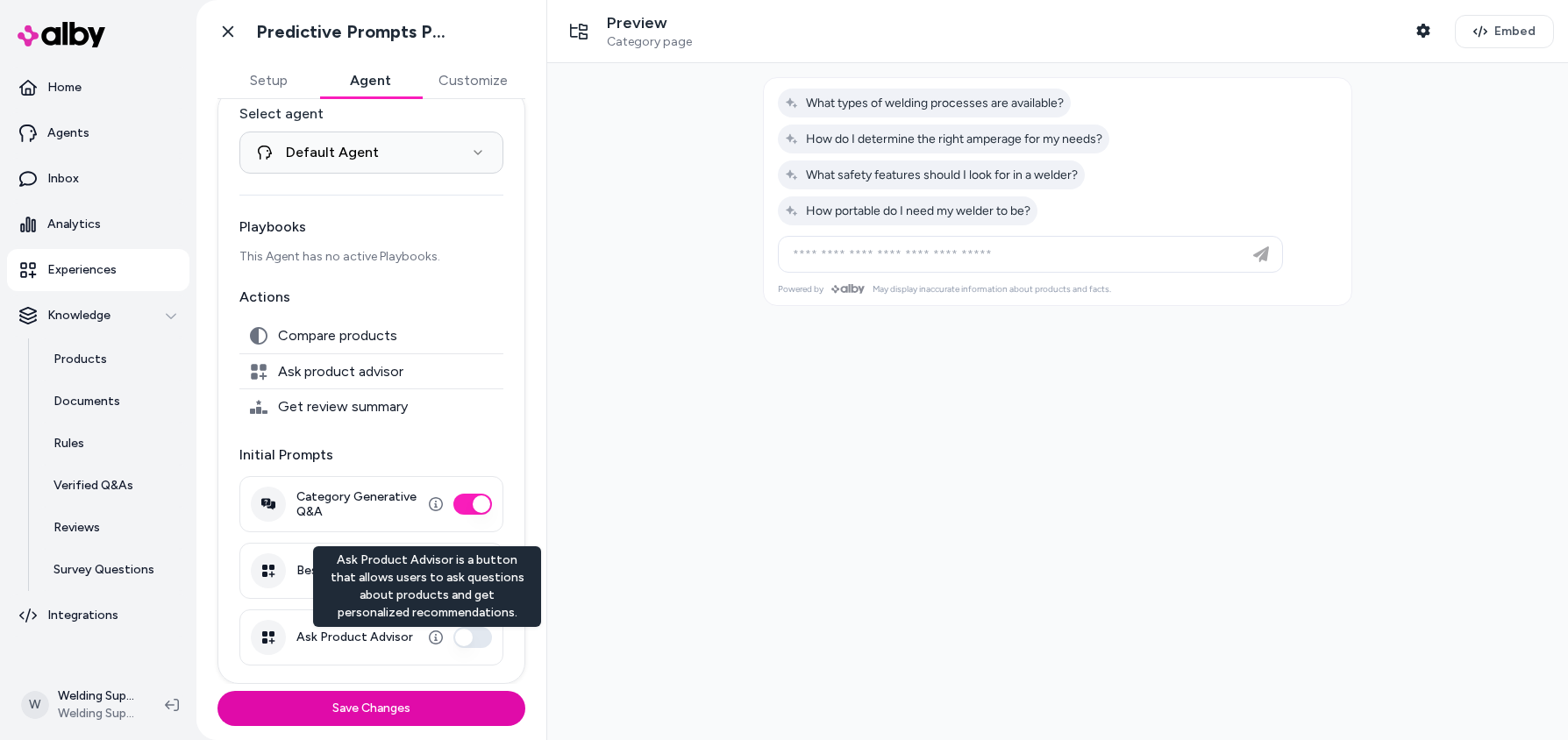
click at [471, 636] on button "Ask Product Advisor" at bounding box center [473, 637] width 39 height 21
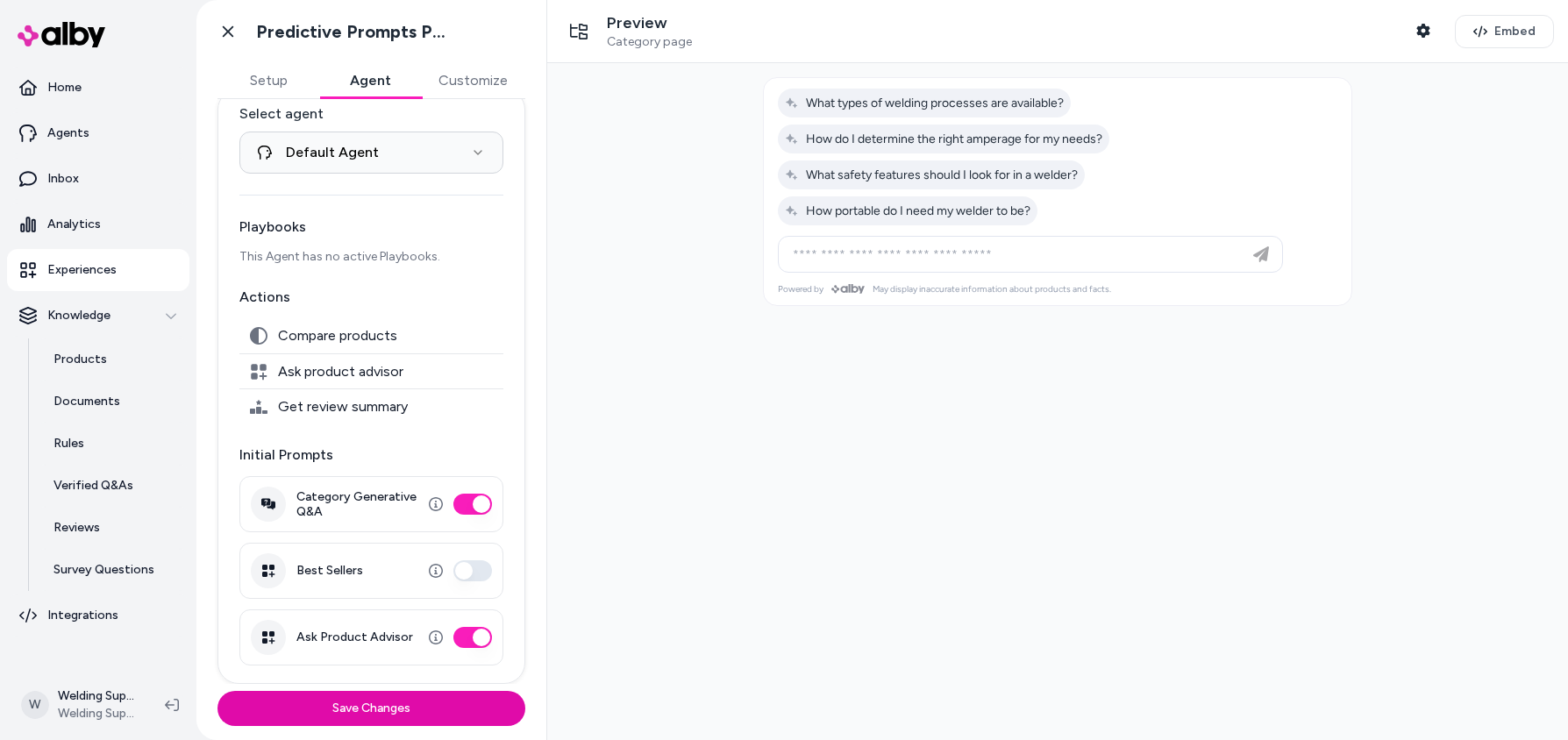
click at [459, 502] on button "Category Generative Q&A" at bounding box center [473, 504] width 39 height 21
click at [366, 708] on button "Save Changes" at bounding box center [372, 709] width 308 height 35
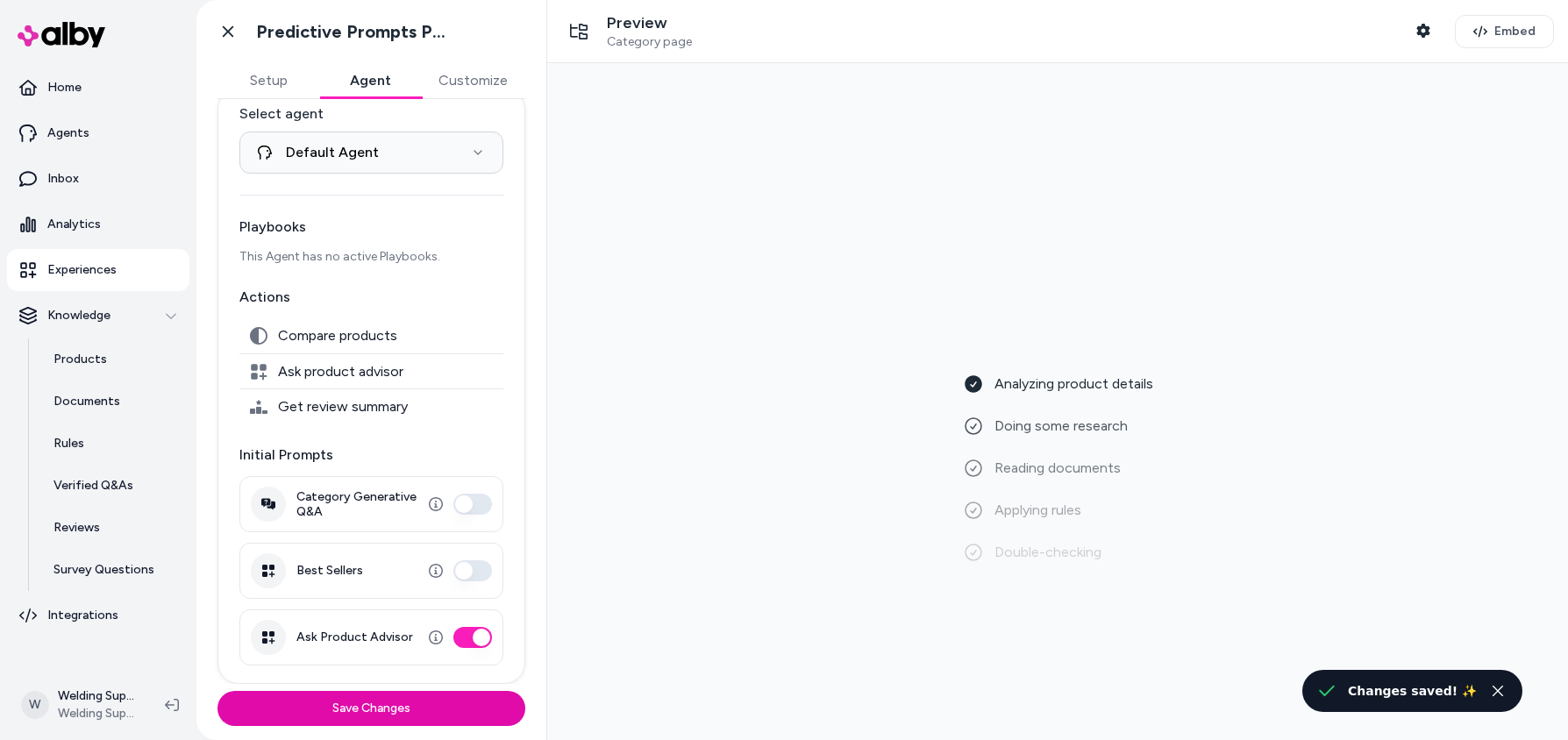
click at [472, 81] on button "Customize" at bounding box center [473, 81] width 105 height 35
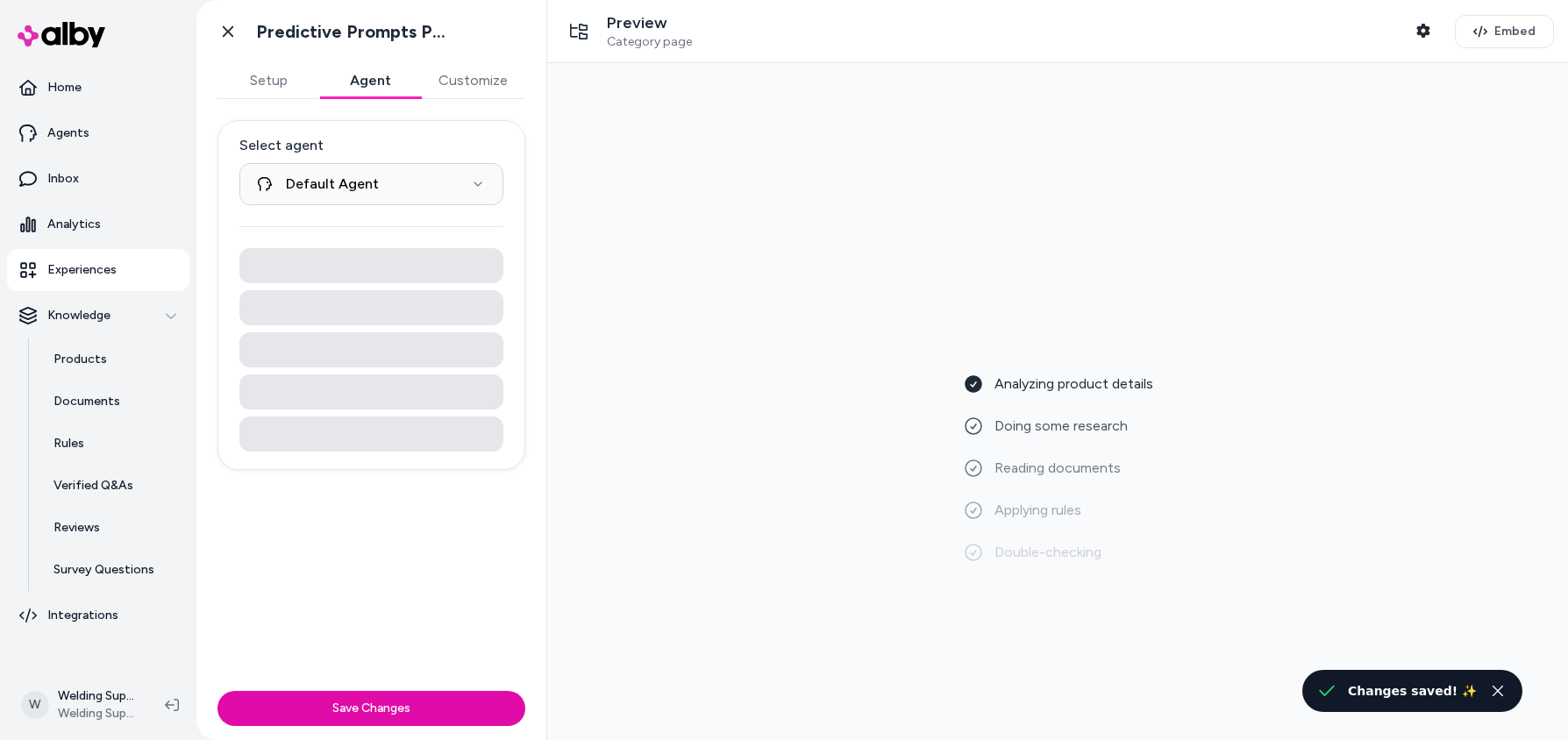
click at [369, 76] on button "Agent" at bounding box center [371, 81] width 102 height 35
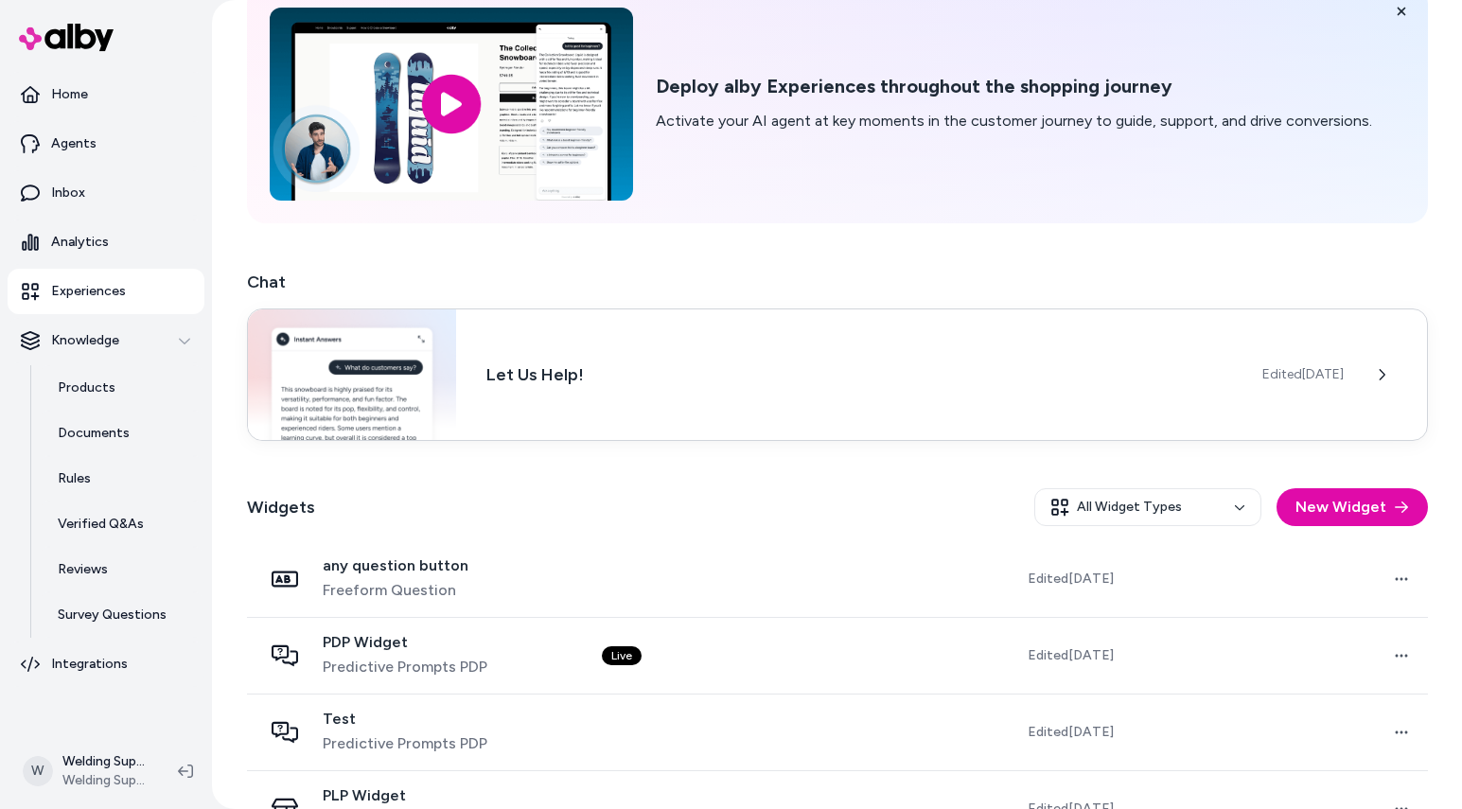
scroll to position [148, 0]
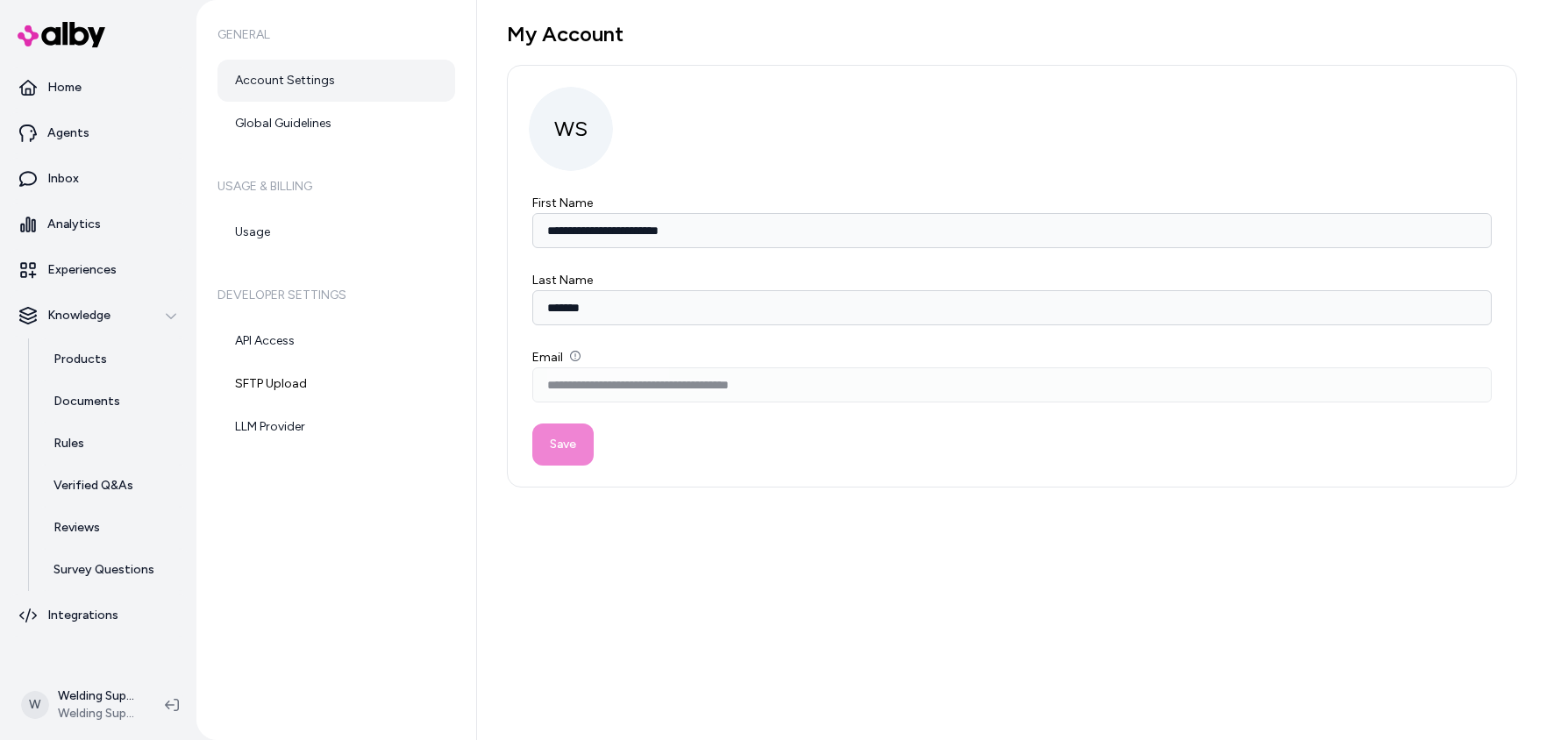
type input "**********"
type input "*******"
type input "**********"
click at [249, 237] on link "Usage" at bounding box center [336, 232] width 237 height 42
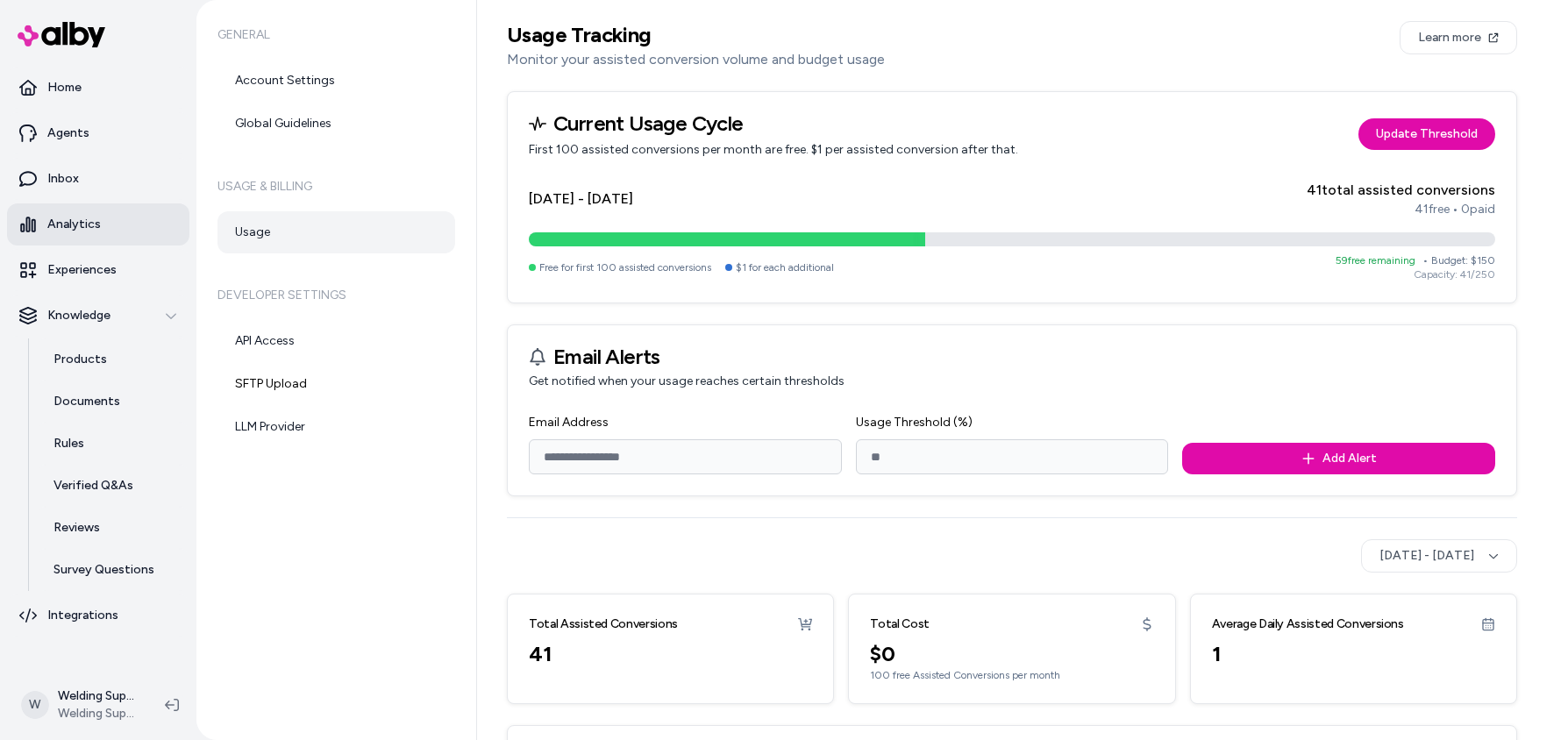
click at [65, 220] on p "Analytics" at bounding box center [74, 224] width 54 height 18
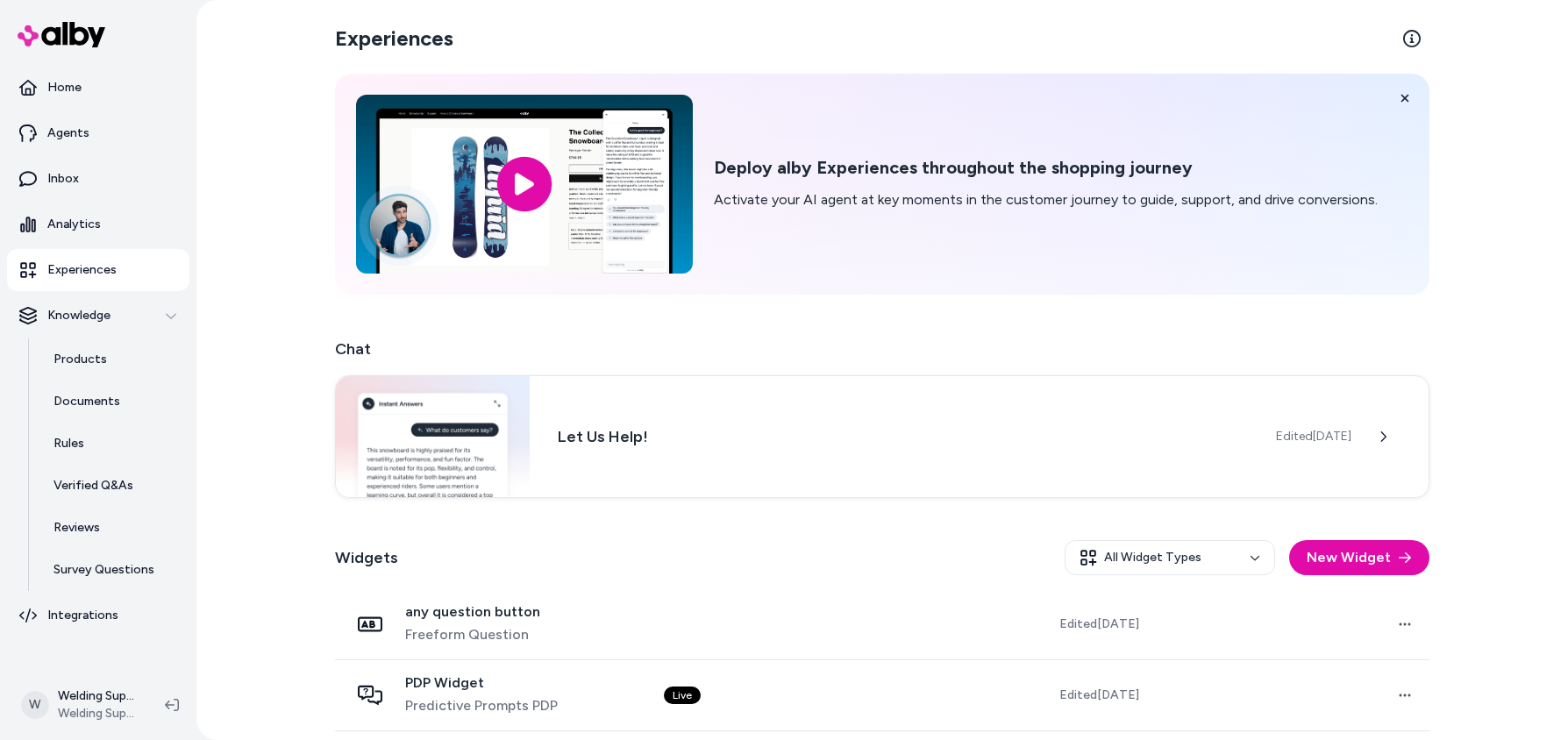
scroll to position [146, 0]
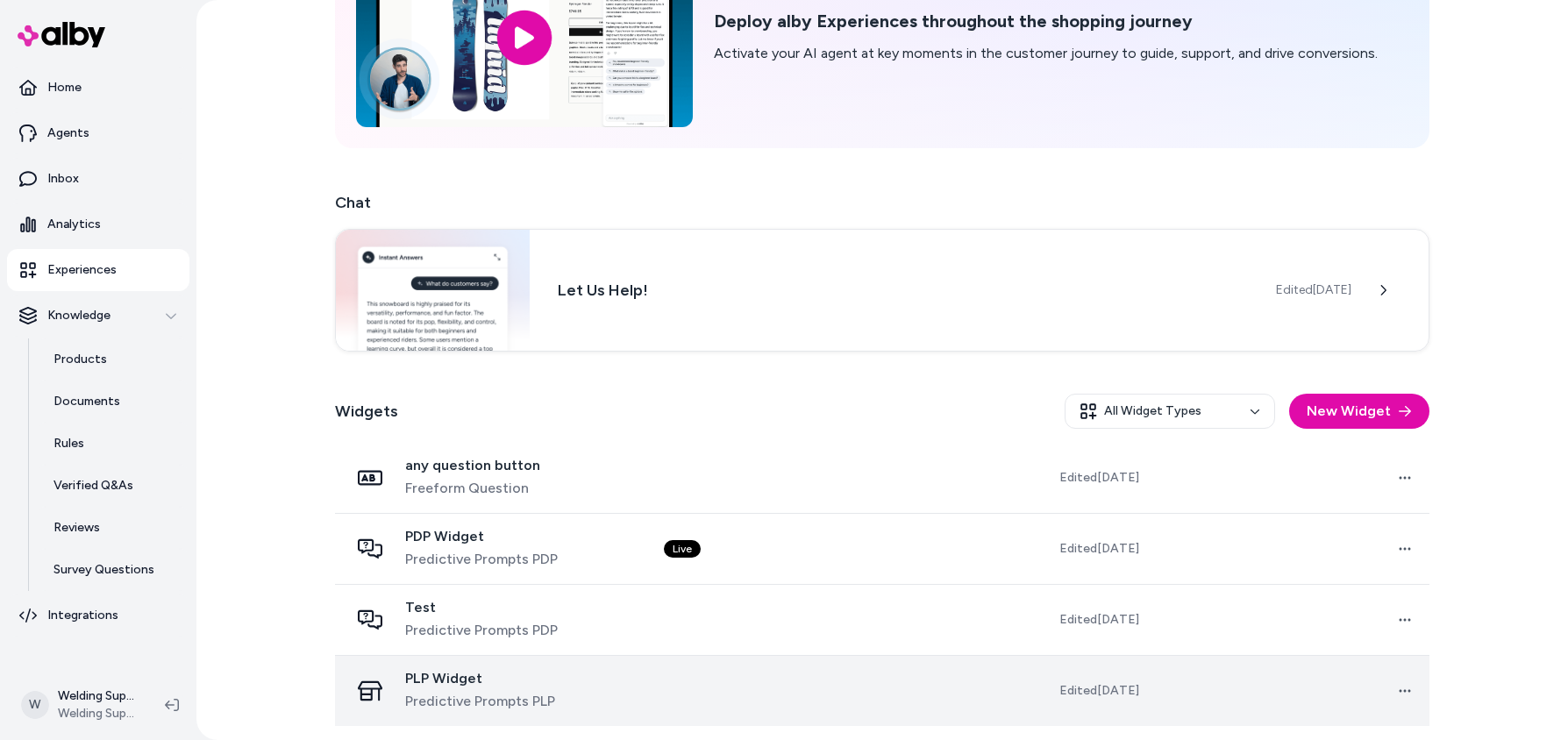
click at [650, 686] on td "PLP Widget Predictive Prompts PLP" at bounding box center [493, 690] width 315 height 71
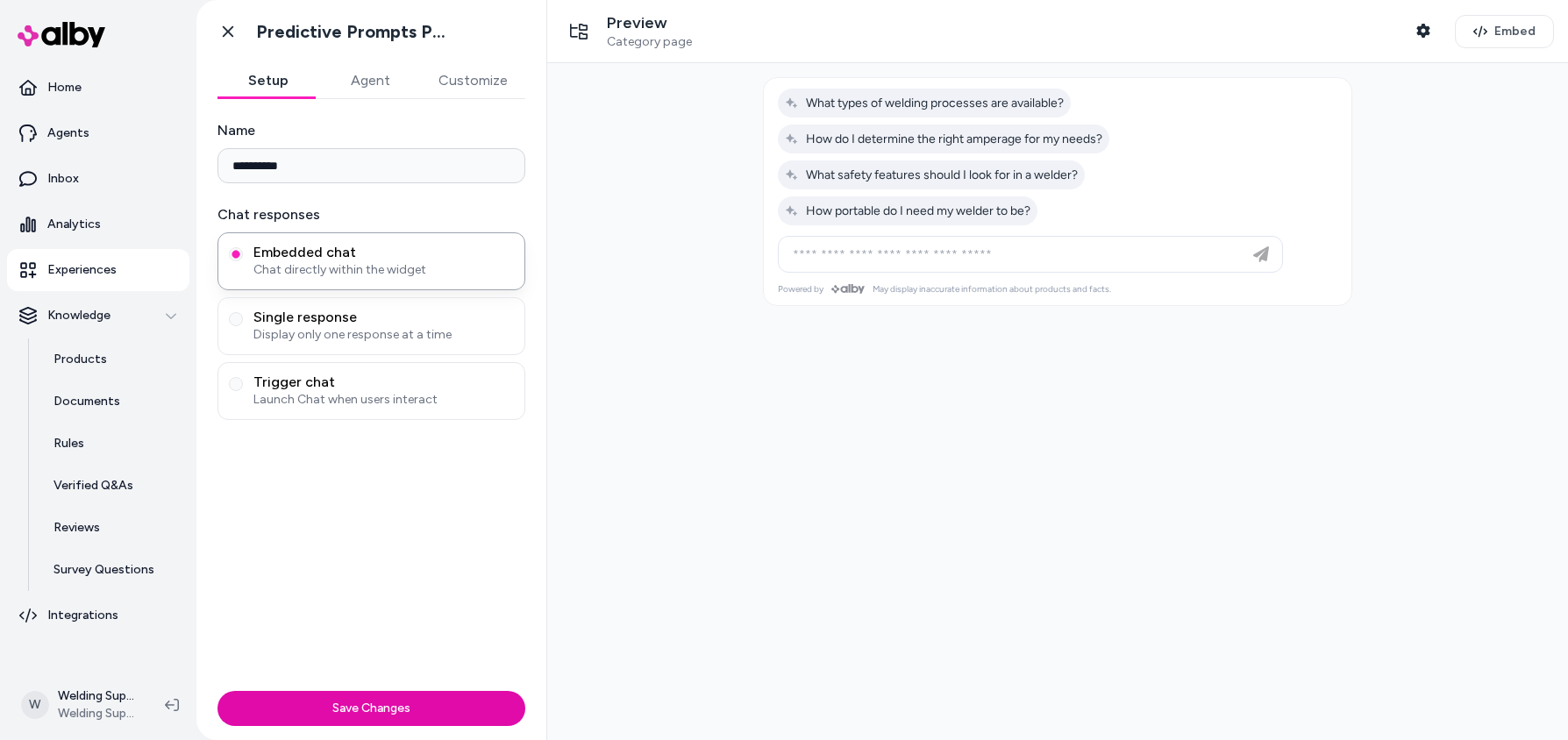
click at [367, 75] on button "Agent" at bounding box center [371, 81] width 102 height 35
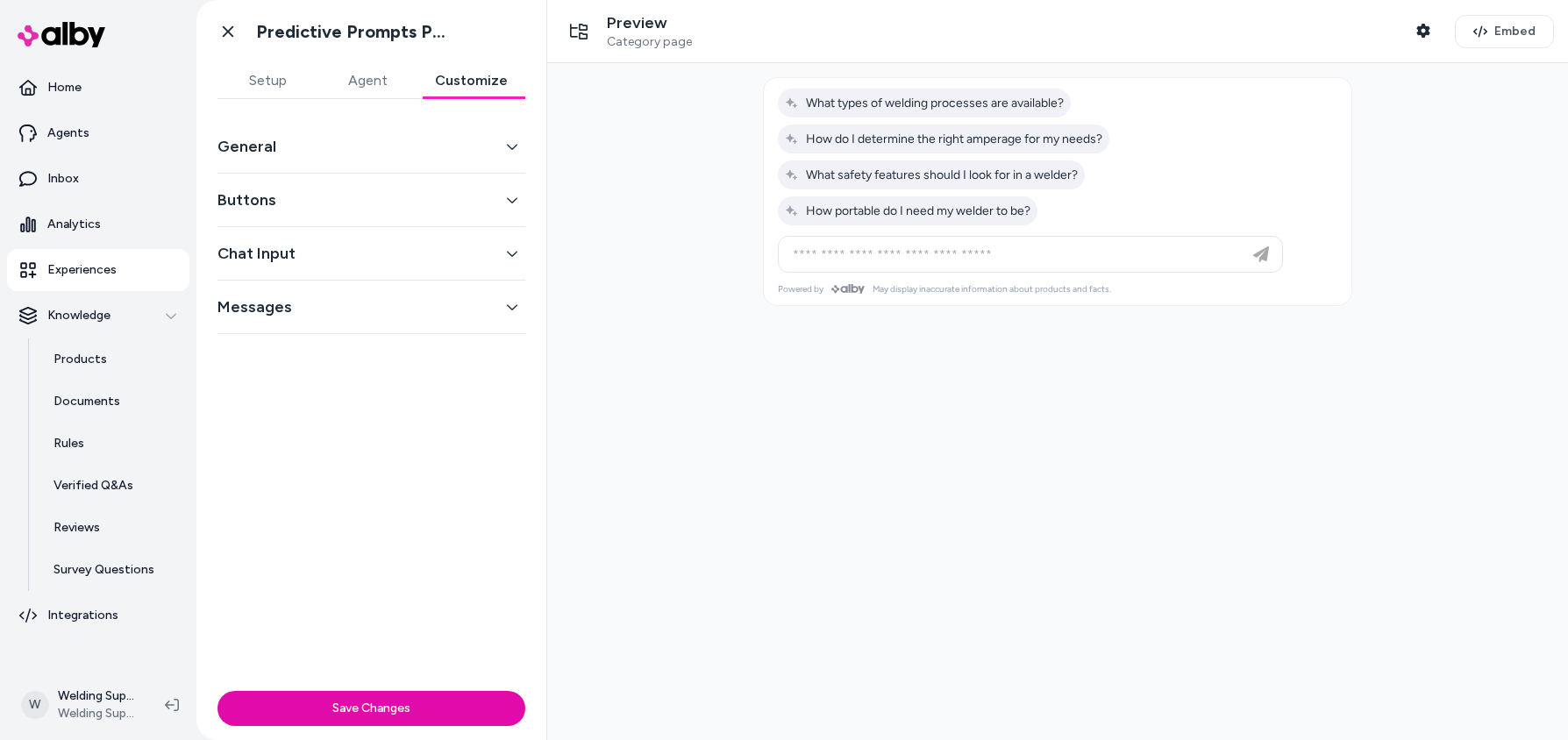
click at [468, 80] on button "Customize" at bounding box center [472, 81] width 107 height 35
click at [506, 243] on button "Chat Input" at bounding box center [372, 253] width 308 height 25
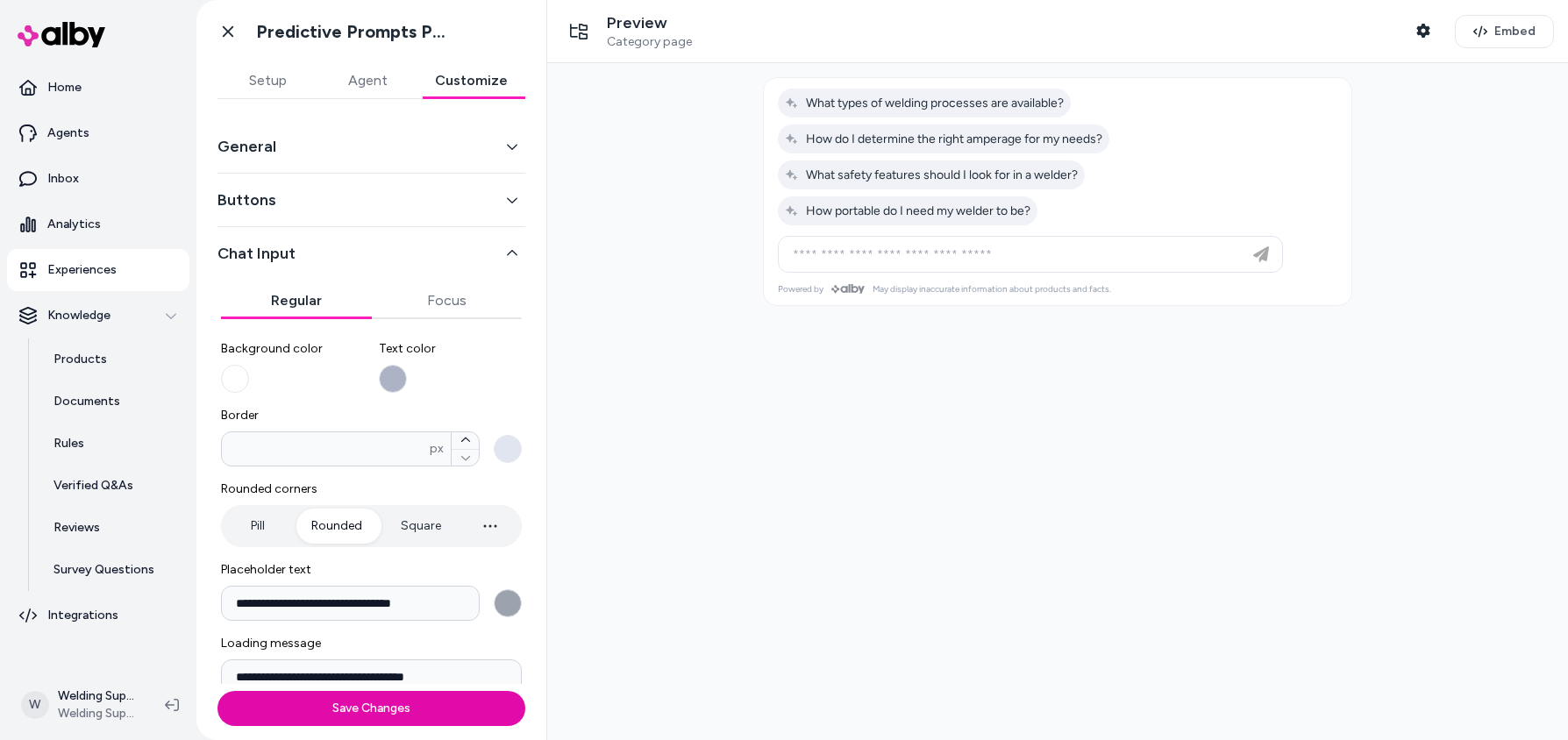
click at [506, 144] on icon "button" at bounding box center [512, 145] width 12 height 12
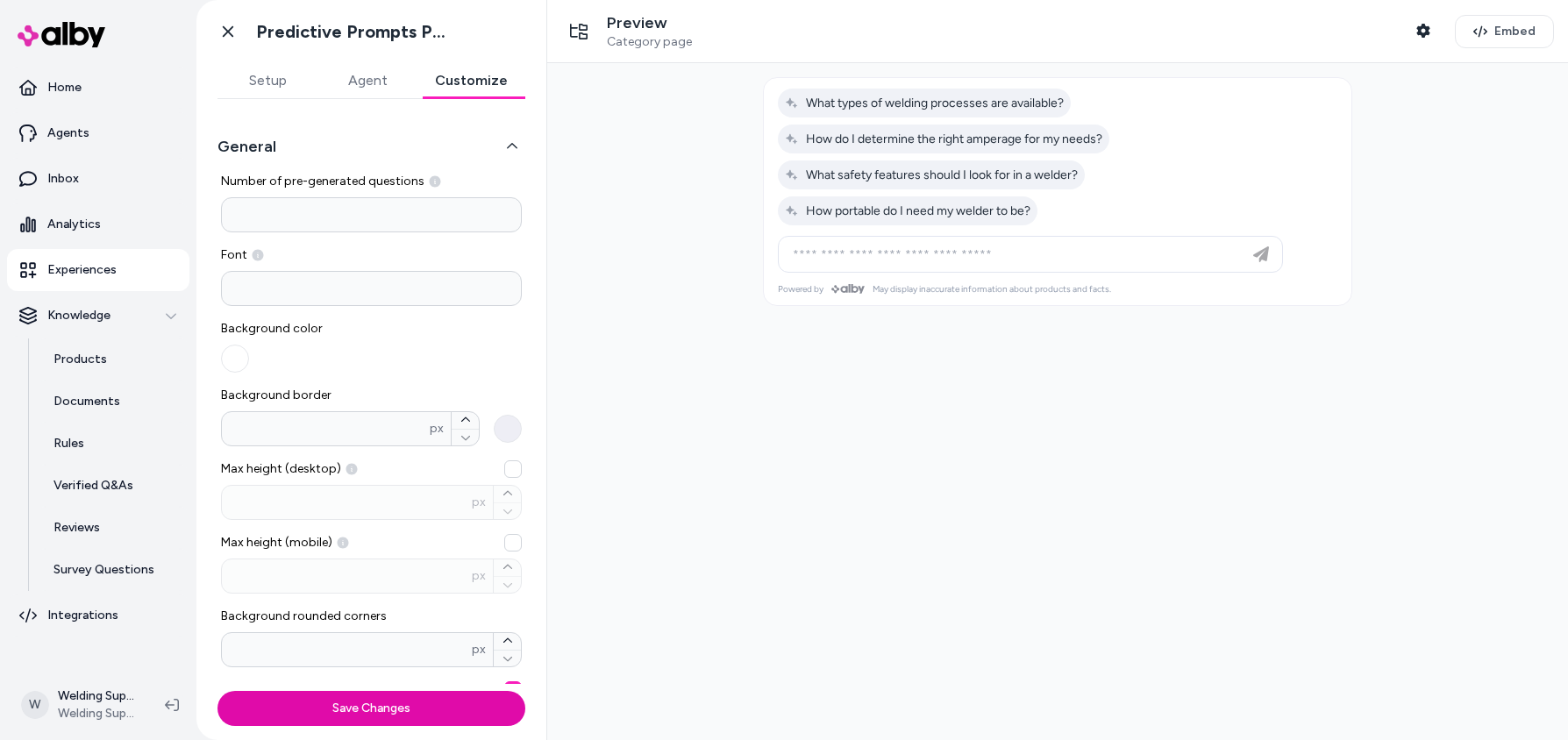
click at [271, 80] on button "Setup" at bounding box center [268, 81] width 100 height 35
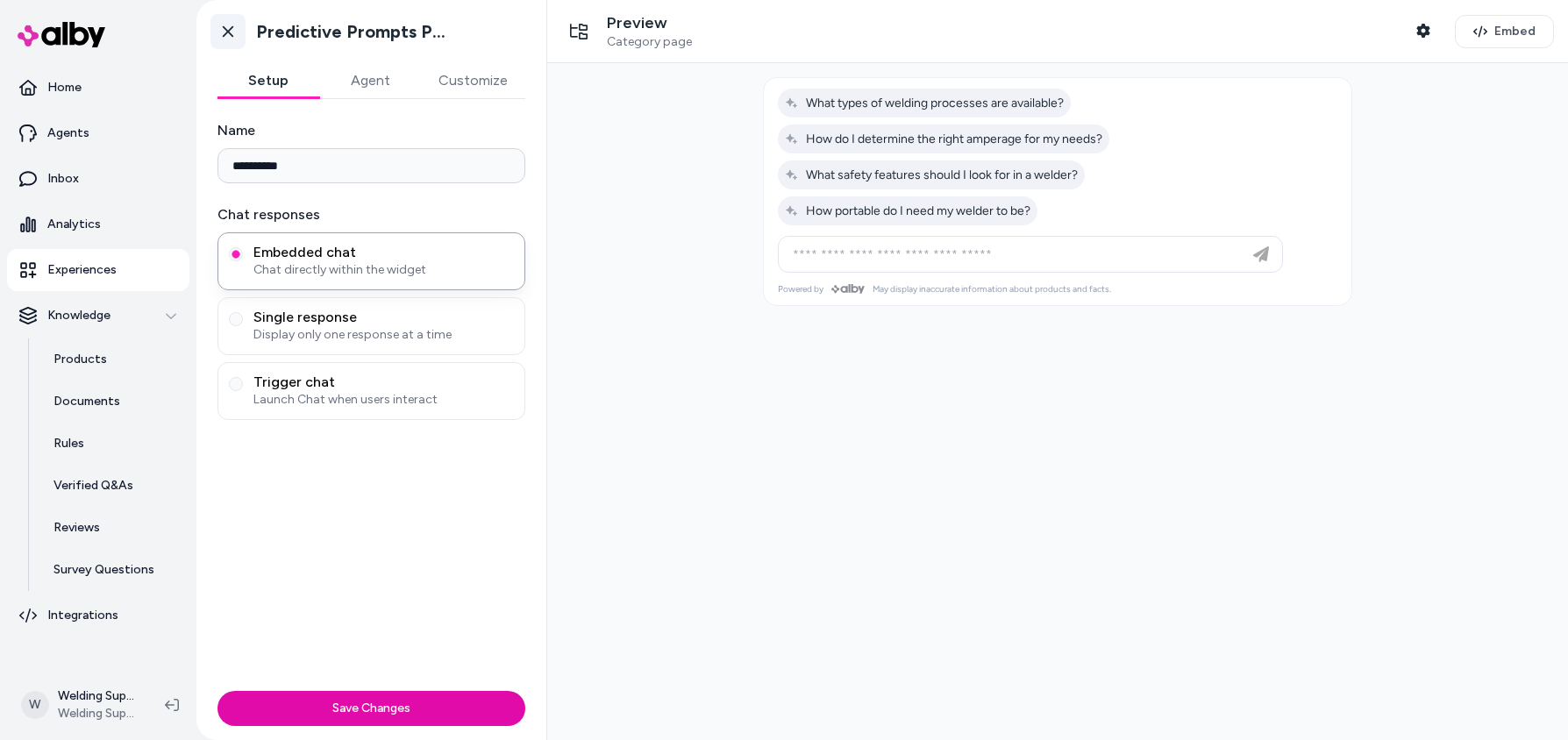
click at [229, 40] on icon at bounding box center [228, 31] width 18 height 18
